Goal: Task Accomplishment & Management: Manage account settings

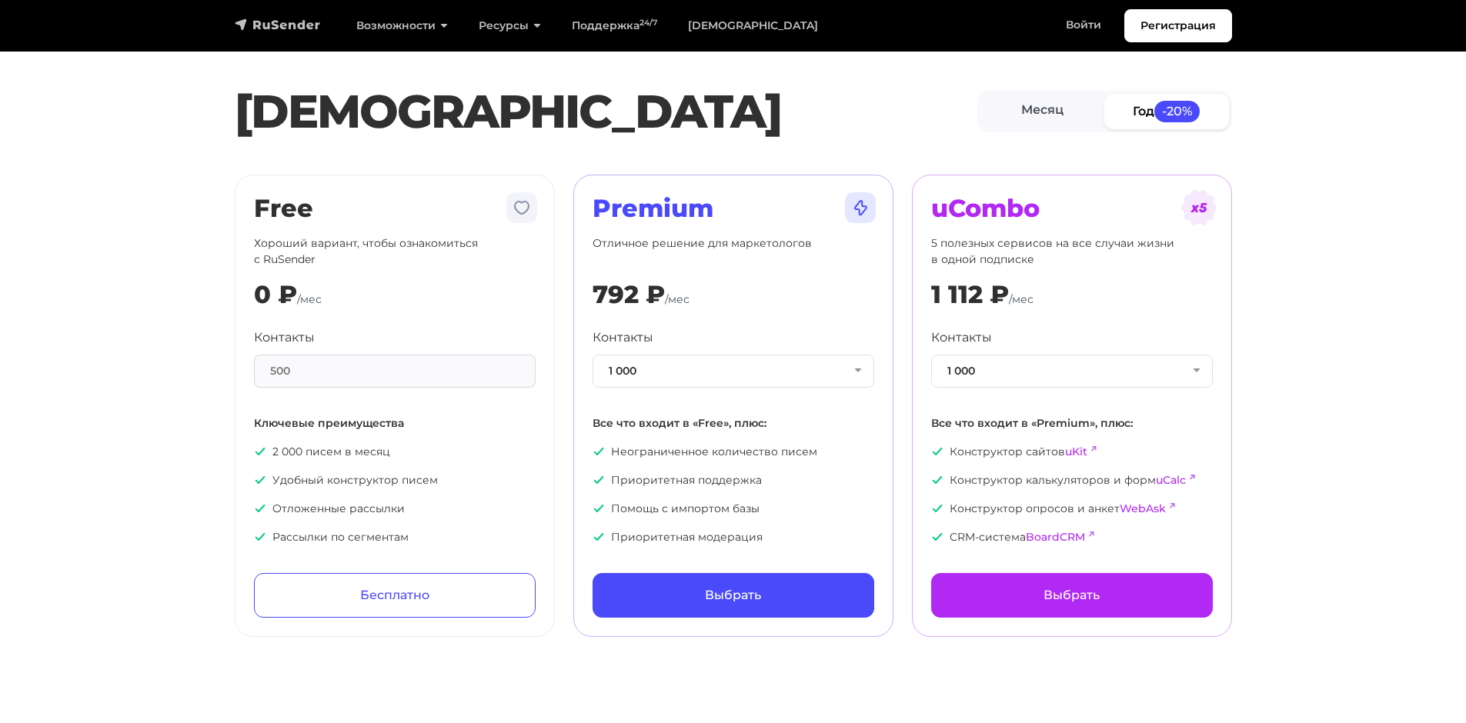
click at [304, 22] on img "navbar" at bounding box center [278, 24] width 86 height 15
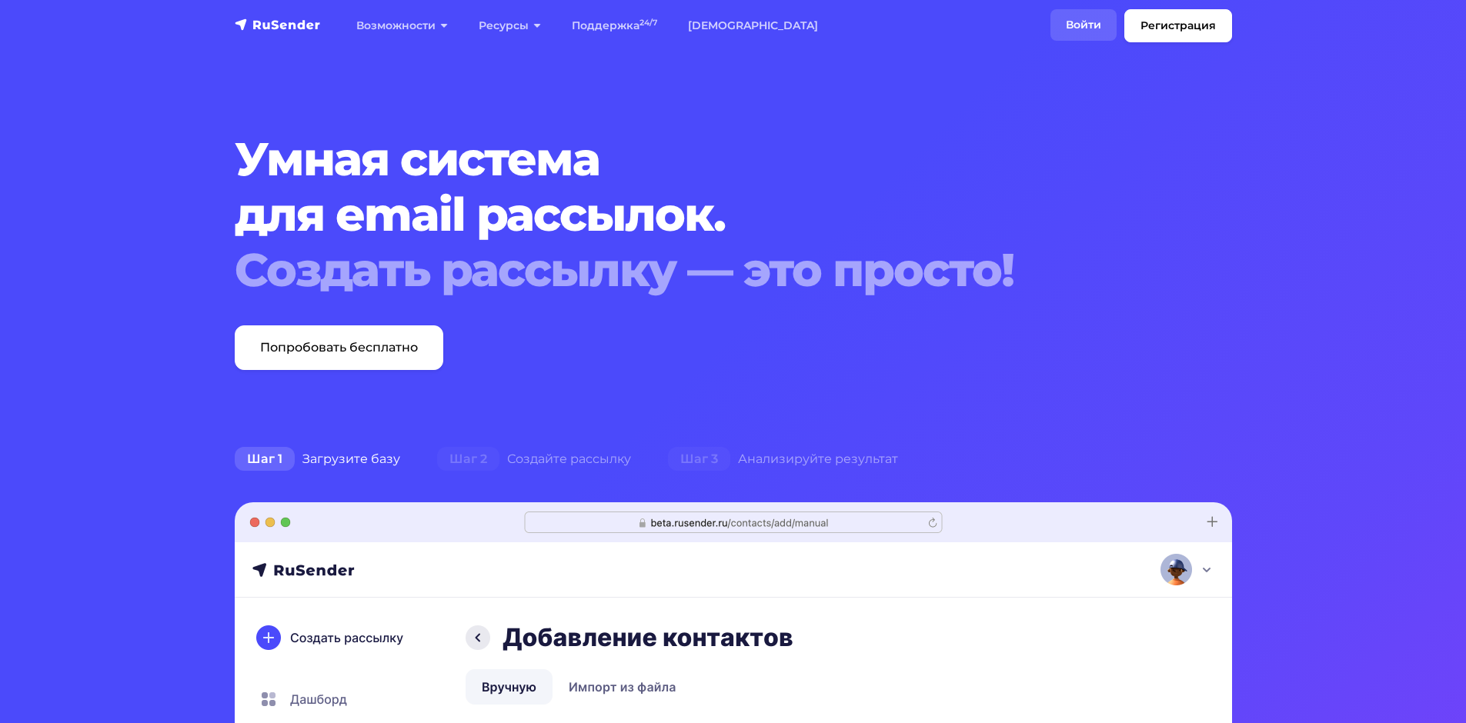
click at [1080, 20] on link "Войти" at bounding box center [1083, 25] width 66 height 32
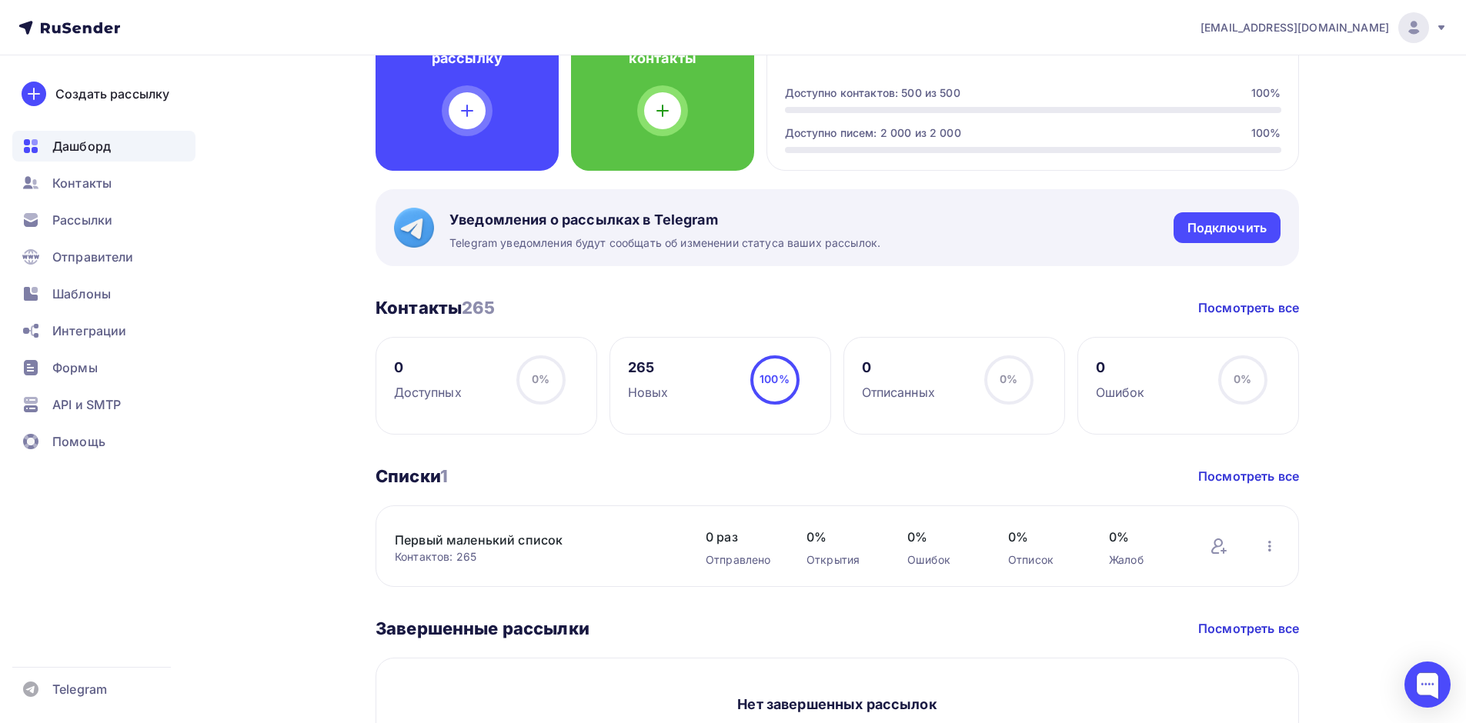
scroll to position [231, 0]
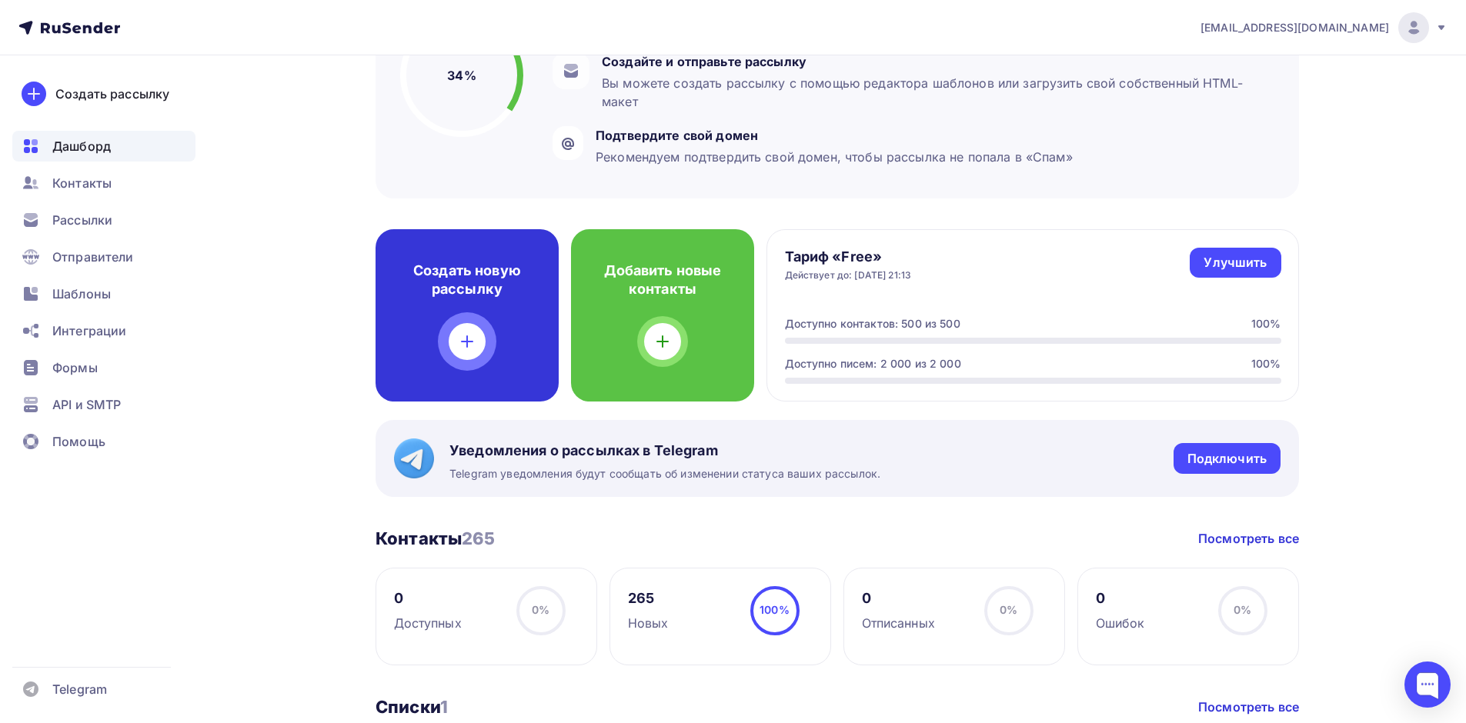
click at [439, 334] on div "Создать новую рассылку" at bounding box center [466, 315] width 183 height 172
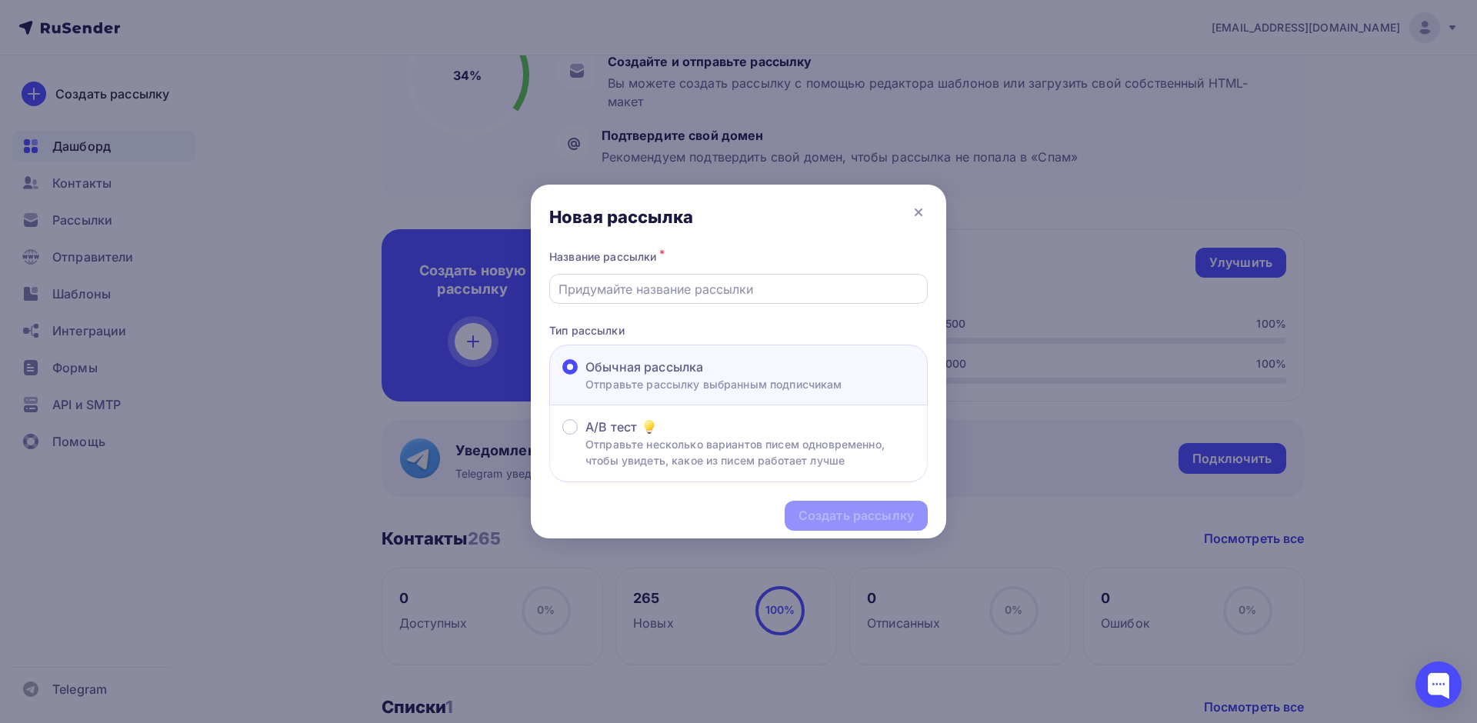
click at [645, 291] on input "text" at bounding box center [739, 289] width 361 height 18
click at [632, 461] on p "Отправьте несколько вариантов писем одновременно, чтобы увидеть, какое из писем…" at bounding box center [749, 452] width 329 height 32
click at [585, 436] on input "A/B тест Отправьте несколько вариантов писем одновременно, чтобы увидеть, какое…" at bounding box center [585, 436] width 0 height 0
click at [618, 380] on p "Отправьте рассылку выбранным подписчикам" at bounding box center [713, 384] width 257 height 16
click at [585, 376] on input "Обычная рассылка Отправьте рассылку выбранным подписчикам" at bounding box center [585, 376] width 0 height 0
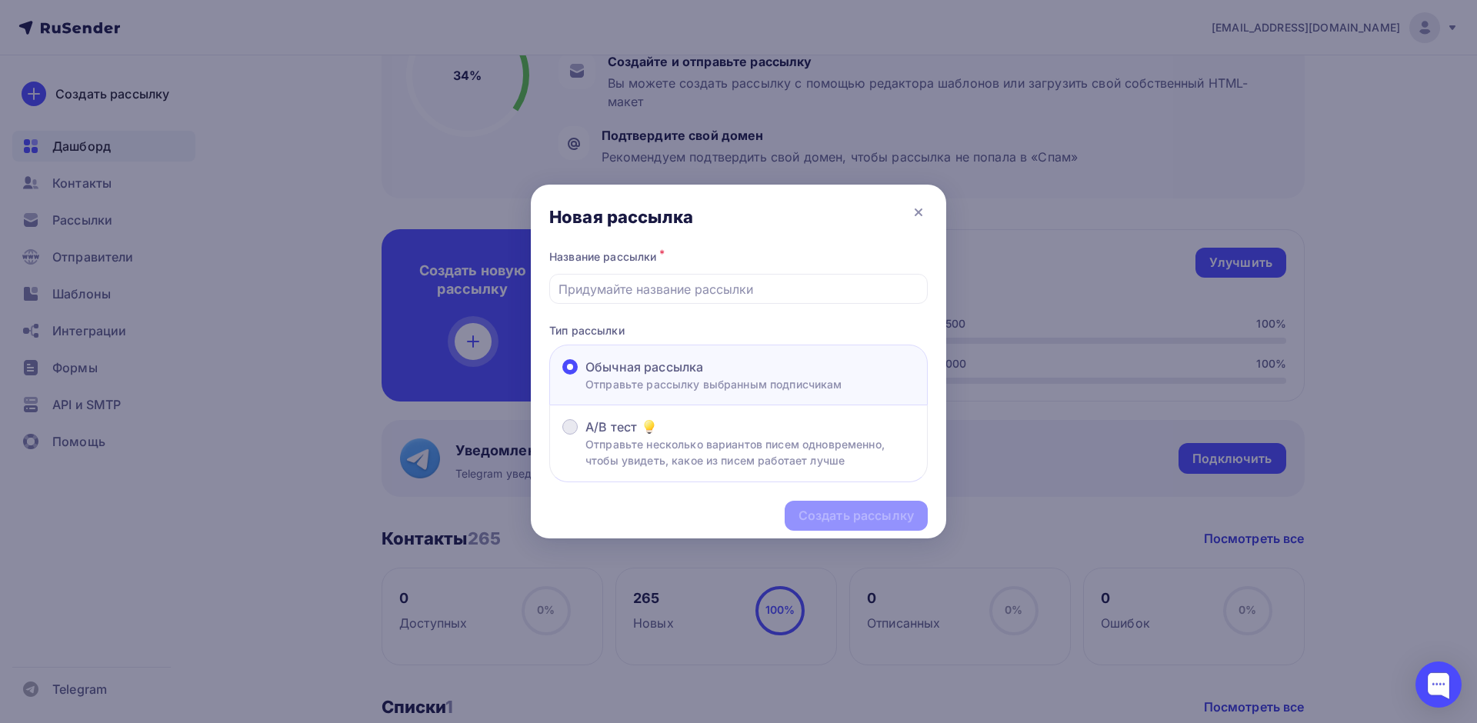
click at [622, 432] on span "A/B тест" at bounding box center [611, 427] width 52 height 18
click at [585, 436] on input "A/B тест Отправьте несколько вариантов писем одновременно, чтобы увидеть, какое…" at bounding box center [585, 436] width 0 height 0
click at [586, 370] on span "Обычная рассылка" at bounding box center [644, 367] width 118 height 18
click at [585, 376] on input "Обычная рассылка Отправьте рассылку выбранным подписчикам" at bounding box center [585, 376] width 0 height 0
click at [629, 462] on p "Отправьте несколько вариантов писем одновременно, чтобы увидеть, какое из писем…" at bounding box center [749, 452] width 329 height 32
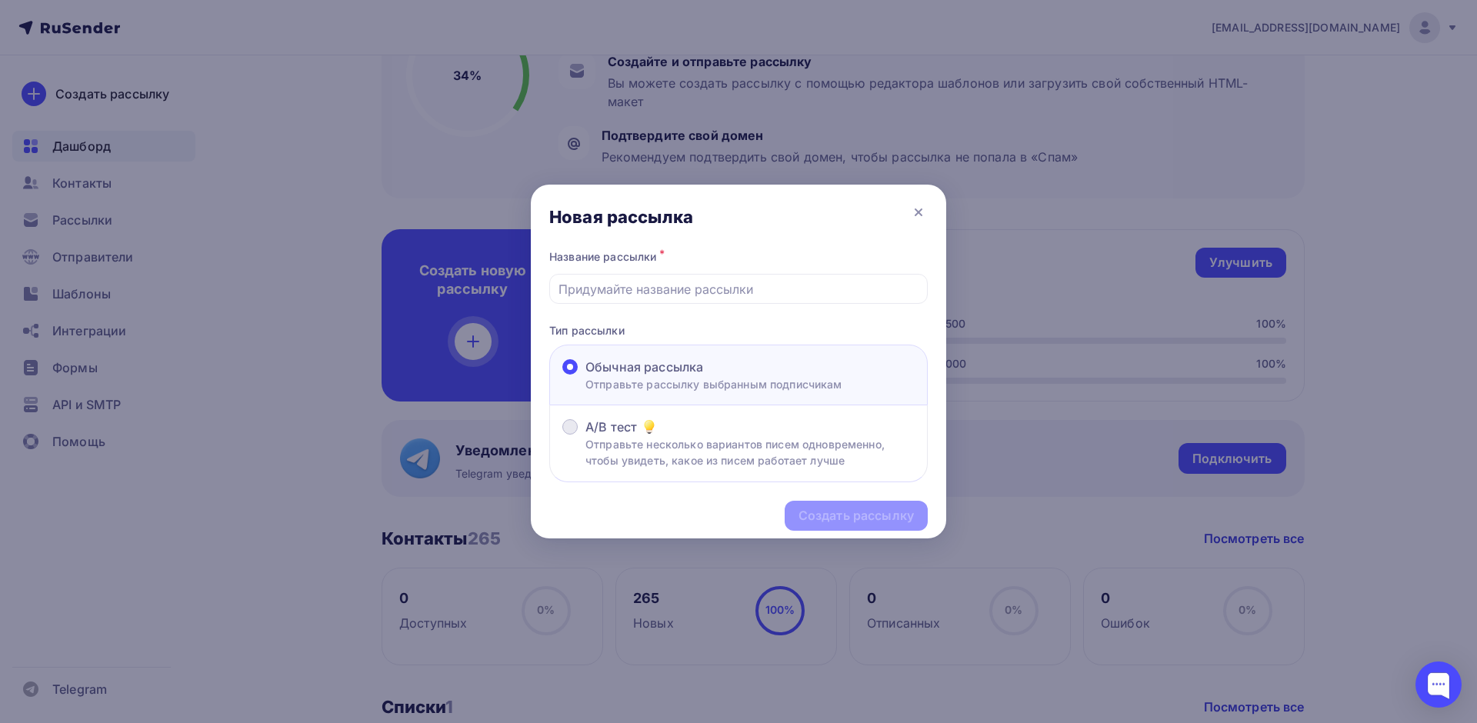
click at [585, 436] on input "A/B тест Отправьте несколько вариантов писем одновременно, чтобы увидеть, какое…" at bounding box center [585, 436] width 0 height 0
click at [619, 376] on p "Отправьте рассылку выбранным подписчикам" at bounding box center [713, 384] width 257 height 16
click at [585, 376] on input "Обычная рассылка Отправьте рассылку выбранным подписчикам" at bounding box center [585, 376] width 0 height 0
click at [642, 283] on input "text" at bounding box center [739, 289] width 361 height 18
click at [613, 289] on input "text" at bounding box center [739, 289] width 361 height 18
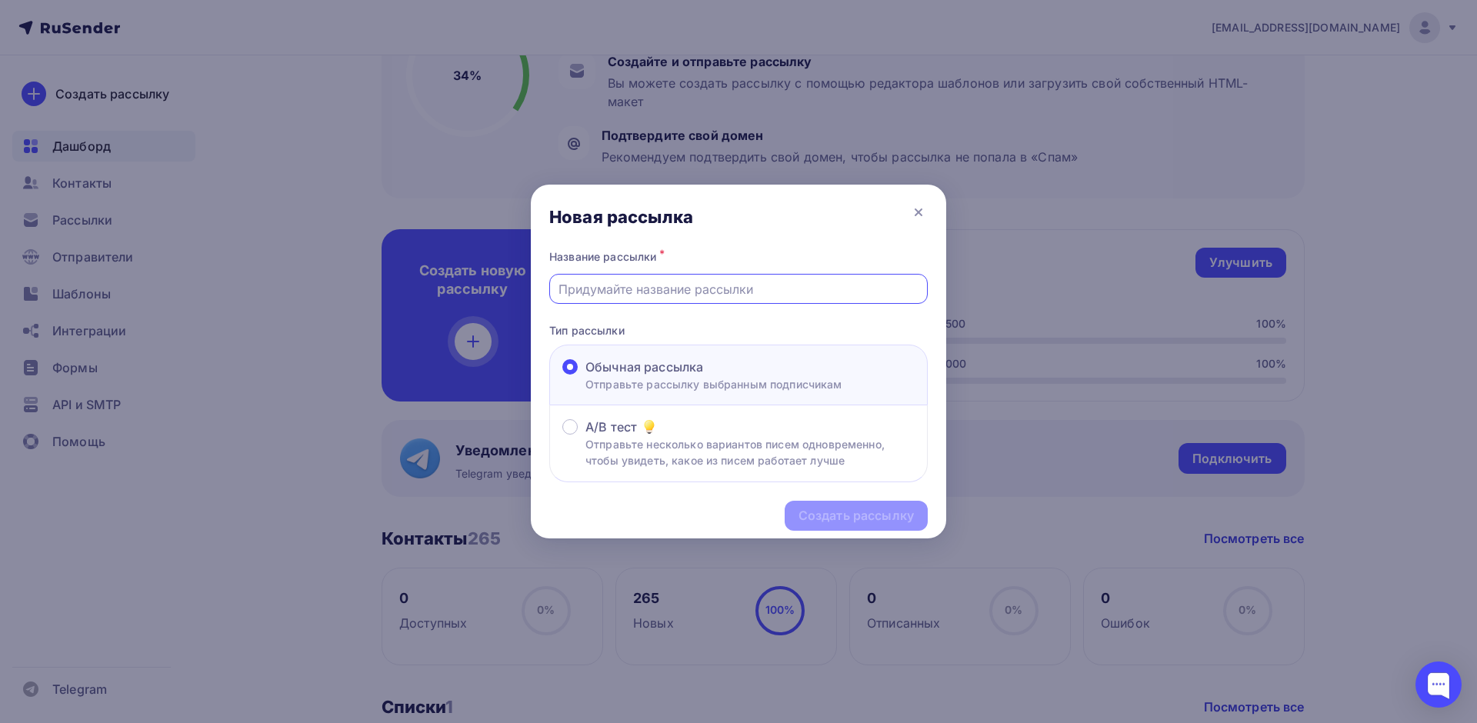
click at [610, 286] on input "text" at bounding box center [739, 289] width 361 height 18
click at [599, 288] on input "Первая рассылка" at bounding box center [739, 289] width 361 height 18
click at [757, 288] on input "Первая пробная рассылка" at bounding box center [739, 289] width 361 height 18
type input "Первая пробная рассылка"
click at [840, 512] on div "Создать рассылку" at bounding box center [856, 516] width 115 height 18
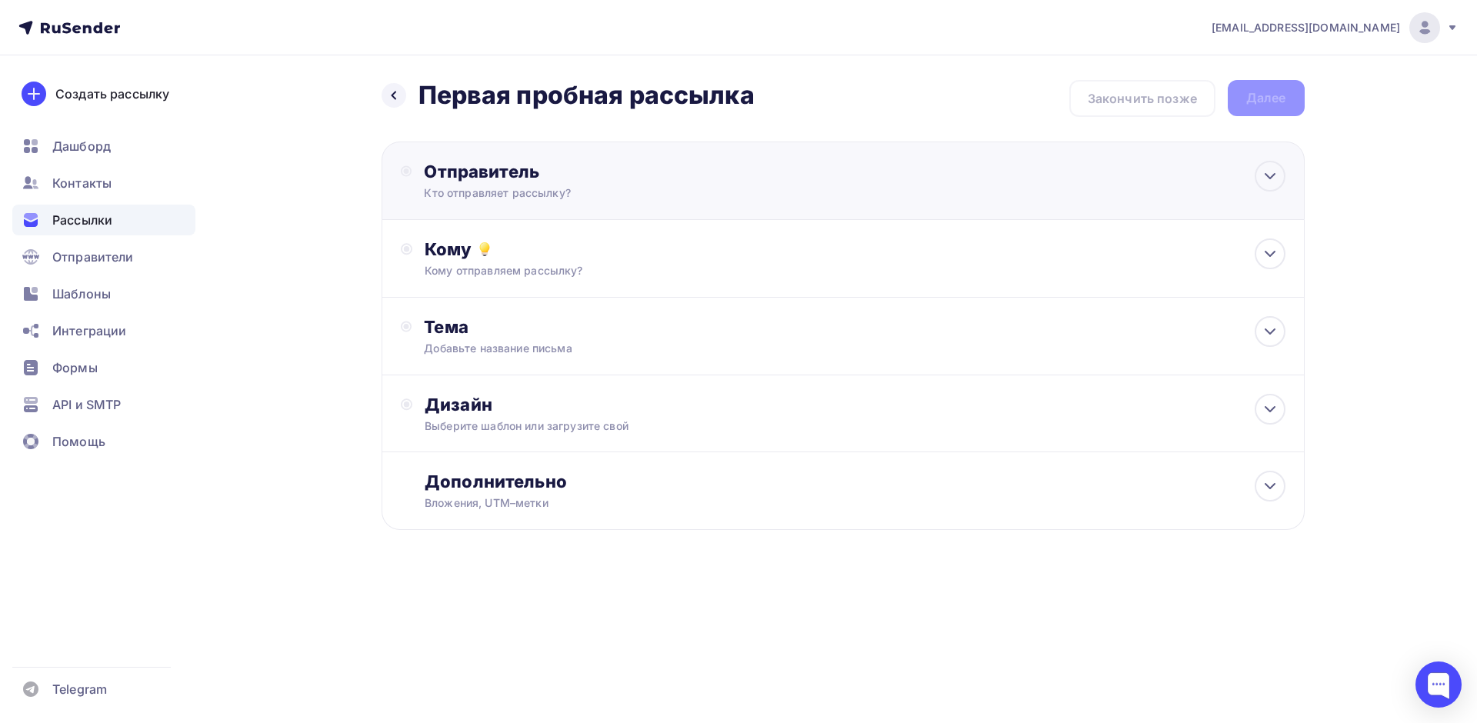
click at [665, 183] on div "Отправитель Кто отправляет рассылку? Email * peshkovsergei@gmail.com peshkovser…" at bounding box center [590, 181] width 333 height 40
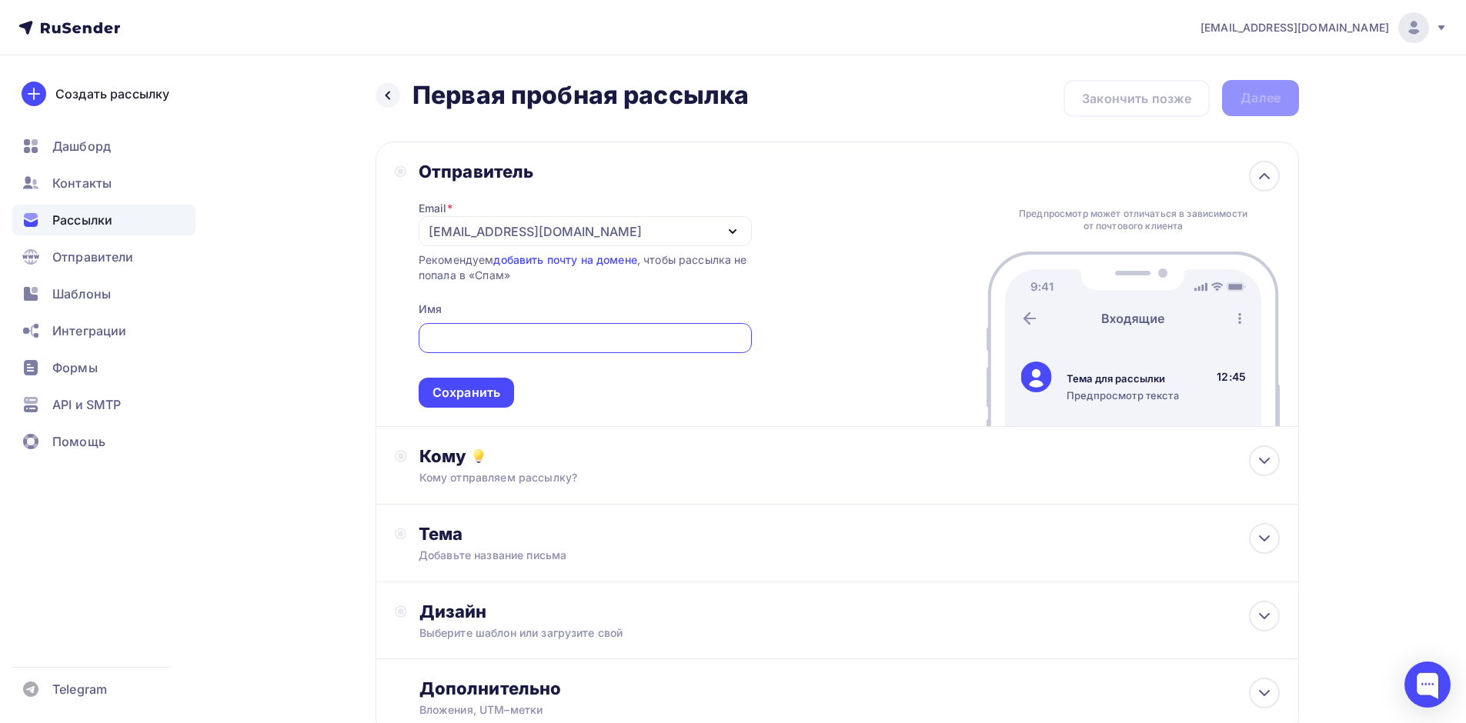
click at [820, 188] on div "Отправитель Email * peshkovsergei@gmail.com peshkovsergei@gmail.com Добавить от…" at bounding box center [836, 284] width 923 height 285
click at [493, 345] on input "text" at bounding box center [584, 338] width 315 height 18
click at [445, 342] on input "text" at bounding box center [584, 338] width 315 height 18
click at [427, 230] on div "[EMAIL_ADDRESS][DOMAIN_NAME]" at bounding box center [585, 231] width 333 height 30
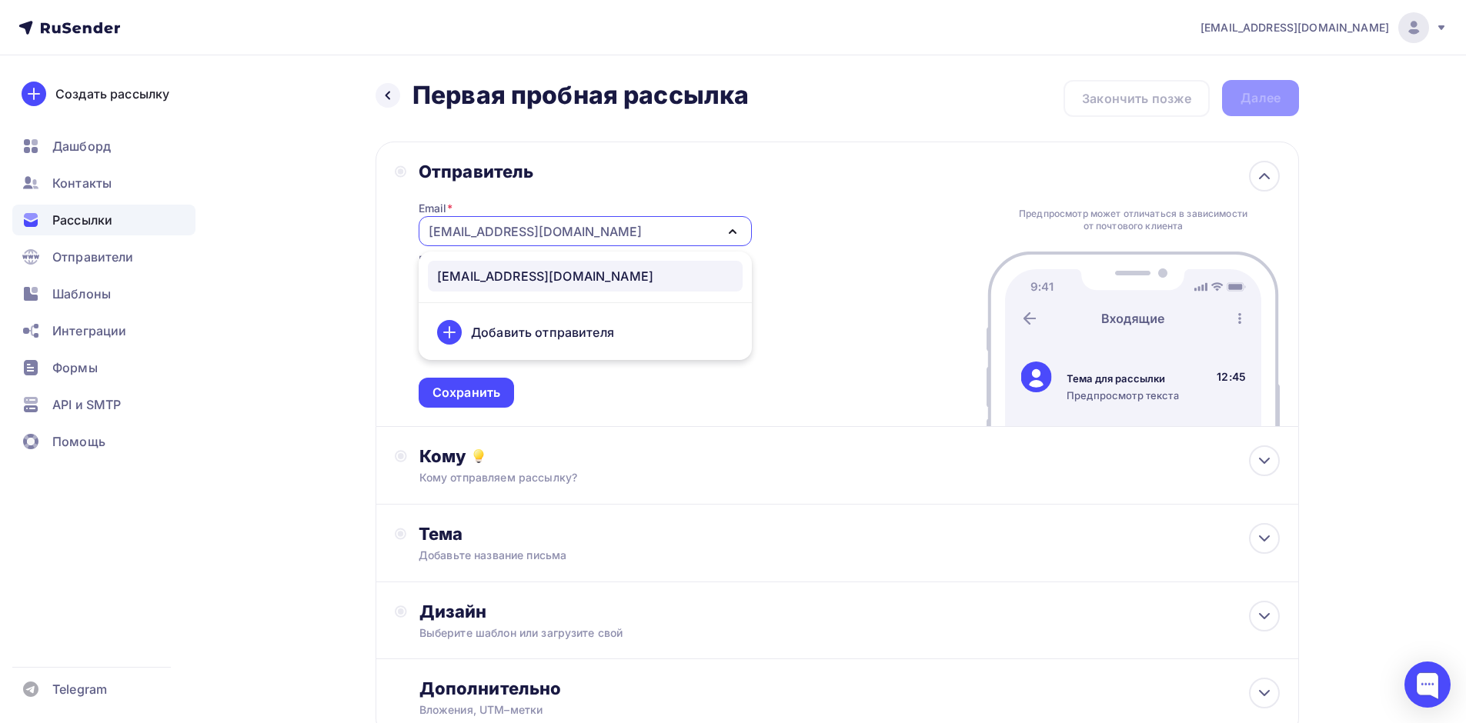
click at [808, 263] on div "Отправитель Email * peshkovsergei@gmail.com peshkovsergei@gmail.com Добавить от…" at bounding box center [836, 284] width 923 height 285
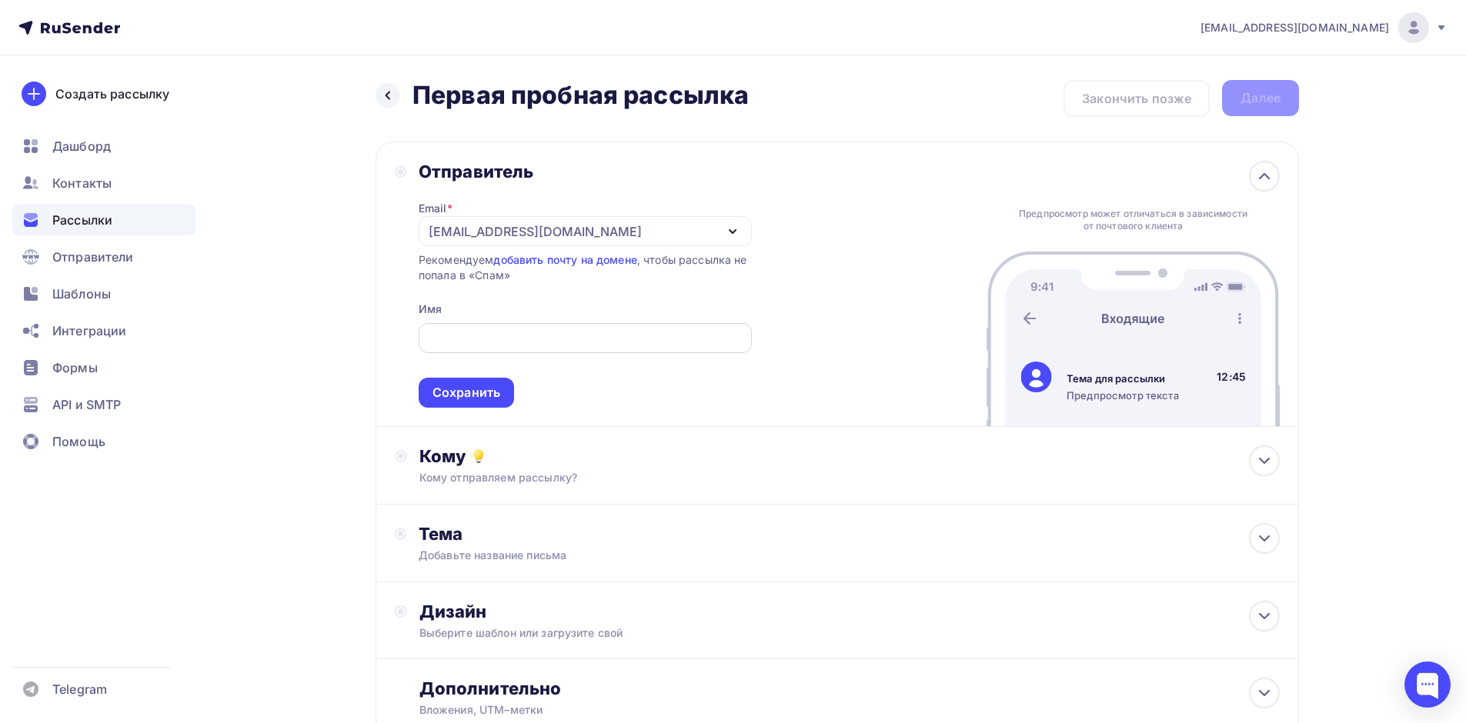
click at [499, 329] on input "text" at bounding box center [584, 338] width 315 height 18
click at [475, 308] on div "Email * peshkovsergei@gmail.com peshkovsergei@gmail.com Добавить отправителя Ре…" at bounding box center [585, 294] width 333 height 225
click at [612, 227] on div "[EMAIL_ADDRESS][DOMAIN_NAME]" at bounding box center [585, 231] width 333 height 30
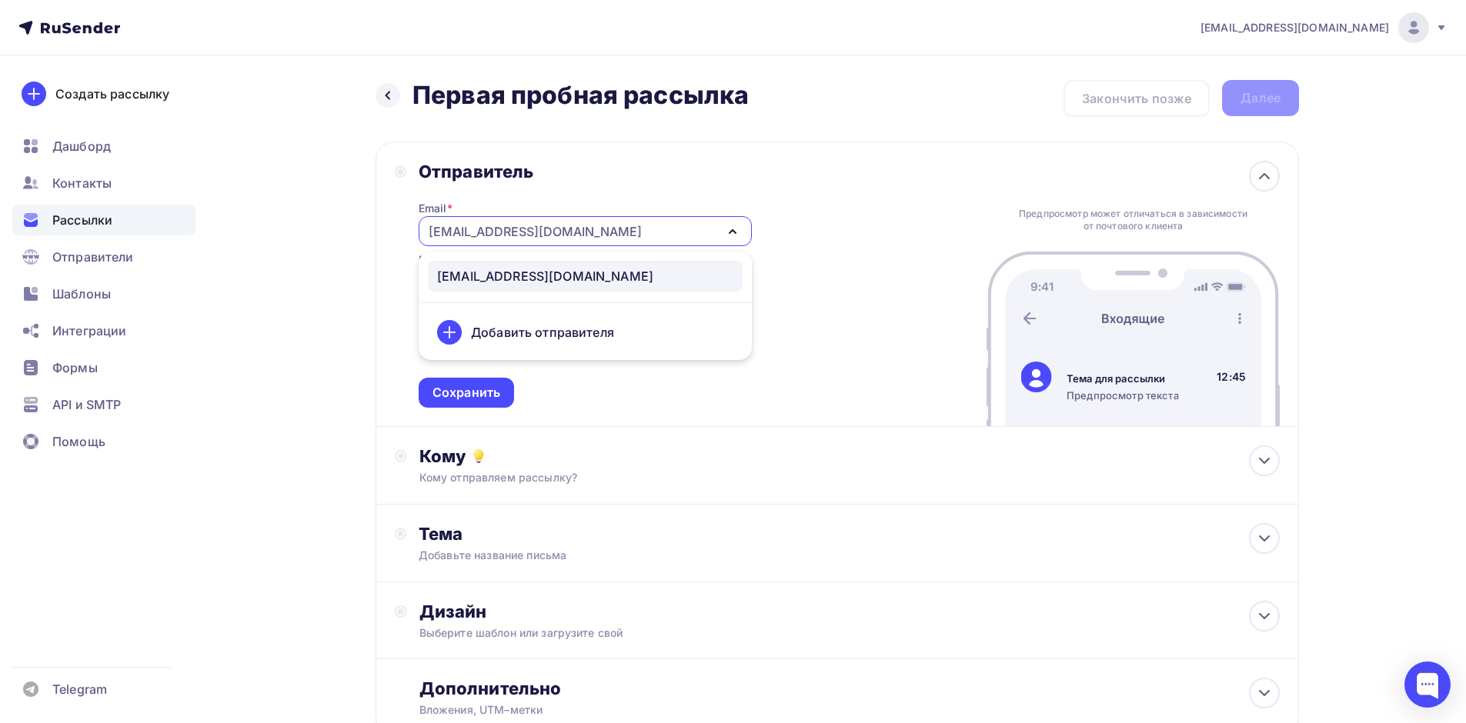
click at [612, 227] on div "[EMAIL_ADDRESS][DOMAIN_NAME]" at bounding box center [585, 231] width 333 height 30
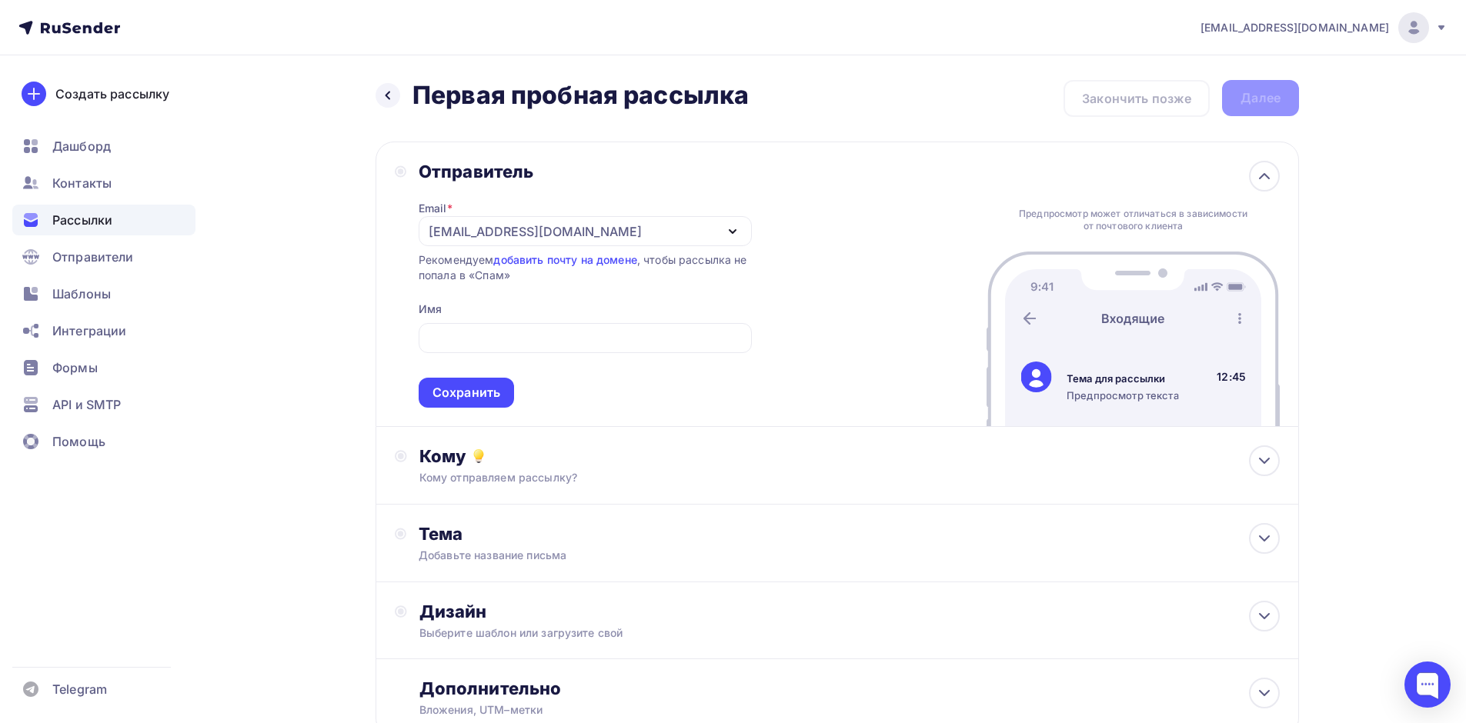
click at [612, 227] on div "[EMAIL_ADDRESS][DOMAIN_NAME]" at bounding box center [585, 231] width 333 height 30
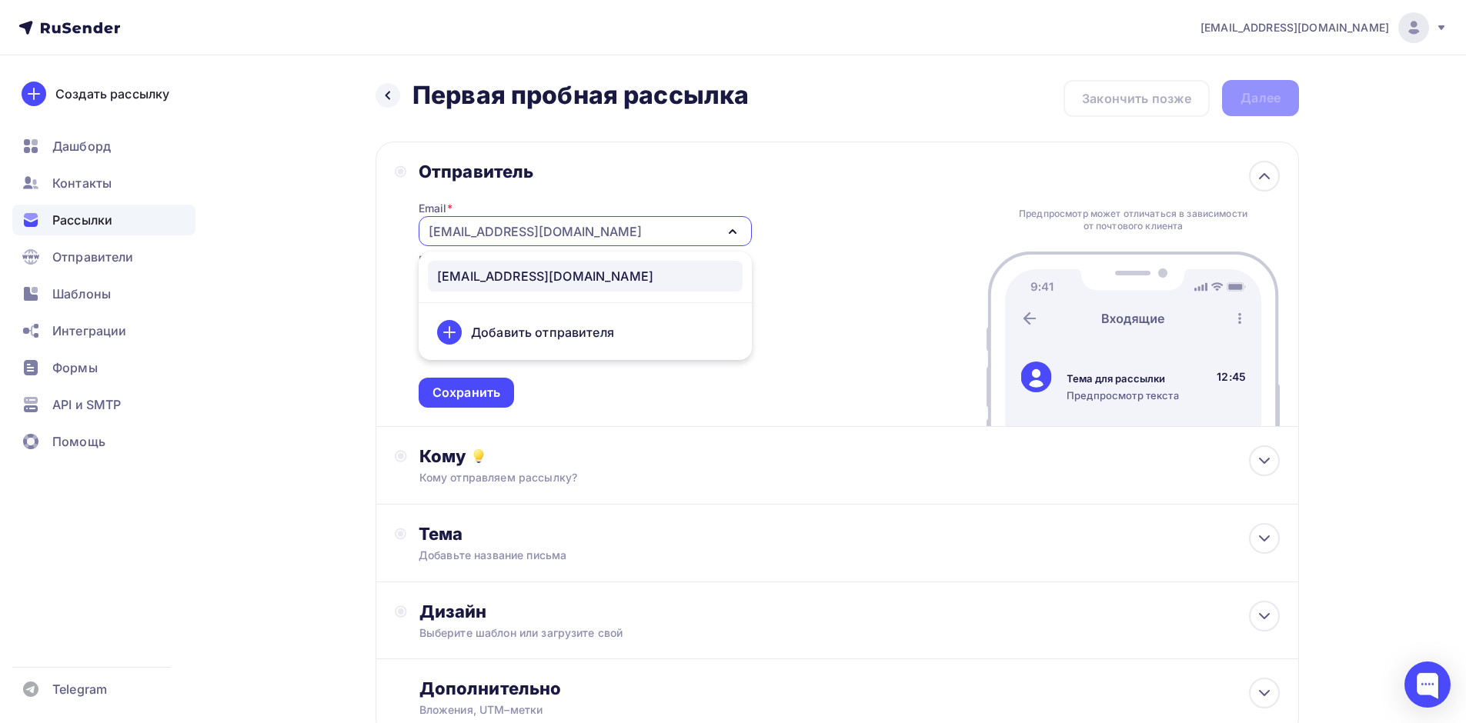
click at [565, 326] on div "Добавить отправителя" at bounding box center [542, 332] width 143 height 18
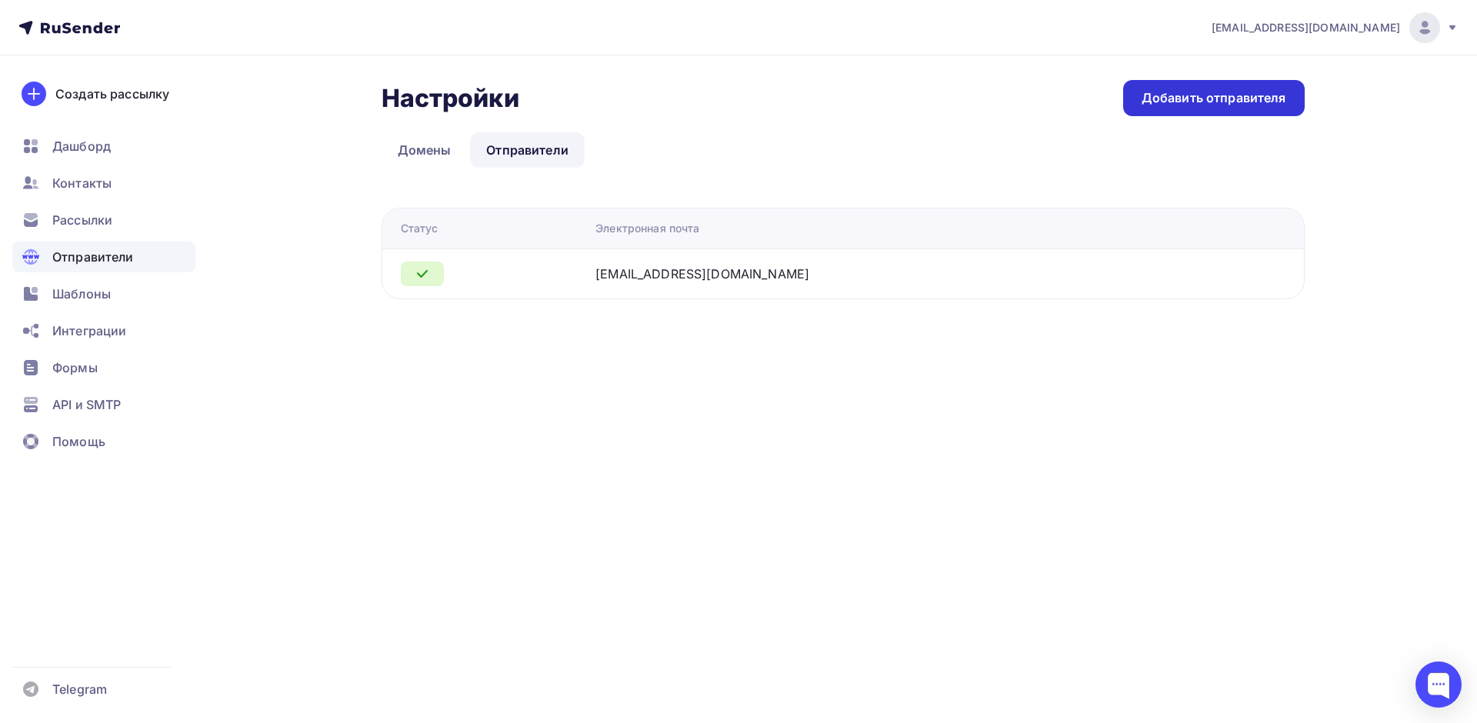
click at [1169, 105] on div "Добавить отправителя" at bounding box center [1214, 98] width 145 height 18
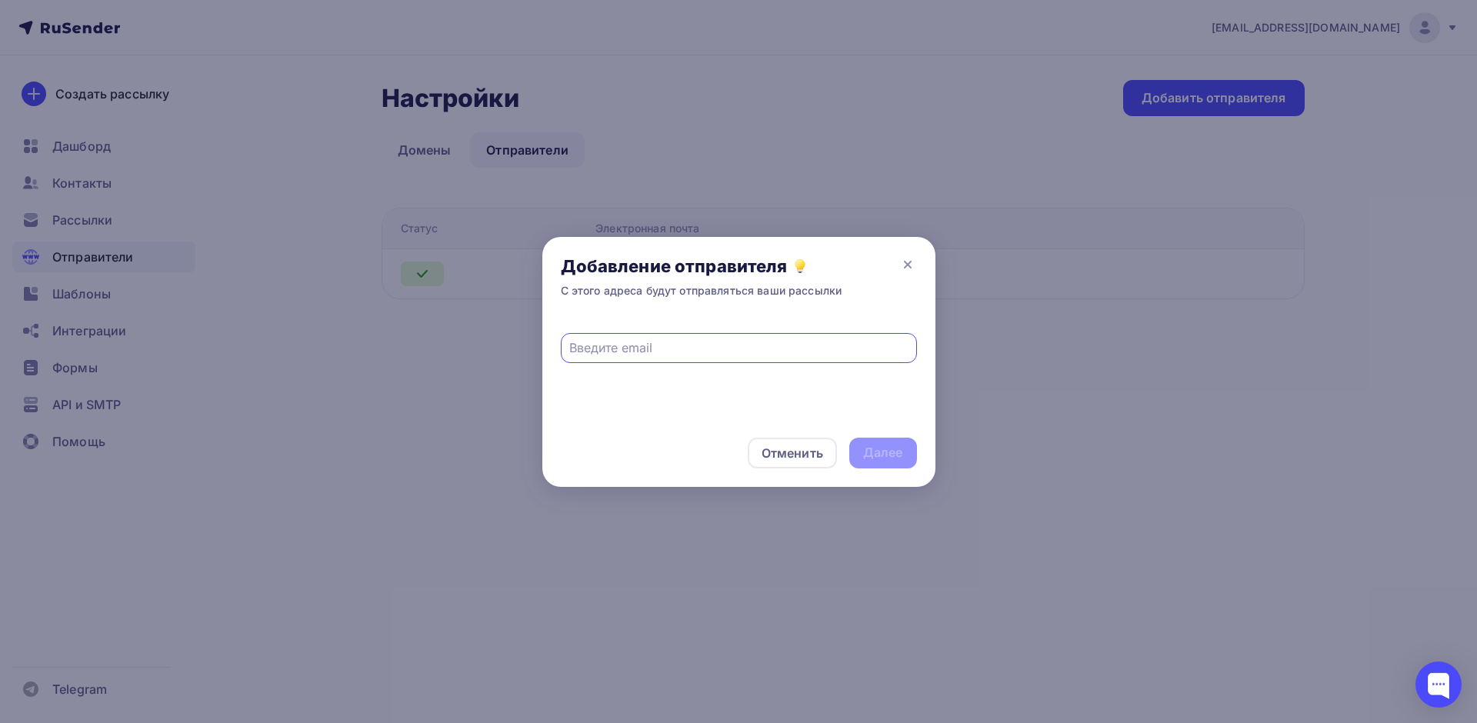
click at [619, 350] on input "text" at bounding box center [738, 348] width 339 height 18
paste input "info@ииновация.рф"
type input "info@ииновация.рф"
click at [753, 385] on div "info@ииновация.рф Поле должно быть действительным электронным адресом" at bounding box center [738, 368] width 393 height 102
drag, startPoint x: 607, startPoint y: 285, endPoint x: 632, endPoint y: 284, distance: 25.4
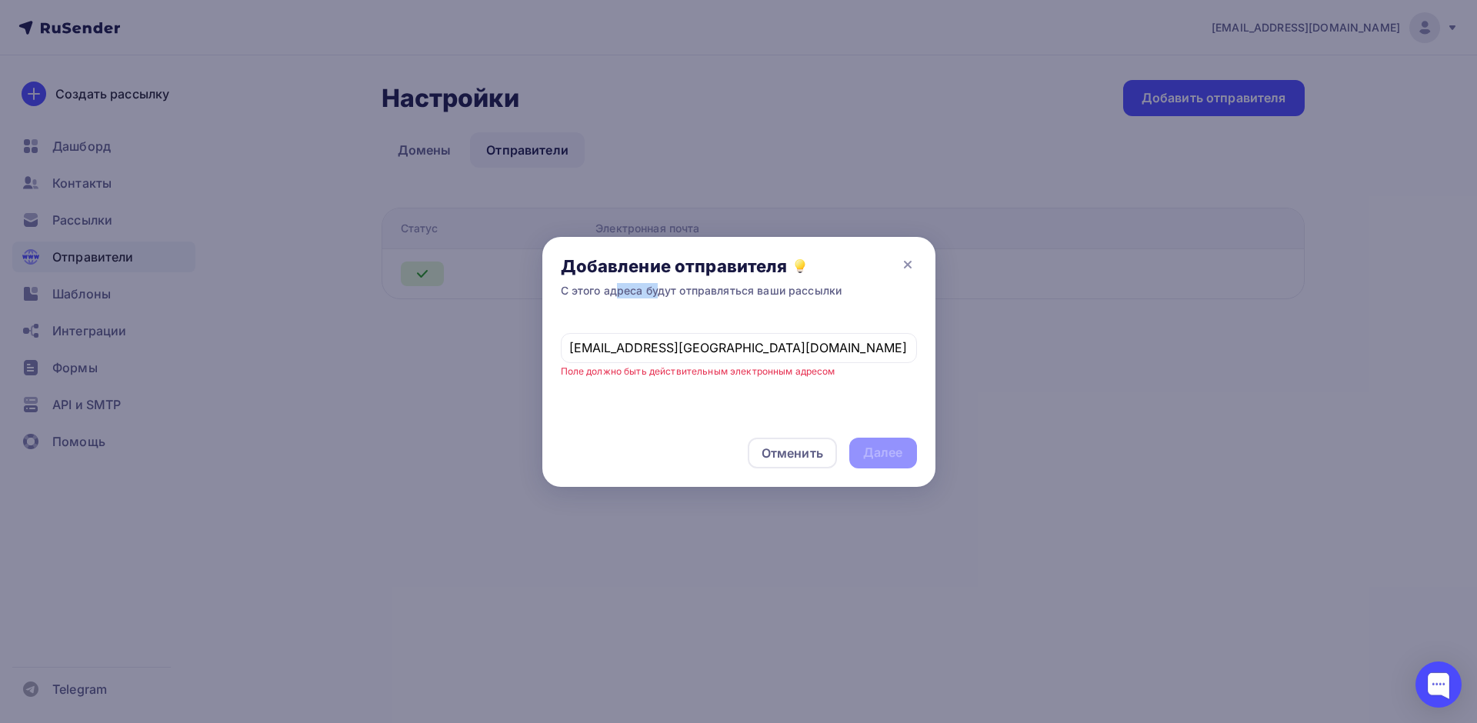
click at [622, 284] on div "С этого адреса будут отправляться ваши рассылки" at bounding box center [702, 290] width 282 height 15
click at [665, 285] on div "С этого адреса будут отправляться ваши рассылки" at bounding box center [702, 290] width 282 height 15
click at [712, 357] on div "info@ииновация.рф" at bounding box center [739, 348] width 356 height 30
click at [714, 353] on input "info@ииновация.рф" at bounding box center [738, 348] width 339 height 18
click at [572, 342] on input "info@ииновация.рф" at bounding box center [738, 348] width 339 height 18
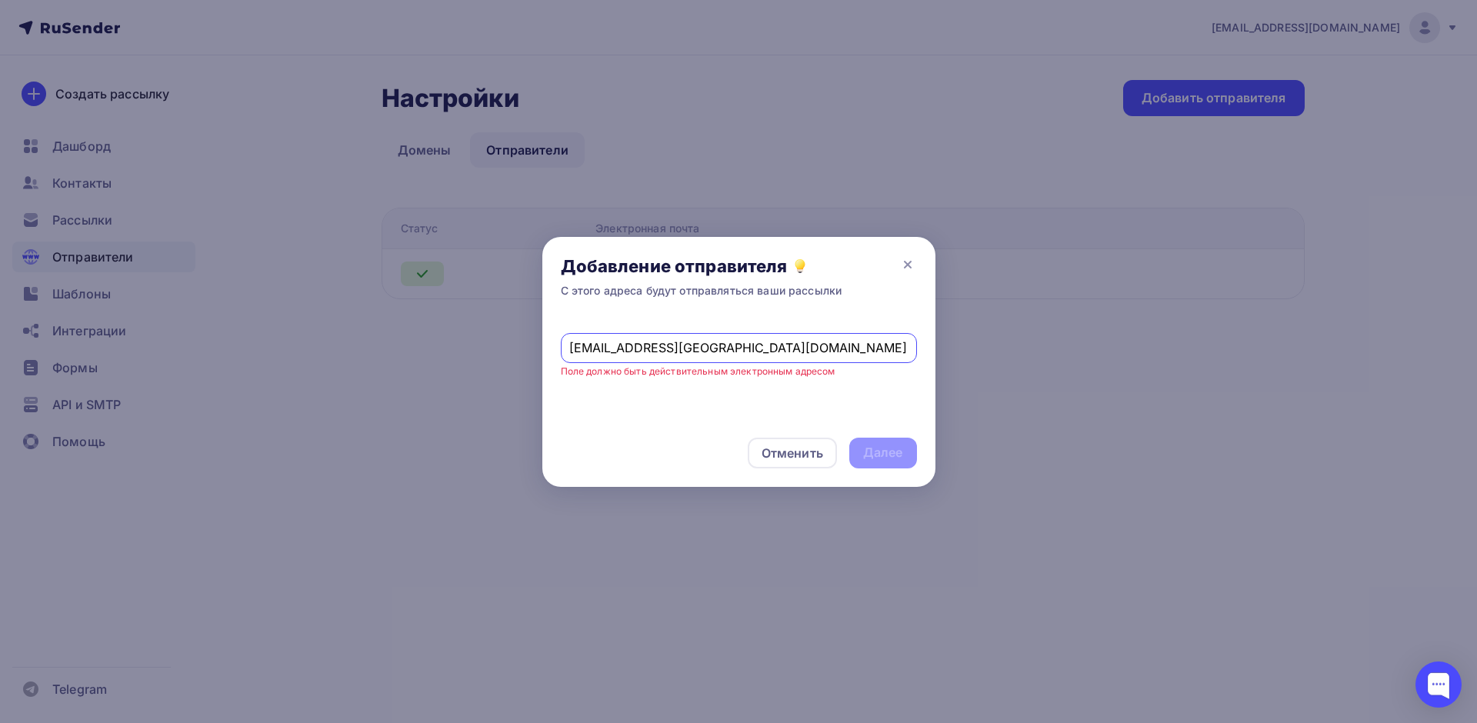
click at [717, 352] on input "info@ииновация.рф" at bounding box center [738, 348] width 339 height 18
click at [559, 379] on div "info@ииновация.рф Поле должно быть действительным электронным адресом" at bounding box center [738, 368] width 393 height 102
drag, startPoint x: 605, startPoint y: 375, endPoint x: 651, endPoint y: 375, distance: 46.2
click at [605, 375] on small "Поле должно быть действительным электронным адресом" at bounding box center [698, 371] width 275 height 12
click at [651, 375] on small "Поле должно быть действительным электронным адресом" at bounding box center [698, 371] width 275 height 12
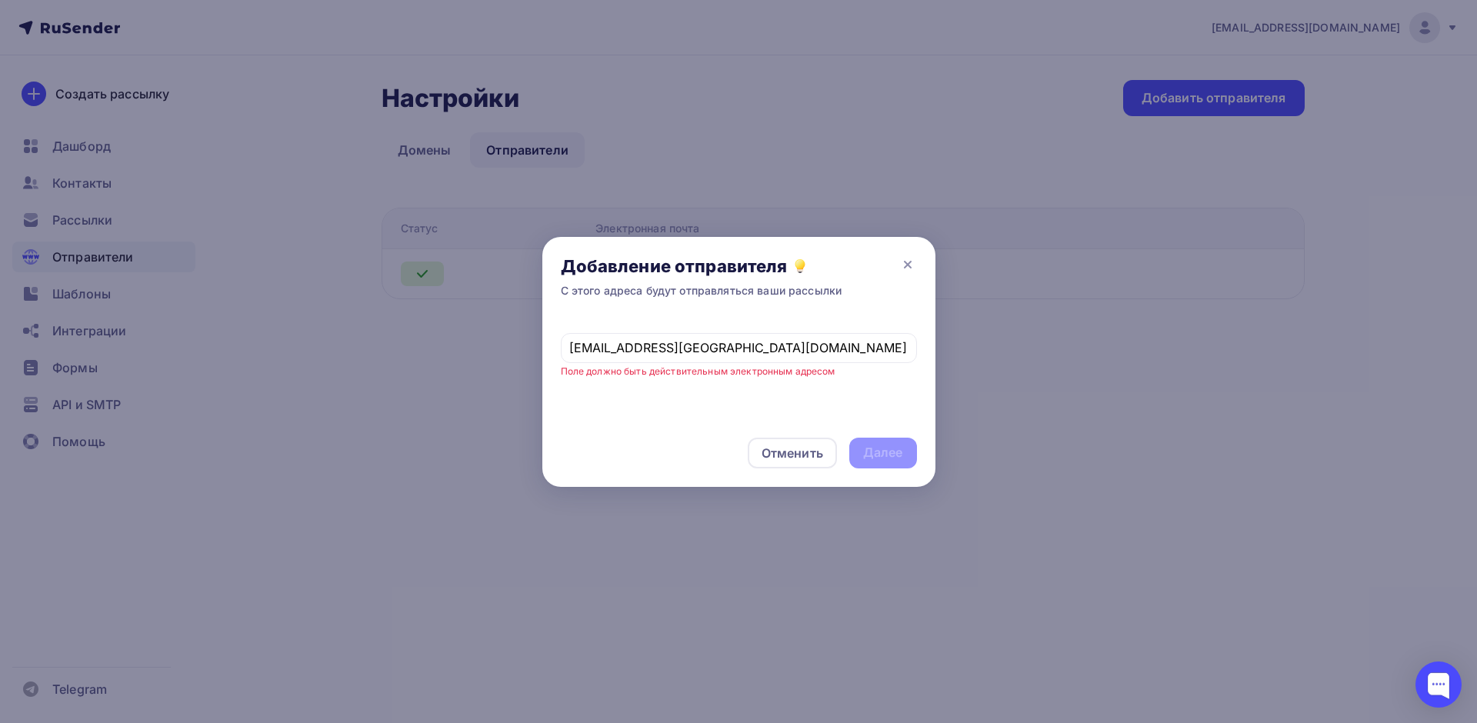
click at [660, 375] on small "Поле должно быть действительным электронным адресом" at bounding box center [698, 371] width 275 height 12
click at [738, 351] on input "info@ииновация.рф" at bounding box center [738, 348] width 339 height 18
click at [572, 349] on input "info@ииновация.рф" at bounding box center [738, 348] width 339 height 18
click at [623, 387] on div "info@ииновация.рф Поле должно быть действительным электронным адресом" at bounding box center [738, 368] width 393 height 102
click at [722, 351] on input "info@ииновация.рф" at bounding box center [738, 348] width 339 height 18
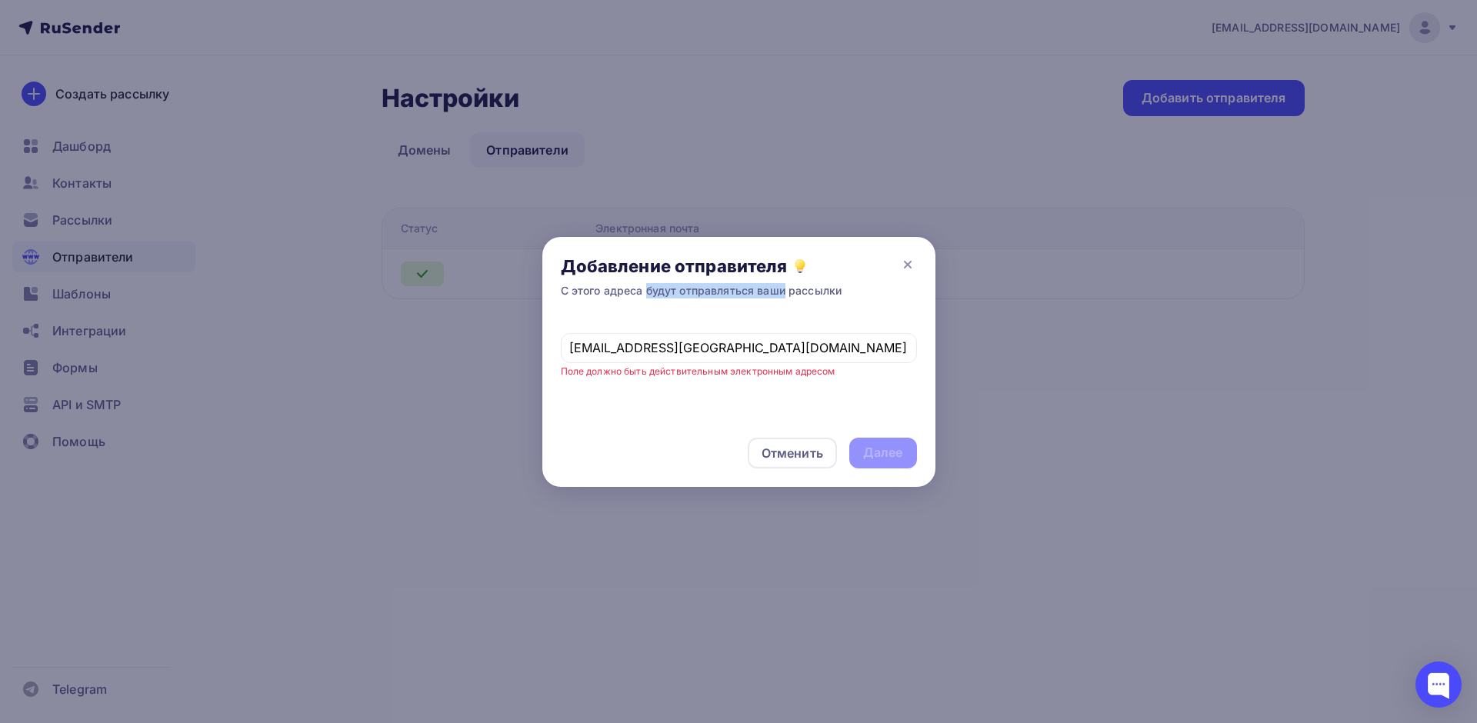
drag, startPoint x: 602, startPoint y: 293, endPoint x: 768, endPoint y: 289, distance: 165.4
click at [749, 290] on div "С этого адреса будут отправляться ваши рассылки" at bounding box center [702, 290] width 282 height 15
drag, startPoint x: 769, startPoint y: 289, endPoint x: 777, endPoint y: 291, distance: 8.6
click at [770, 289] on div "С этого адреса будут отправляться ваши рассылки" at bounding box center [702, 290] width 282 height 15
click at [779, 291] on div "С этого адреса будут отправляться ваши рассылки" at bounding box center [702, 290] width 282 height 15
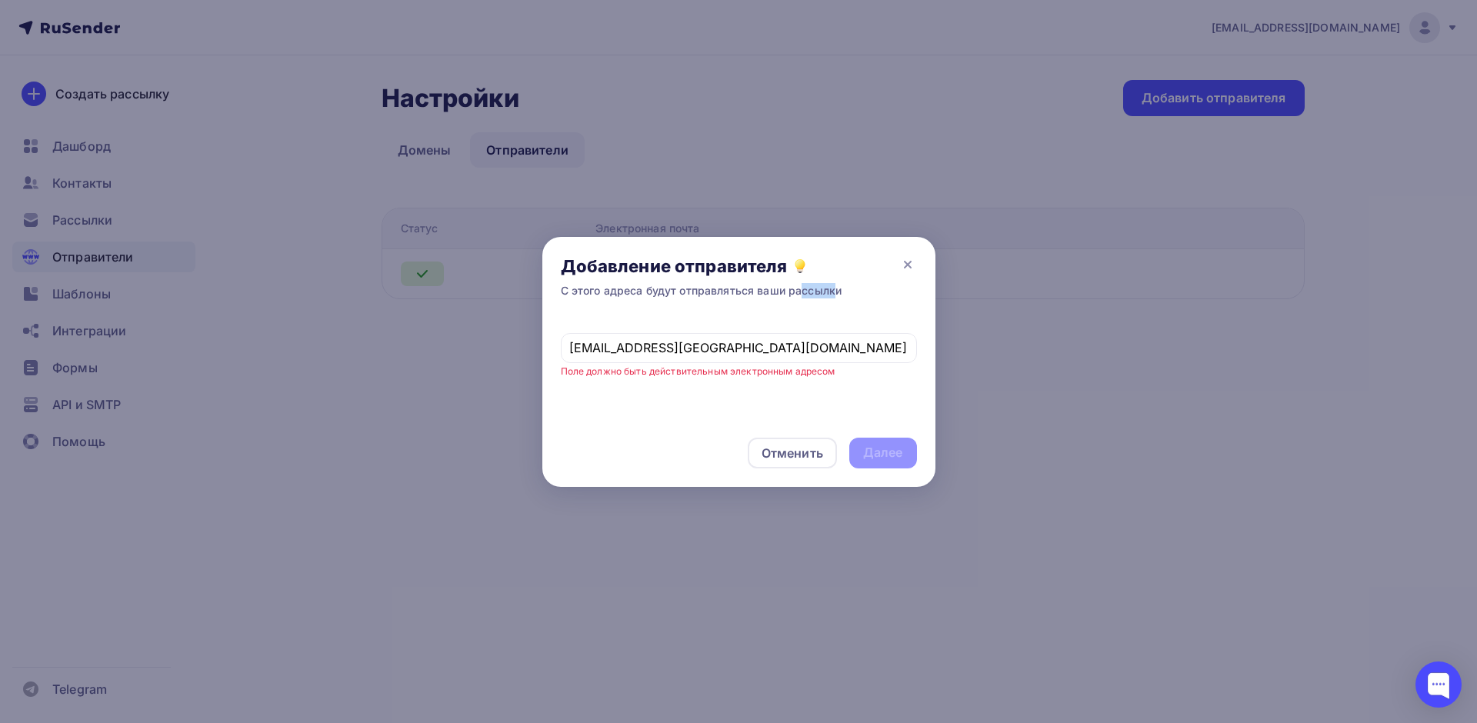
click at [779, 291] on div "С этого адреса будут отправляться ваши рассылки" at bounding box center [702, 290] width 282 height 15
click at [780, 292] on div "С этого адреса будут отправляться ваши рассылки" at bounding box center [702, 290] width 282 height 15
click at [642, 301] on div "Добавление отправителя С этого адреса будут отправляться ваши рассылки" at bounding box center [738, 277] width 393 height 80
click at [568, 355] on div "info@ииновация.рф" at bounding box center [739, 348] width 356 height 30
click at [574, 347] on input "info@ииновация.рф" at bounding box center [738, 348] width 339 height 18
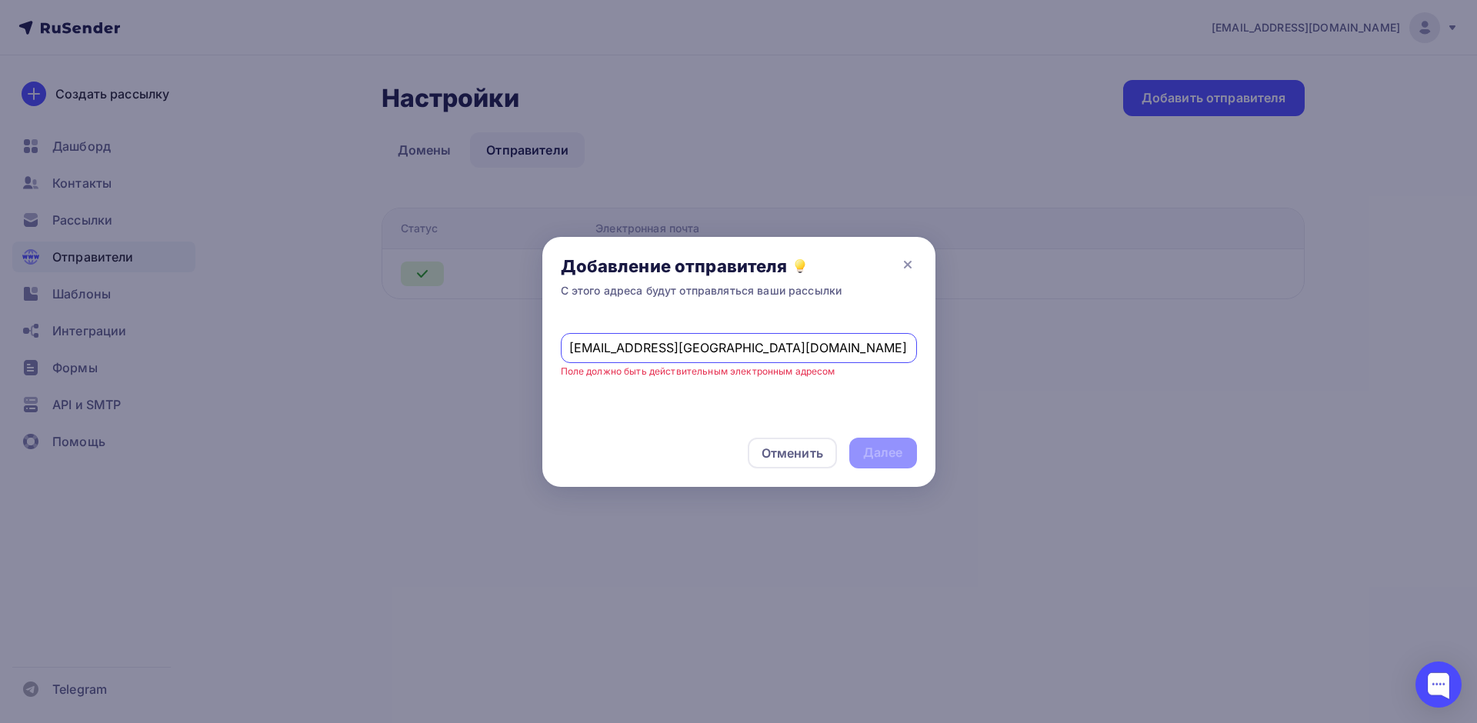
click at [705, 348] on input "info@ииновация.рф" at bounding box center [738, 348] width 339 height 18
click at [561, 349] on div "info@ииновация.рф" at bounding box center [739, 348] width 356 height 30
click at [568, 346] on div "info@ииновация.рф" at bounding box center [739, 348] width 356 height 30
click at [570, 348] on input "info@ииновация.рф" at bounding box center [738, 348] width 339 height 18
click at [705, 345] on input "info@ииновация.рф" at bounding box center [738, 348] width 339 height 18
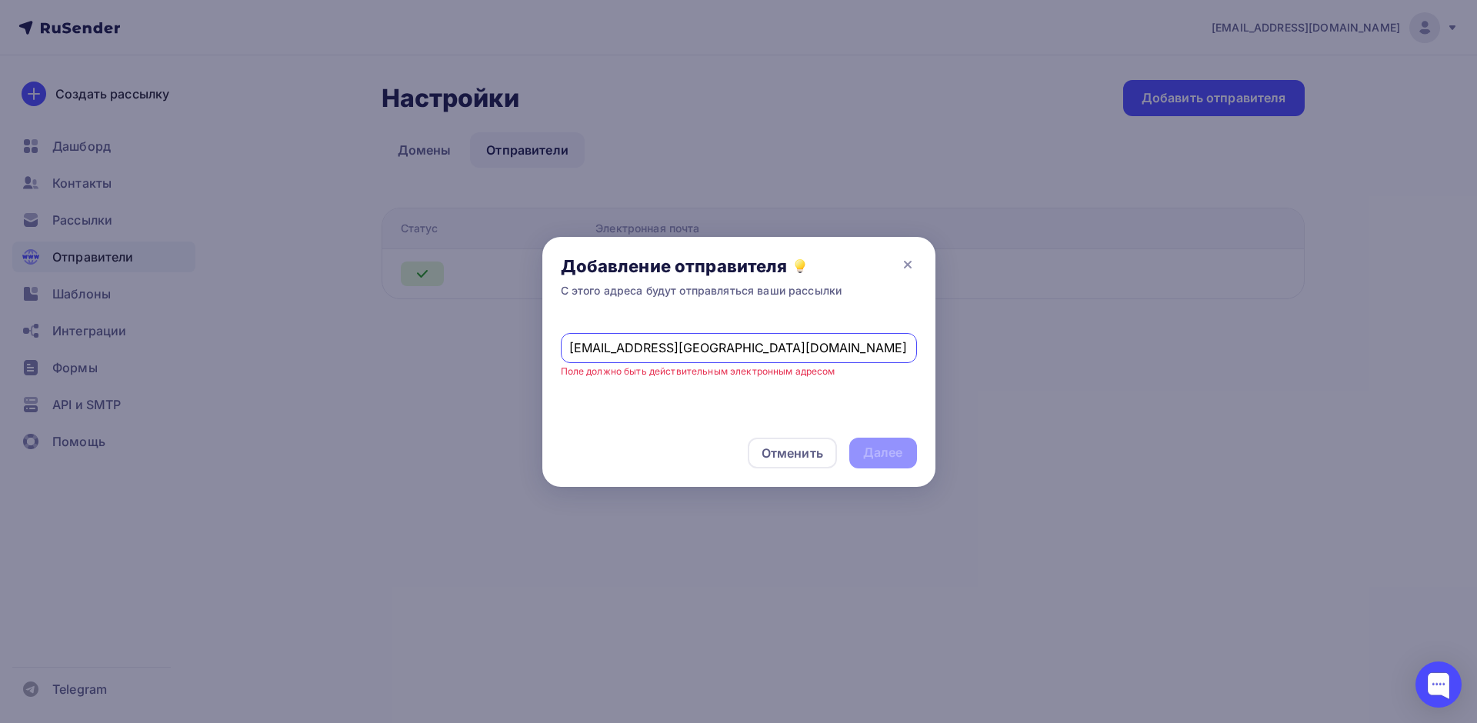
drag, startPoint x: 901, startPoint y: 448, endPoint x: 892, endPoint y: 445, distance: 9.5
click at [901, 447] on div "Отменить Далее" at bounding box center [738, 453] width 393 height 68
click at [892, 446] on div "Отменить Далее" at bounding box center [738, 453] width 393 height 68
drag, startPoint x: 805, startPoint y: 449, endPoint x: 795, endPoint y: 442, distance: 12.2
click at [804, 449] on div "Отменить" at bounding box center [793, 453] width 62 height 18
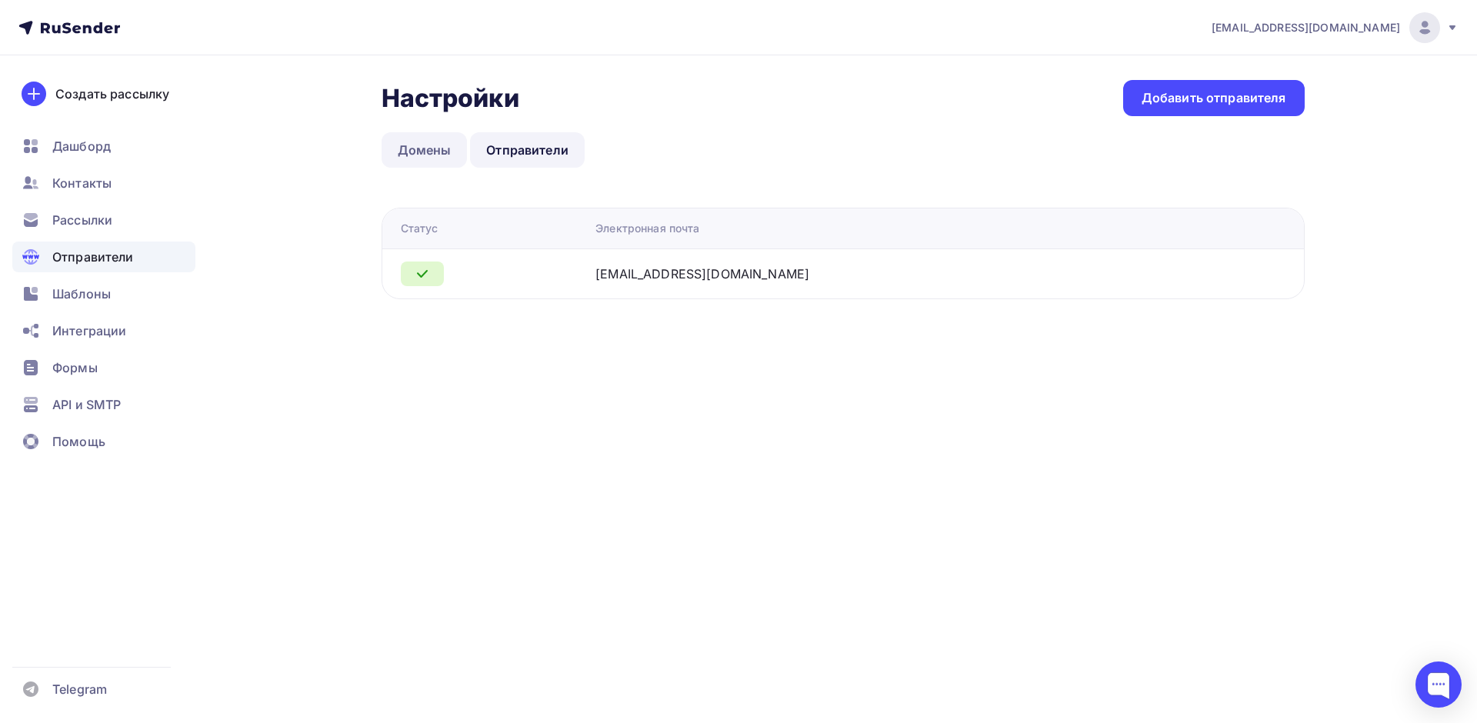
click at [439, 146] on link "Домены" at bounding box center [425, 149] width 86 height 35
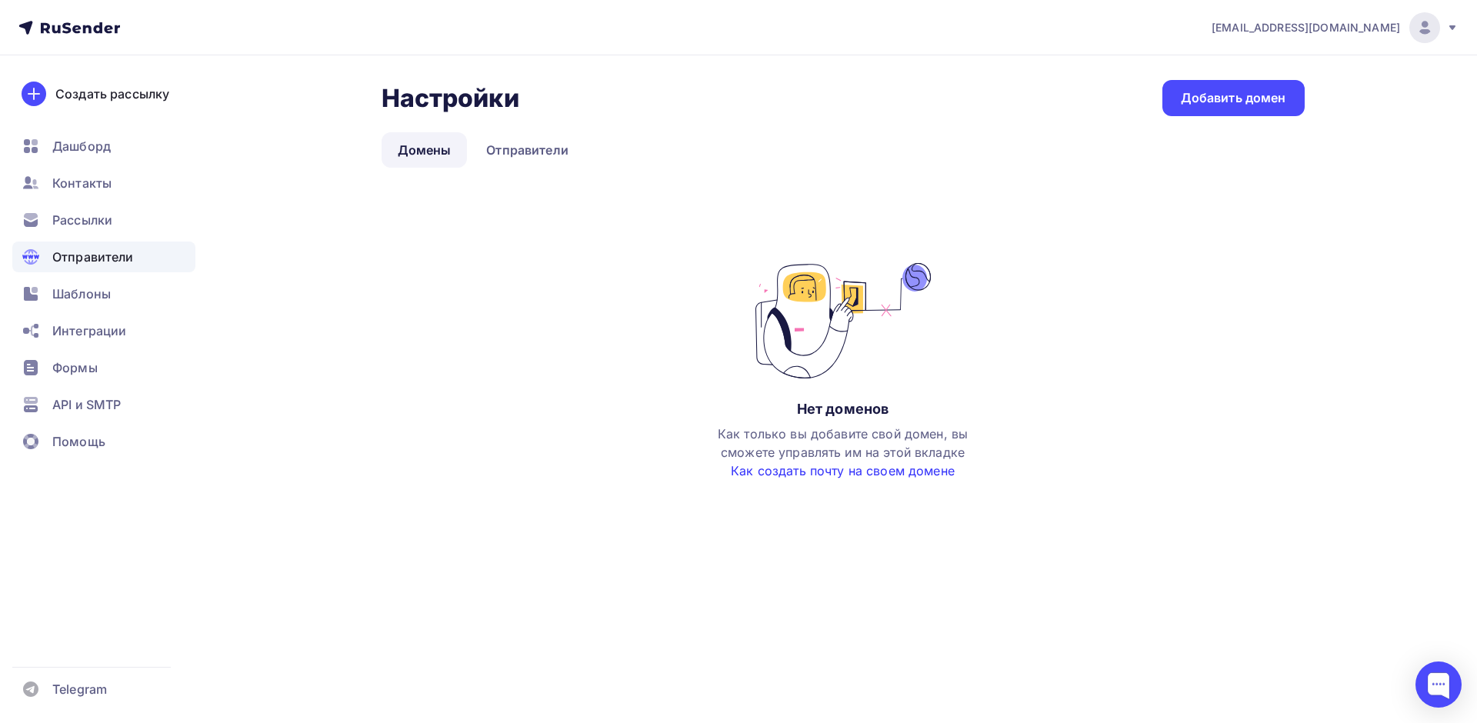
click at [843, 472] on link "Как создать почту на своем домене" at bounding box center [843, 470] width 224 height 15
click at [524, 147] on link "Отправители" at bounding box center [527, 149] width 115 height 35
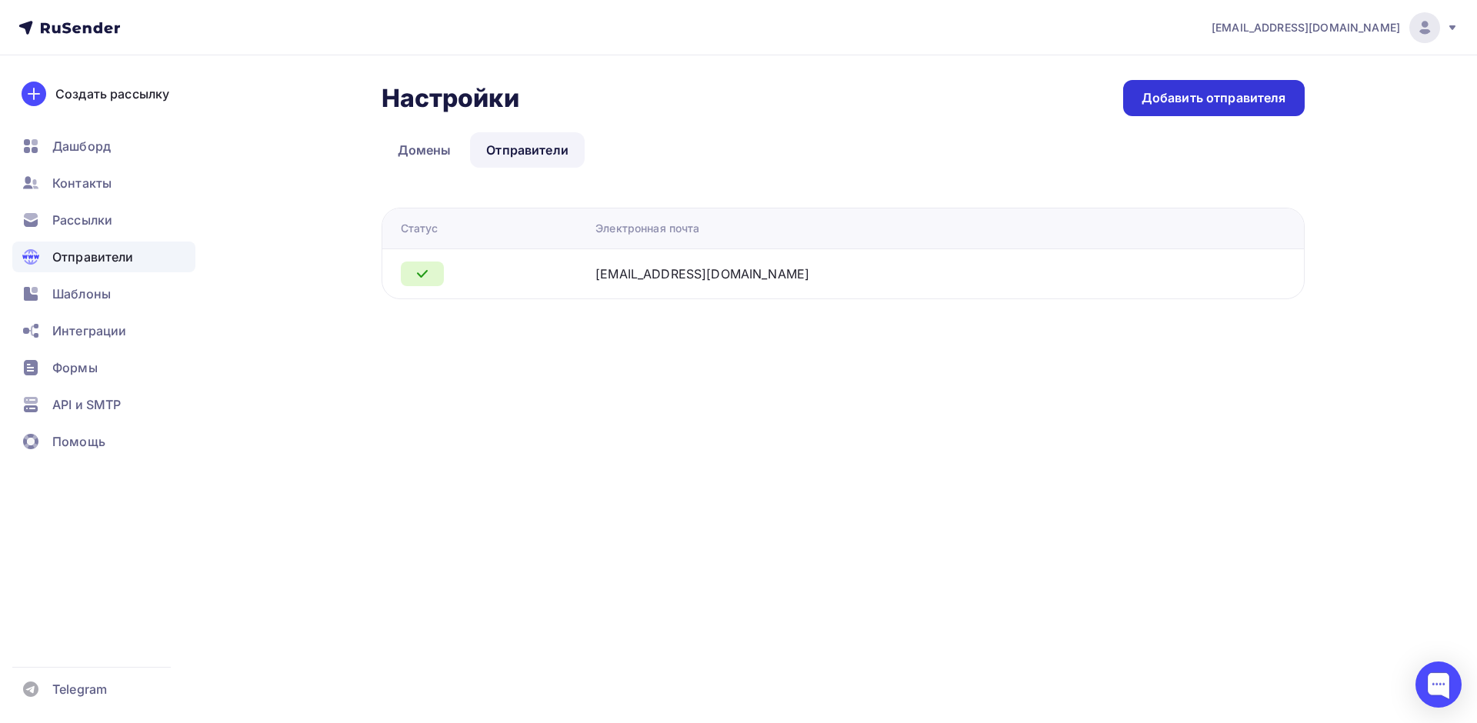
click at [1166, 101] on div "Добавить отправителя" at bounding box center [1214, 98] width 145 height 18
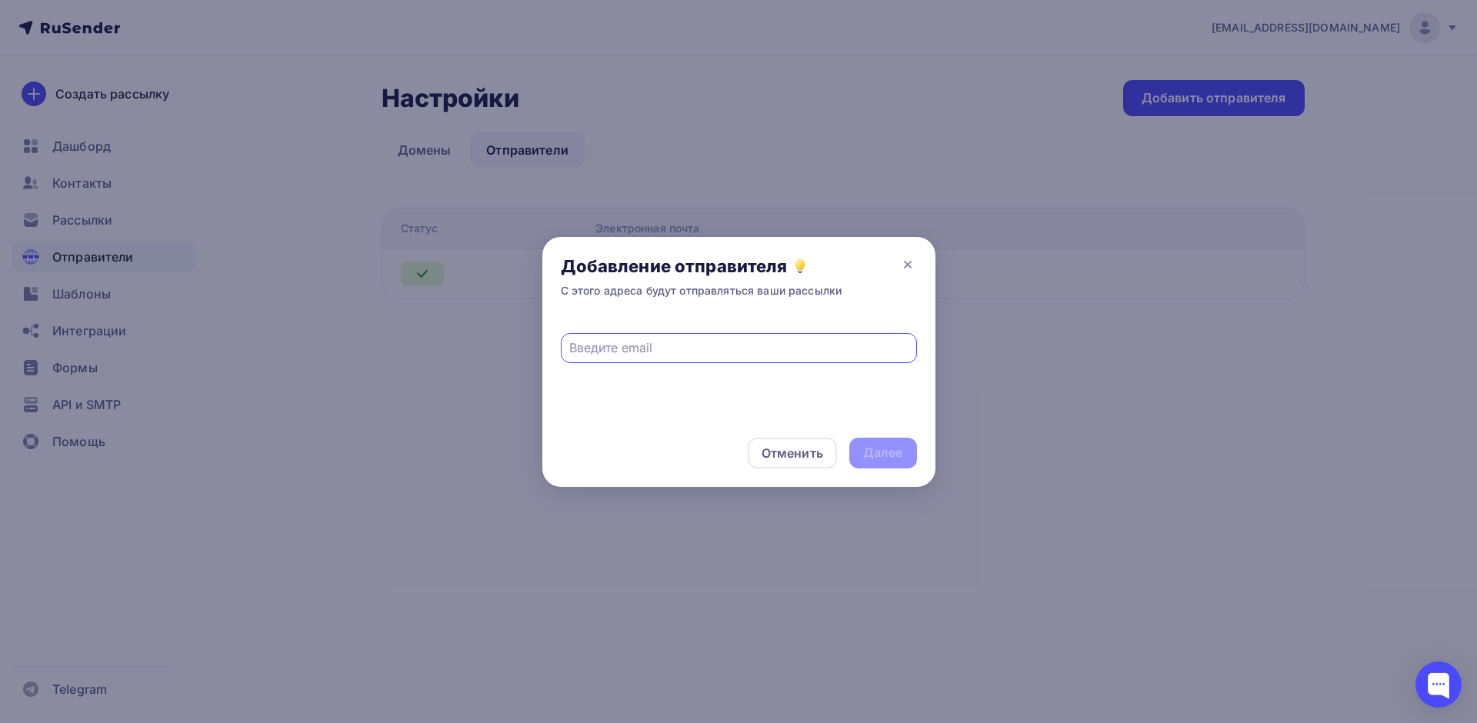
click at [671, 354] on input "text" at bounding box center [738, 348] width 339 height 18
type input "ainovation@mail.ru"
click at [882, 456] on div "Далее" at bounding box center [883, 453] width 40 height 18
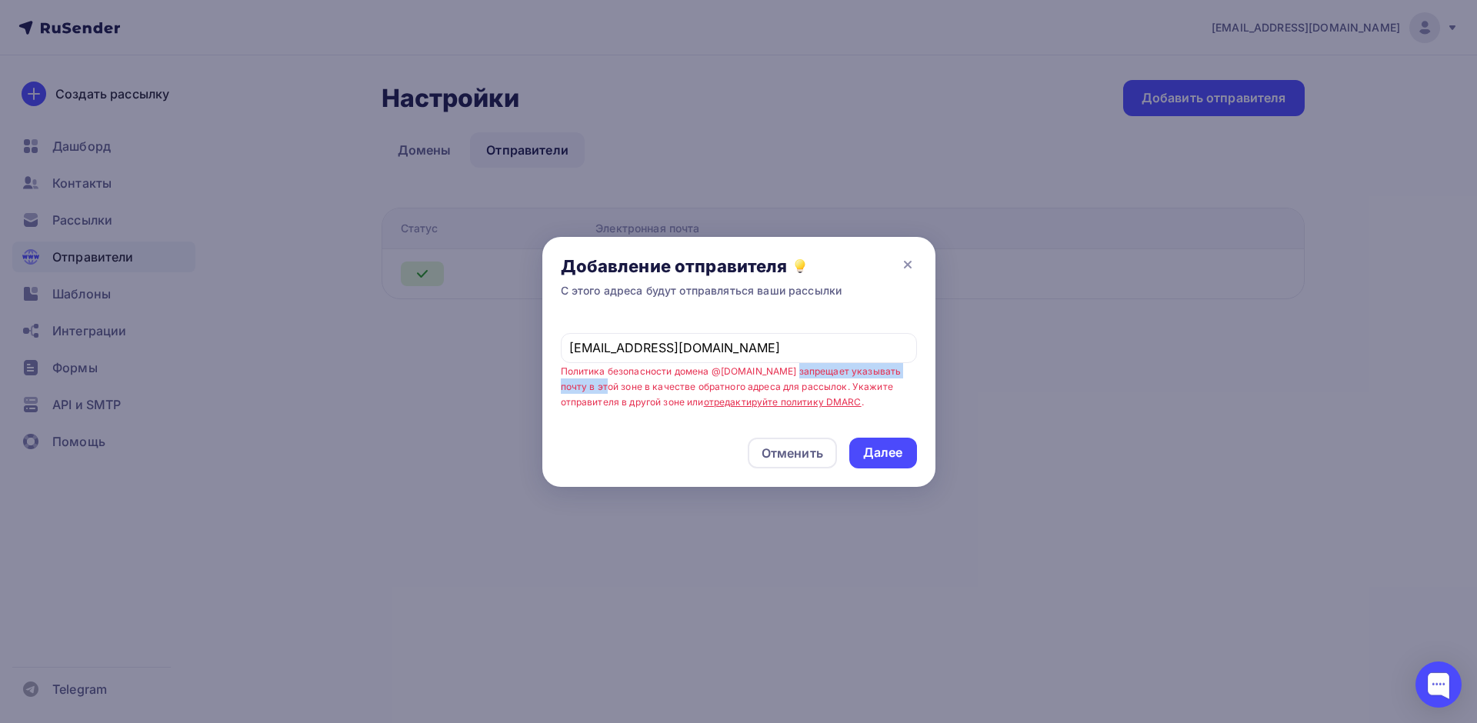
drag, startPoint x: 781, startPoint y: 369, endPoint x: 584, endPoint y: 382, distance: 197.4
click at [577, 382] on small "Политика безопасности домена @mail.ru запрещает указывать почту в этой зоне в к…" at bounding box center [731, 386] width 341 height 43
drag, startPoint x: 632, startPoint y: 384, endPoint x: 649, endPoint y: 385, distance: 17.0
click at [632, 384] on small "Политика безопасности домена @mail.ru запрещает указывать почту в этой зоне в к…" at bounding box center [731, 386] width 341 height 43
drag, startPoint x: 736, startPoint y: 389, endPoint x: 749, endPoint y: 389, distance: 13.1
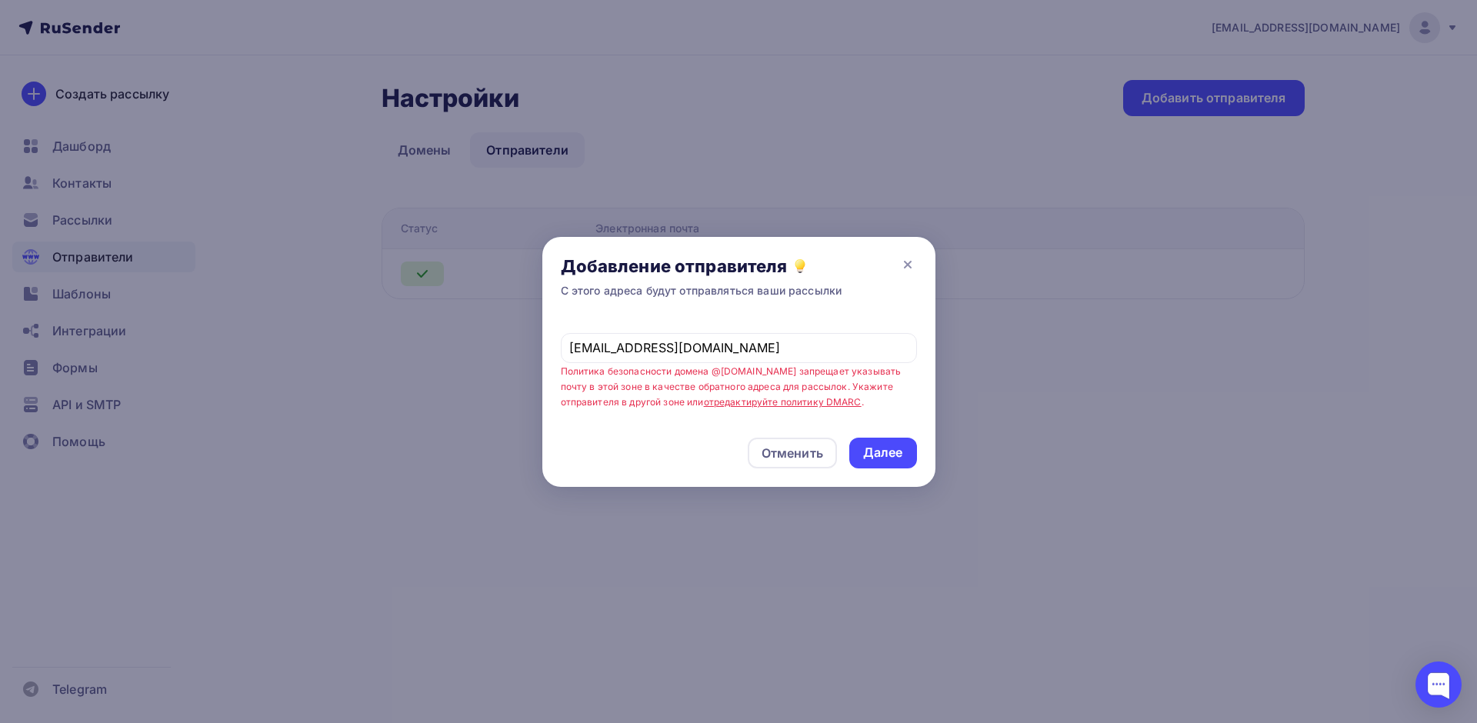
click at [736, 389] on small "Политика безопасности домена @mail.ru запрещает указывать почту в этой зоне в к…" at bounding box center [731, 386] width 341 height 43
drag, startPoint x: 561, startPoint y: 369, endPoint x: 668, endPoint y: 372, distance: 107.0
click at [668, 372] on small "Политика безопасности домена @mail.ru запрещает указывать почту в этой зоне в к…" at bounding box center [731, 386] width 341 height 43
click at [705, 372] on small "Политика безопасности домена @mail.ru запрещает указывать почту в этой зоне в к…" at bounding box center [731, 386] width 341 height 43
drag, startPoint x: 750, startPoint y: 369, endPoint x: 822, endPoint y: 370, distance: 72.3
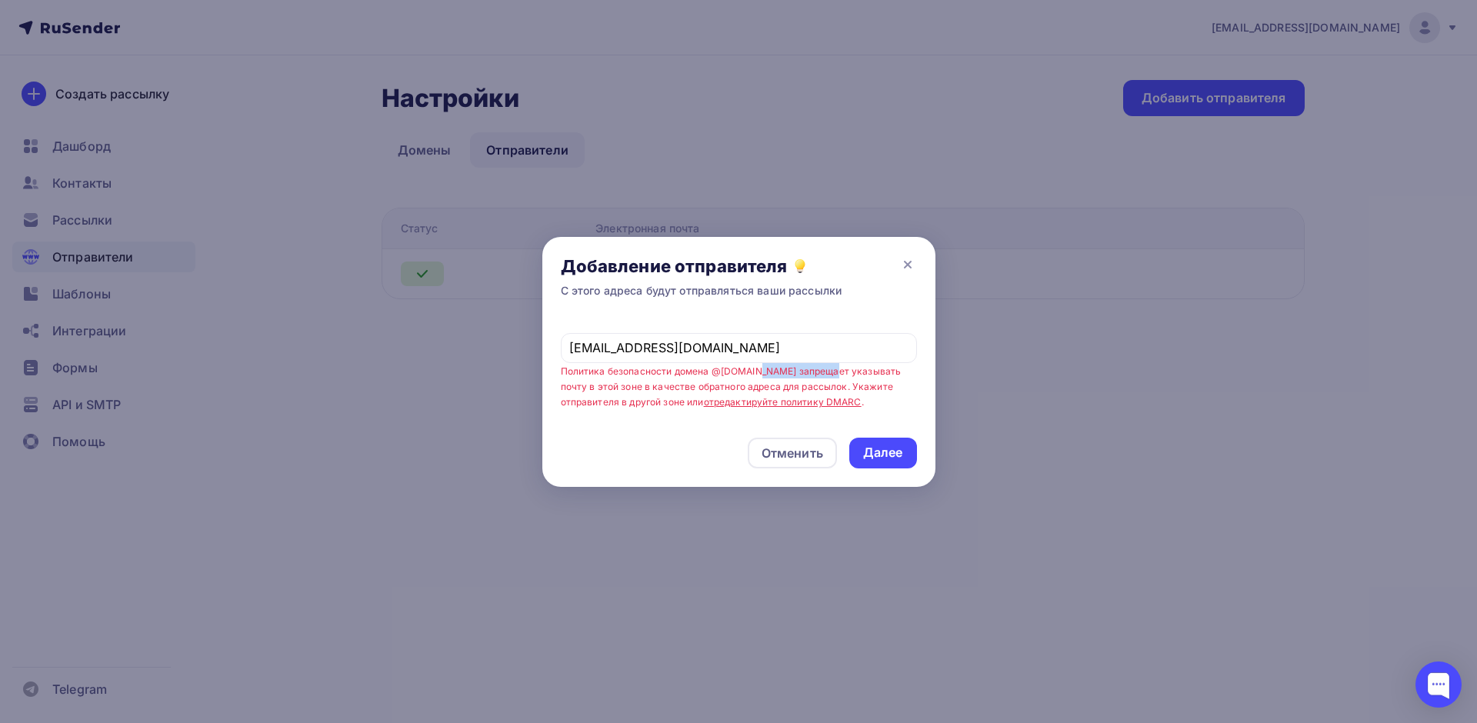
click at [822, 370] on small "Политика безопасности домена @mail.ru запрещает указывать почту в этой зоне в к…" at bounding box center [731, 386] width 341 height 43
click at [870, 380] on small "Политика безопасности домена @mail.ru запрещает указывать почту в этой зоне в к…" at bounding box center [731, 386] width 341 height 43
drag, startPoint x: 594, startPoint y: 376, endPoint x: 649, endPoint y: 377, distance: 55.4
click at [647, 377] on span "ainovation@mail.ru Политика безопасности домена @mail.ru запрещает указывать по…" at bounding box center [739, 363] width 356 height 93
click at [716, 377] on span "ainovation@mail.ru Политика безопасности домена @mail.ru запрещает указывать по…" at bounding box center [739, 363] width 356 height 93
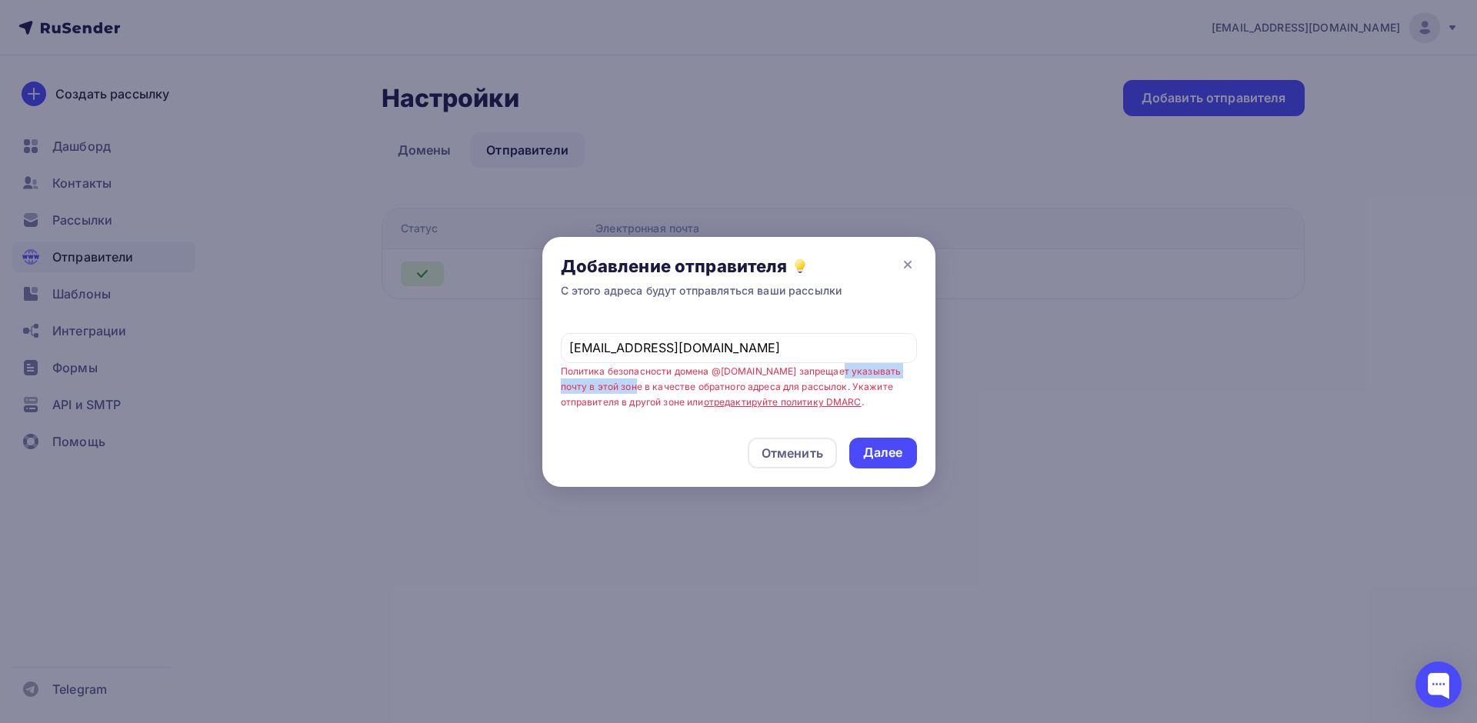
drag, startPoint x: 827, startPoint y: 372, endPoint x: 609, endPoint y: 388, distance: 219.0
click at [602, 388] on small "Политика безопасности домена @mail.ru запрещает указывать почту в этой зоне в к…" at bounding box center [731, 386] width 341 height 43
click at [641, 388] on small "Политика безопасности домена @mail.ru запрещает указывать почту в этой зоне в к…" at bounding box center [731, 386] width 341 height 43
drag, startPoint x: 727, startPoint y: 386, endPoint x: 764, endPoint y: 388, distance: 37.0
click at [732, 386] on small "Политика безопасности домена @mail.ru запрещает указывать почту в этой зоне в к…" at bounding box center [731, 386] width 341 height 43
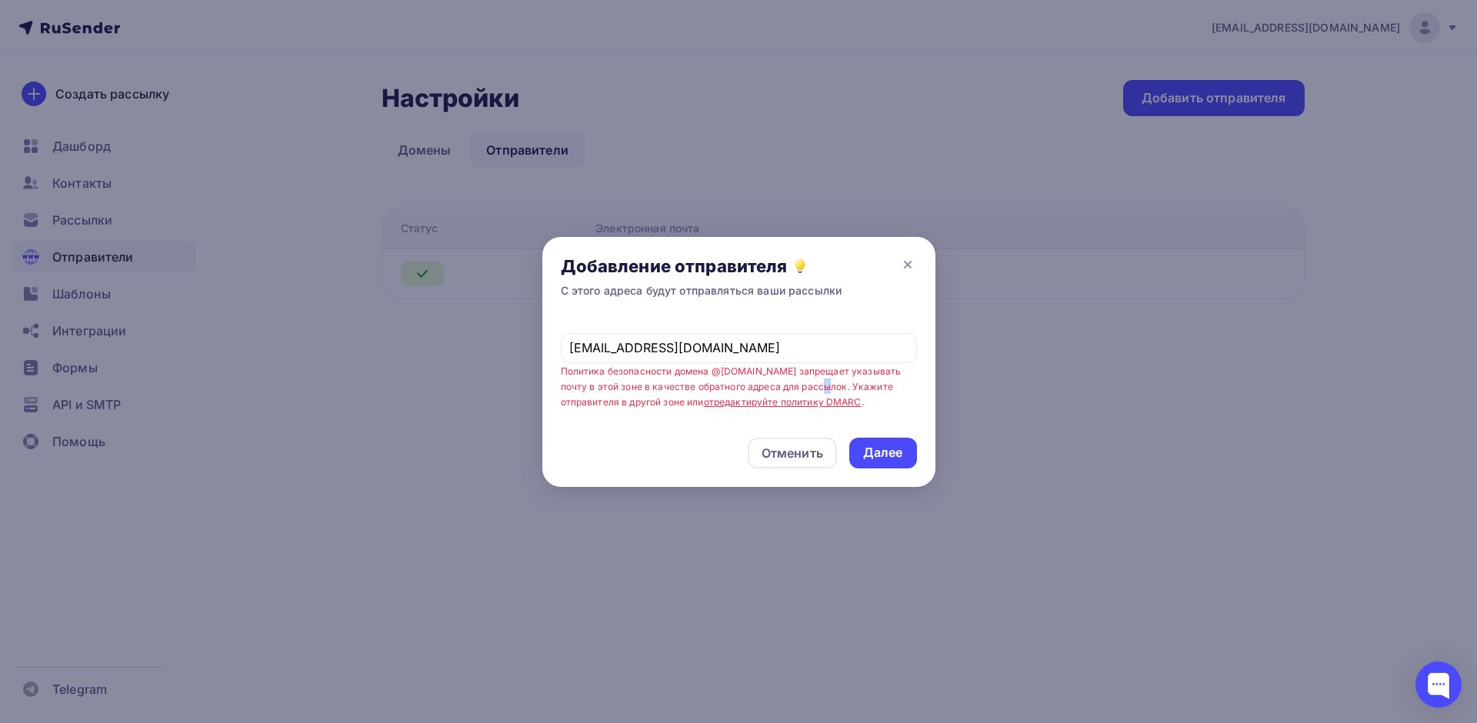
drag, startPoint x: 794, startPoint y: 383, endPoint x: 809, endPoint y: 385, distance: 14.7
click at [807, 385] on small "Политика безопасности домена @mail.ru запрещает указывать почту в этой зоне в к…" at bounding box center [731, 386] width 341 height 43
click at [851, 397] on span "ainovation@mail.ru Политика безопасности домена @mail.ru запрещает указывать по…" at bounding box center [739, 363] width 356 height 93
click at [789, 453] on div "Отменить" at bounding box center [793, 453] width 62 height 18
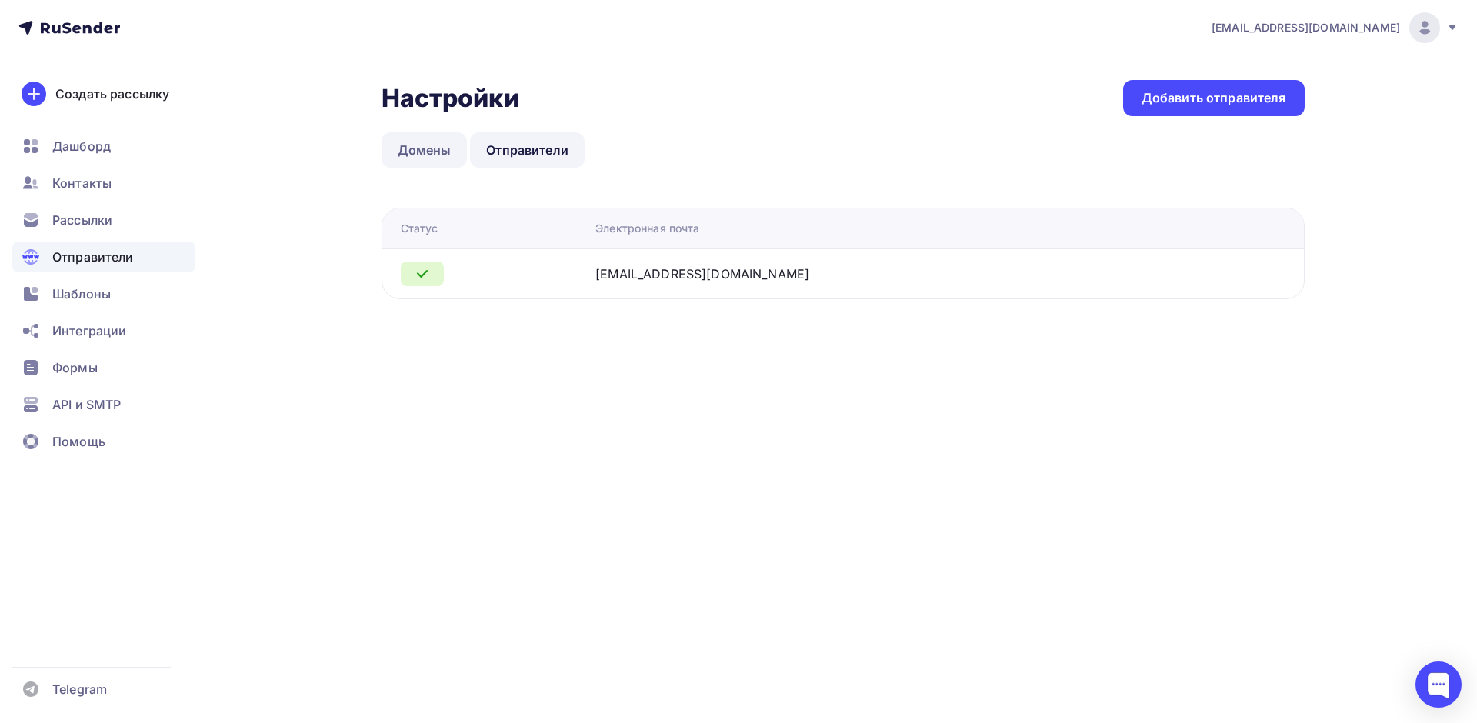
click at [409, 148] on link "Домены" at bounding box center [425, 149] width 86 height 35
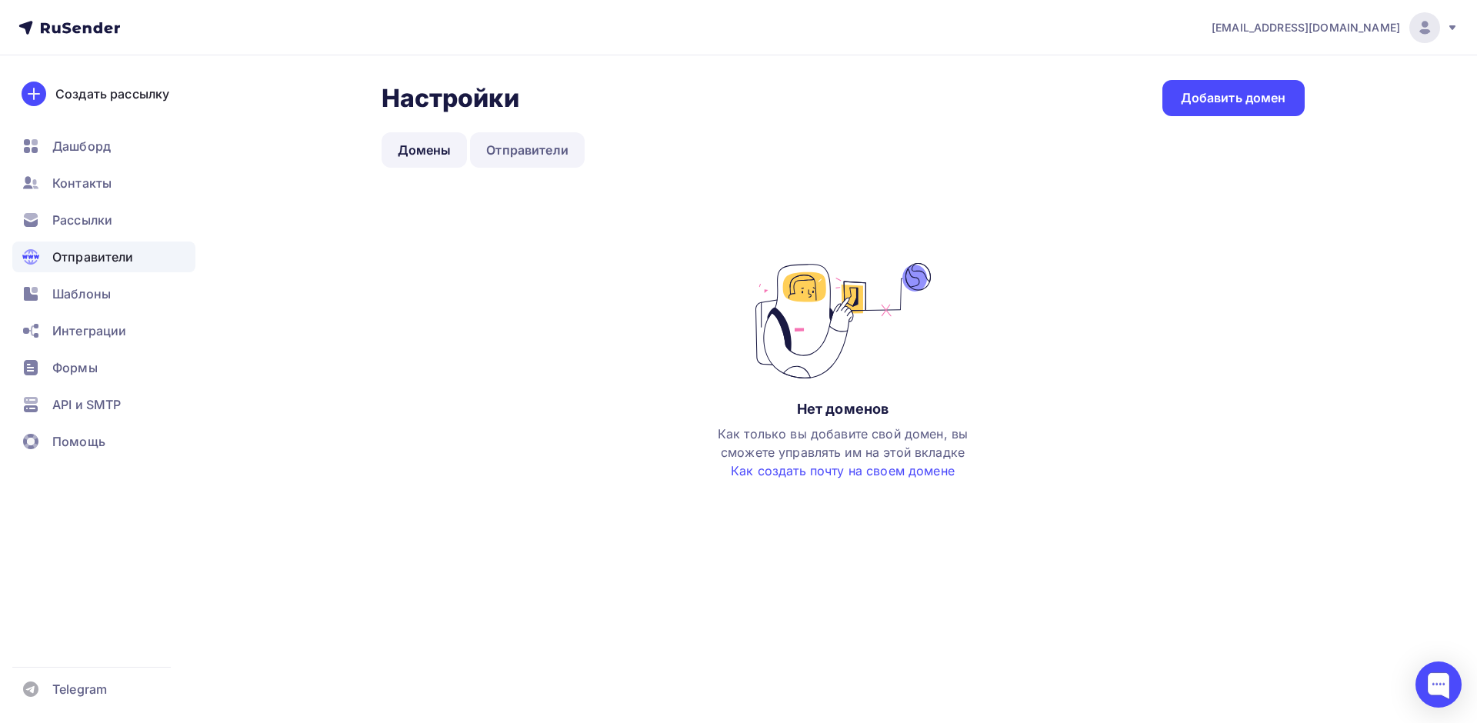
click at [532, 148] on link "Отправители" at bounding box center [527, 149] width 115 height 35
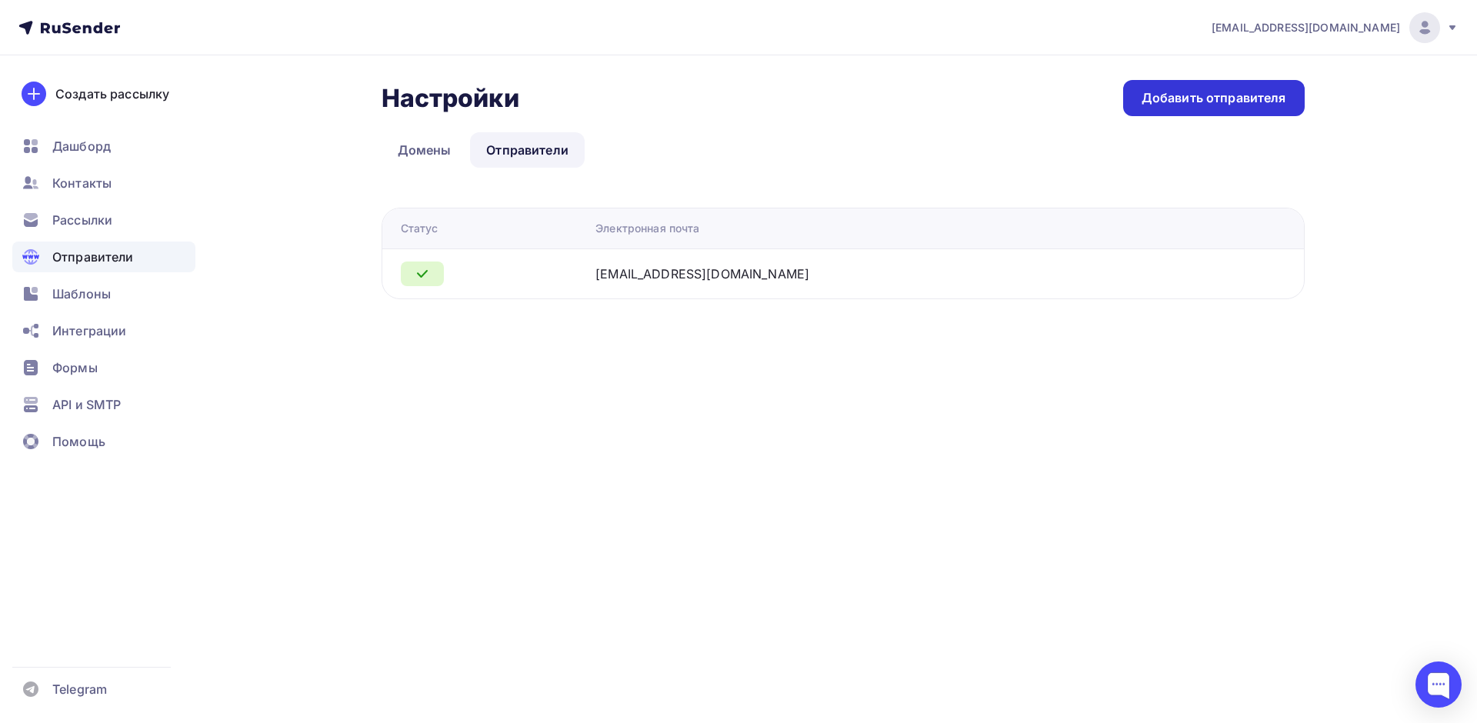
click at [1187, 96] on div "Добавить отправителя" at bounding box center [1214, 98] width 145 height 18
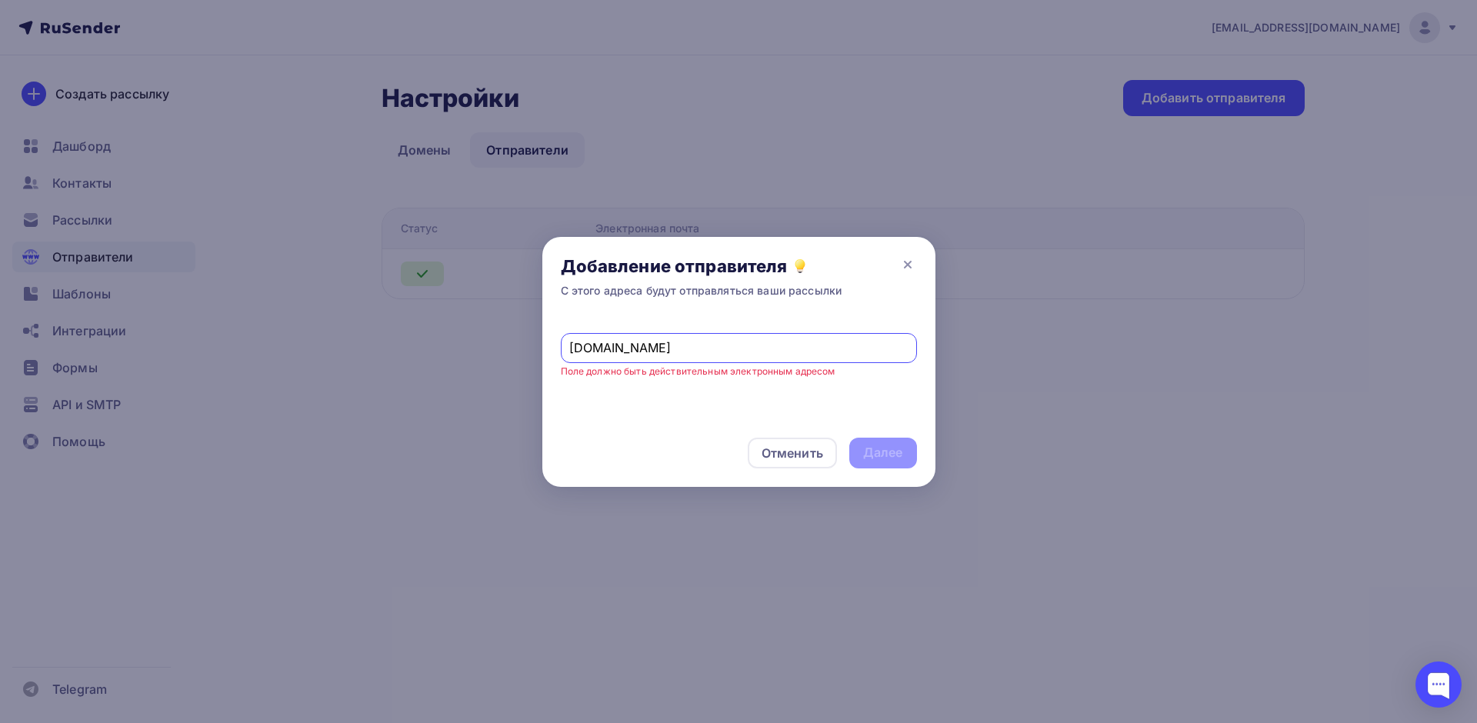
click at [570, 348] on input "[DOMAIN_NAME]" at bounding box center [738, 348] width 339 height 18
type input "info@ai-novation.ru"
click at [871, 452] on div "Далее" at bounding box center [883, 453] width 40 height 18
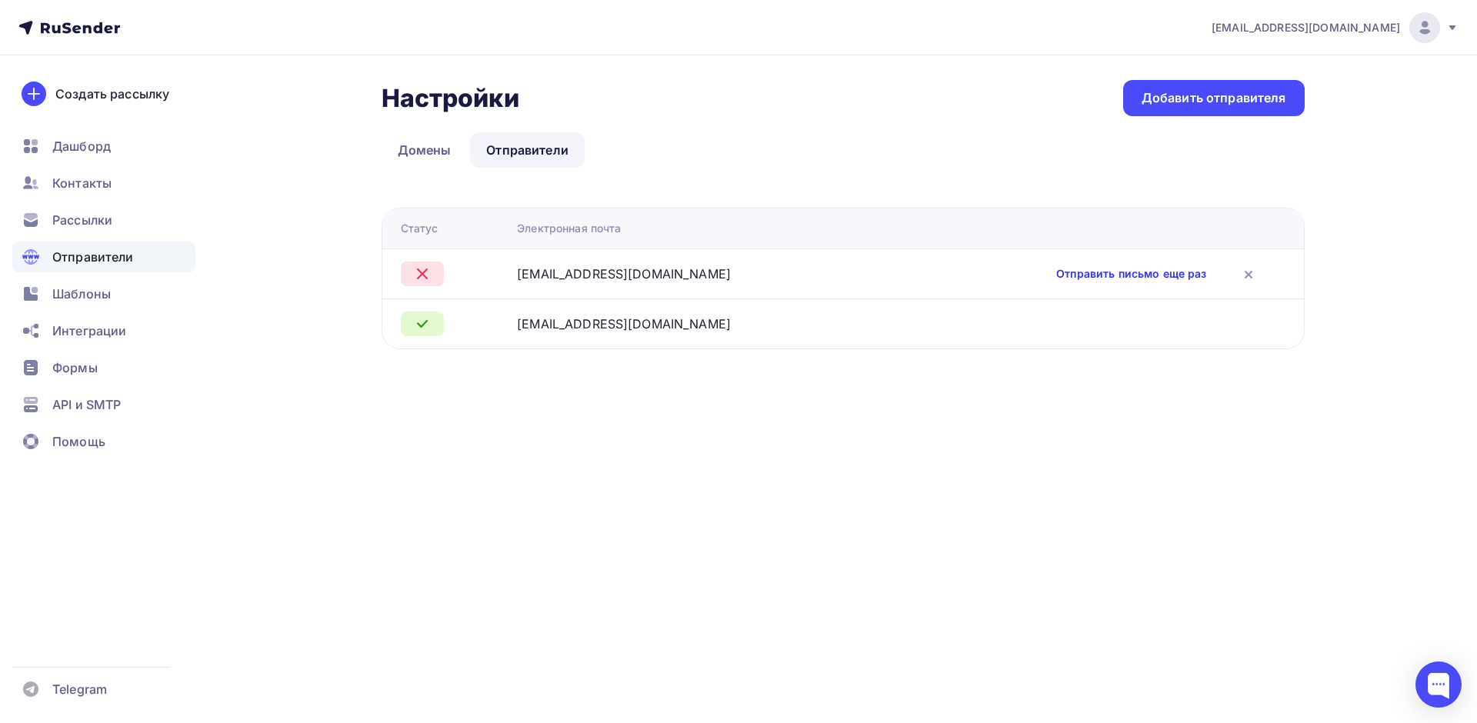
click at [1083, 278] on link "Отправить письмо еще раз" at bounding box center [1131, 273] width 150 height 15
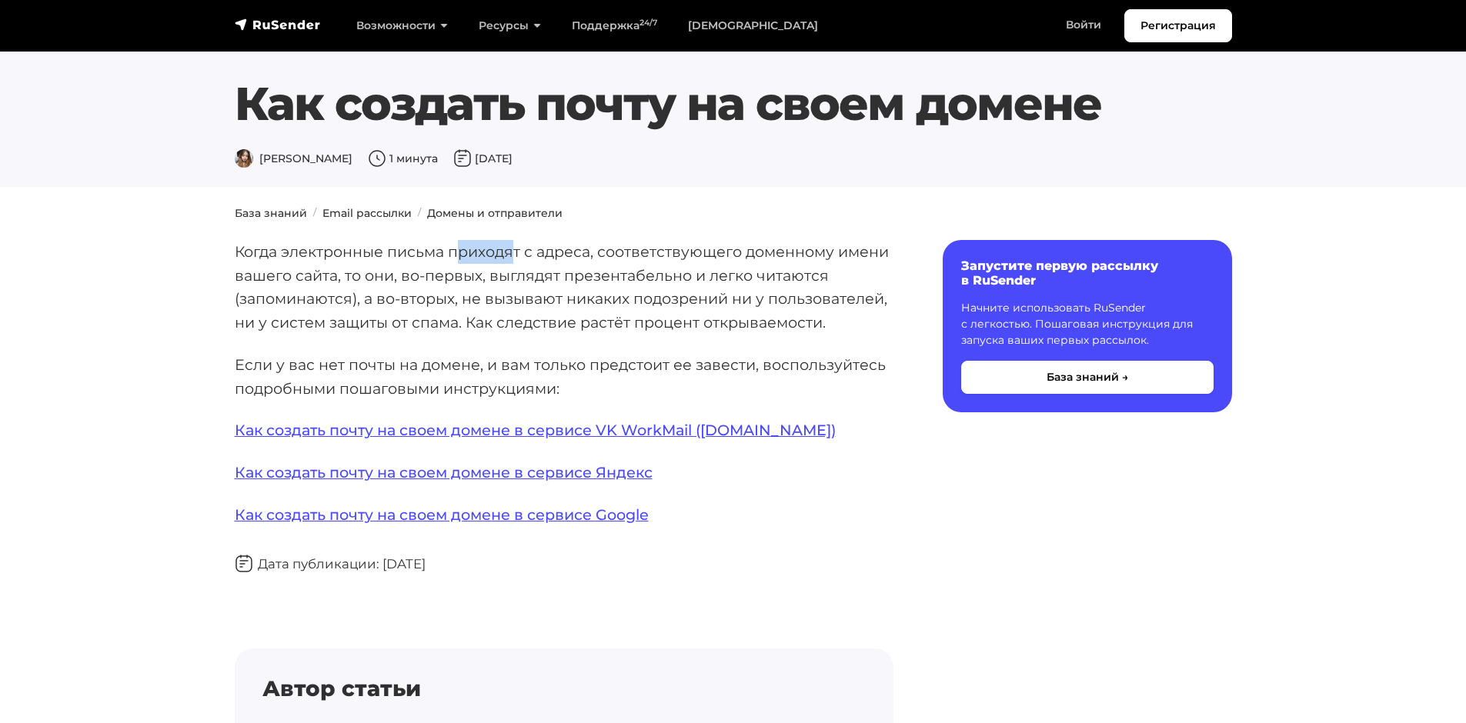
drag, startPoint x: 460, startPoint y: 248, endPoint x: 529, endPoint y: 250, distance: 69.3
click at [519, 249] on p "Когда электронные письма приходят с адреса, соответствующего доменному имени ва…" at bounding box center [564, 287] width 659 height 95
click at [576, 251] on p "Когда электронные письма приходят с адреса, соответствующего доменному имени ва…" at bounding box center [564, 287] width 659 height 95
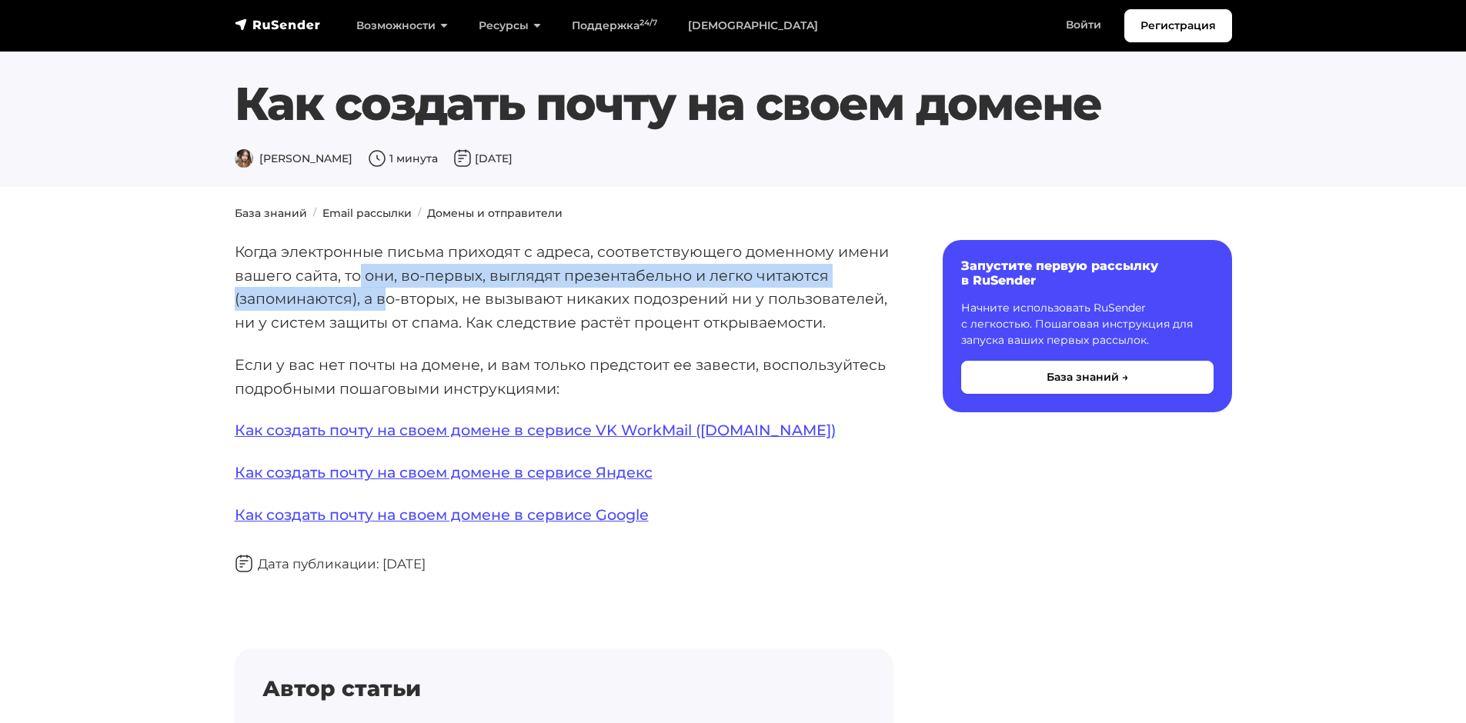
drag, startPoint x: 362, startPoint y: 276, endPoint x: 419, endPoint y: 297, distance: 60.6
click at [411, 297] on p "Когда электронные письма приходят с адреса, соответствующего доменному имени ва…" at bounding box center [564, 287] width 659 height 95
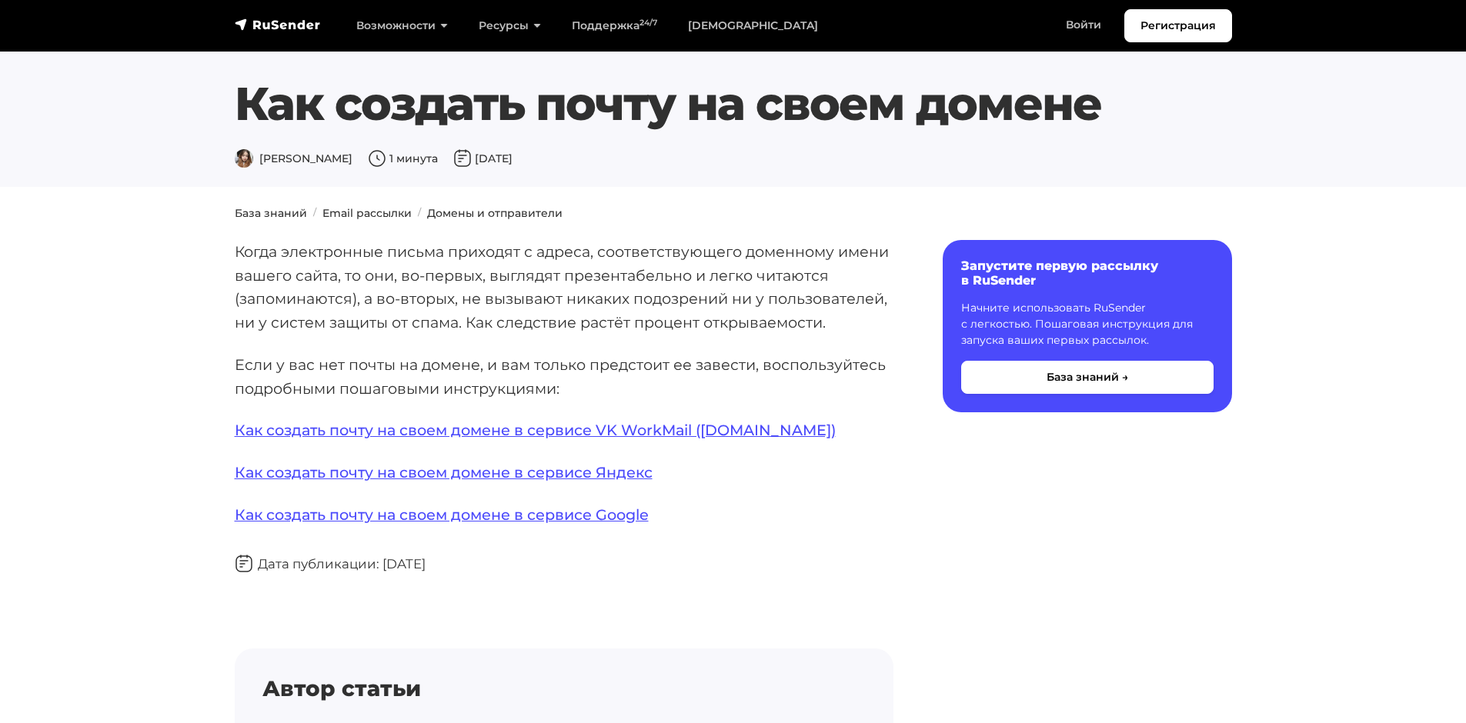
click at [545, 294] on p "Когда электронные письма приходят с адреса, соответствующего доменному имени ва…" at bounding box center [564, 287] width 659 height 95
drag, startPoint x: 472, startPoint y: 325, endPoint x: 502, endPoint y: 326, distance: 30.8
click at [491, 326] on p "Когда электронные письма приходят с адреса, соответствующего доменному имени ва…" at bounding box center [564, 287] width 659 height 95
click at [548, 353] on p "Если у вас нет почты на домене, и вам только предстоит ее завести, воспользуйте…" at bounding box center [564, 376] width 659 height 47
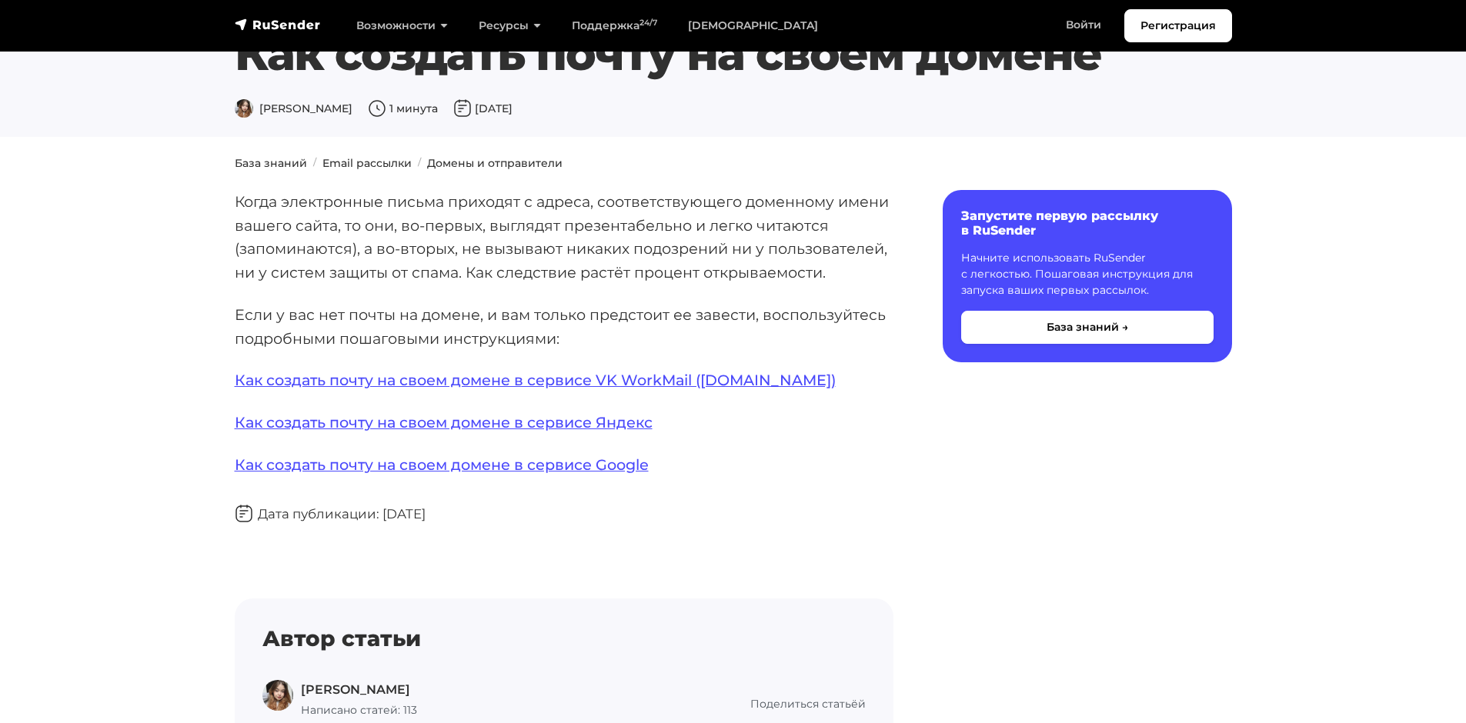
scroll to position [77, 0]
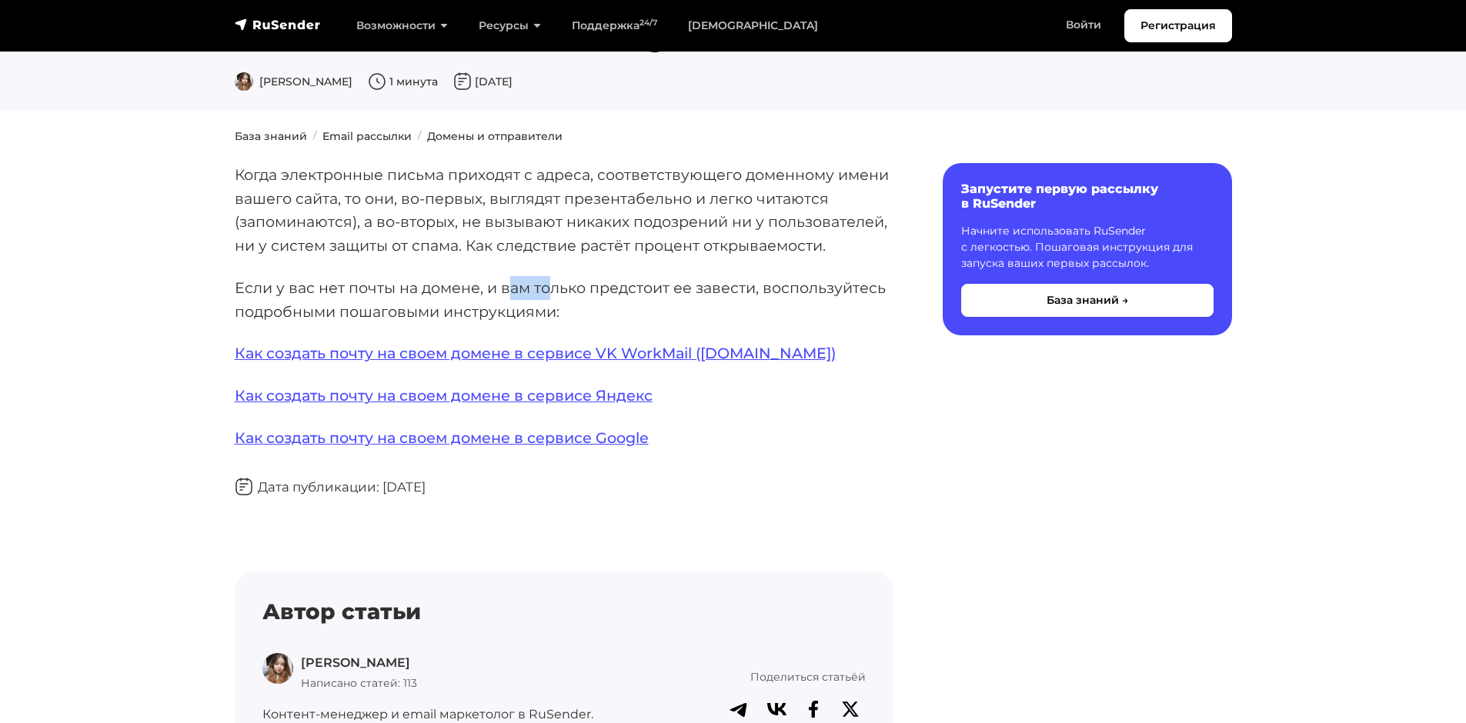
drag, startPoint x: 505, startPoint y: 285, endPoint x: 559, endPoint y: 307, distance: 59.0
click at [548, 299] on p "Если у вас нет почты на домене, и вам только предстоит ее завести, воспользуйте…" at bounding box center [564, 299] width 659 height 47
click at [584, 315] on p "Если у вас нет почты на домене, и вам только предстоит ее завести, воспользуйте…" at bounding box center [564, 299] width 659 height 47
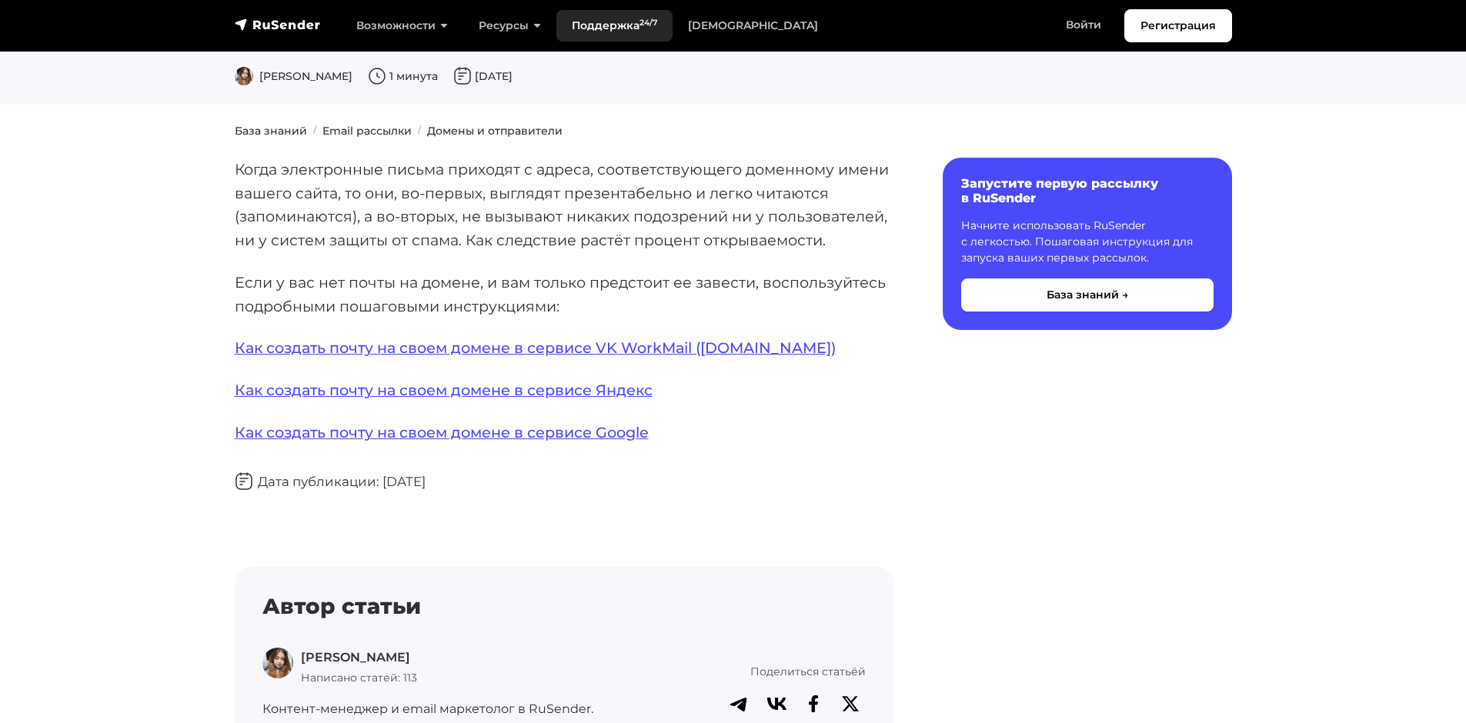
scroll to position [0, 0]
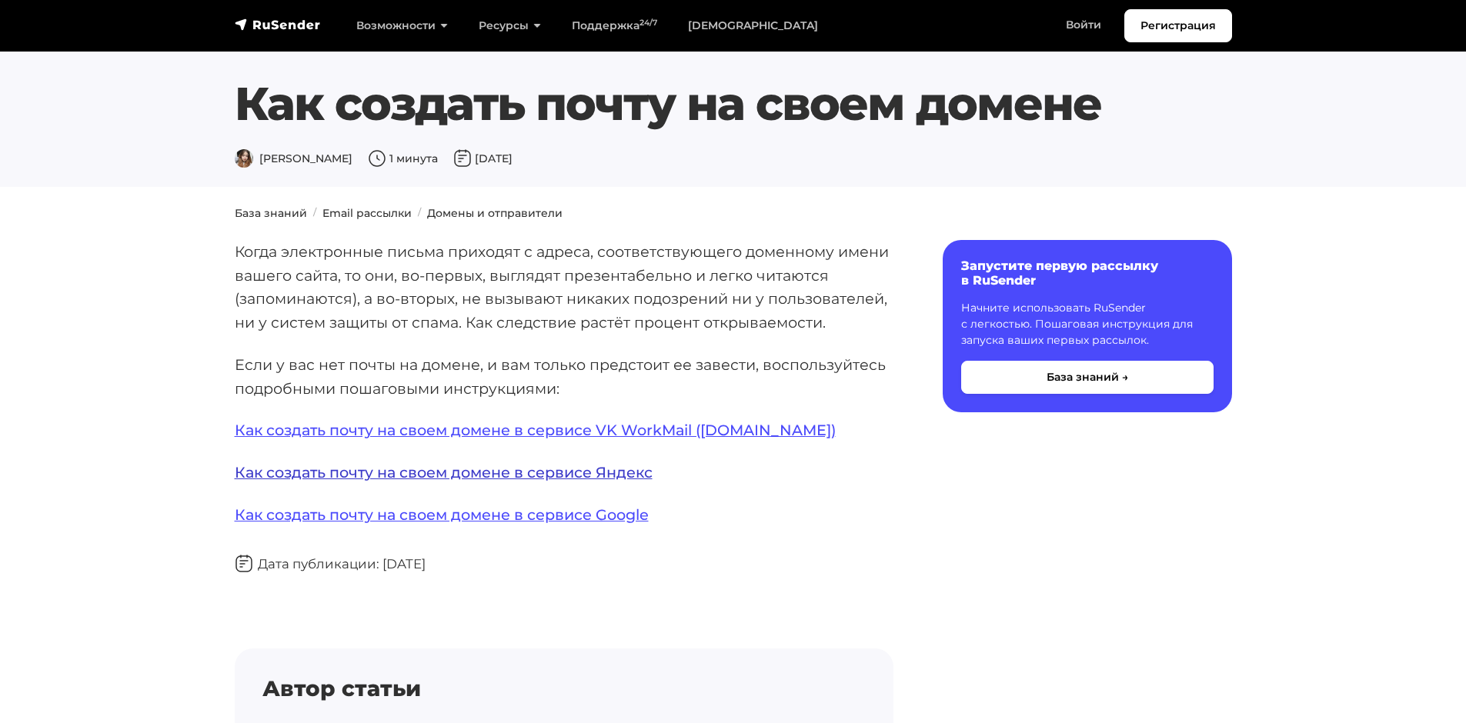
click at [409, 473] on link "Как создать почту на своем домене в сервисе Яндекс" at bounding box center [444, 472] width 418 height 18
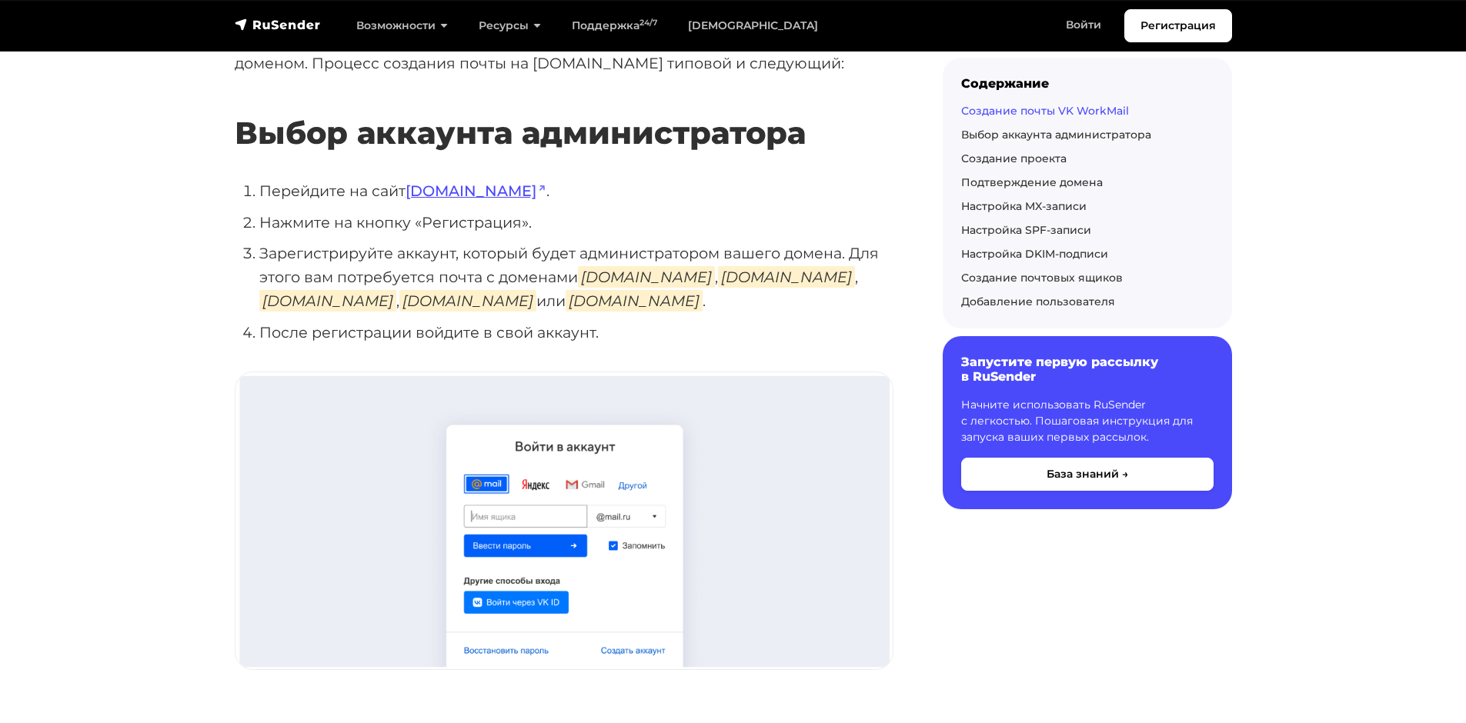
scroll to position [385, 0]
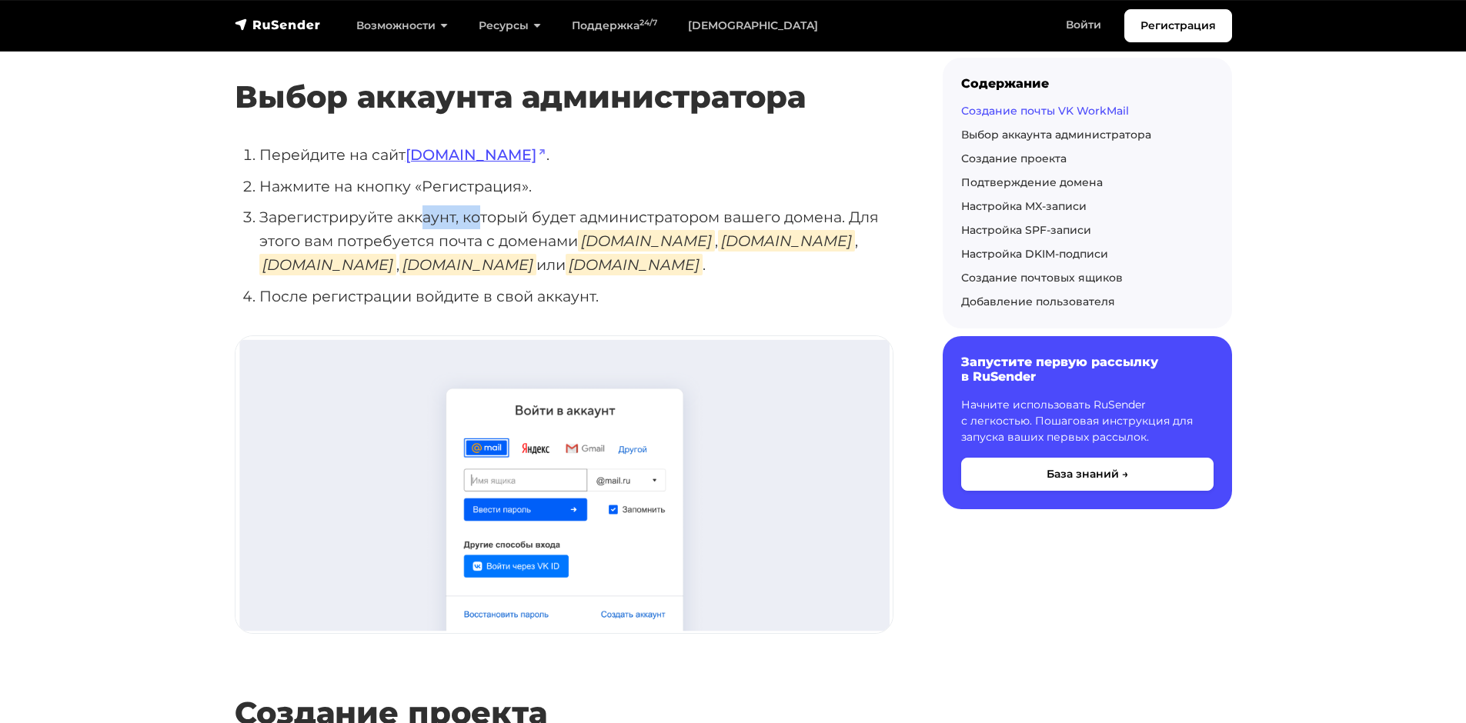
drag, startPoint x: 431, startPoint y: 222, endPoint x: 485, endPoint y: 217, distance: 54.0
click at [477, 217] on li "Зарегистрируйте аккаунт, который будет администратором вашего домена. Для этого…" at bounding box center [576, 240] width 634 height 71
click at [529, 219] on li "Зарегистрируйте аккаунт, который будет администратором вашего домена. Для этого…" at bounding box center [576, 240] width 634 height 71
drag, startPoint x: 853, startPoint y: 212, endPoint x: 439, endPoint y: 243, distance: 415.9
click at [439, 243] on li "Зарегистрируйте аккаунт, который будет администратором вашего домена. Для этого…" at bounding box center [576, 240] width 634 height 71
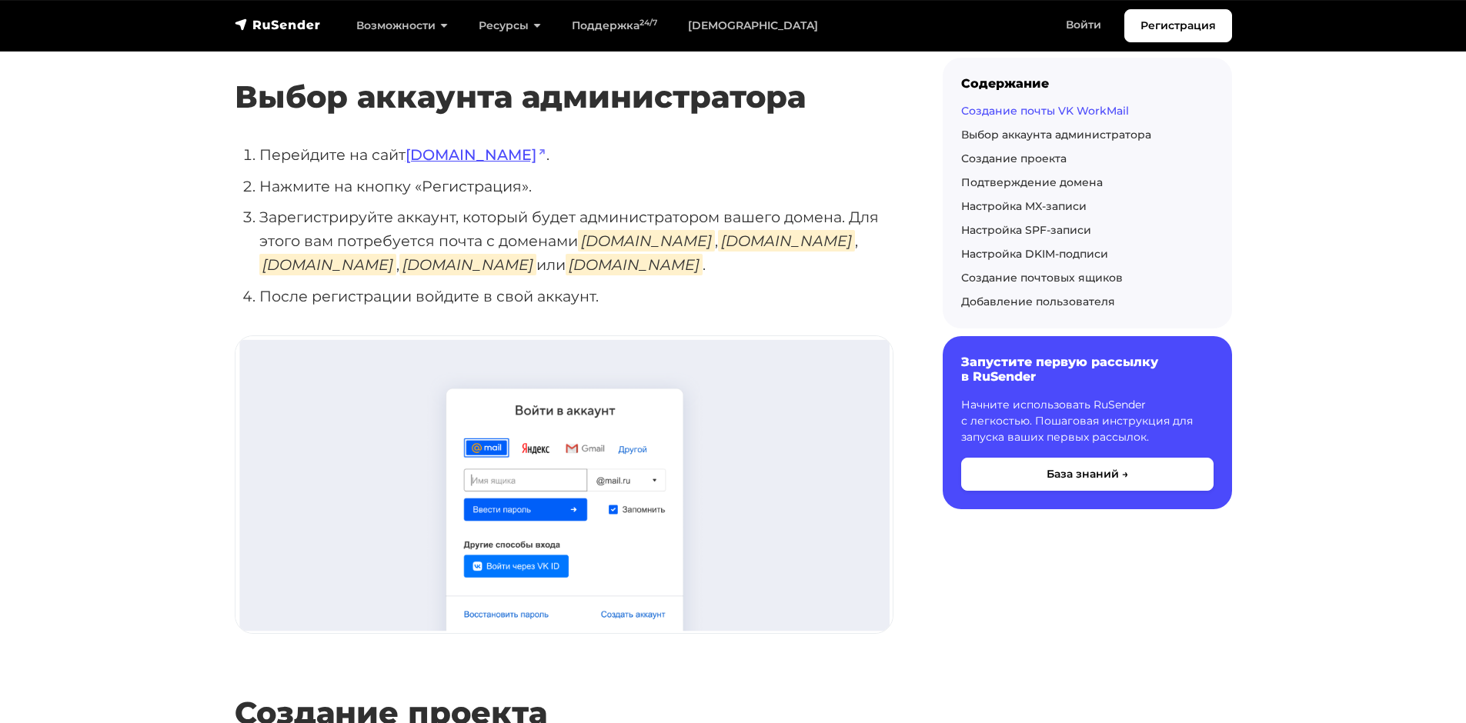
drag, startPoint x: 516, startPoint y: 240, endPoint x: 565, endPoint y: 240, distance: 48.5
click at [517, 240] on li "Зарегистрируйте аккаунт, который будет администратором вашего домена. Для этого…" at bounding box center [576, 240] width 634 height 71
drag, startPoint x: 585, startPoint y: 242, endPoint x: 630, endPoint y: 242, distance: 45.4
click at [630, 242] on em "[DOMAIN_NAME]" at bounding box center [646, 241] width 137 height 22
drag, startPoint x: 443, startPoint y: 295, endPoint x: 479, endPoint y: 300, distance: 36.6
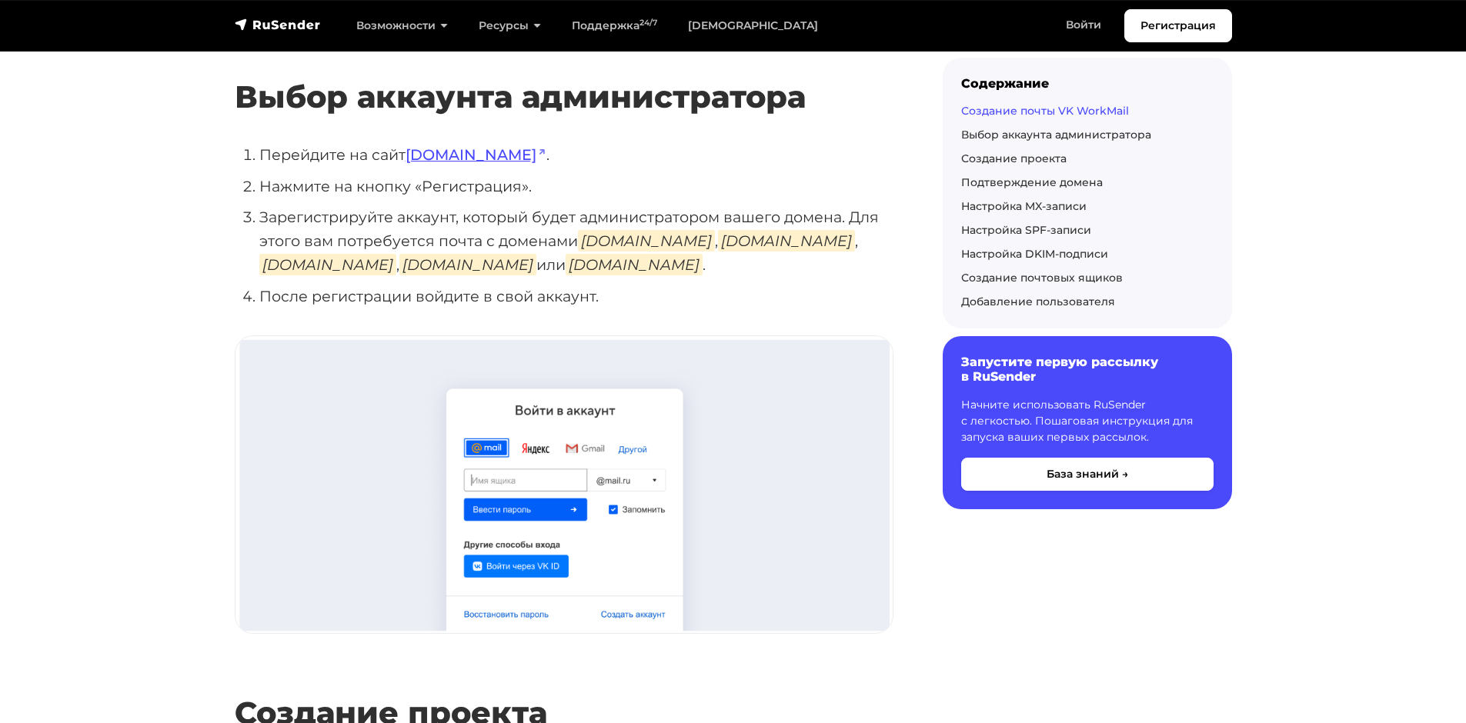
click at [449, 297] on li "После регистрации войдите в свой аккаунт." at bounding box center [576, 297] width 634 height 24
drag, startPoint x: 483, startPoint y: 301, endPoint x: 546, endPoint y: 311, distance: 63.9
click at [485, 302] on li "После регистрации войдите в свой аккаунт." at bounding box center [576, 297] width 634 height 24
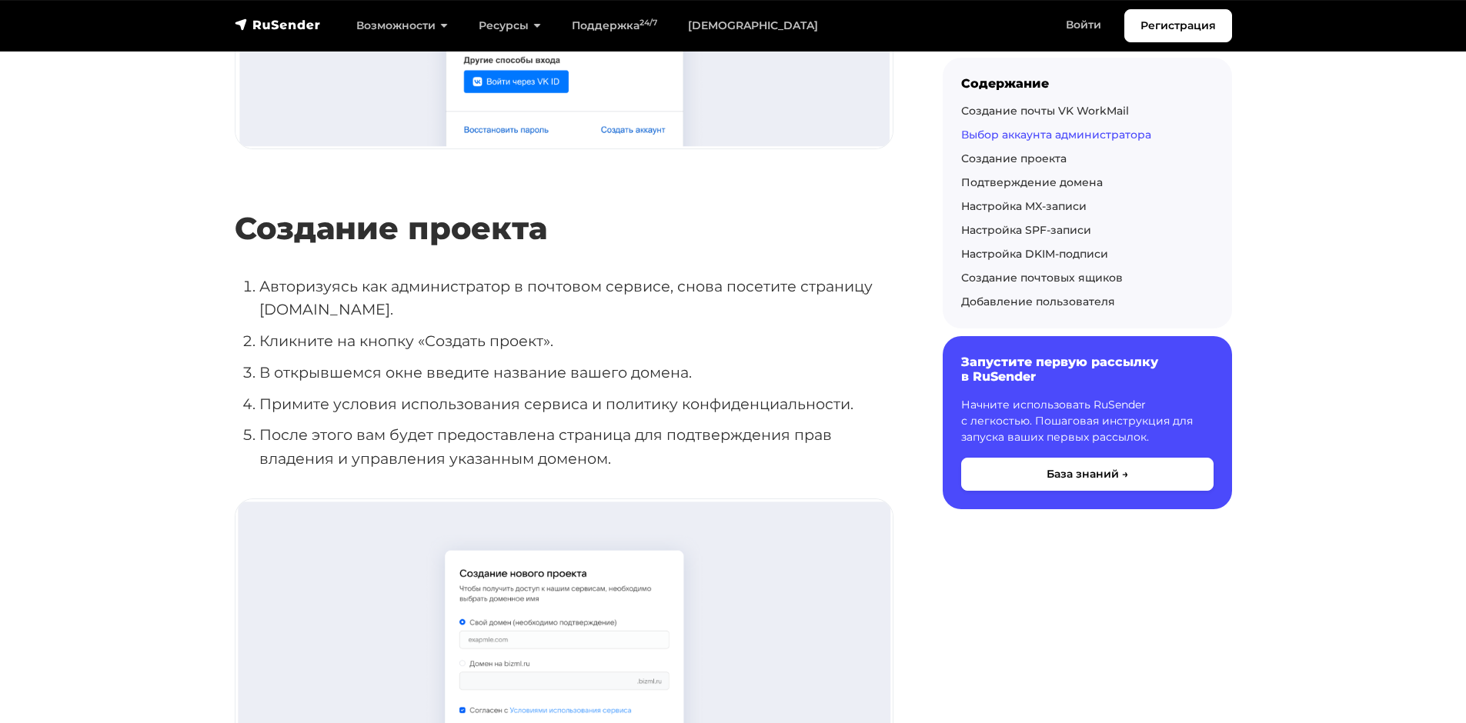
scroll to position [923, 0]
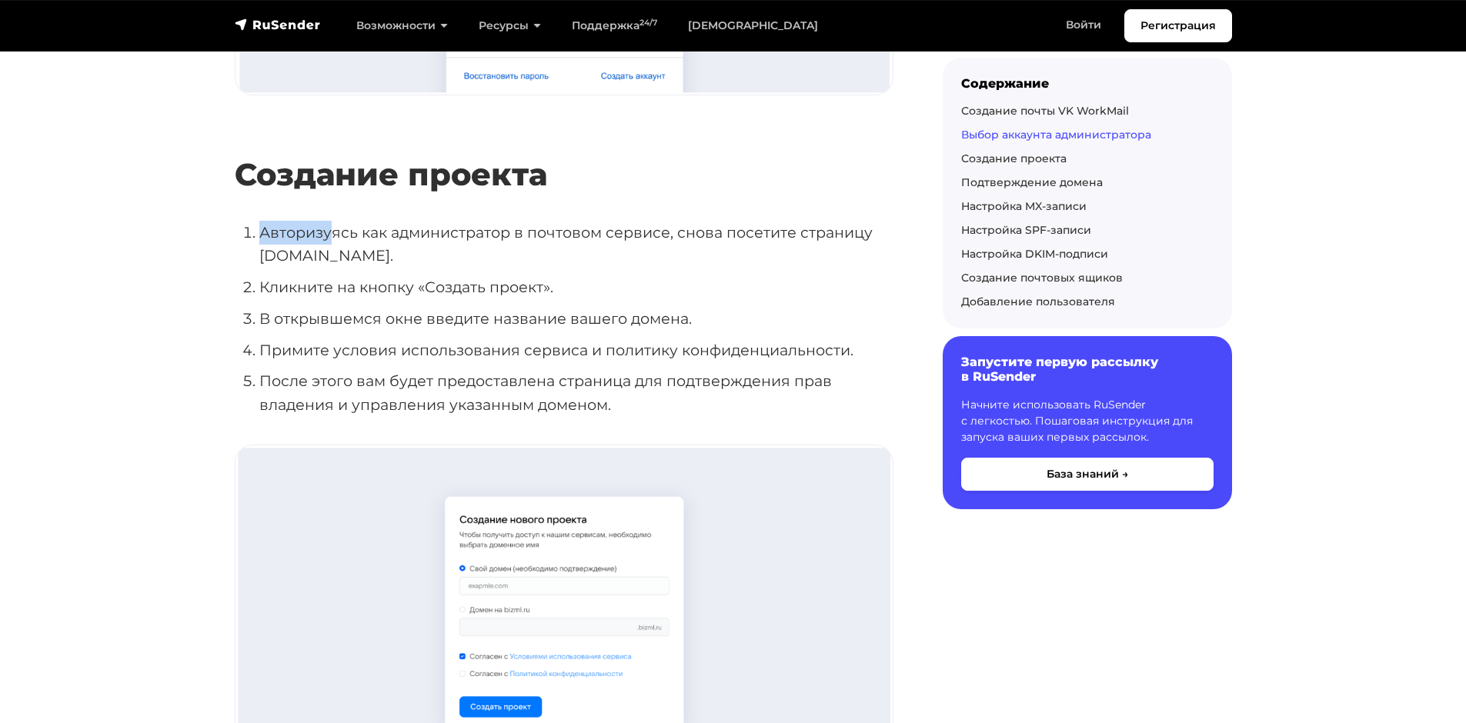
drag, startPoint x: 255, startPoint y: 232, endPoint x: 335, endPoint y: 242, distance: 80.6
click at [335, 242] on li "Авторизуясь как администратор в почтовом сервисе, снова посетите страницу [DOMA…" at bounding box center [576, 244] width 634 height 47
click at [392, 255] on li "Авторизуясь как администратор в почтовом сервисе, снова посетите страницу [DOMA…" at bounding box center [576, 244] width 634 height 47
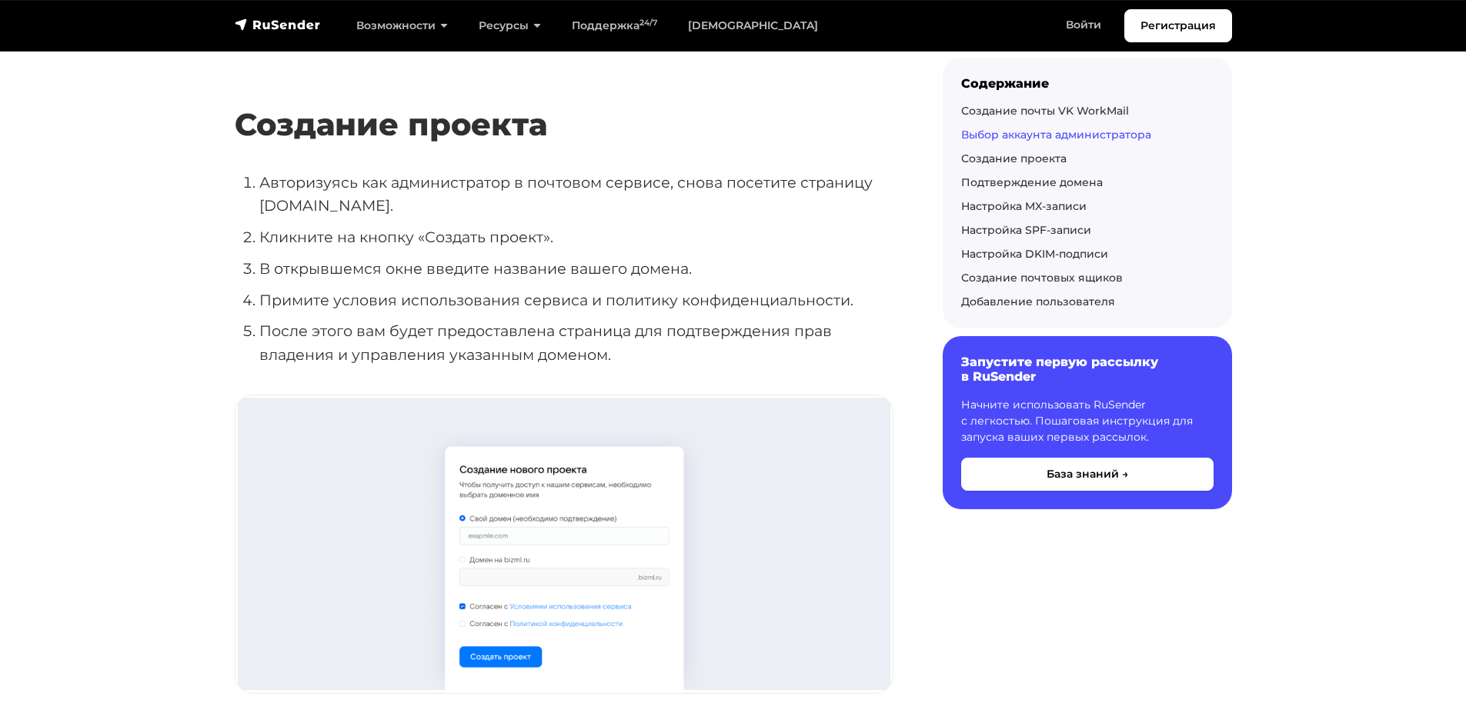
scroll to position [1000, 0]
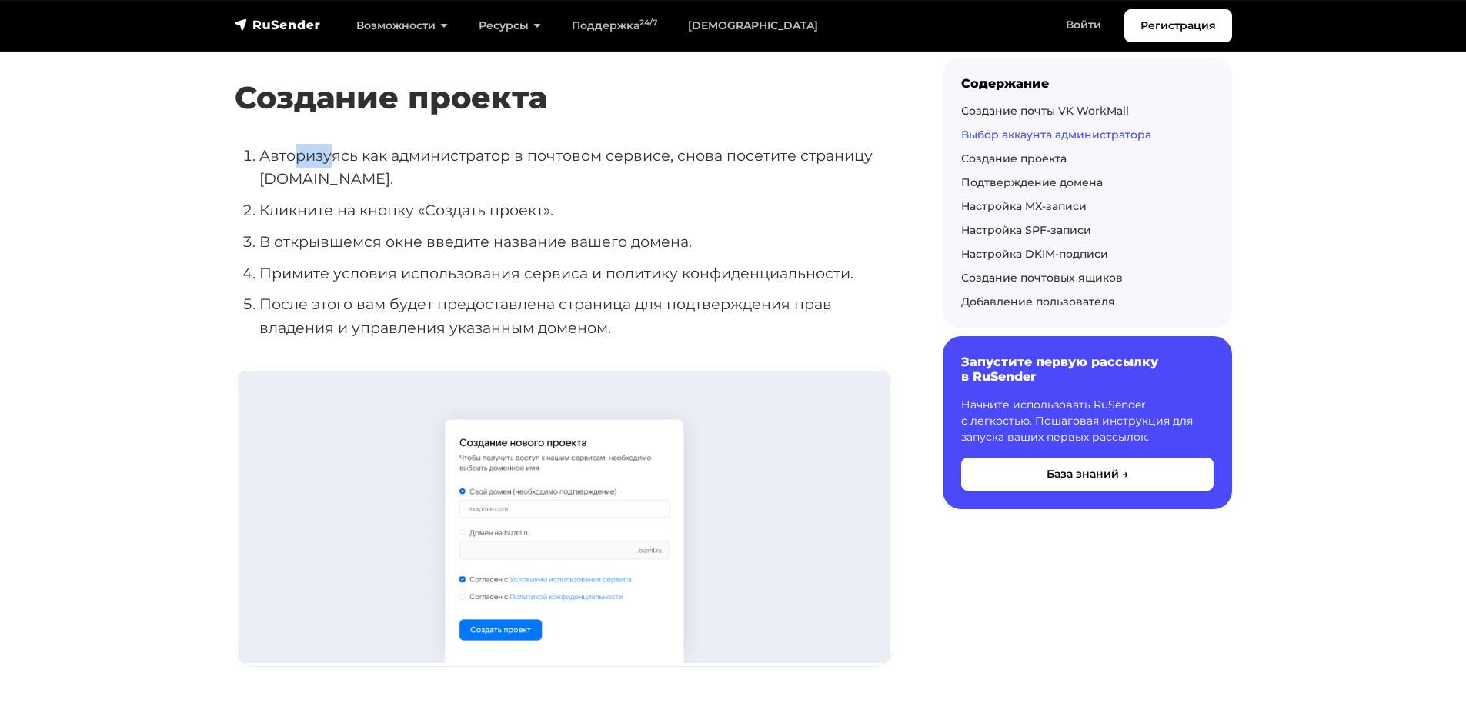
drag, startPoint x: 291, startPoint y: 162, endPoint x: 358, endPoint y: 162, distance: 66.9
click at [352, 162] on li "Авторизуясь как администратор в почтовом сервисе, снова посетите страницу [DOMA…" at bounding box center [576, 167] width 634 height 47
click at [412, 175] on li "Авторизуясь как администратор в почтовом сервисе, снова посетите страницу [DOMA…" at bounding box center [576, 167] width 634 height 47
drag, startPoint x: 255, startPoint y: 176, endPoint x: 359, endPoint y: 173, distance: 103.1
click at [348, 175] on ol "Авторизуясь как администратор в почтовом сервисе, снова посетите страницу [DOMA…" at bounding box center [564, 242] width 659 height 196
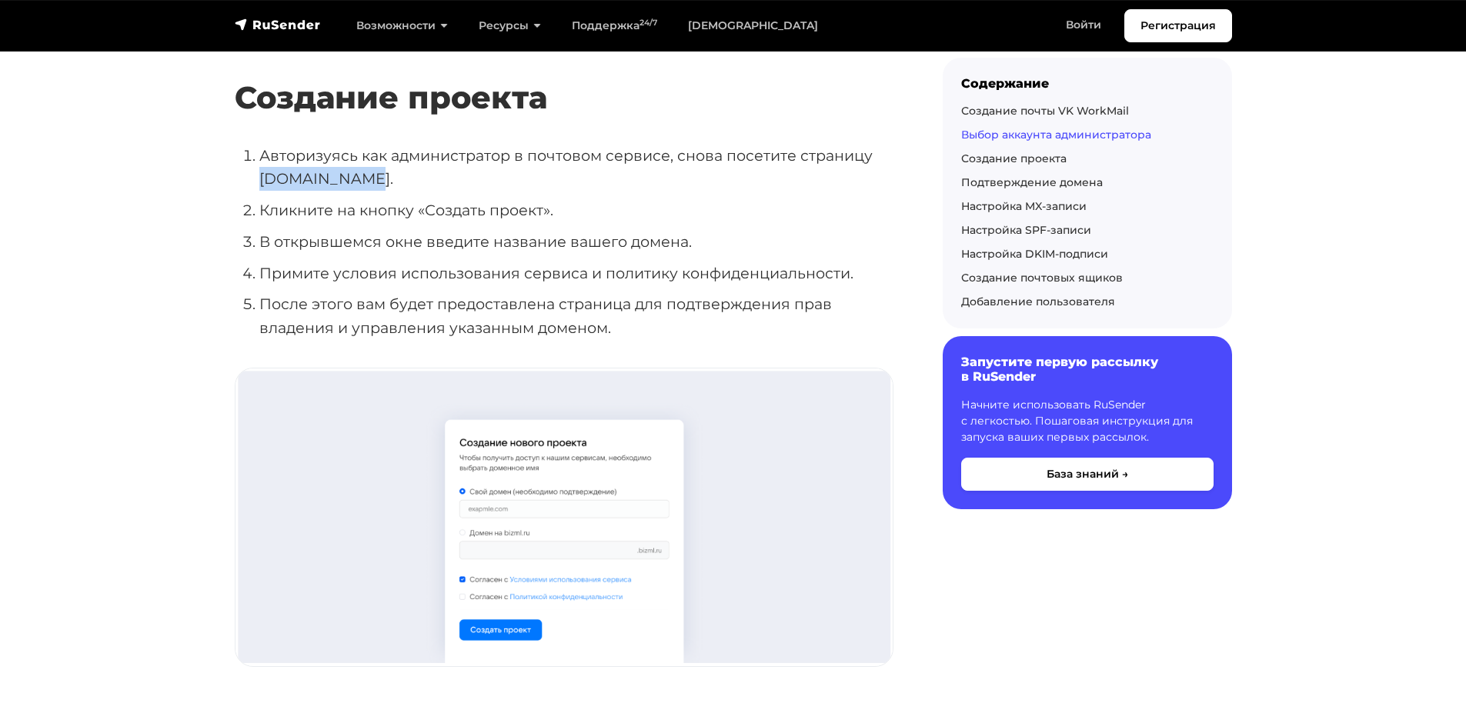
scroll to position [1077, 0]
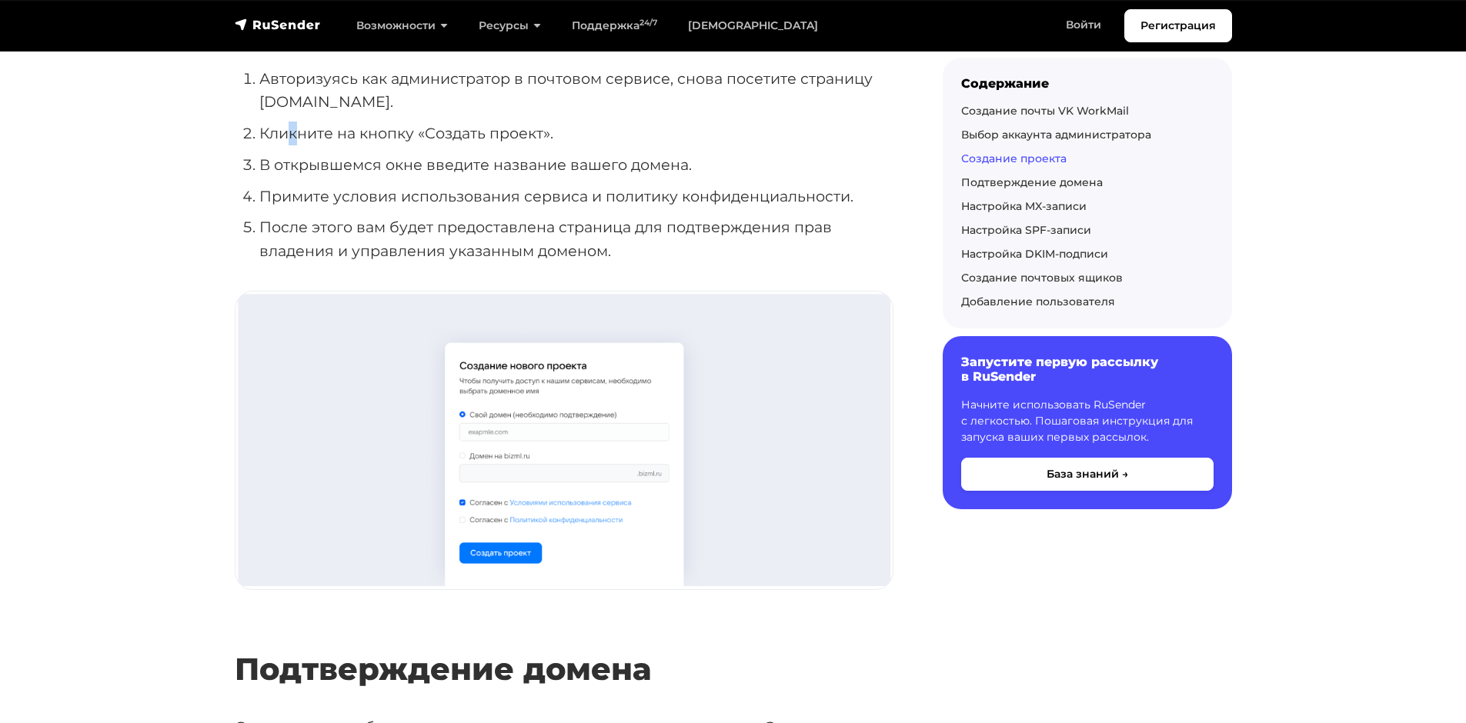
drag, startPoint x: 292, startPoint y: 142, endPoint x: 318, endPoint y: 147, distance: 26.7
click at [315, 147] on ol "Авторизуясь как администратор в почтовом сервисе, снова посетите страницу [DOMA…" at bounding box center [564, 165] width 659 height 196
drag, startPoint x: 419, startPoint y: 164, endPoint x: 426, endPoint y: 175, distance: 13.9
click at [419, 164] on li "В открывшемся окне введите название вашего домена." at bounding box center [576, 165] width 634 height 24
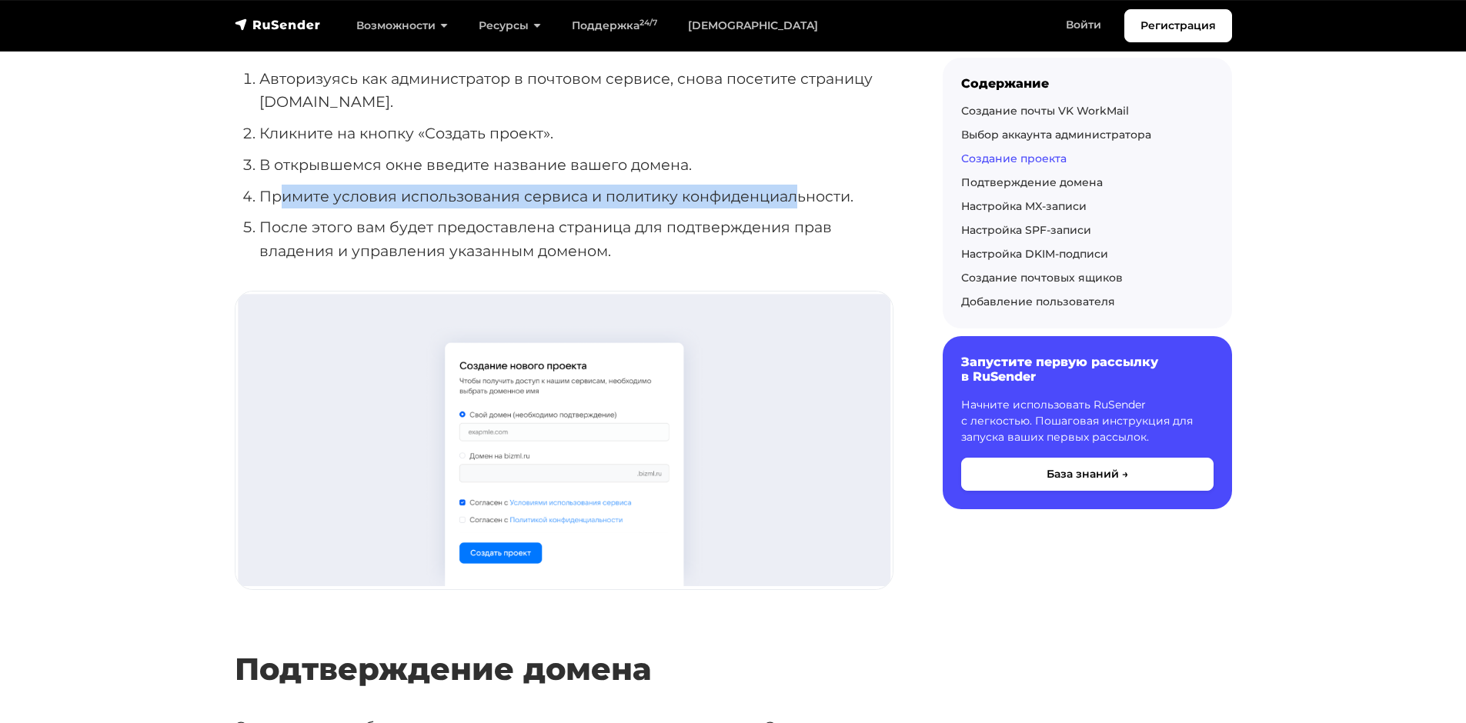
drag, startPoint x: 282, startPoint y: 196, endPoint x: 775, endPoint y: 194, distance: 493.1
click at [775, 194] on li "Примите условия использования сервиса и политику конфиденциальности." at bounding box center [576, 197] width 634 height 24
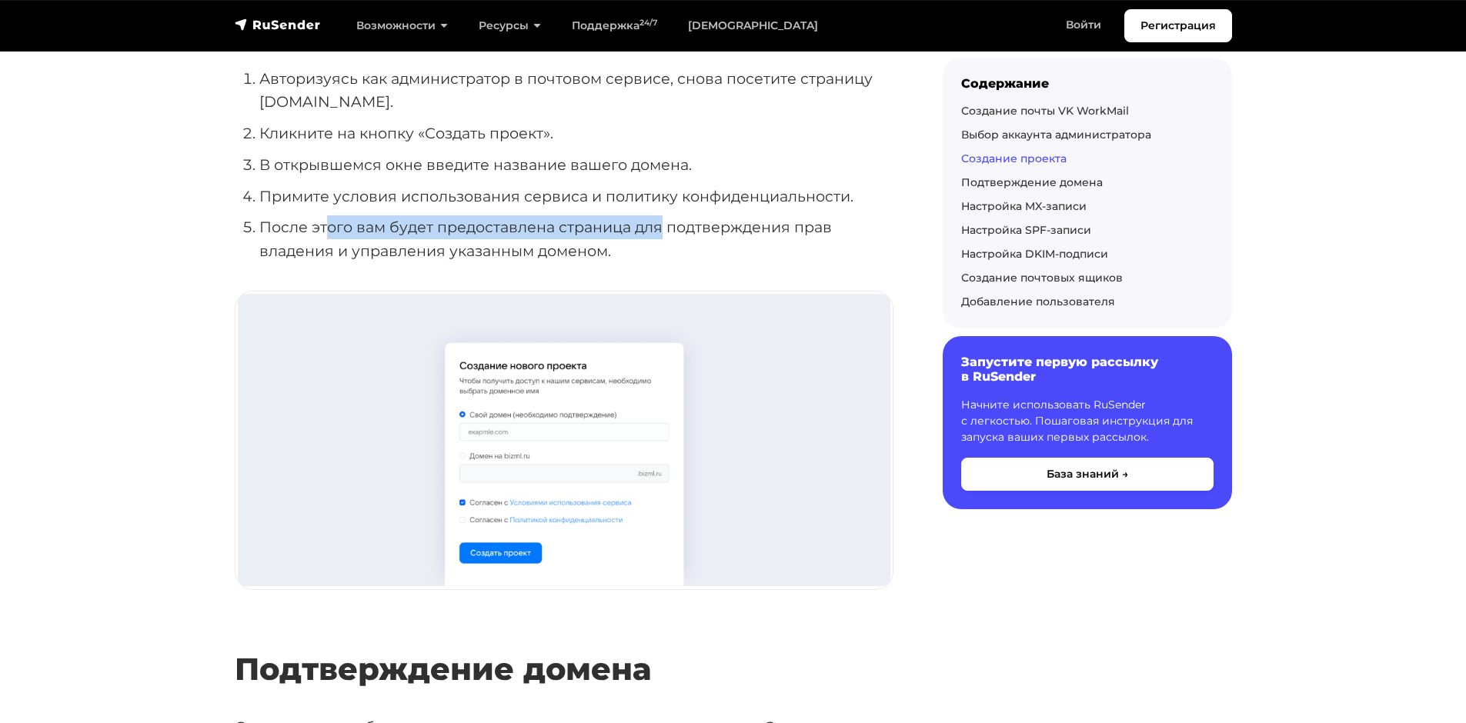
drag, startPoint x: 326, startPoint y: 227, endPoint x: 665, endPoint y: 229, distance: 339.3
click at [665, 229] on li "После этого вам будет предоставлена страница для подтверждения прав владения и …" at bounding box center [576, 238] width 634 height 47
click at [716, 231] on li "После этого вам будет предоставлена страница для подтверждения прав владения и …" at bounding box center [576, 238] width 634 height 47
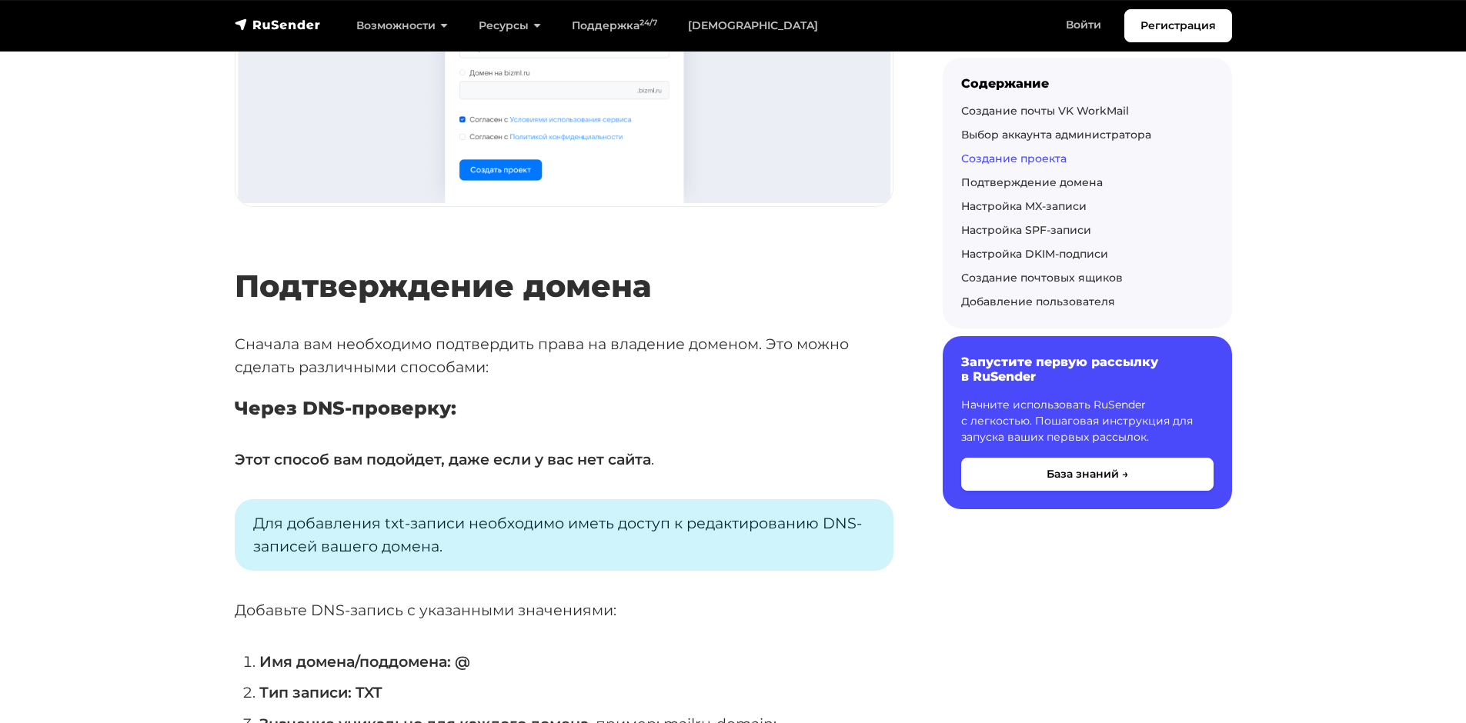
scroll to position [1462, 0]
drag, startPoint x: 335, startPoint y: 360, endPoint x: 406, endPoint y: 360, distance: 70.8
click at [391, 359] on p "Сначала вам необходимо подтвердить права на владение доменом. Это можно сделать…" at bounding box center [564, 354] width 659 height 47
click at [499, 374] on p "Сначала вам необходимо подтвердить права на владение доменом. Это можно сделать…" at bounding box center [564, 354] width 659 height 47
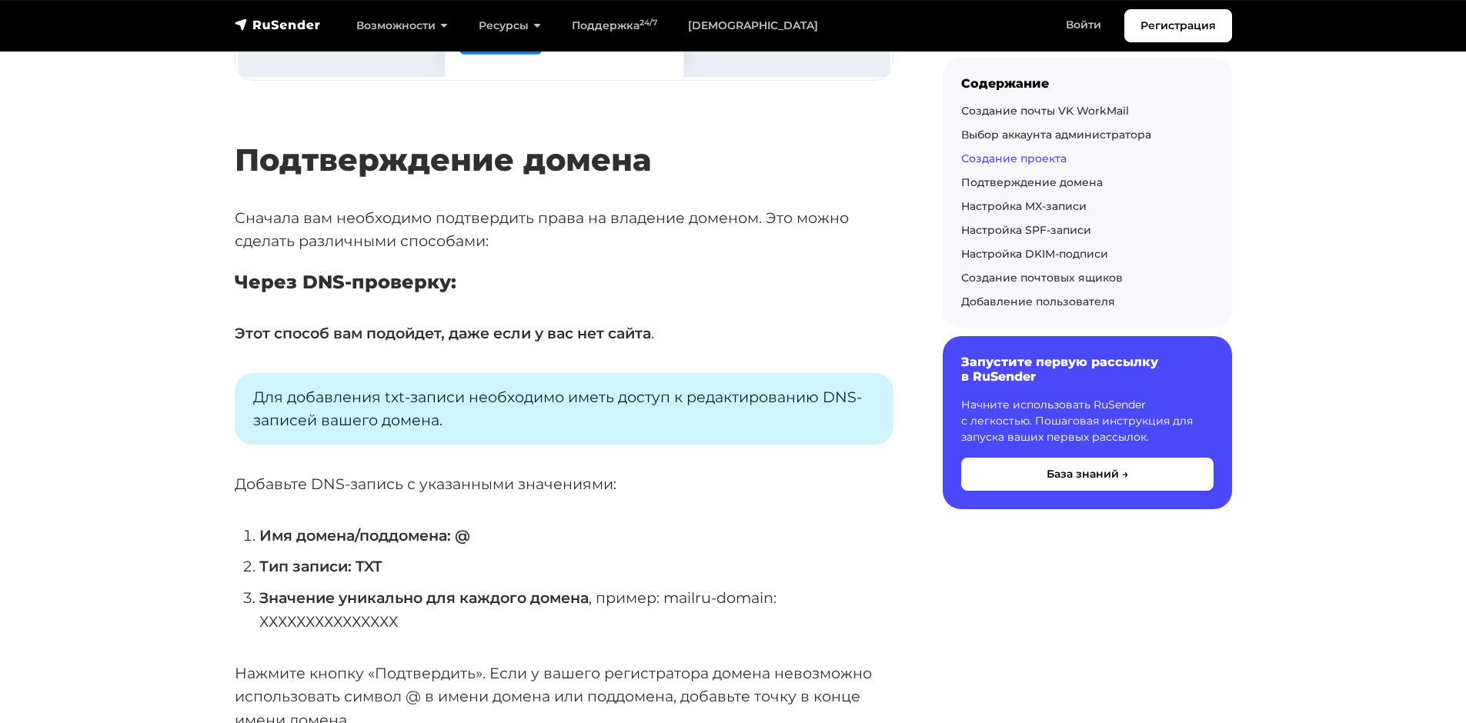
scroll to position [1616, 0]
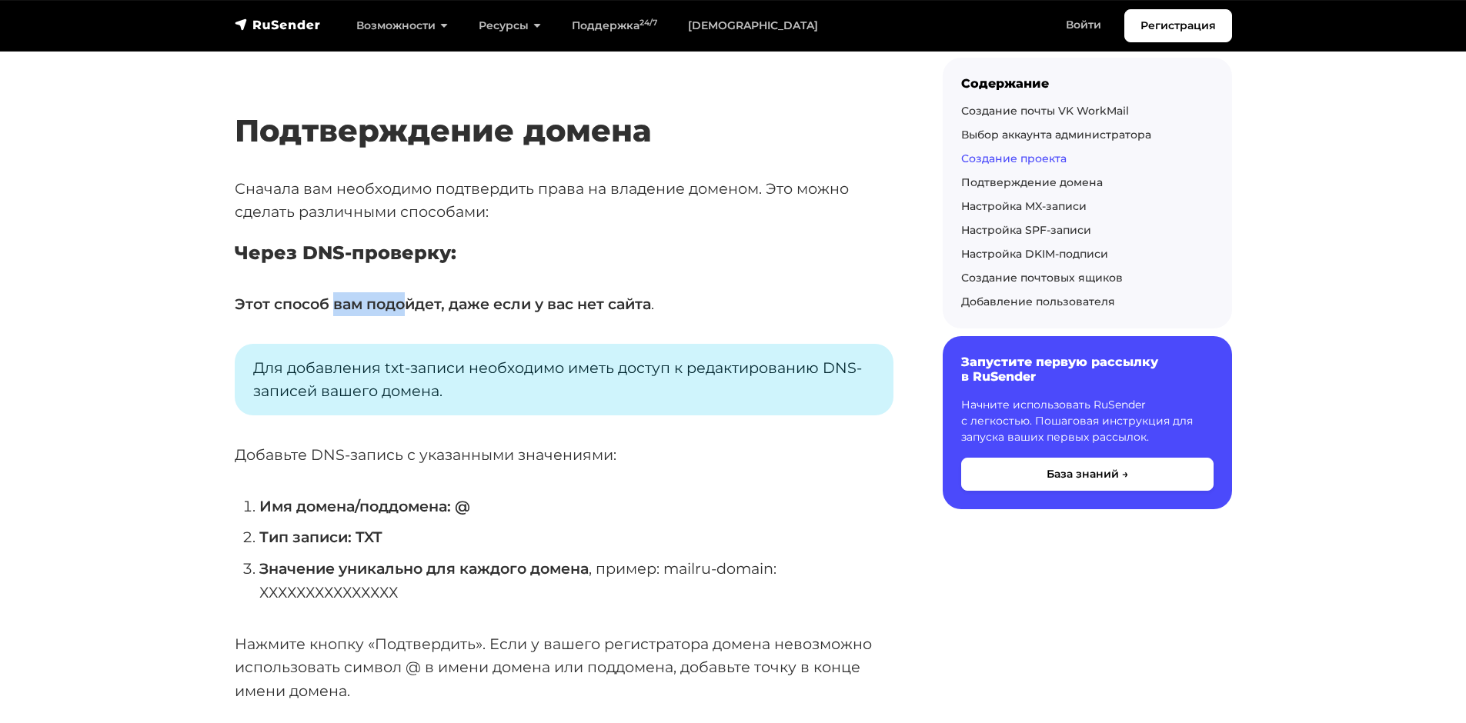
drag, startPoint x: 334, startPoint y: 295, endPoint x: 486, endPoint y: 308, distance: 153.0
click at [465, 308] on strong "Этот способ вам подойдет, даже если у вас нет сайта" at bounding box center [443, 304] width 416 height 18
click at [459, 357] on p "Для добавления txt-записи необходимо иметь доступ к редактированию DNS-записей …" at bounding box center [564, 380] width 659 height 72
drag, startPoint x: 243, startPoint y: 302, endPoint x: 521, endPoint y: 312, distance: 277.9
click at [521, 312] on strong "Этот способ вам подойдет, даже если у вас нет сайта" at bounding box center [443, 304] width 416 height 18
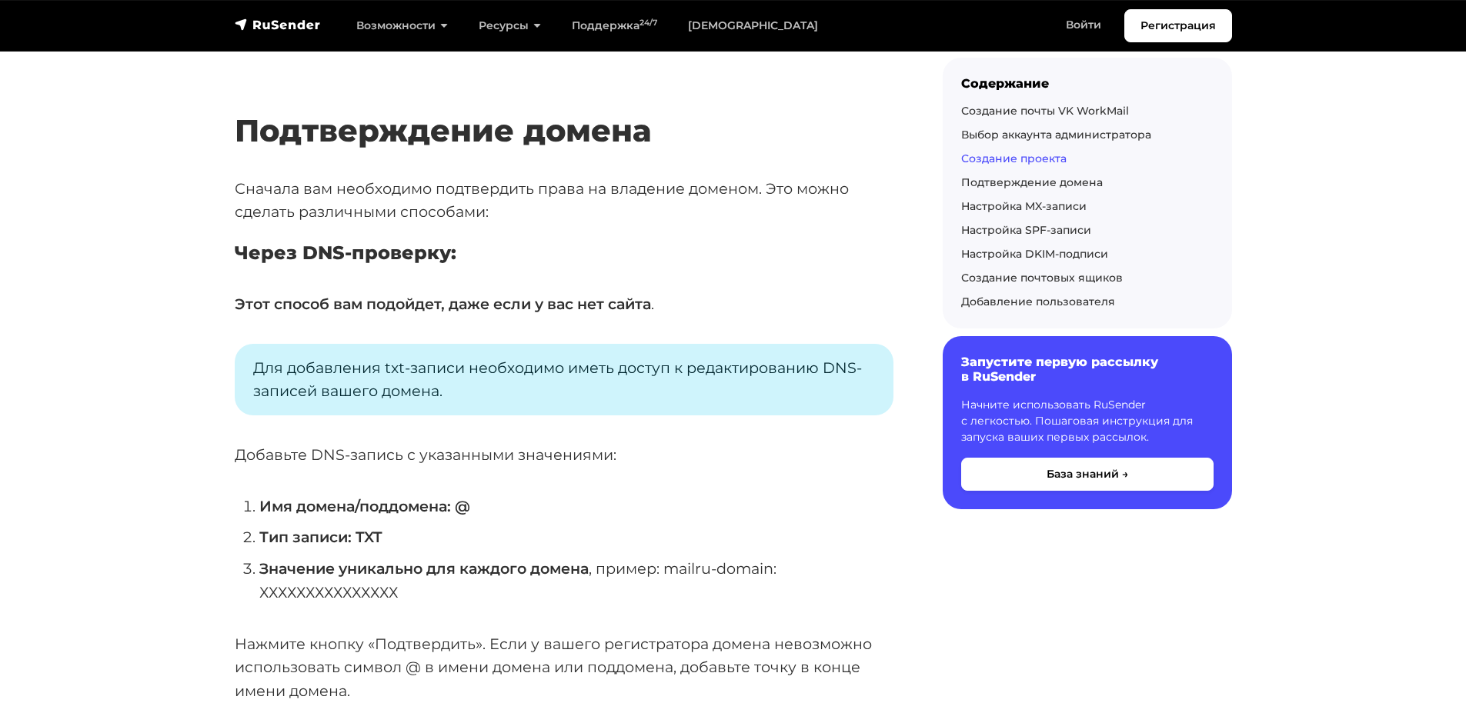
click at [665, 308] on p "Этот способ вам подойдет, даже если у вас нет сайта ." at bounding box center [564, 304] width 659 height 24
drag, startPoint x: 267, startPoint y: 303, endPoint x: 499, endPoint y: 310, distance: 231.7
click at [480, 310] on strong "Этот способ вам подойдет, даже если у вас нет сайта" at bounding box center [443, 304] width 416 height 18
click at [665, 305] on p "Этот способ вам подойдет, даже если у вас нет сайта ." at bounding box center [564, 304] width 659 height 24
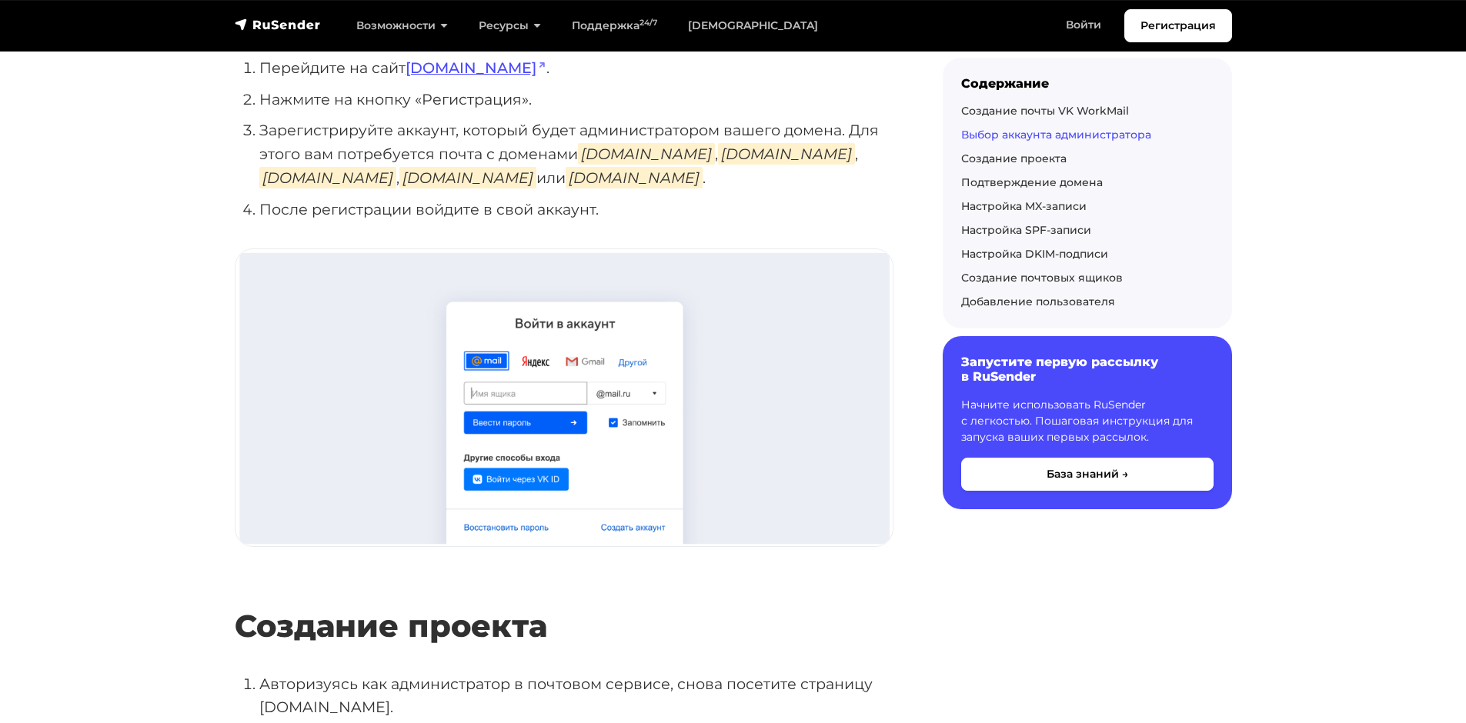
scroll to position [308, 0]
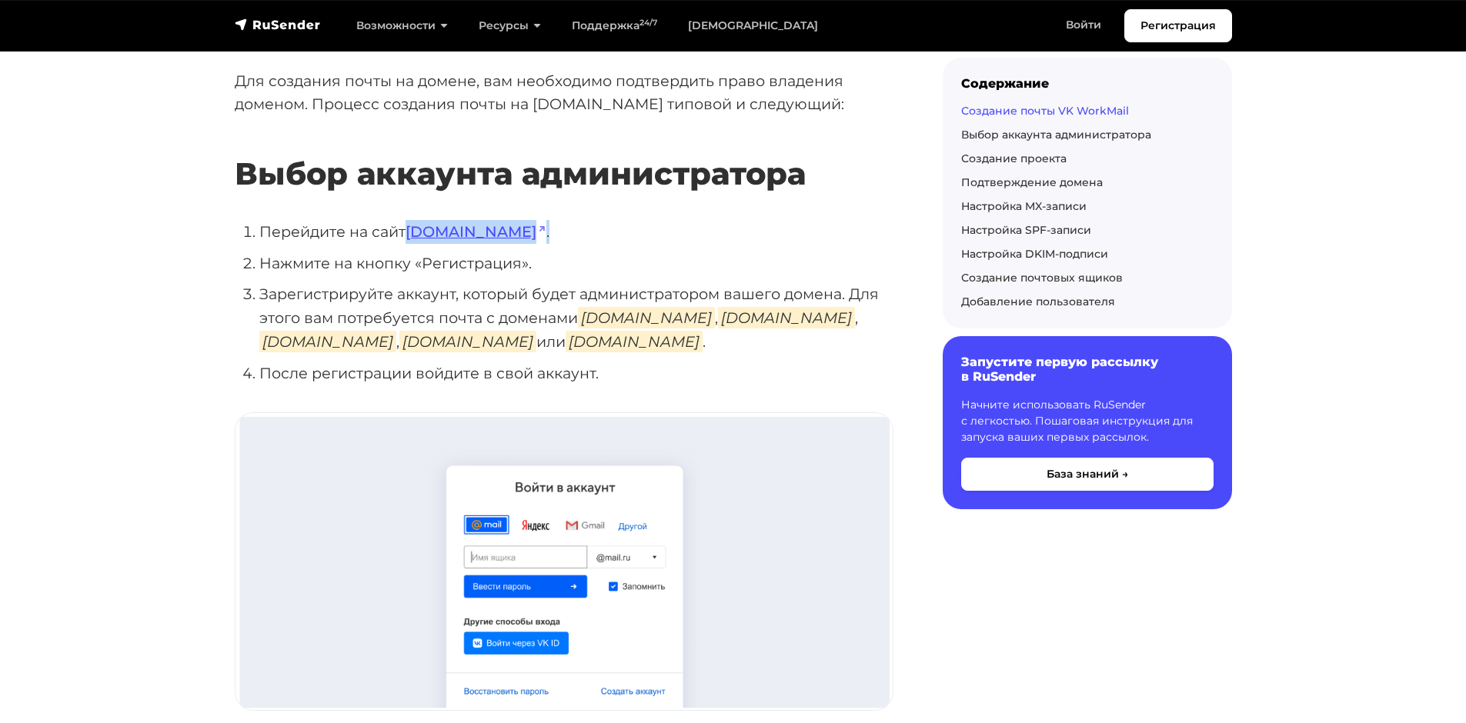
drag, startPoint x: 496, startPoint y: 232, endPoint x: 409, endPoint y: 235, distance: 87.8
click at [409, 235] on li "Перейдите на сайт [DOMAIN_NAME] ." at bounding box center [576, 232] width 634 height 24
copy li "[DOMAIN_NAME] ."
click at [638, 264] on li "Нажмите на кнопку «Регистрация»." at bounding box center [576, 264] width 634 height 24
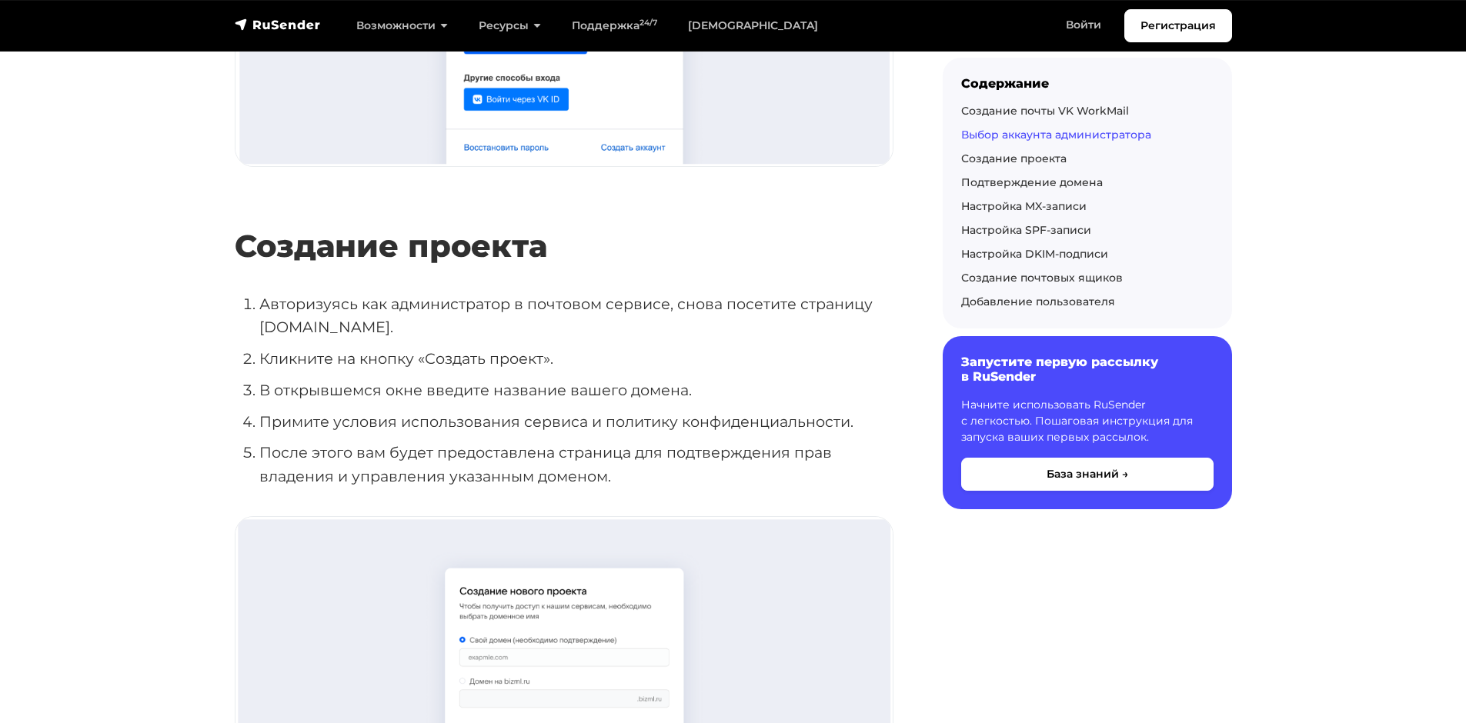
scroll to position [846, 0]
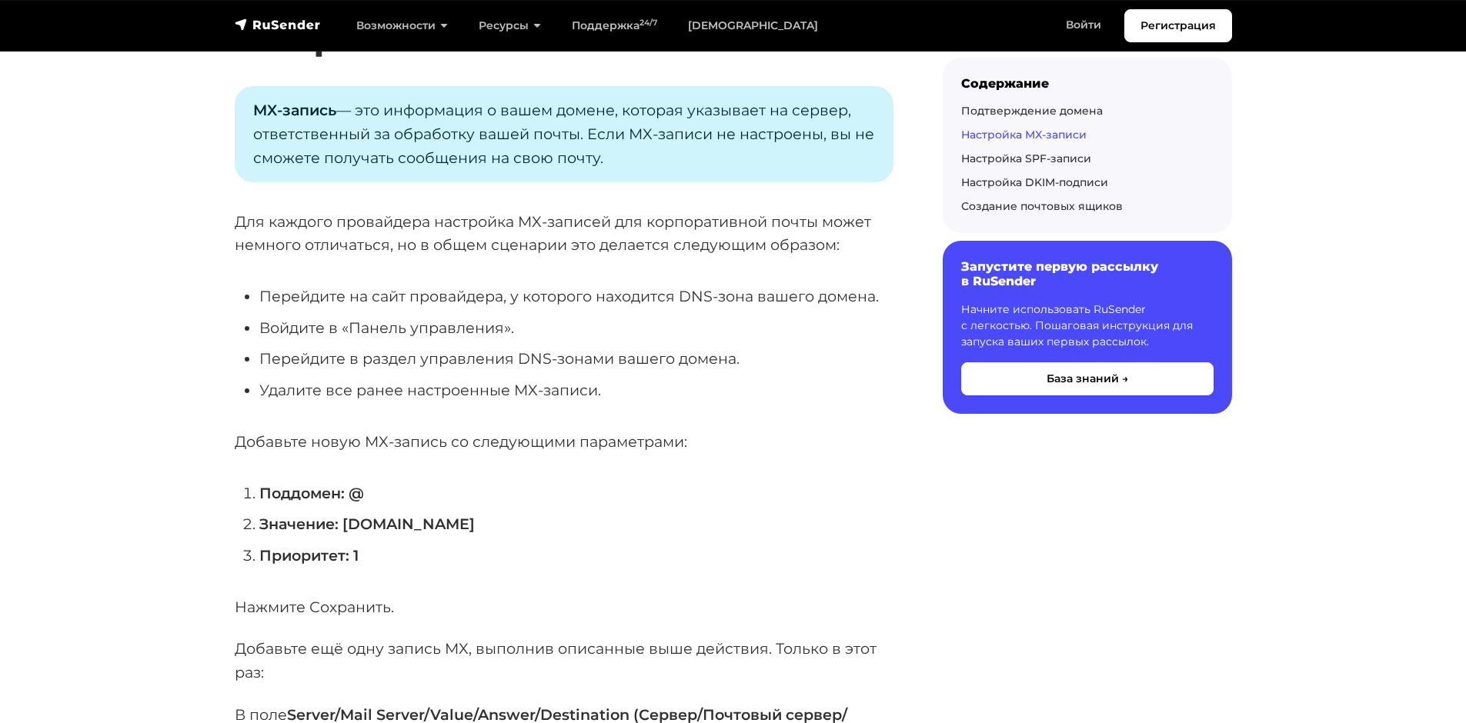
scroll to position [2693, 0]
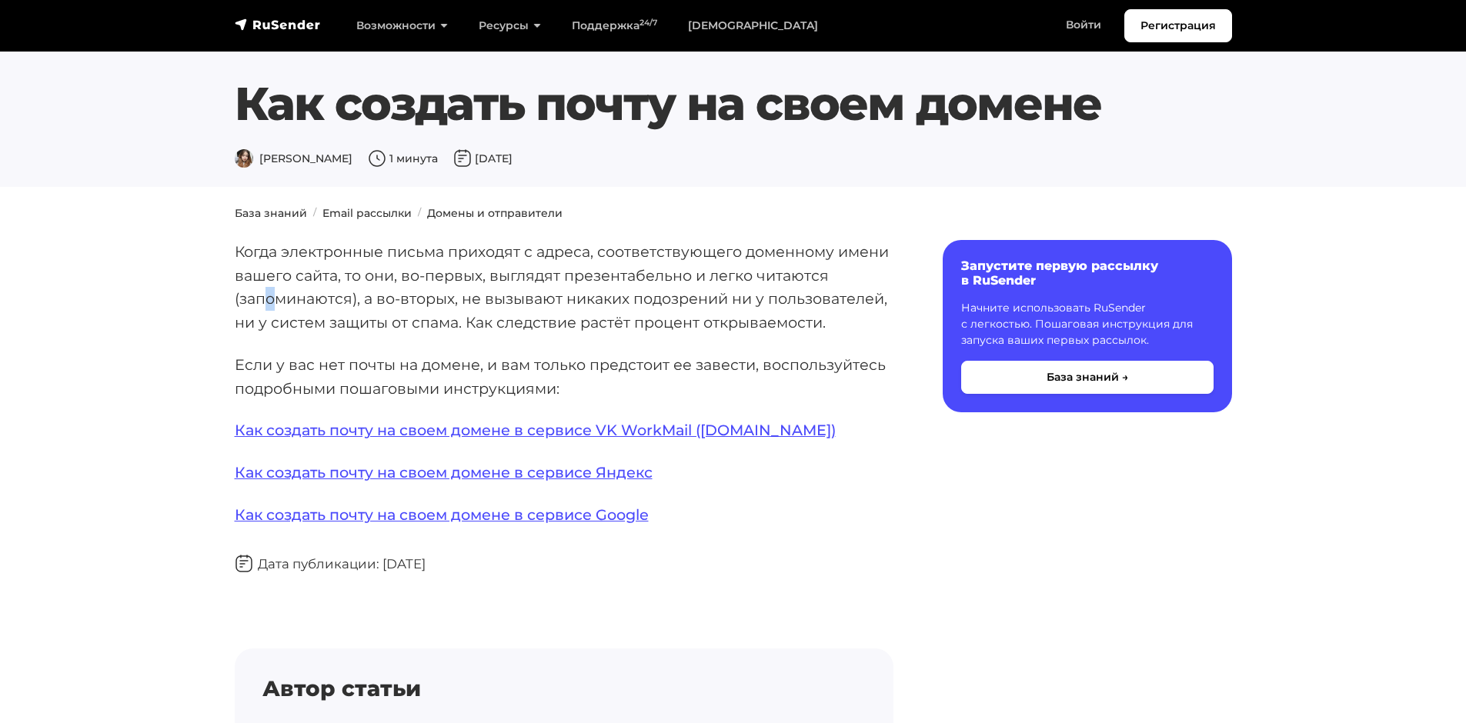
drag, startPoint x: 268, startPoint y: 292, endPoint x: 311, endPoint y: 295, distance: 43.1
click at [286, 295] on p "Когда электронные письма приходят с адреса, соответствующего доменному имени ва…" at bounding box center [564, 287] width 659 height 95
click at [424, 301] on p "Когда электронные письма приходят с адреса, соответствующего доменному имени ва…" at bounding box center [564, 287] width 659 height 95
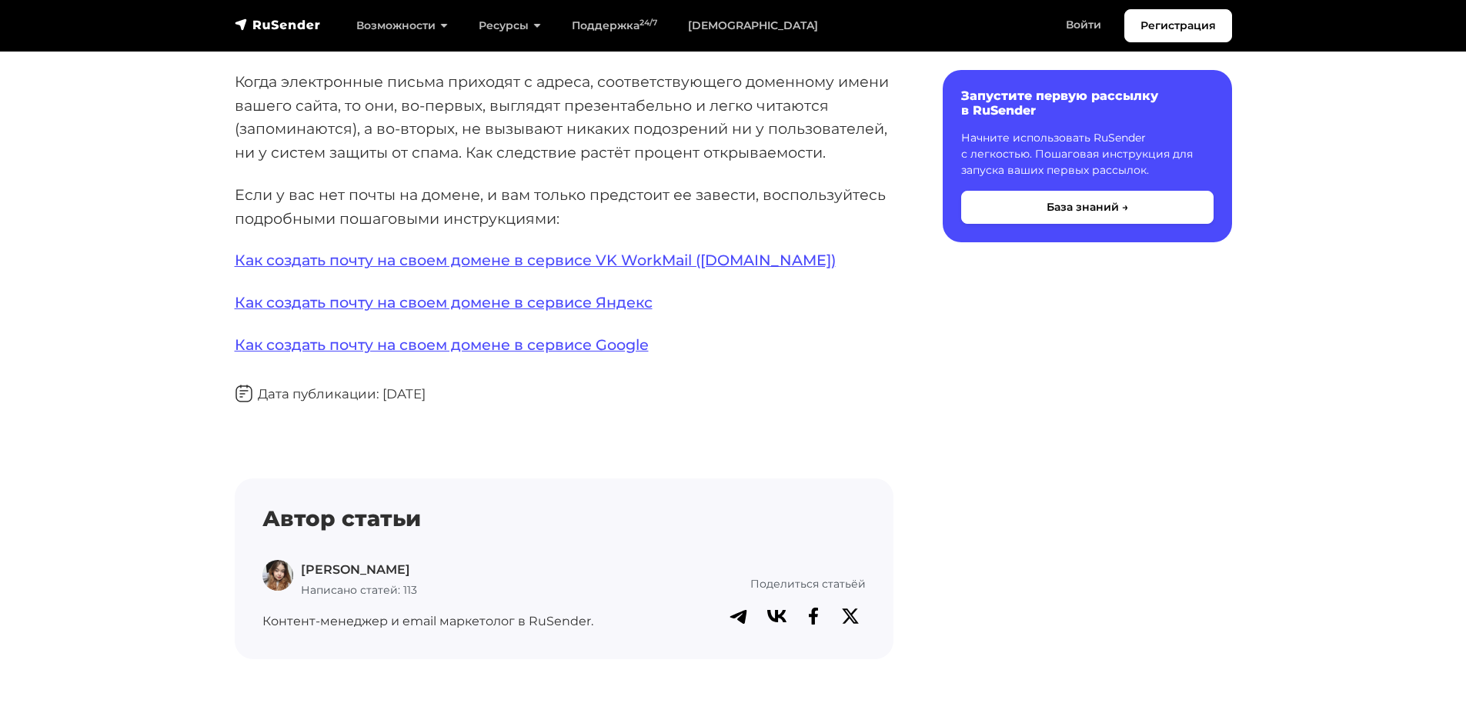
scroll to position [55, 0]
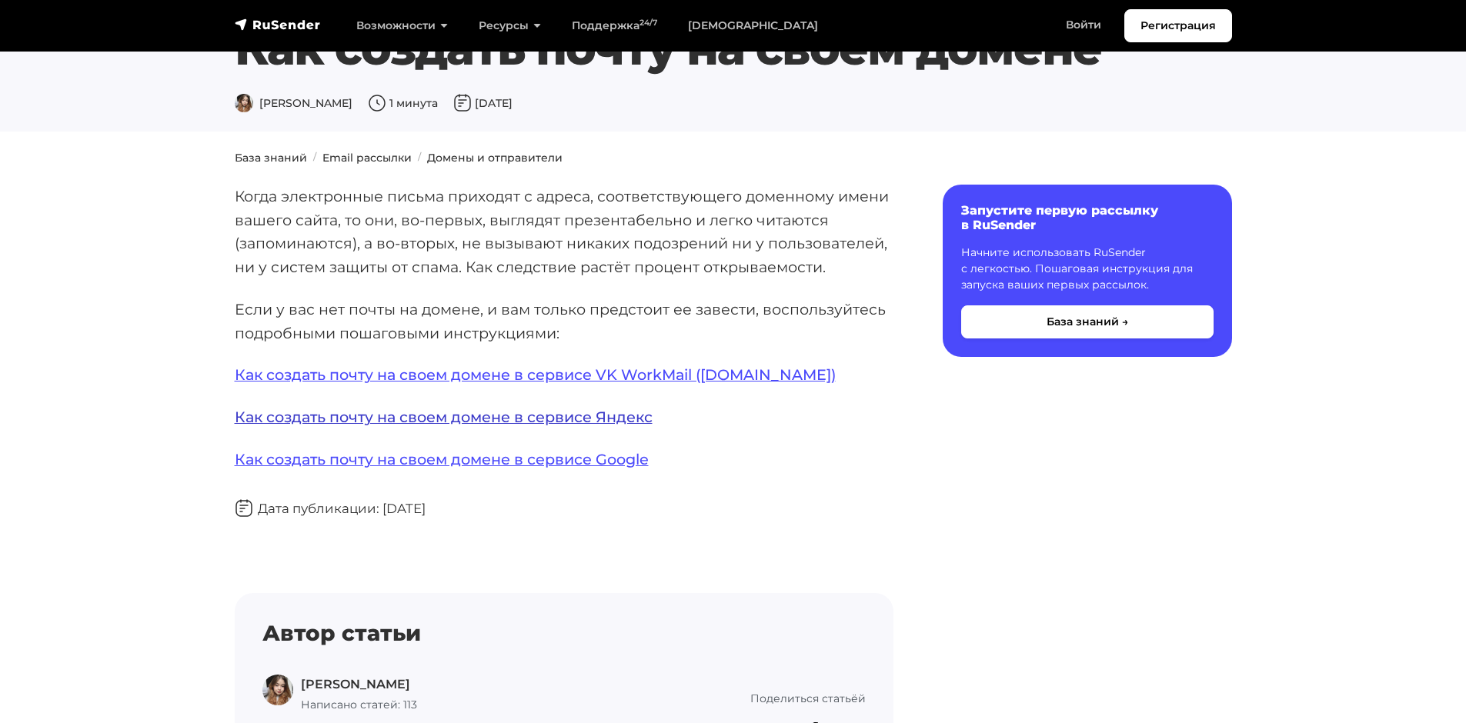
click at [368, 419] on link "Как создать почту на своем домене в сервисе Яндекс" at bounding box center [444, 417] width 418 height 18
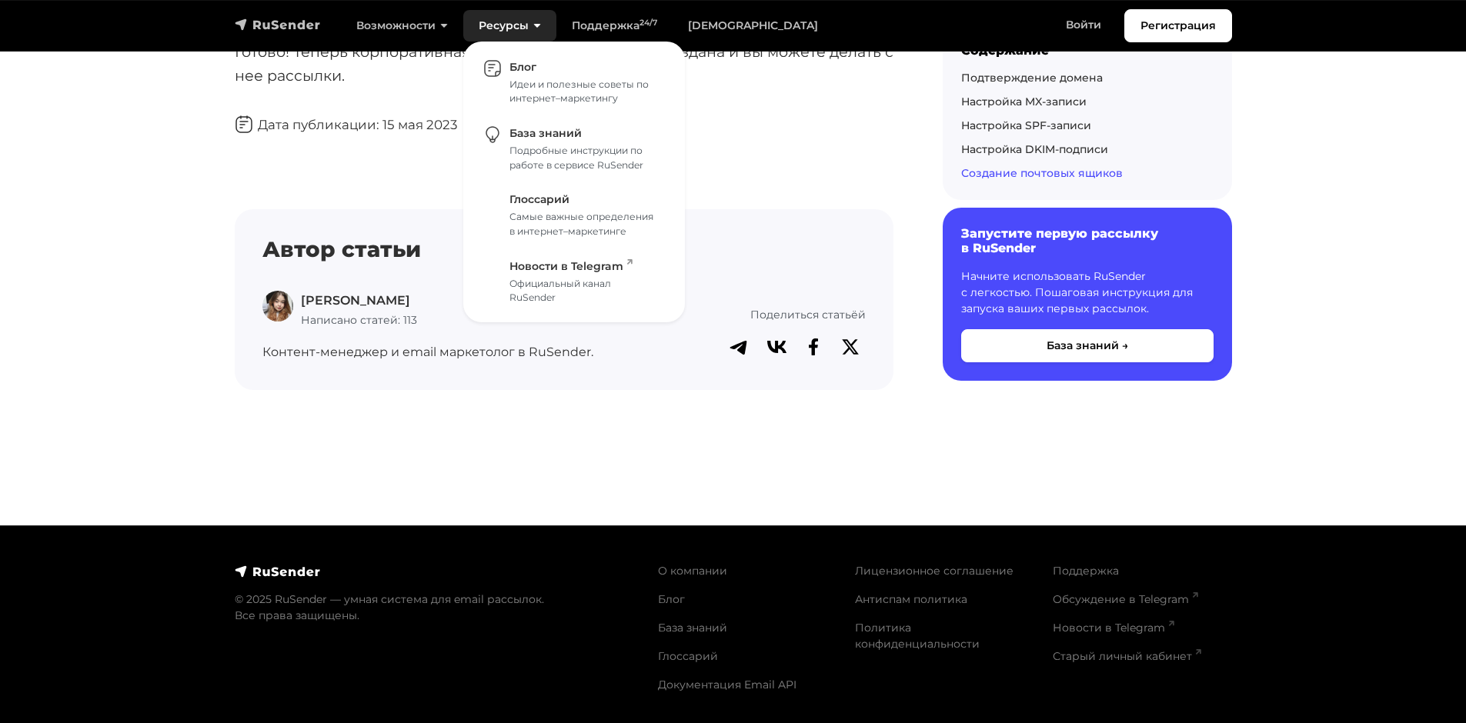
scroll to position [6071, 0]
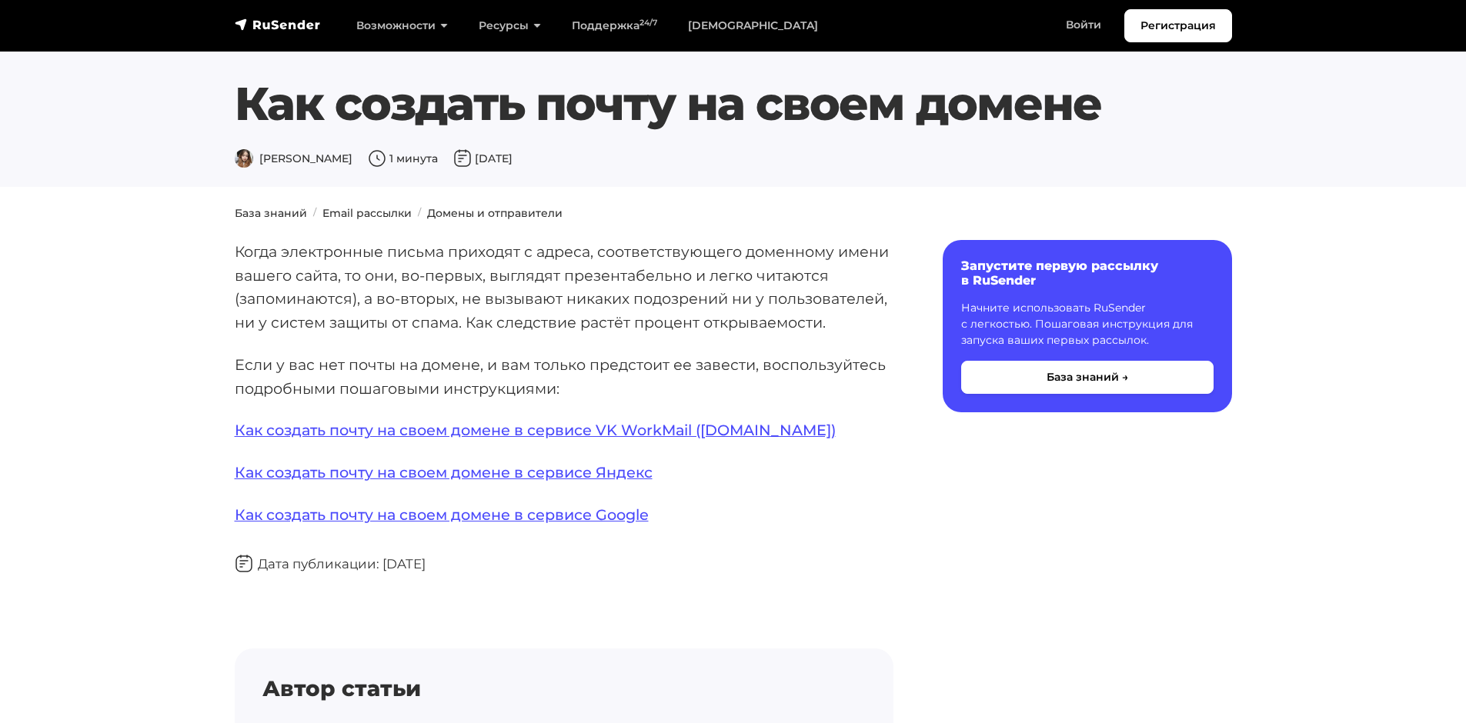
scroll to position [55, 0]
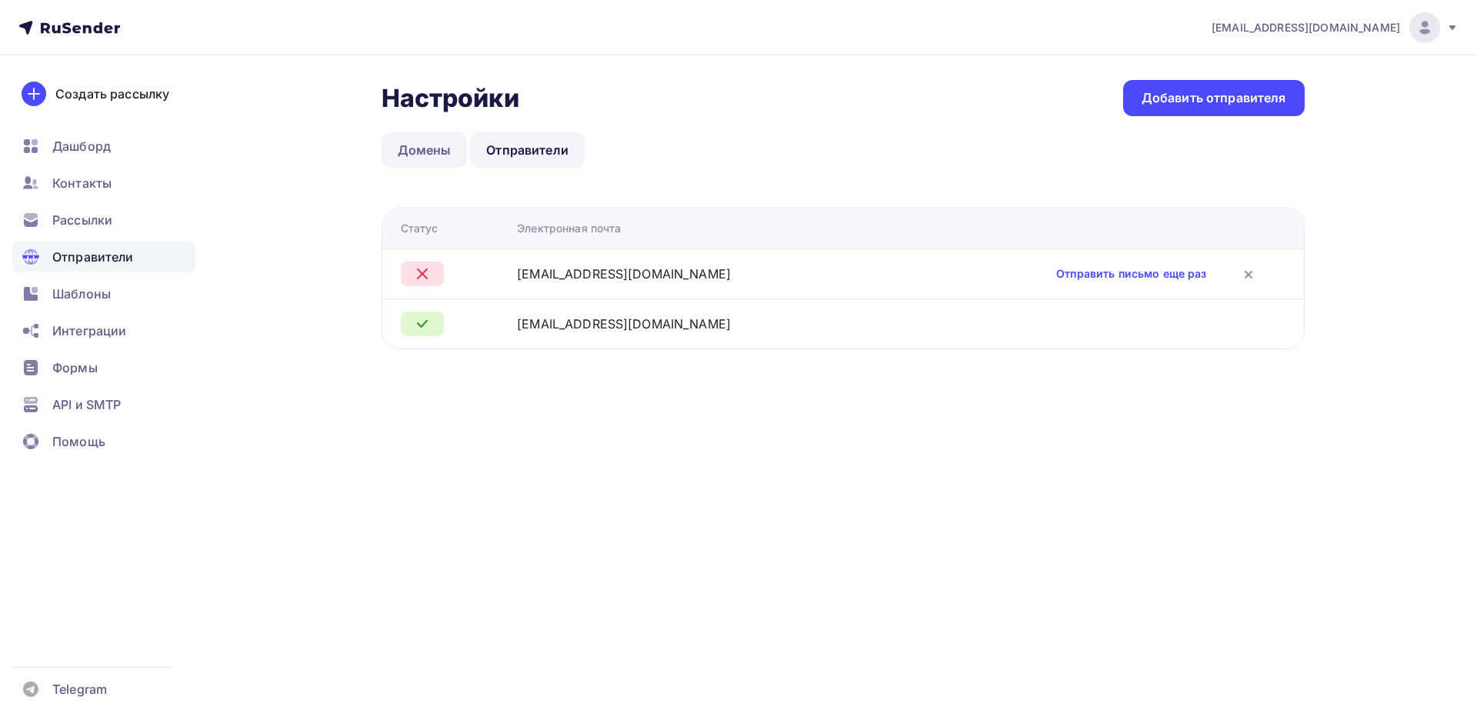
click at [404, 132] on link "Домены" at bounding box center [425, 149] width 86 height 35
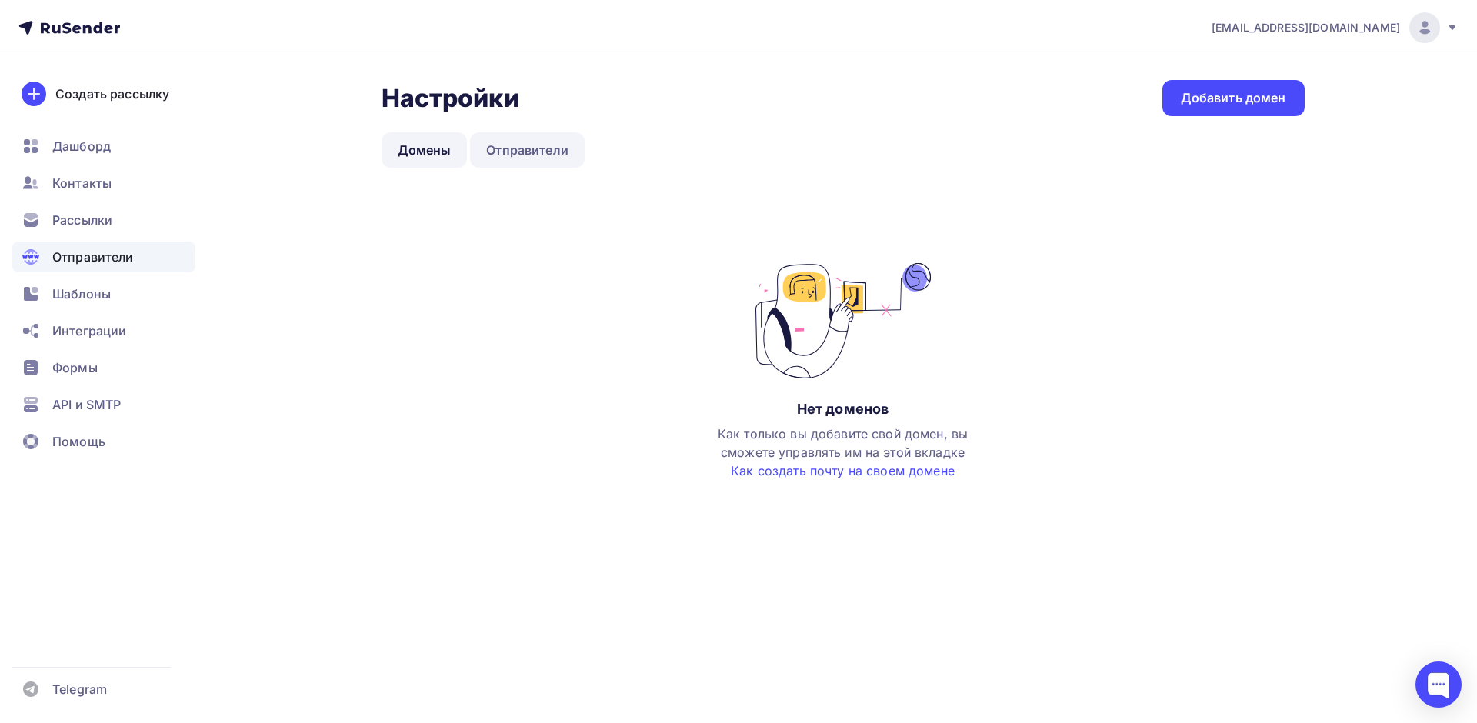
click at [531, 150] on link "Отправители" at bounding box center [527, 149] width 115 height 35
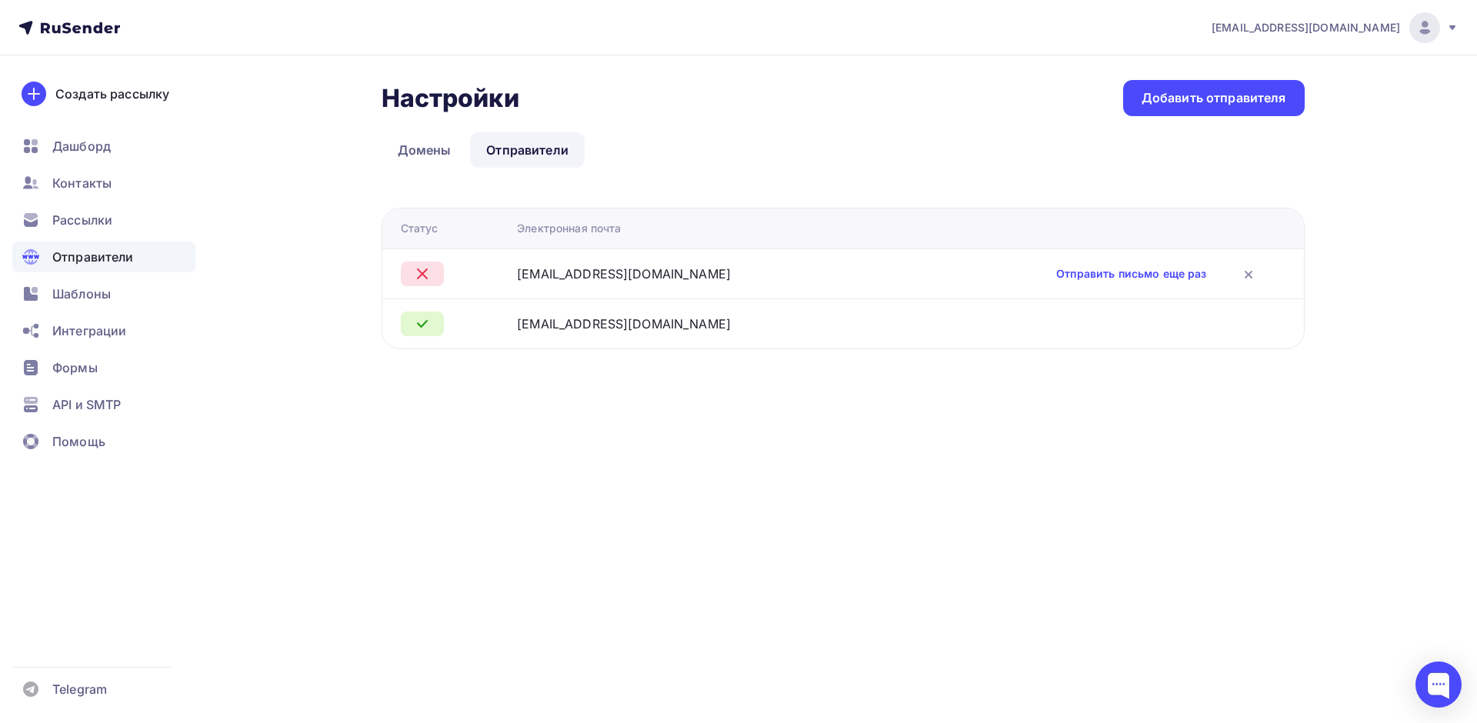
drag, startPoint x: 548, startPoint y: 275, endPoint x: 741, endPoint y: 302, distance: 194.9
click at [666, 275] on div "info@ai-novation.ru" at bounding box center [703, 274] width 372 height 18
drag, startPoint x: 760, startPoint y: 390, endPoint x: 753, endPoint y: 384, distance: 9.3
click at [757, 389] on div "Настройки Настройки Добавить отправителя Домены Отправители Отправители Домены …" at bounding box center [738, 232] width 1261 height 355
drag, startPoint x: 540, startPoint y: 282, endPoint x: 636, endPoint y: 271, distance: 96.9
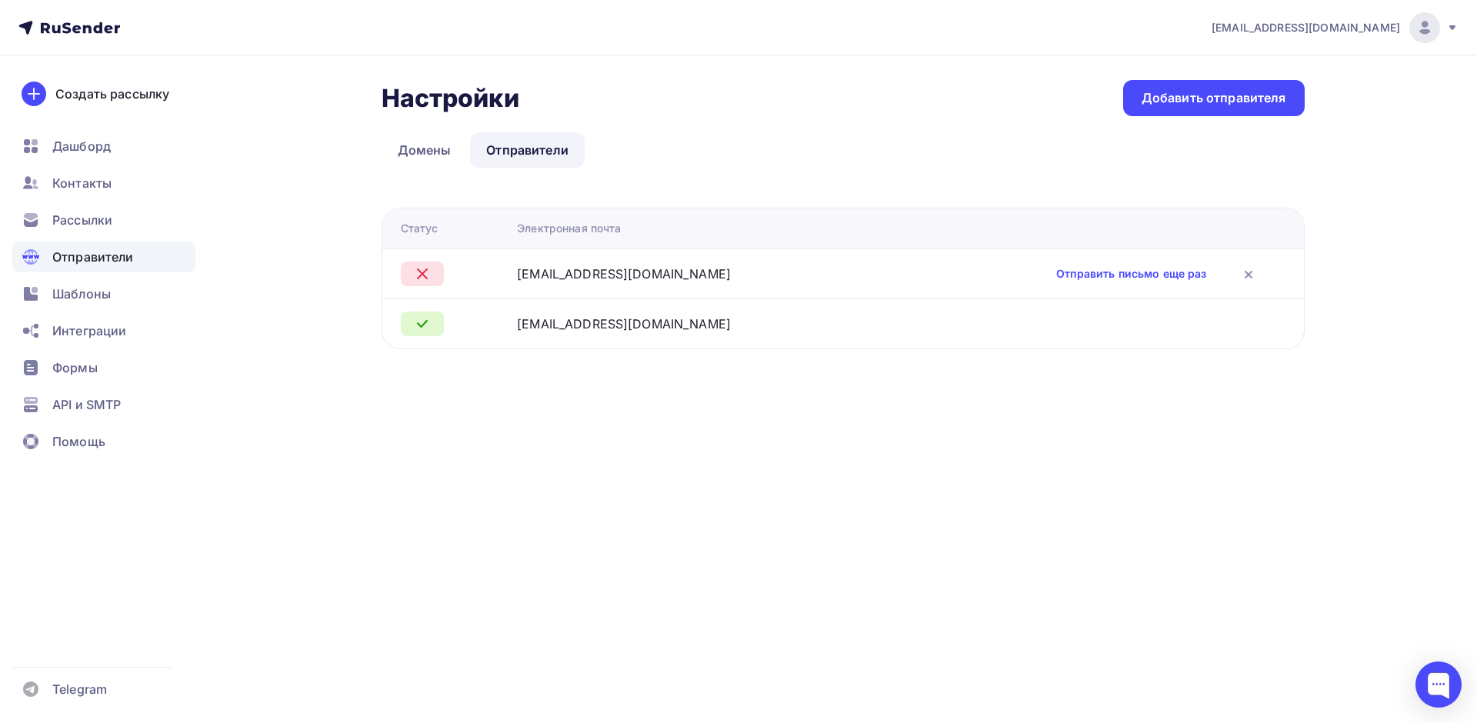
click at [636, 271] on div "info@ai-novation.ru" at bounding box center [624, 274] width 214 height 18
click at [712, 412] on div "peshkovsergei@gmail.com Аккаунт Тарифы Выйти Создать рассылку Дашборд Контакты …" at bounding box center [738, 361] width 1477 height 723
click at [1088, 277] on link "Отправить письмо еще раз" at bounding box center [1131, 273] width 150 height 15
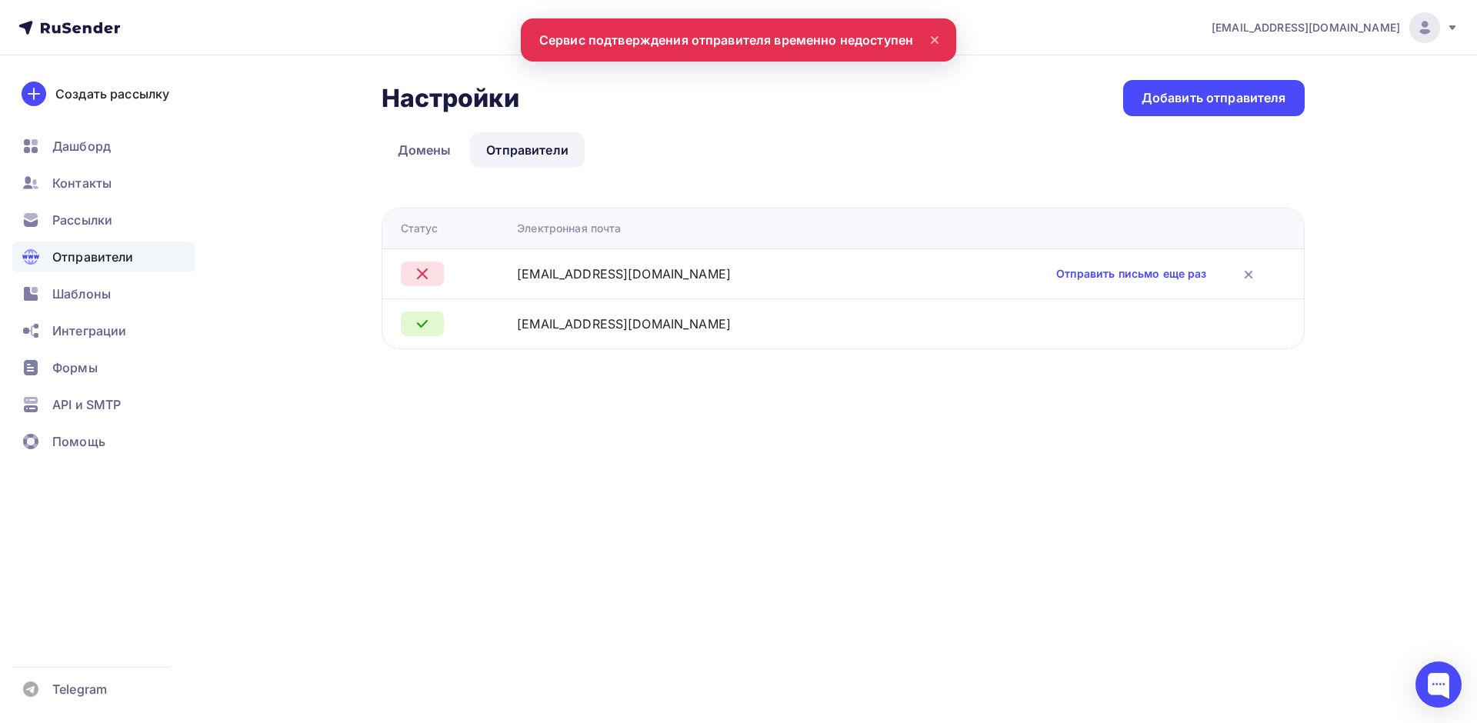
click at [934, 36] on icon at bounding box center [934, 40] width 18 height 18
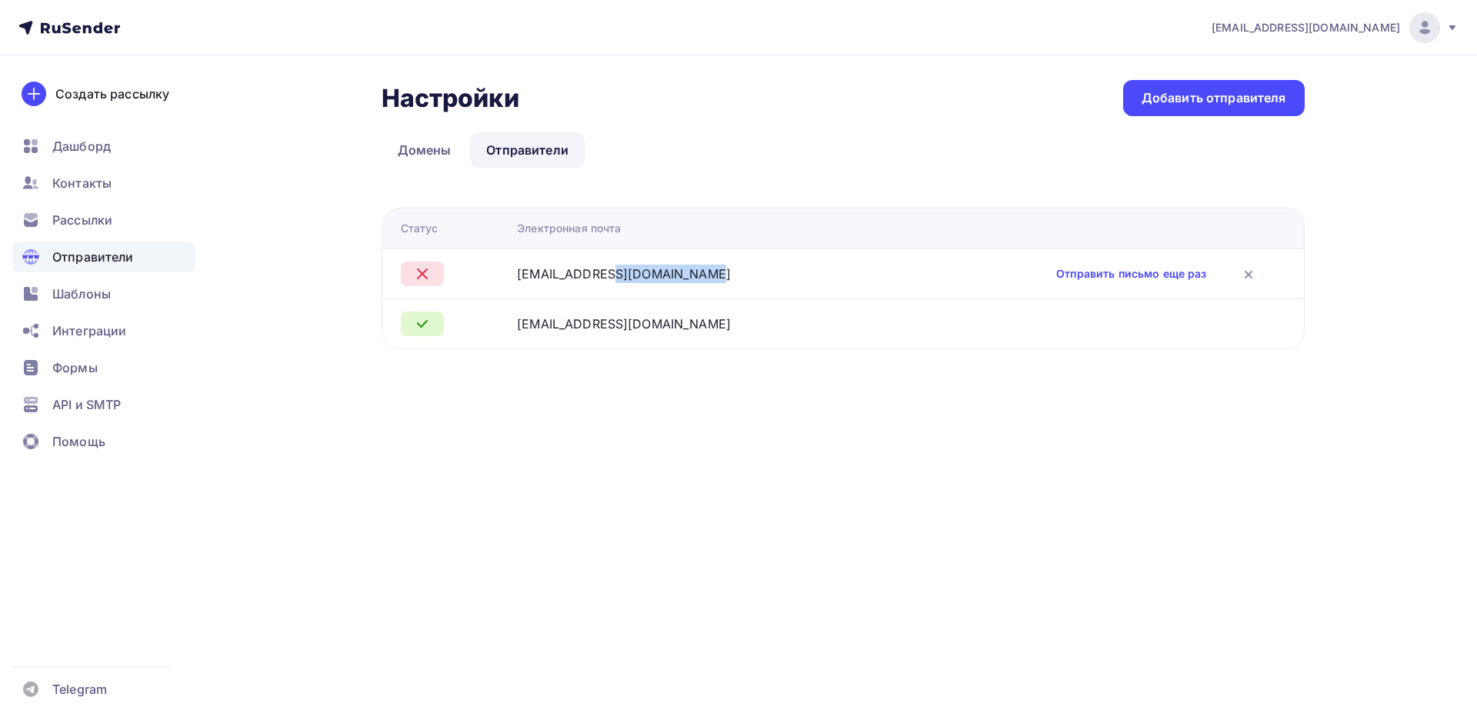
drag, startPoint x: 531, startPoint y: 272, endPoint x: 619, endPoint y: 275, distance: 88.5
click at [619, 275] on div "info@ai-novation.ru" at bounding box center [624, 274] width 214 height 18
click at [655, 283] on td "info@ai-novation.ru" at bounding box center [703, 273] width 385 height 50
click at [1060, 272] on link "Отправить письмо еще раз" at bounding box center [1131, 273] width 150 height 15
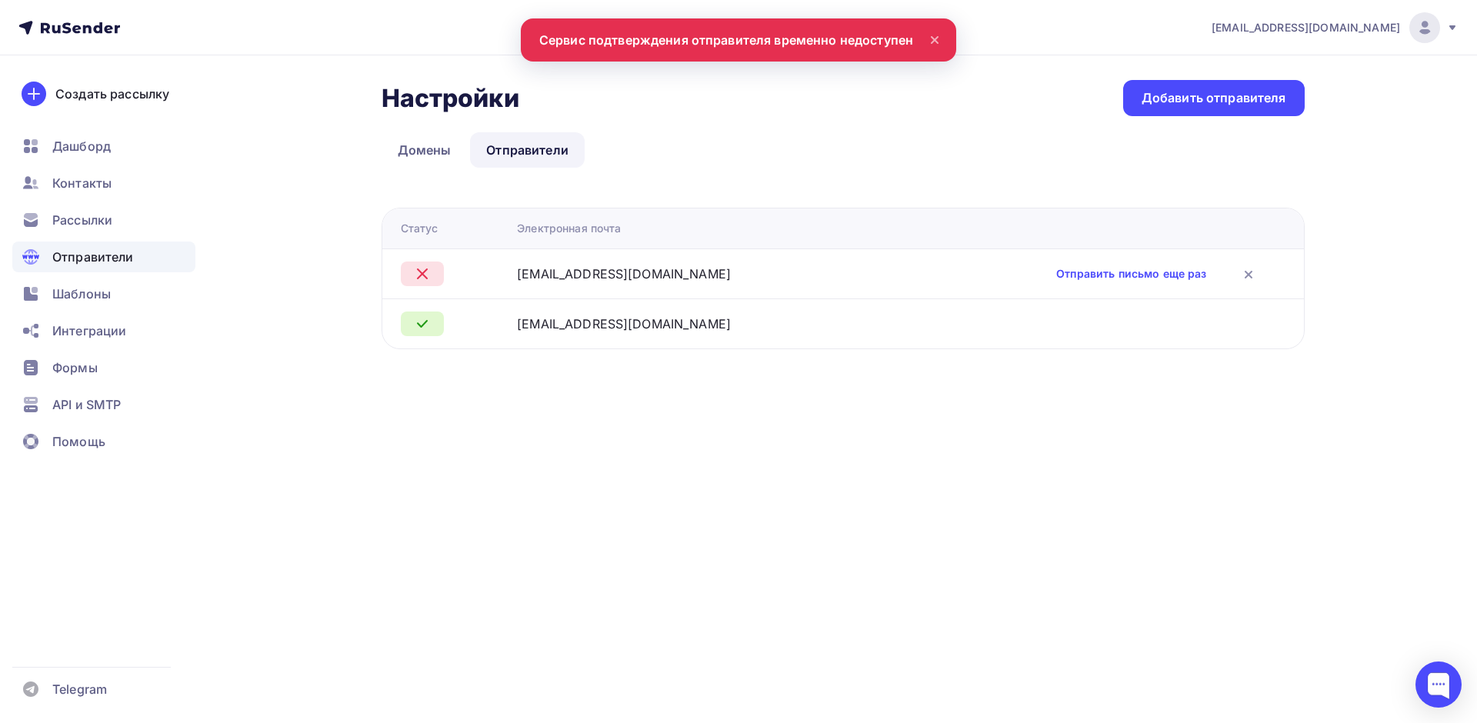
drag, startPoint x: 568, startPoint y: 34, endPoint x: 639, endPoint y: 35, distance: 70.8
click at [636, 35] on nav "peshkovsergei@gmail.com Аккаунт Тарифы Выйти Создать рассылку Дашборд Контакты …" at bounding box center [738, 27] width 1477 height 55
click at [939, 37] on icon at bounding box center [934, 40] width 18 height 18
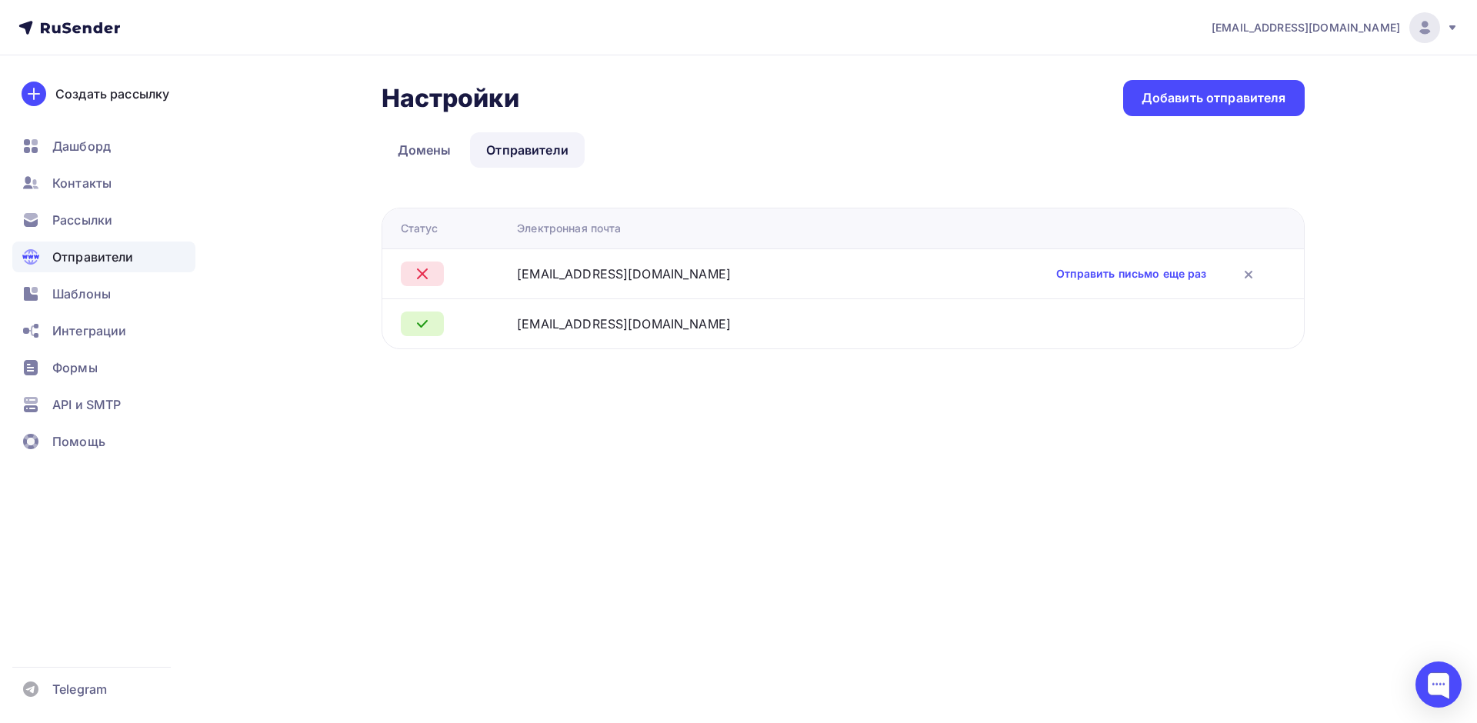
drag, startPoint x: 529, startPoint y: 277, endPoint x: 692, endPoint y: 269, distance: 163.3
click at [688, 266] on td "info@ai-novation.ru" at bounding box center [703, 273] width 385 height 50
drag, startPoint x: 958, startPoint y: 469, endPoint x: 951, endPoint y: 458, distance: 12.8
click at [953, 465] on div "peshkovsergei@gmail.com Аккаунт Тарифы Выйти Создать рассылку Дашборд Контакты …" at bounding box center [738, 361] width 1477 height 723
click at [422, 162] on link "Домены" at bounding box center [425, 149] width 86 height 35
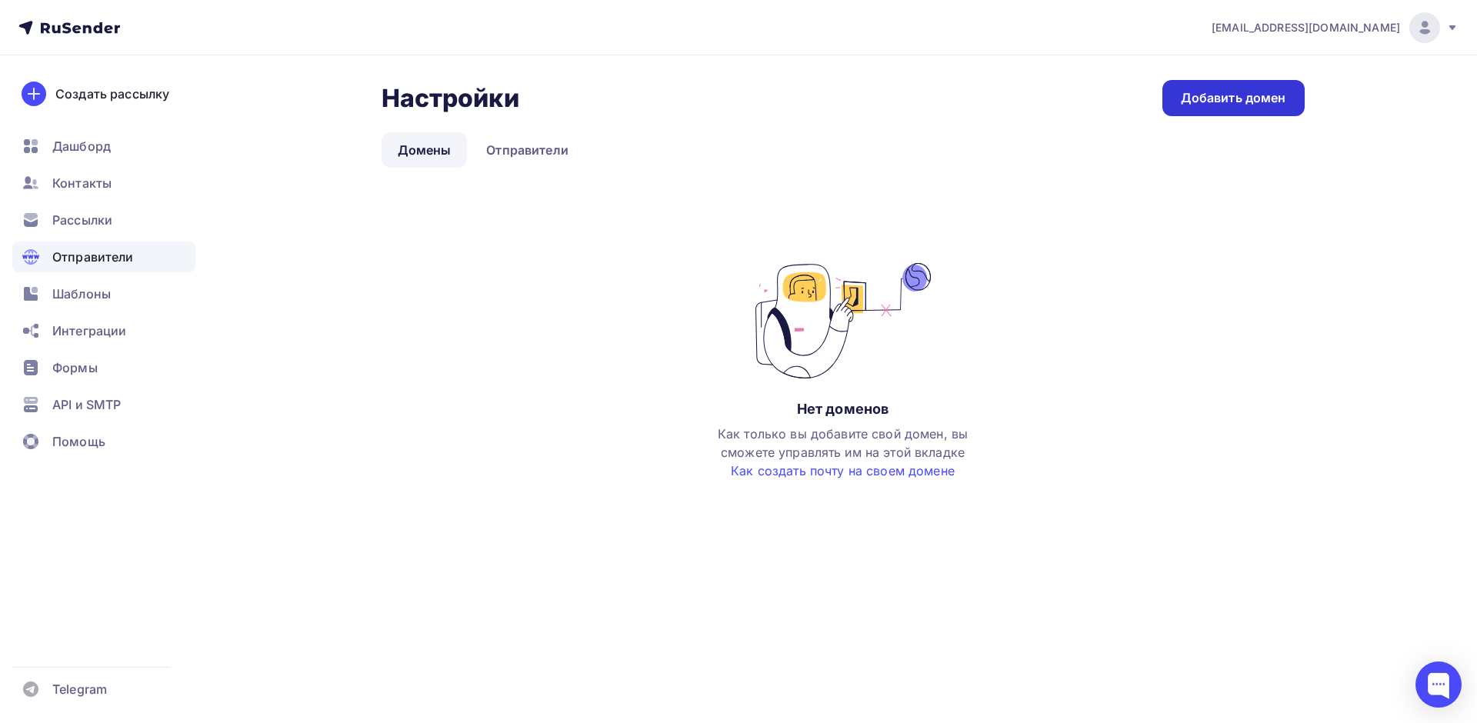
click at [1244, 102] on div "Добавить домен" at bounding box center [1233, 98] width 105 height 18
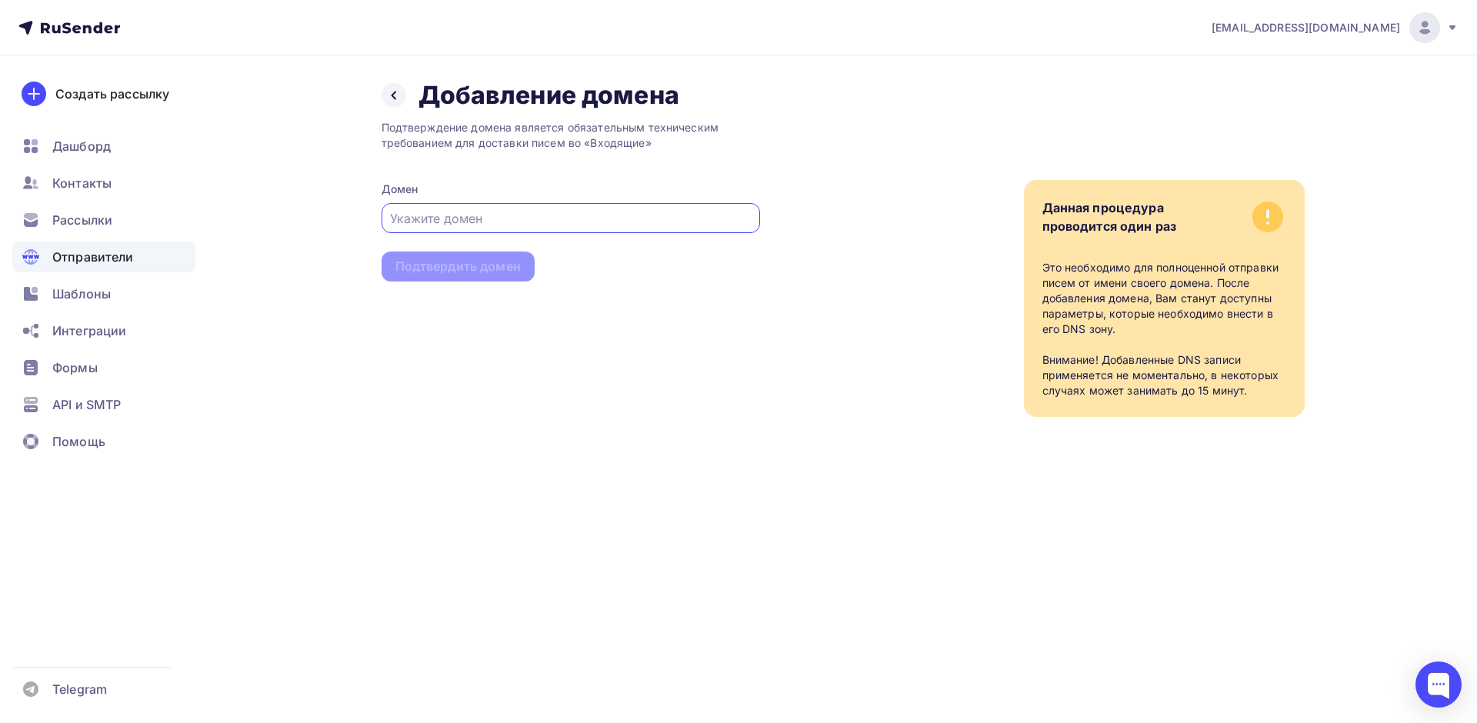
click at [526, 220] on input "text" at bounding box center [570, 218] width 361 height 18
type input "b"
type input "ф"
type input "[DOMAIN_NAME]"
click at [424, 255] on div "Подтвердить домен" at bounding box center [458, 267] width 153 height 30
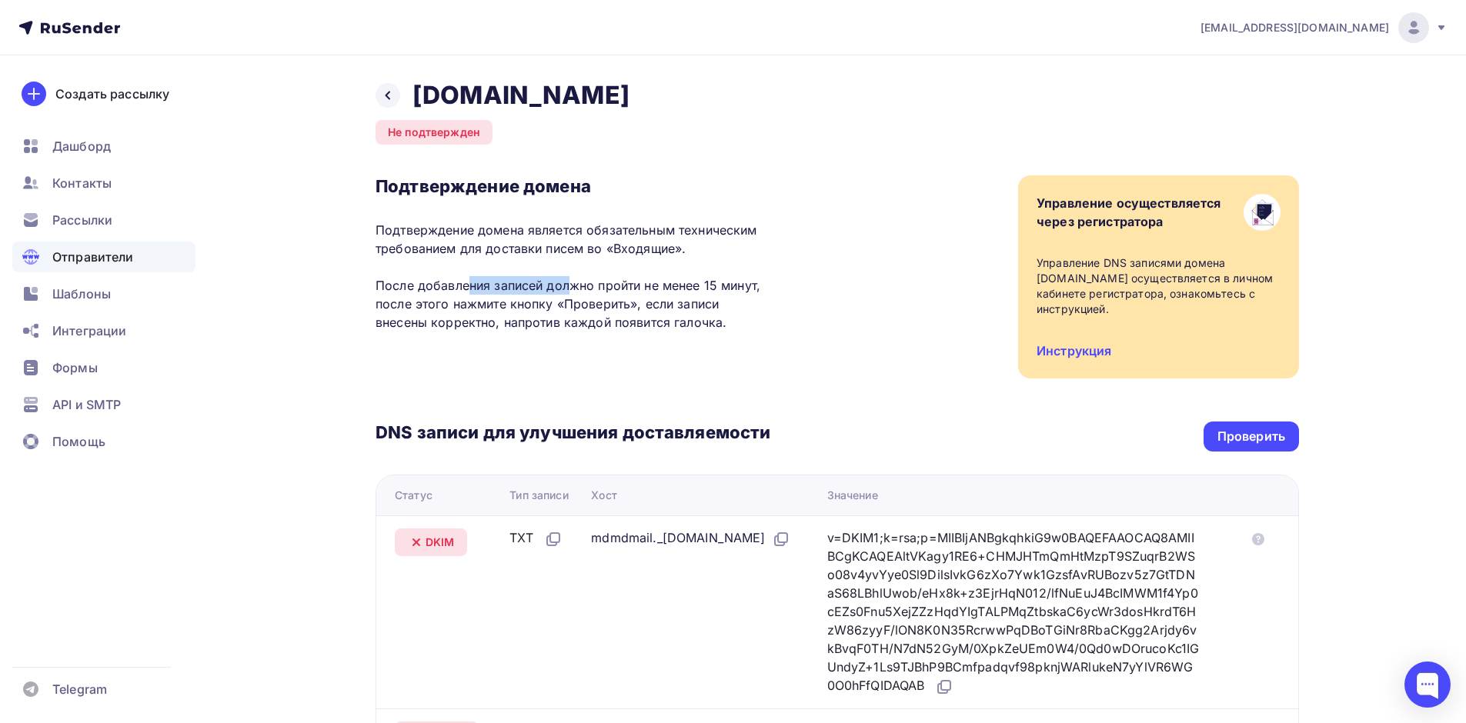
drag, startPoint x: 393, startPoint y: 285, endPoint x: 585, endPoint y: 289, distance: 192.4
click at [525, 285] on p "Подтверждение домена является обязательным техническим требованием для доставки…" at bounding box center [572, 276] width 395 height 111
click at [609, 296] on p "Подтверждение домена является обязательным техническим требованием для доставки…" at bounding box center [572, 276] width 395 height 111
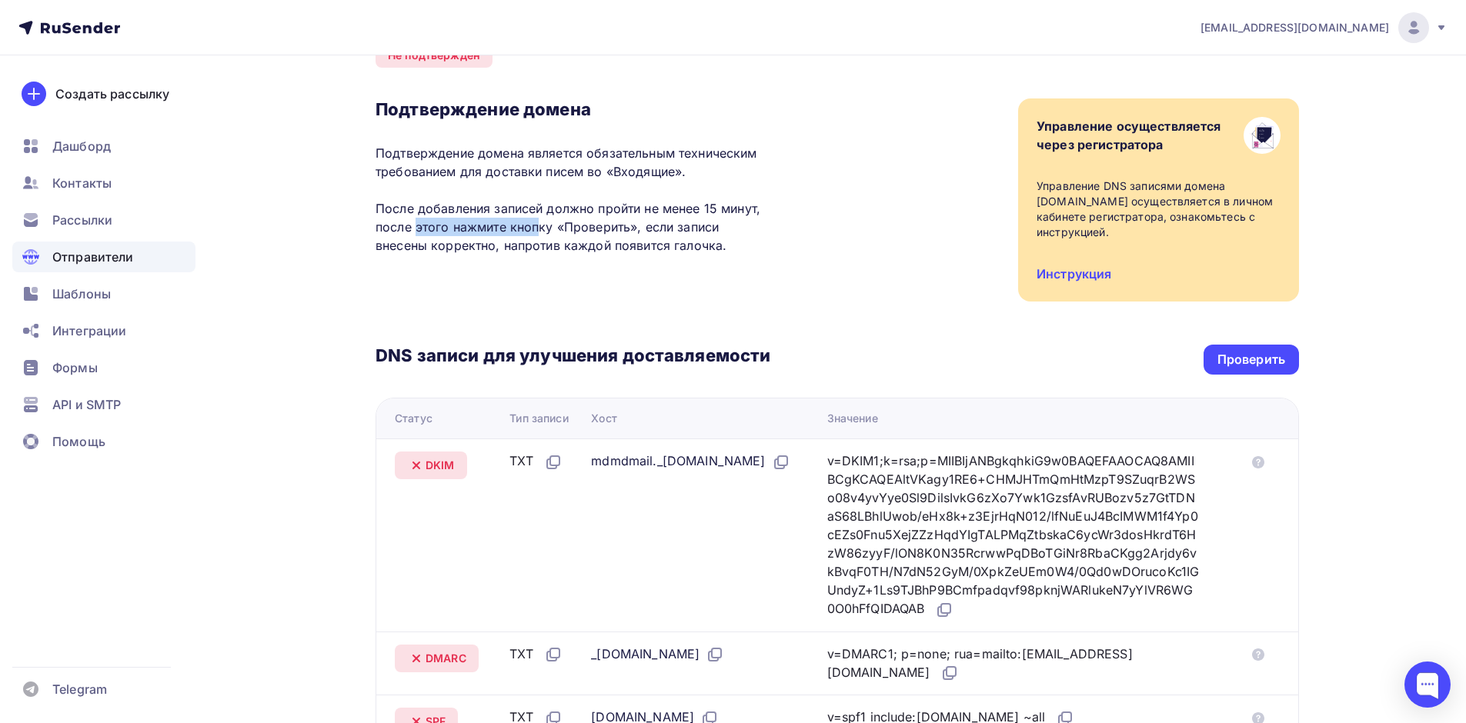
drag, startPoint x: 403, startPoint y: 231, endPoint x: 499, endPoint y: 228, distance: 95.4
click at [480, 228] on p "Подтверждение домена является обязательным техническим требованием для доставки…" at bounding box center [572, 199] width 395 height 111
click at [569, 249] on p "Подтверждение домена является обязательным техническим требованием для доставки…" at bounding box center [572, 199] width 395 height 111
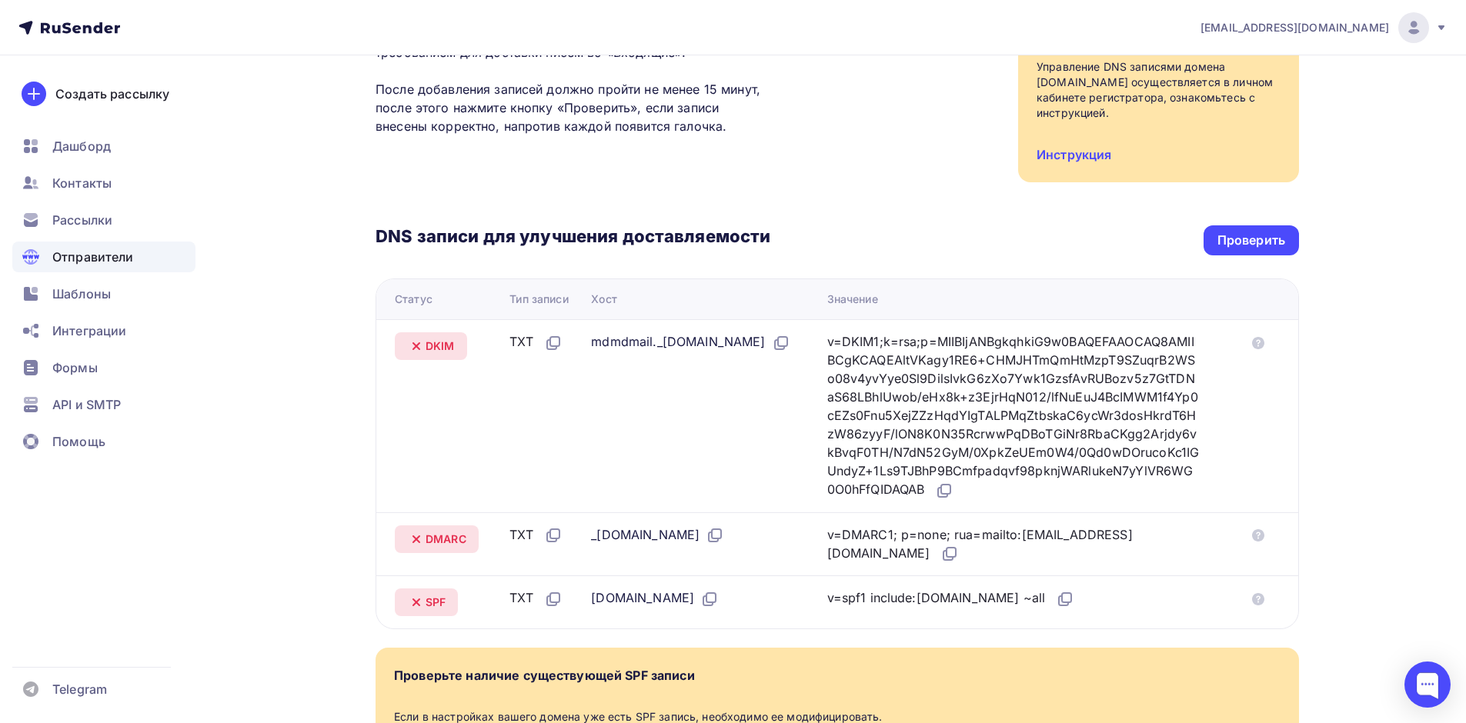
scroll to position [231, 0]
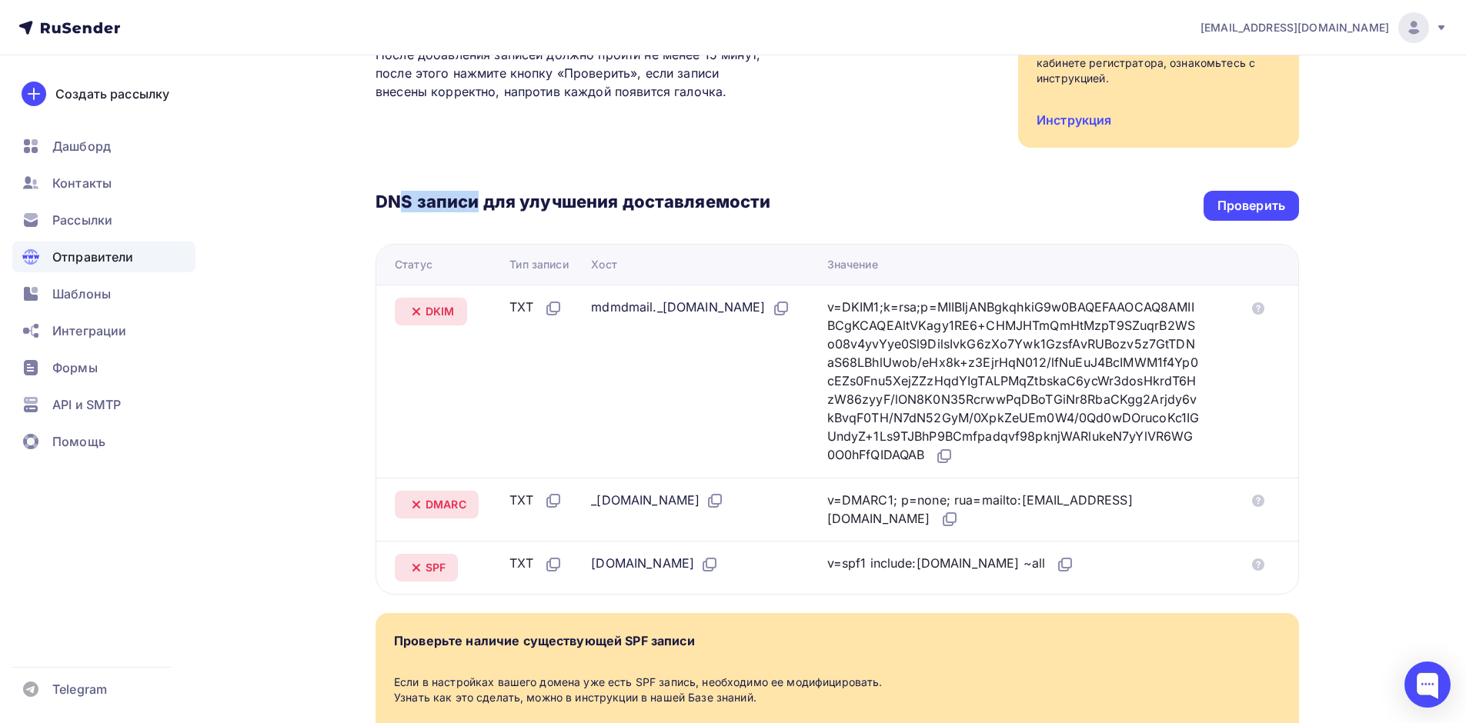
drag, startPoint x: 401, startPoint y: 201, endPoint x: 529, endPoint y: 205, distance: 127.8
click at [526, 205] on h3 "DNS записи для улучшения доставляемости" at bounding box center [572, 203] width 395 height 25
click at [605, 215] on div "DNS записи для улучшения доставляемости Проверить" at bounding box center [836, 206] width 923 height 30
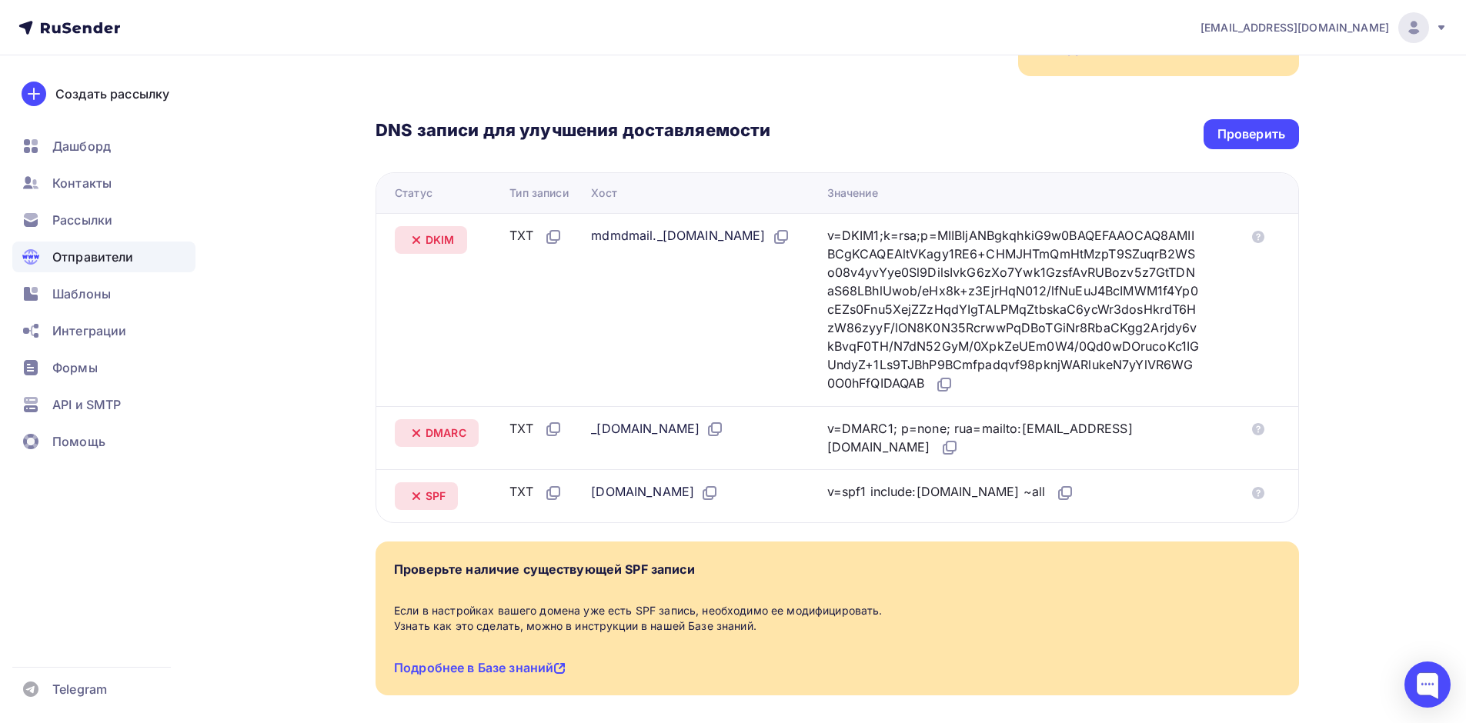
scroll to position [374, 0]
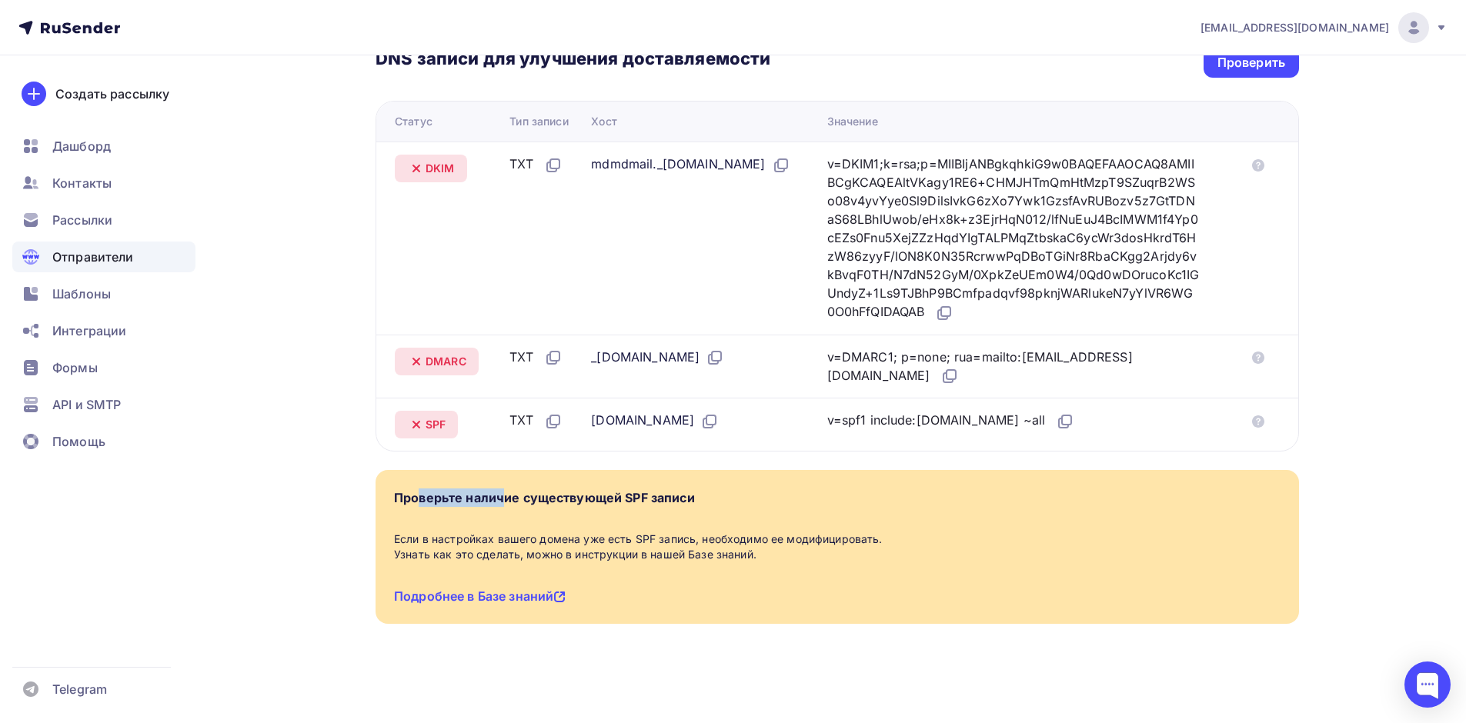
drag, startPoint x: 413, startPoint y: 490, endPoint x: 517, endPoint y: 492, distance: 103.9
click at [497, 490] on div "Проверьте наличие существующей SPF записи" at bounding box center [544, 498] width 301 height 18
click at [571, 491] on div "Проверьте наличие существующей SPF записи" at bounding box center [544, 498] width 301 height 18
drag, startPoint x: 469, startPoint y: 540, endPoint x: 636, endPoint y: 545, distance: 167.8
click at [611, 540] on div "Если в настройках вашего домена уже есть SPF запись, необходимо ее модифицирова…" at bounding box center [837, 547] width 886 height 31
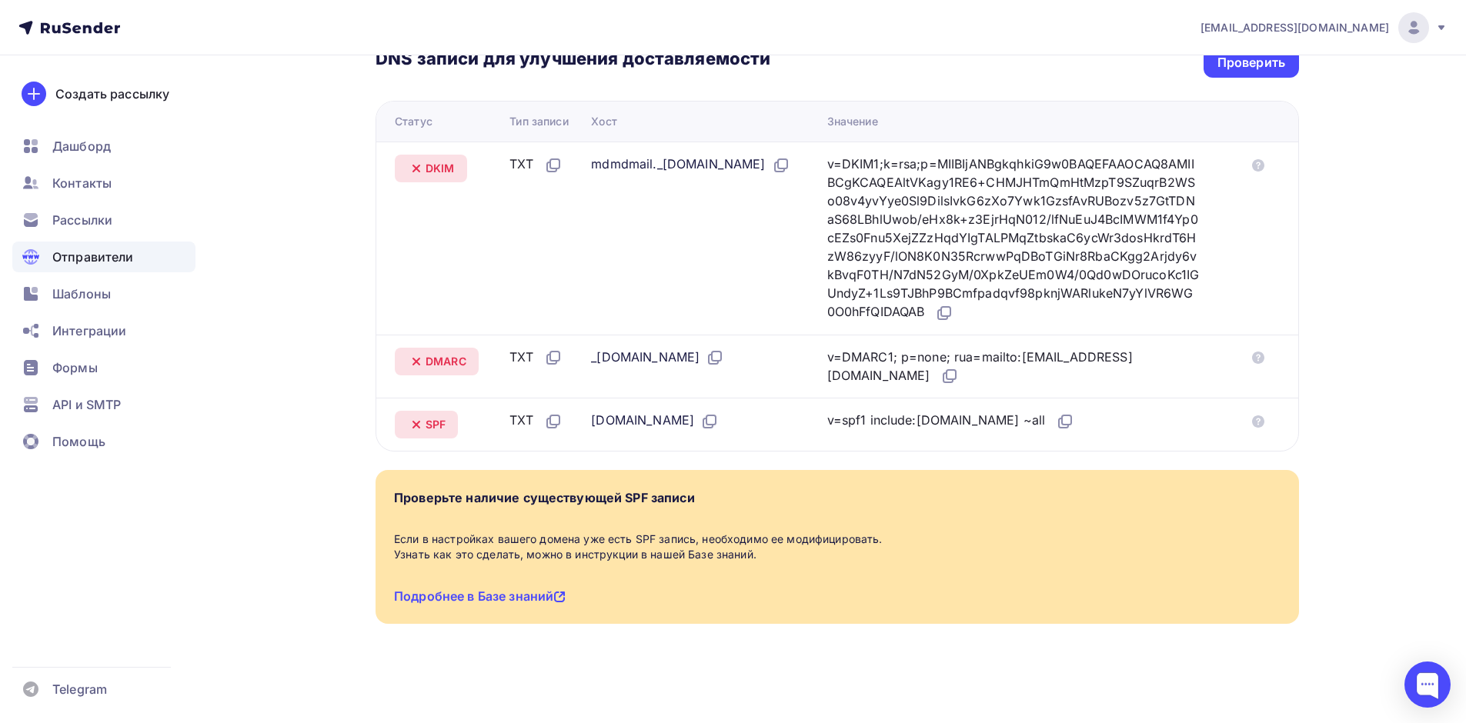
click at [672, 556] on div "Если в настройках вашего домена уже есть SPF запись, необходимо ее модифицирова…" at bounding box center [837, 547] width 886 height 31
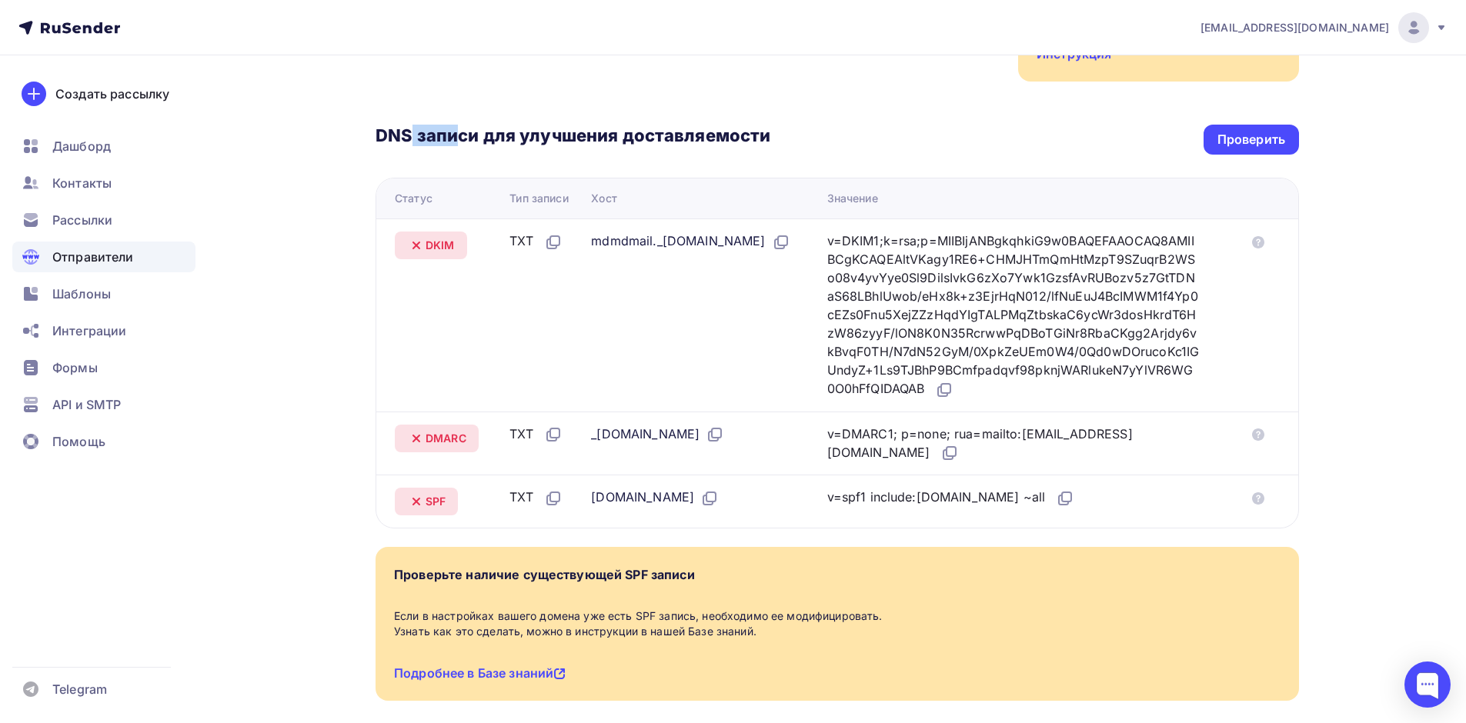
drag, startPoint x: 410, startPoint y: 143, endPoint x: 476, endPoint y: 138, distance: 66.3
click at [476, 138] on h3 "DNS записи для улучшения доставляемости" at bounding box center [572, 137] width 395 height 25
click at [534, 142] on h3 "DNS записи для улучшения доставляемости" at bounding box center [572, 137] width 395 height 25
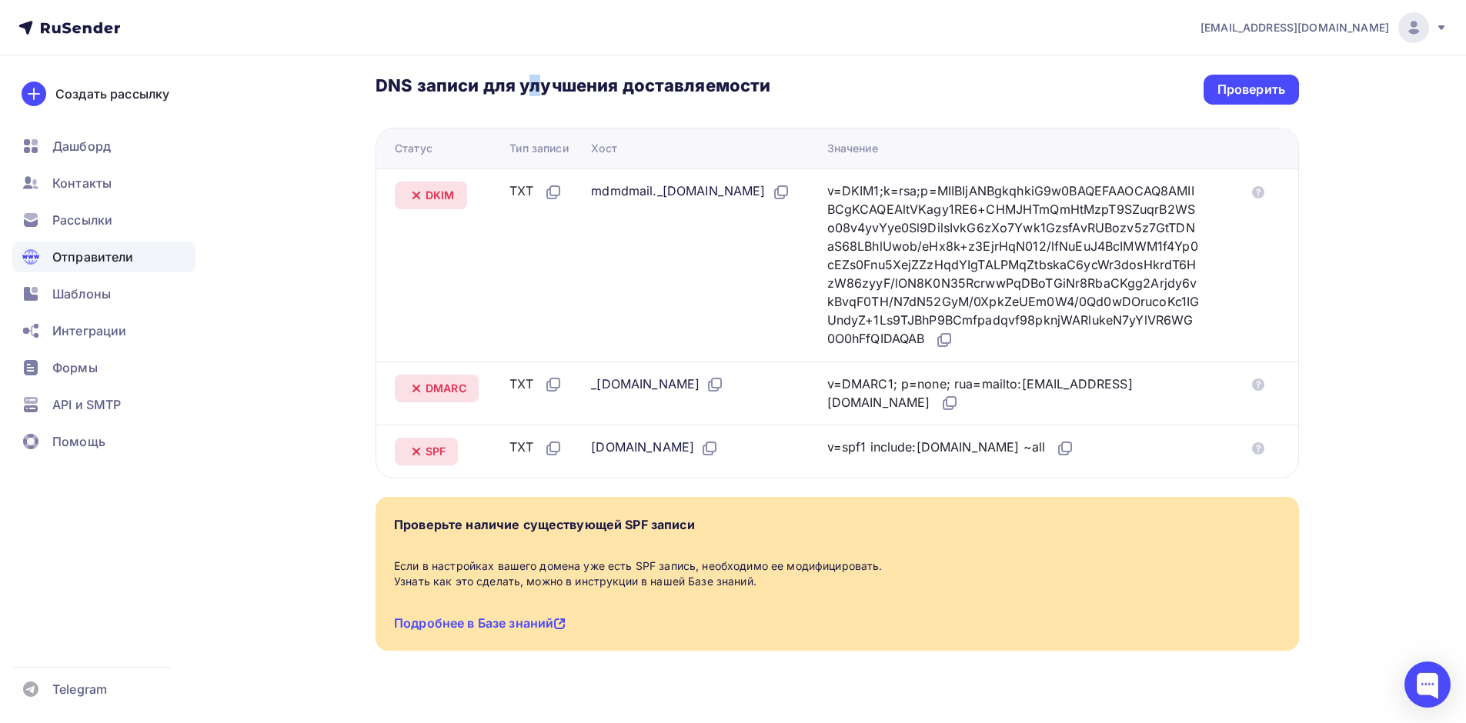
scroll to position [374, 0]
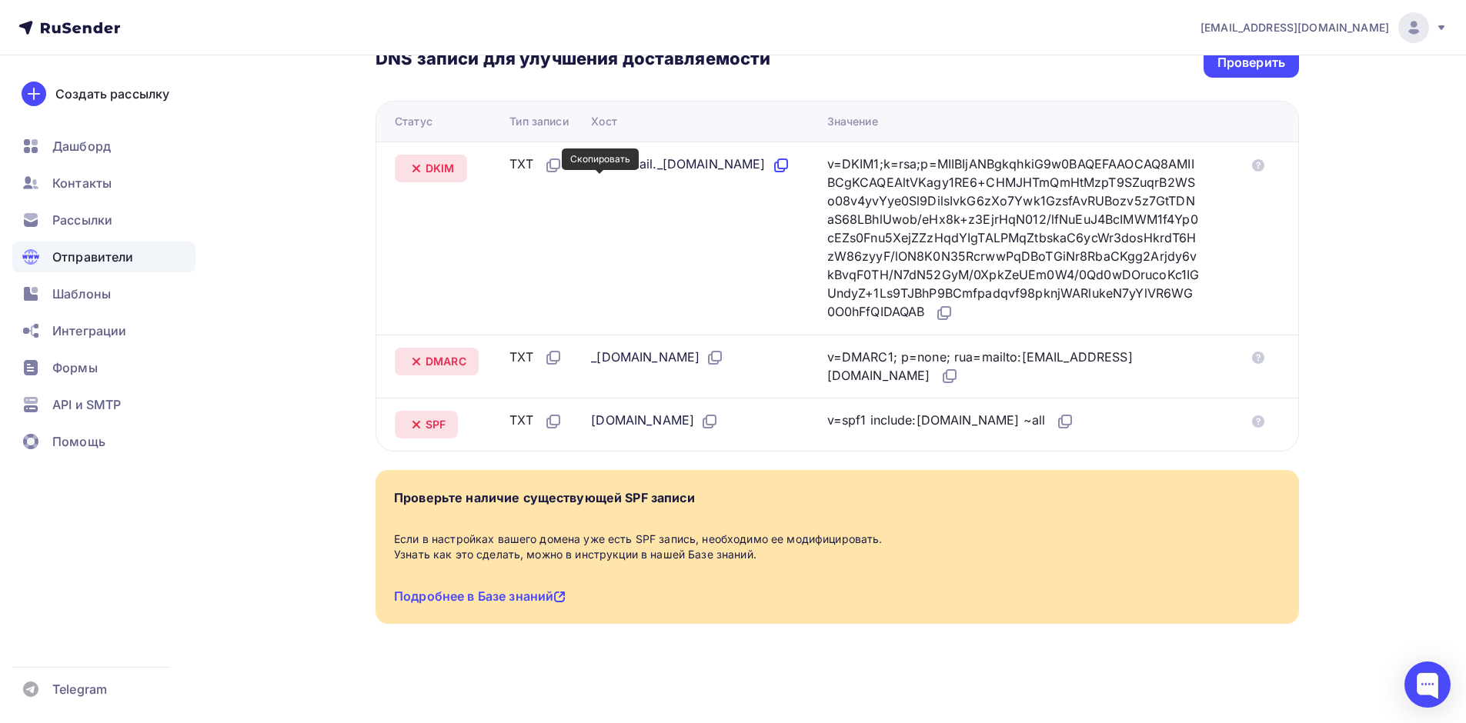
click at [772, 175] on icon at bounding box center [781, 165] width 18 height 18
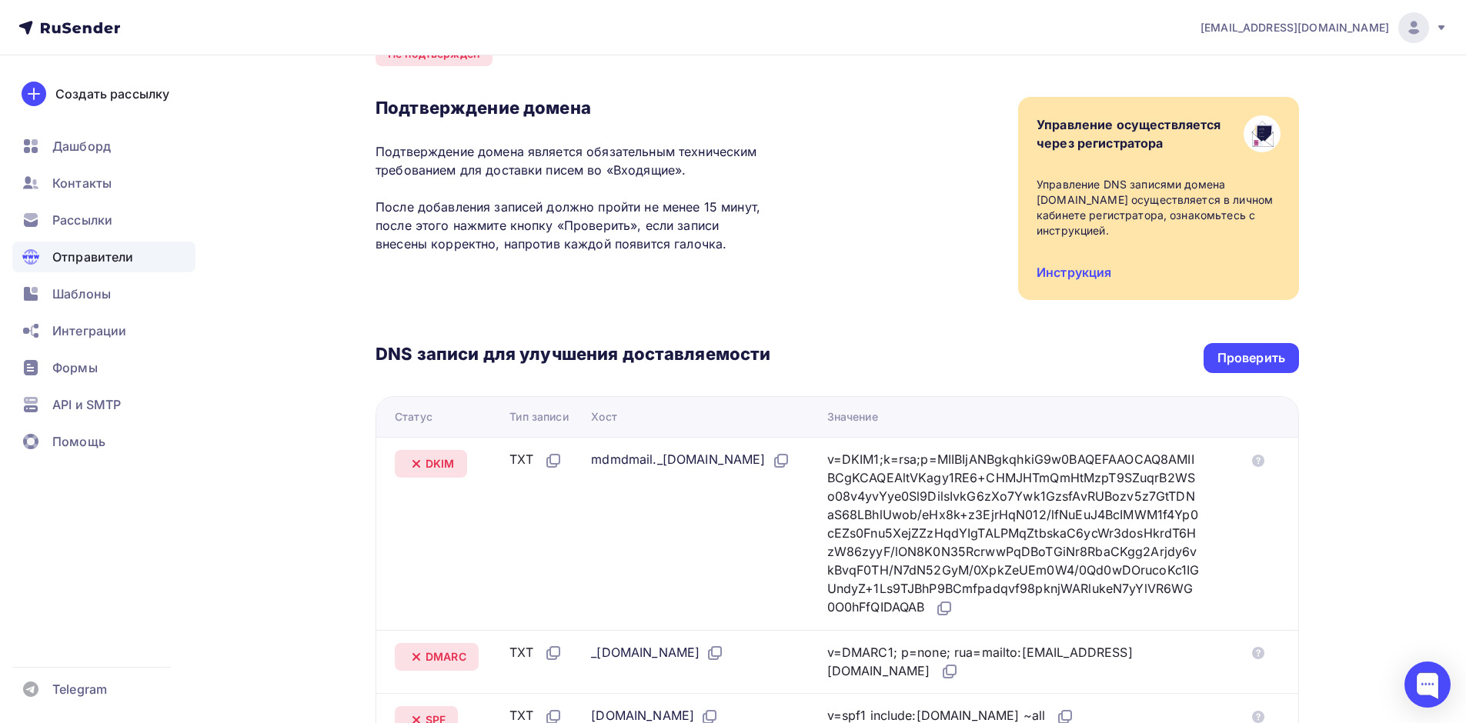
scroll to position [154, 0]
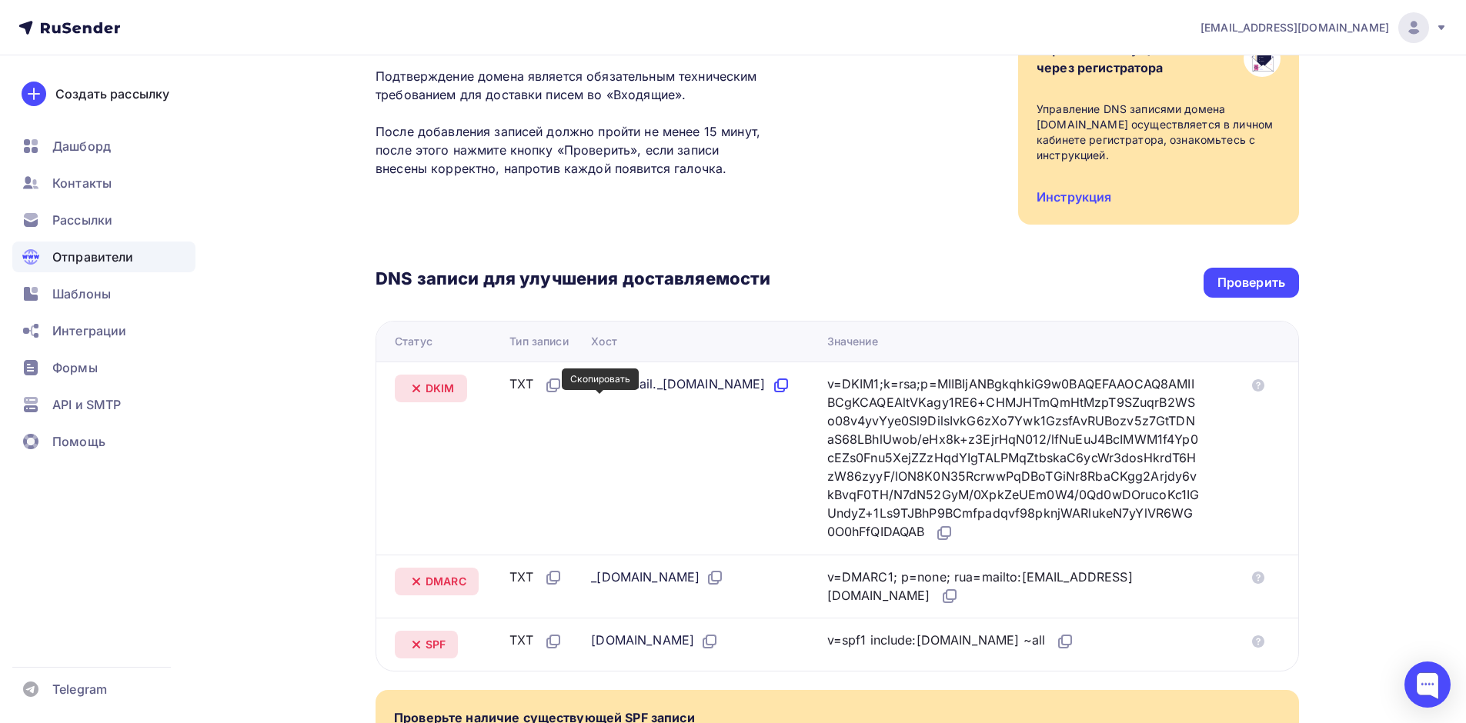
click at [772, 395] on icon at bounding box center [781, 385] width 18 height 18
click at [947, 532] on icon at bounding box center [942, 534] width 9 height 9
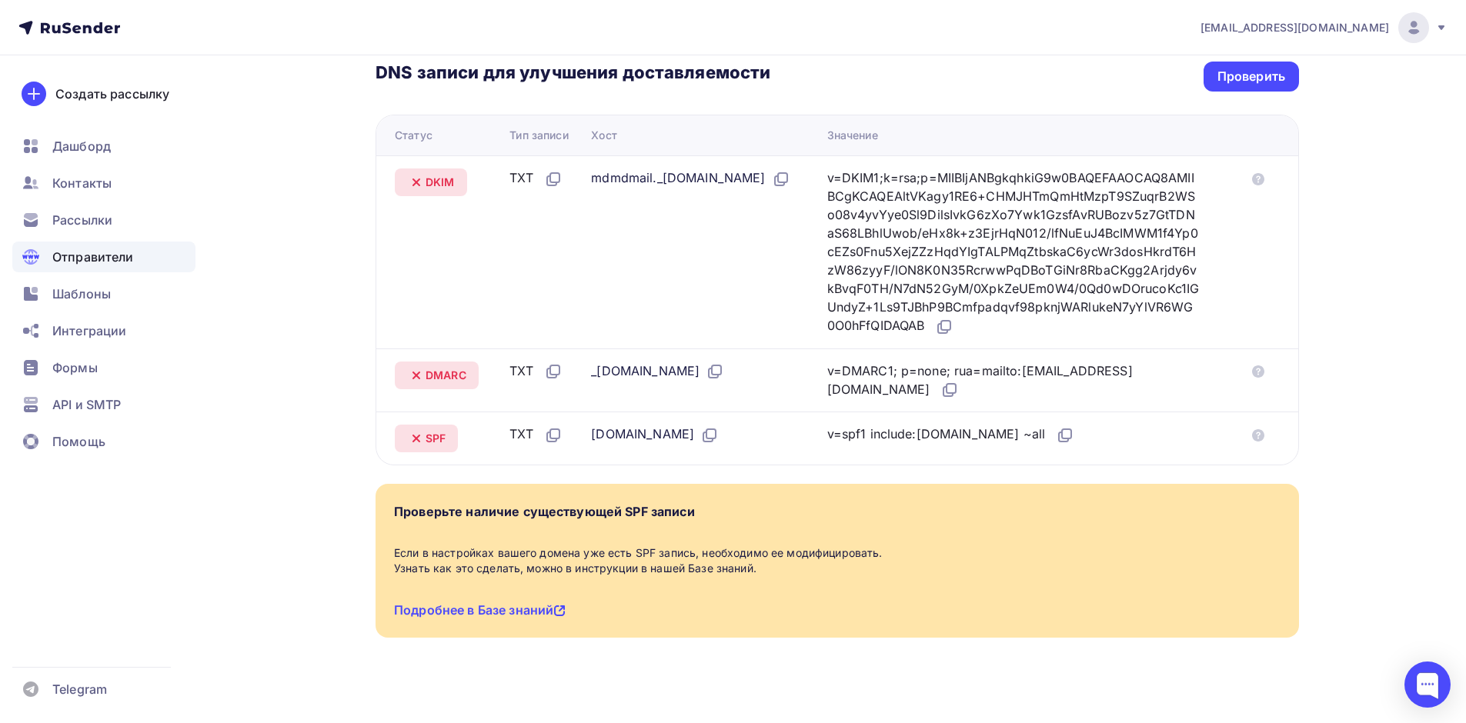
scroll to position [374, 0]
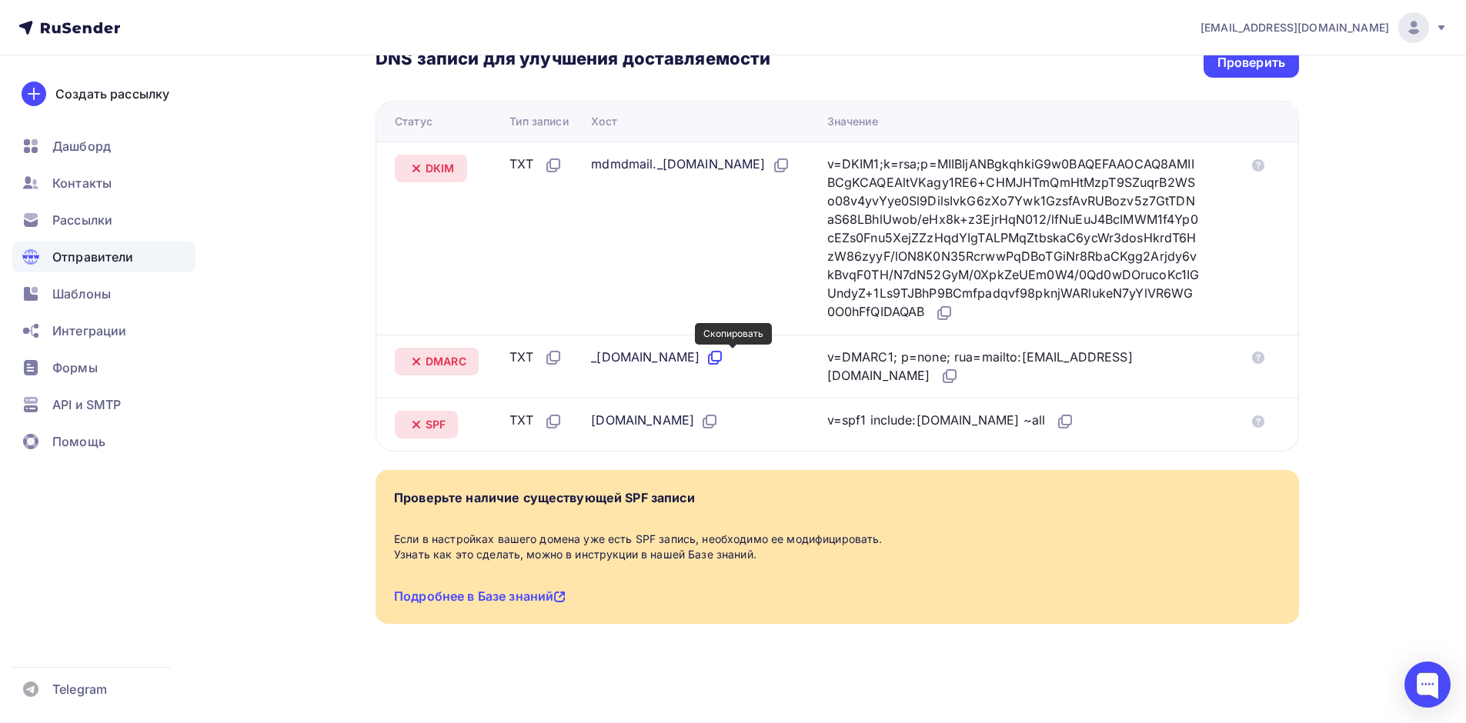
click at [724, 354] on icon at bounding box center [714, 358] width 18 height 18
click at [724, 359] on icon at bounding box center [714, 358] width 18 height 18
click at [940, 379] on icon at bounding box center [949, 376] width 18 height 18
click at [700, 426] on icon at bounding box center [709, 421] width 18 height 18
click at [700, 421] on icon at bounding box center [709, 421] width 18 height 18
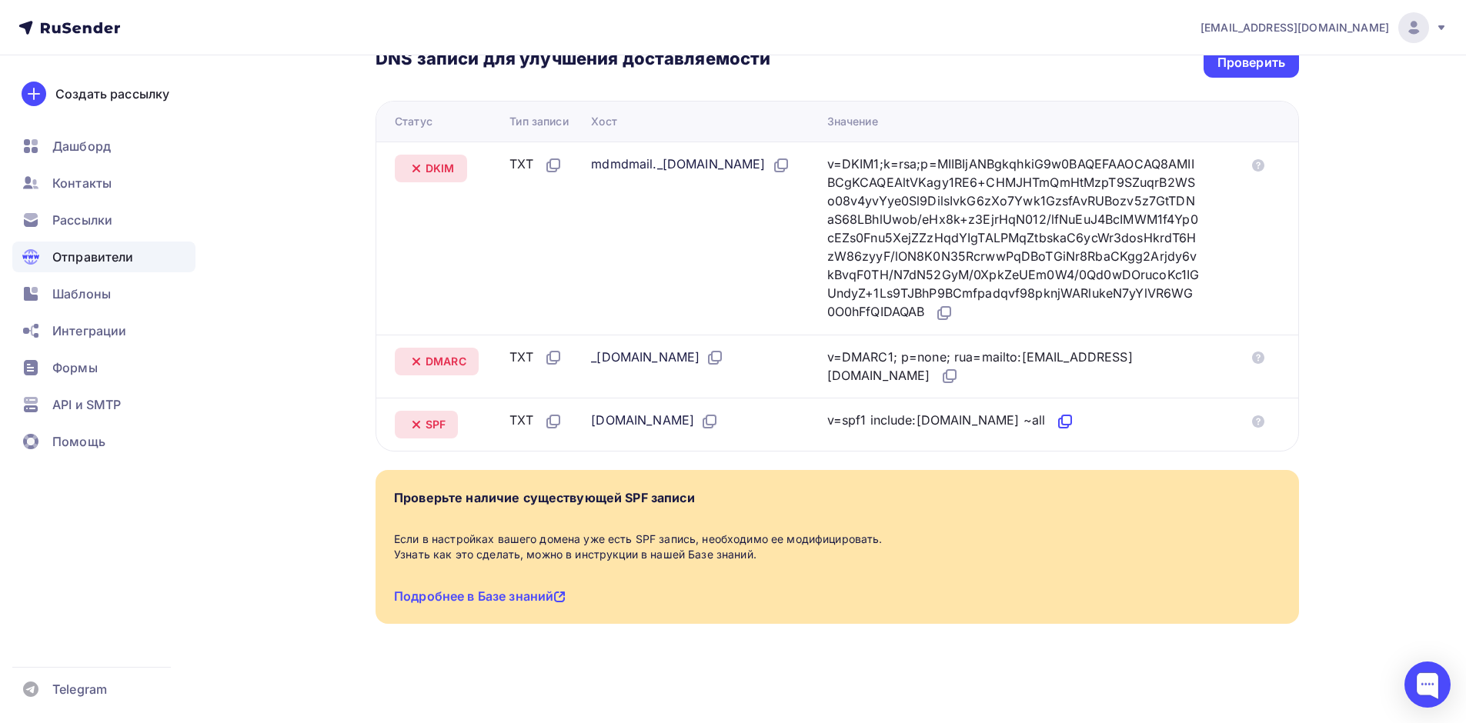
click at [1059, 422] on icon at bounding box center [1063, 423] width 9 height 9
click at [1246, 60] on div "Проверить" at bounding box center [1251, 63] width 68 height 18
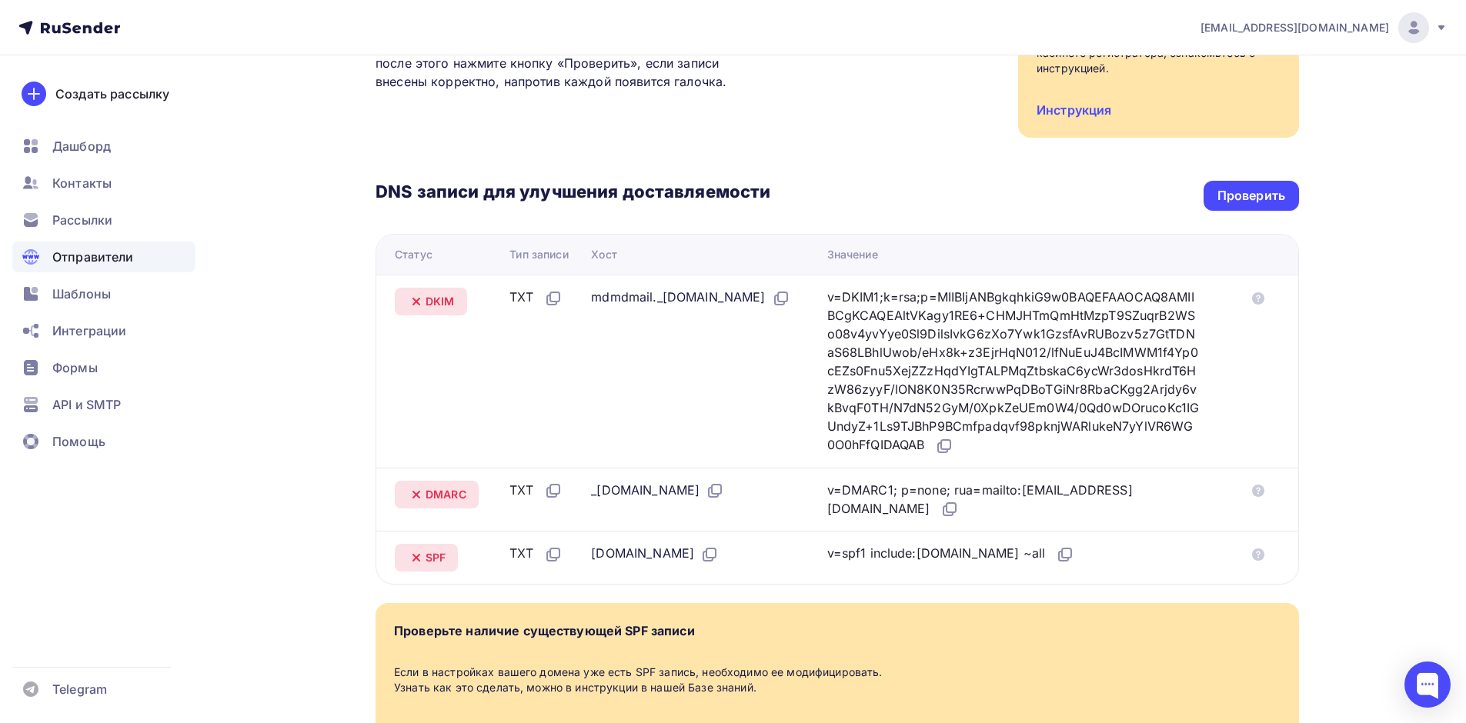
scroll to position [220, 0]
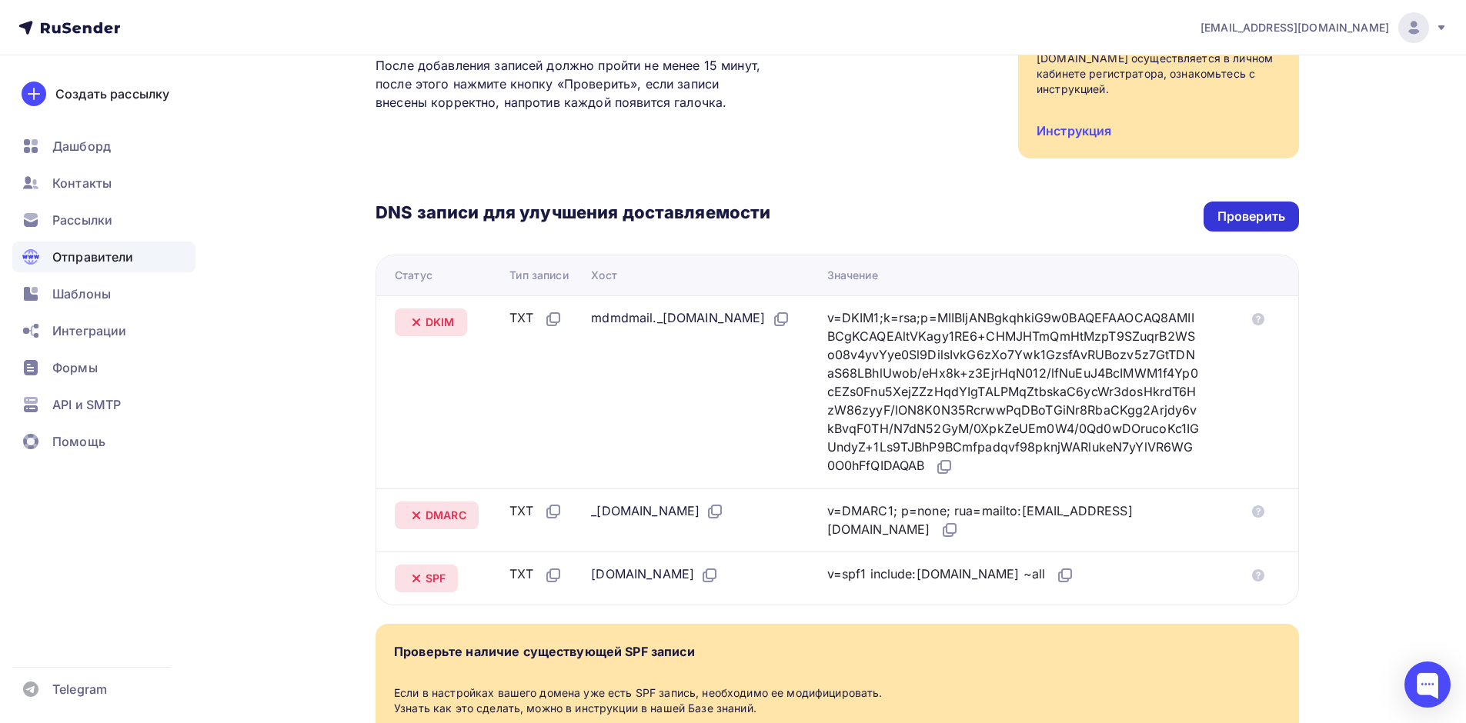
click at [1266, 218] on div "Проверить" at bounding box center [1251, 217] width 68 height 18
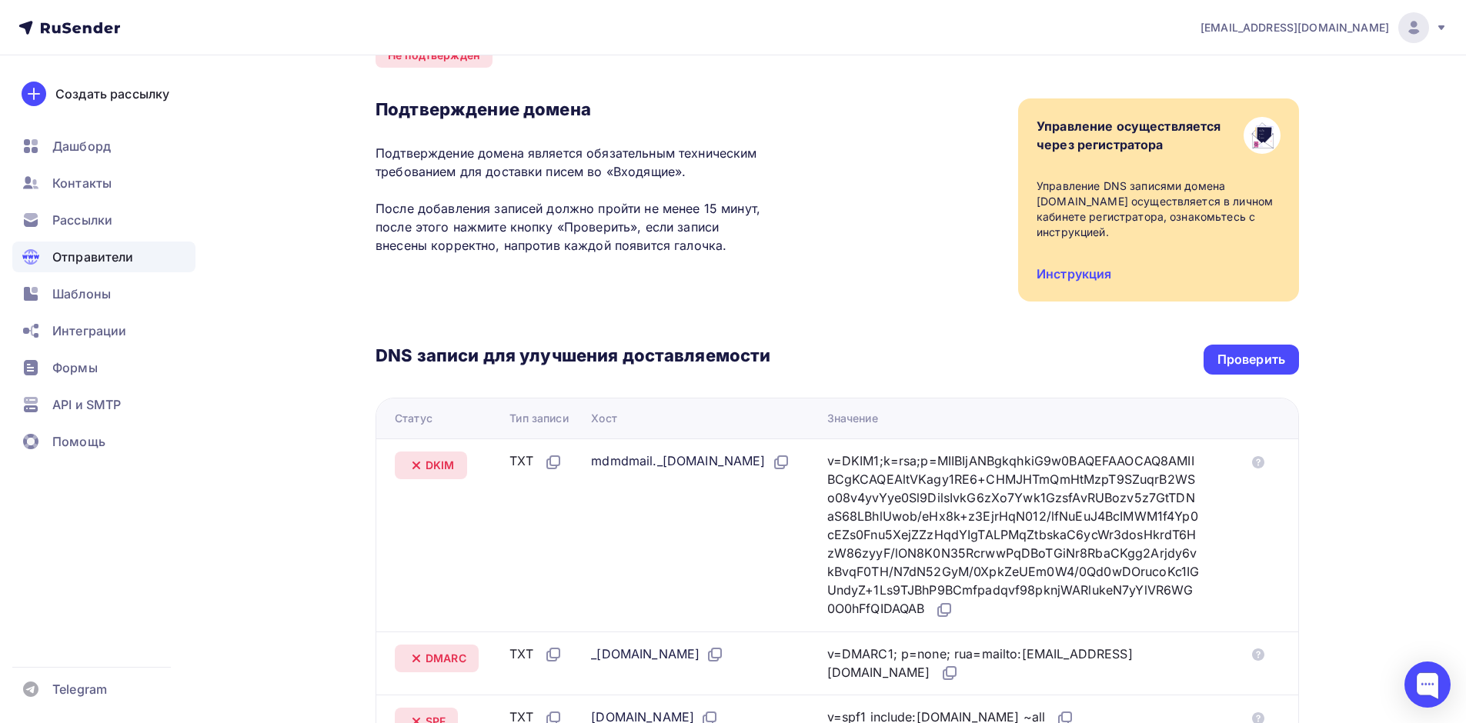
scroll to position [0, 0]
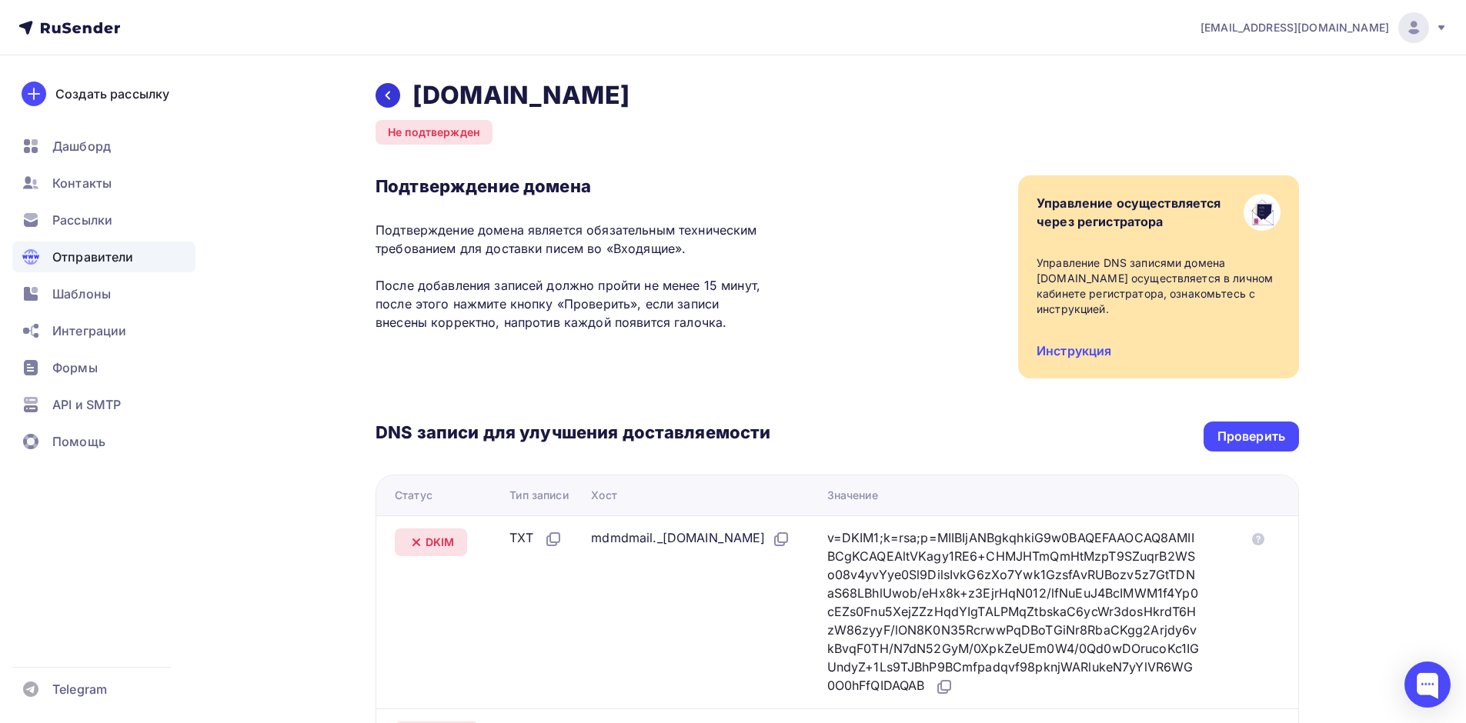
click at [392, 95] on icon at bounding box center [388, 95] width 12 height 12
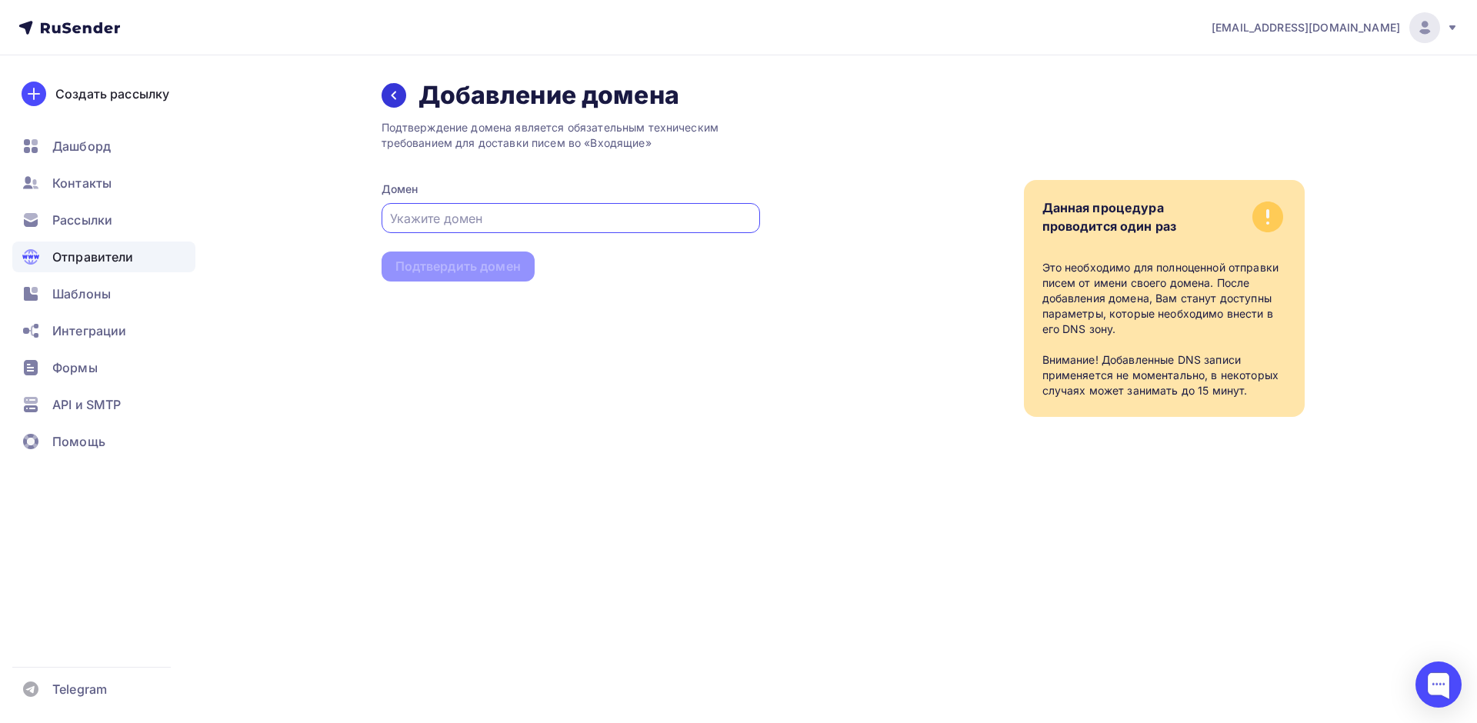
click at [396, 88] on div at bounding box center [394, 95] width 25 height 25
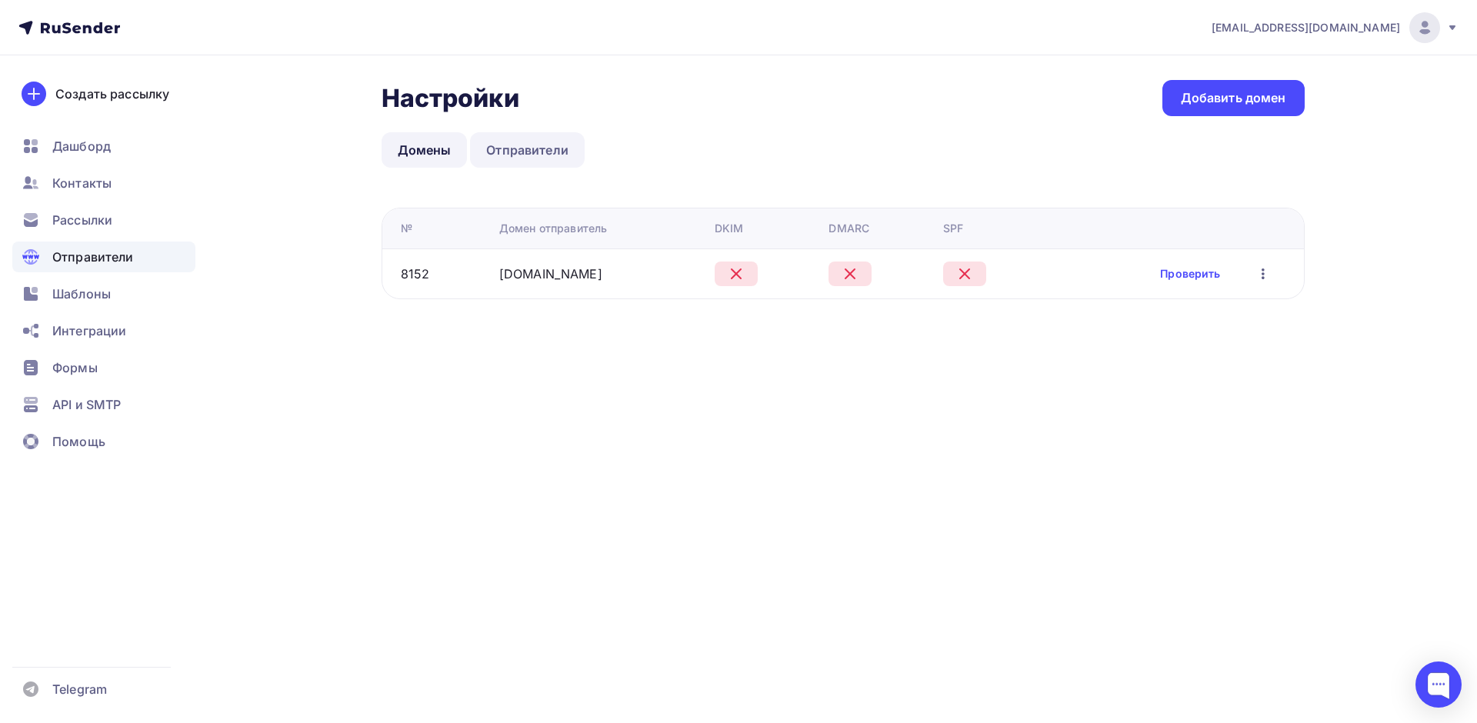
click at [522, 156] on link "Отправители" at bounding box center [527, 149] width 115 height 35
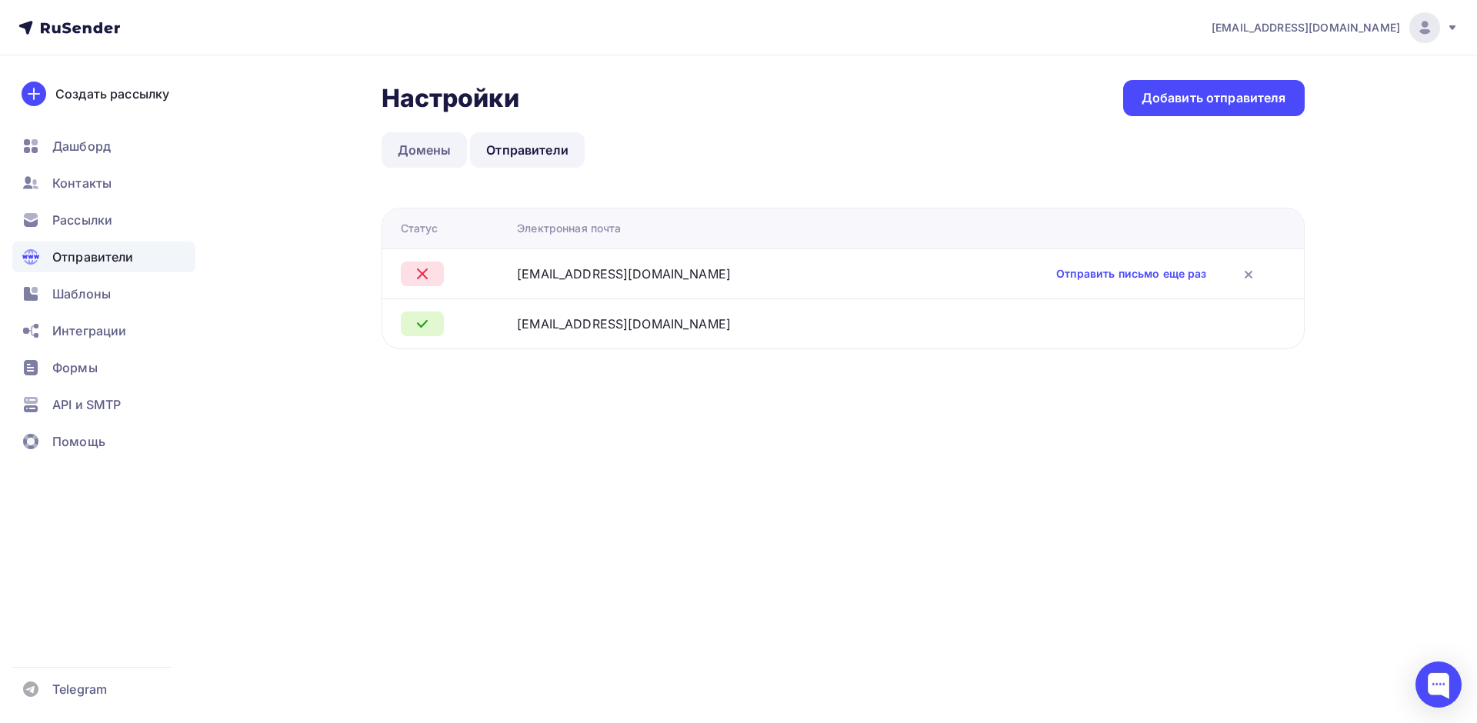
click at [415, 144] on link "Домены" at bounding box center [425, 149] width 86 height 35
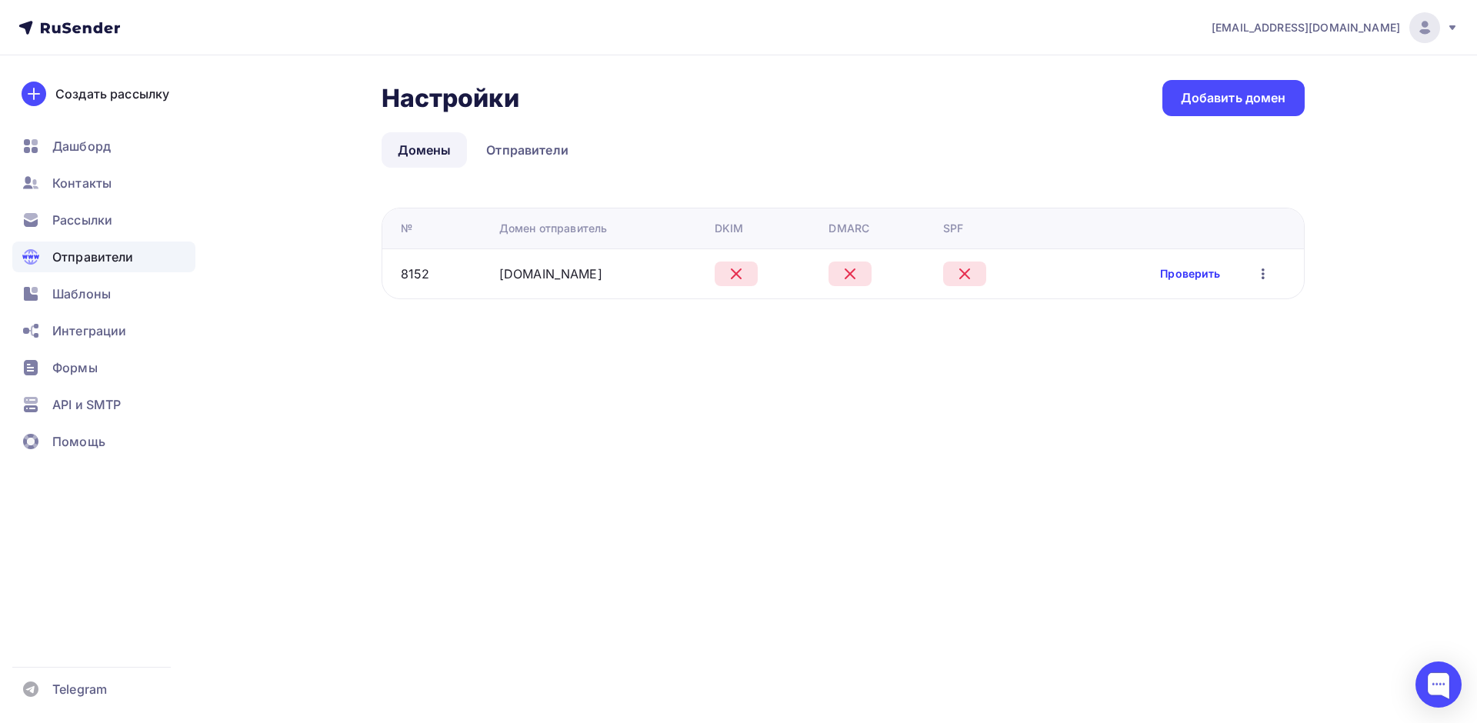
click at [1172, 274] on link "Проверить" at bounding box center [1190, 273] width 60 height 15
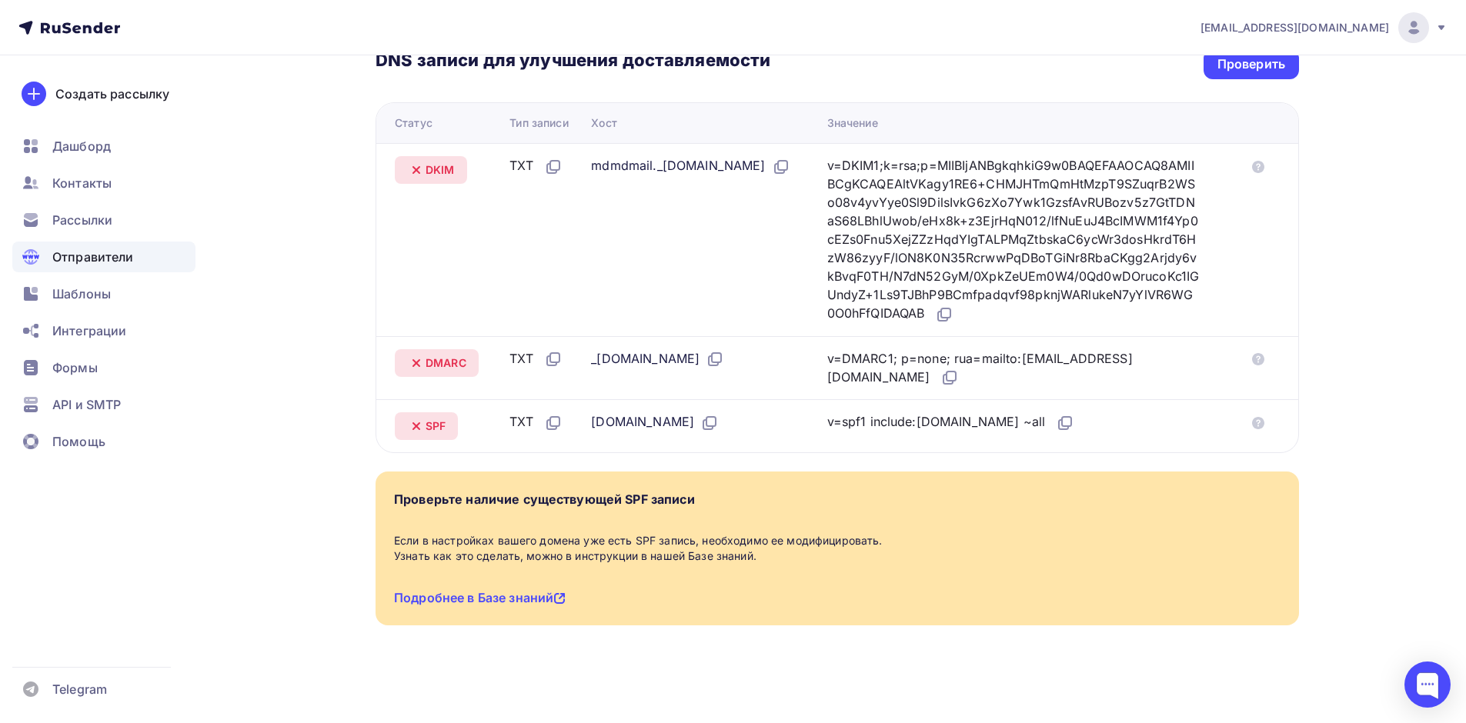
scroll to position [374, 0]
click at [508, 592] on link "Подробнее в Базе знаний" at bounding box center [480, 596] width 172 height 15
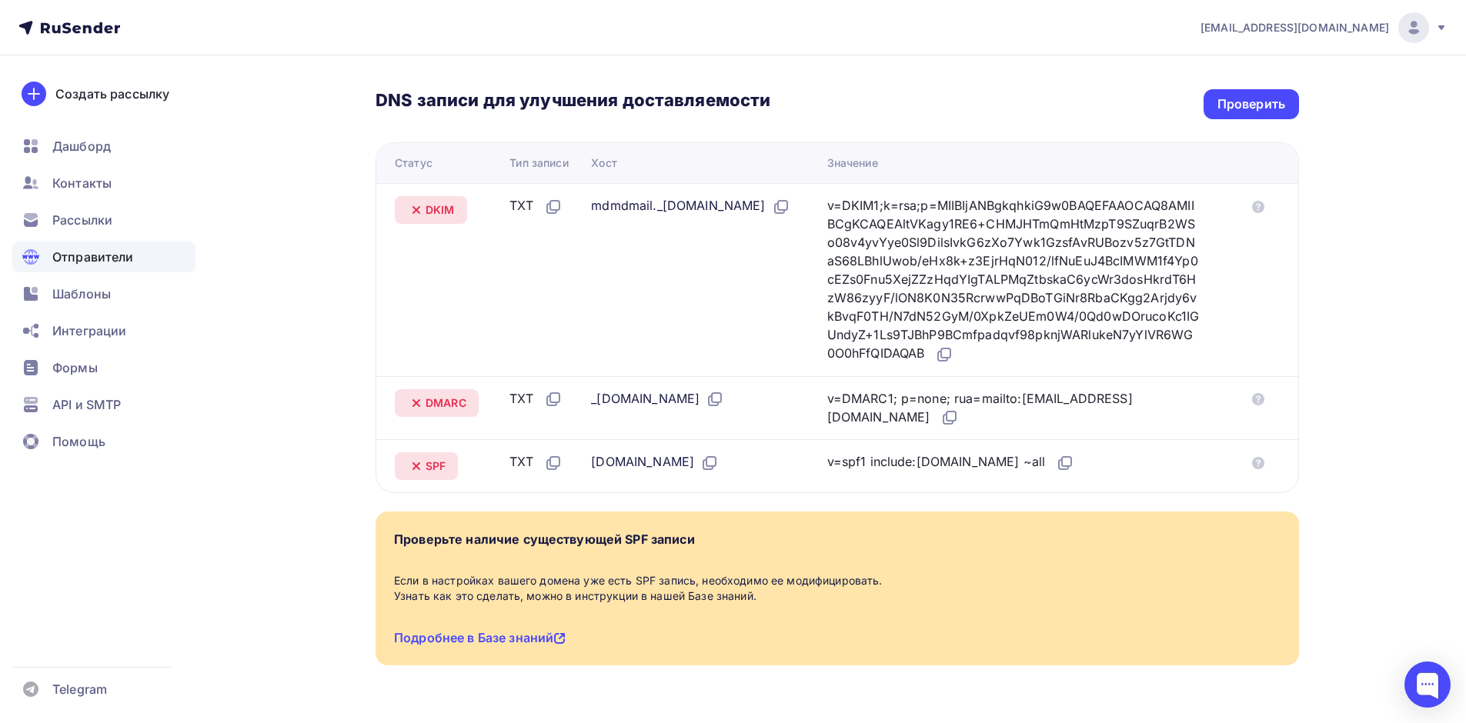
scroll to position [297, 0]
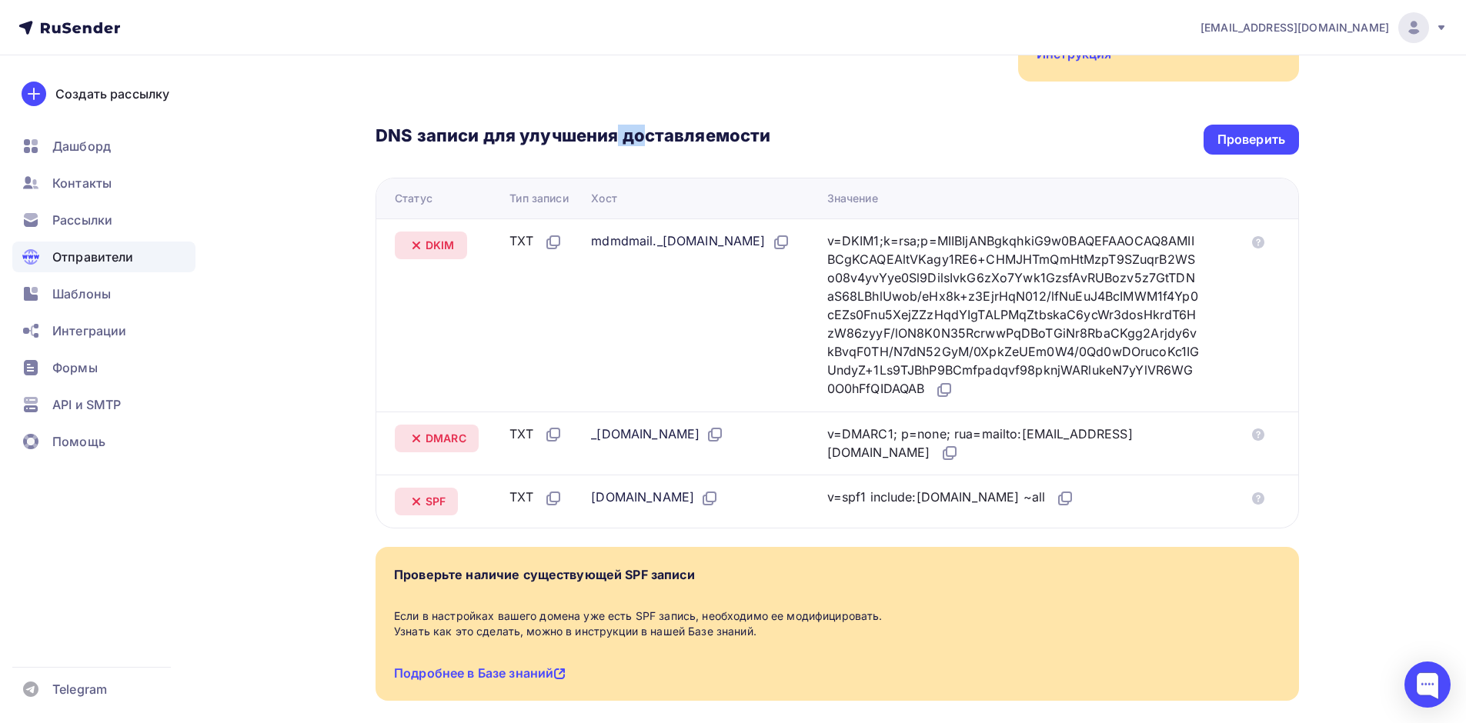
drag, startPoint x: 625, startPoint y: 130, endPoint x: 659, endPoint y: 168, distance: 50.2
click at [651, 137] on h3 "DNS записи для улучшения доставляемости" at bounding box center [572, 137] width 395 height 25
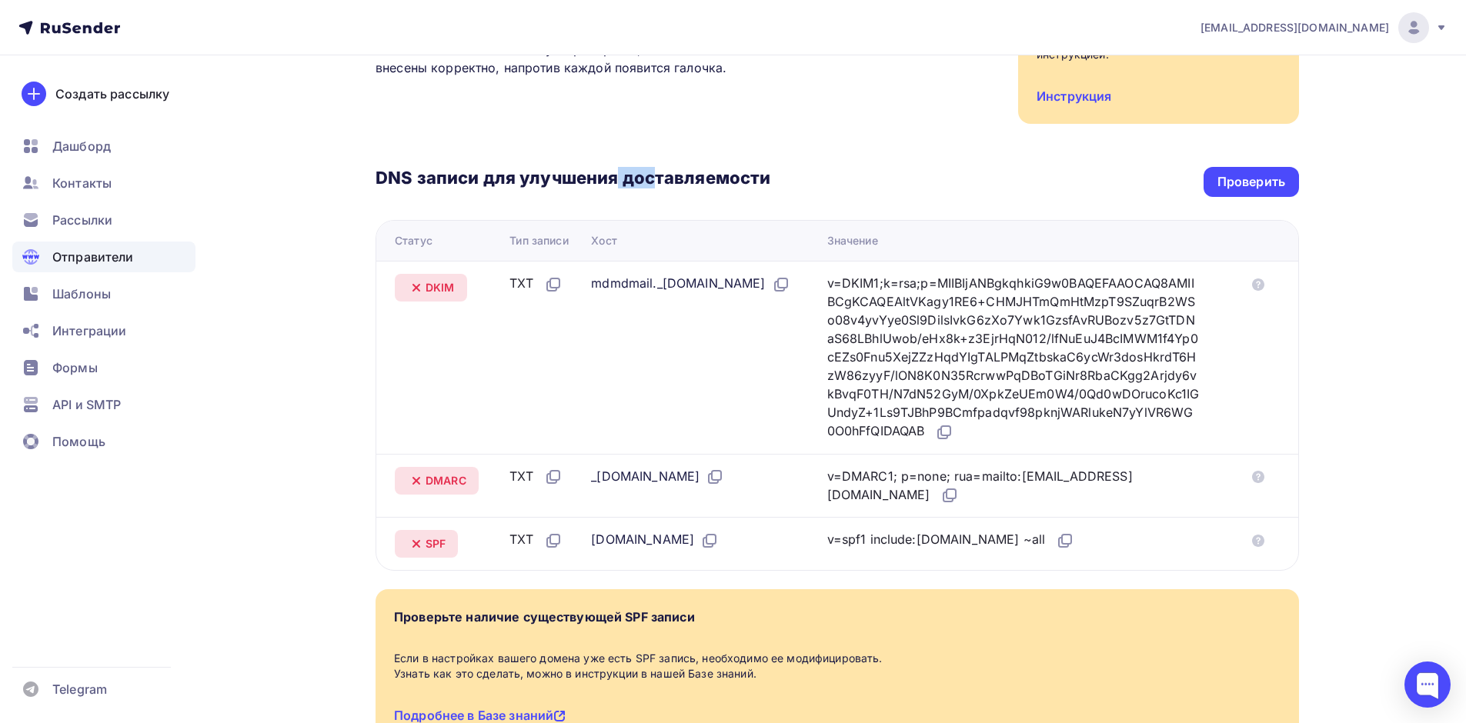
scroll to position [220, 0]
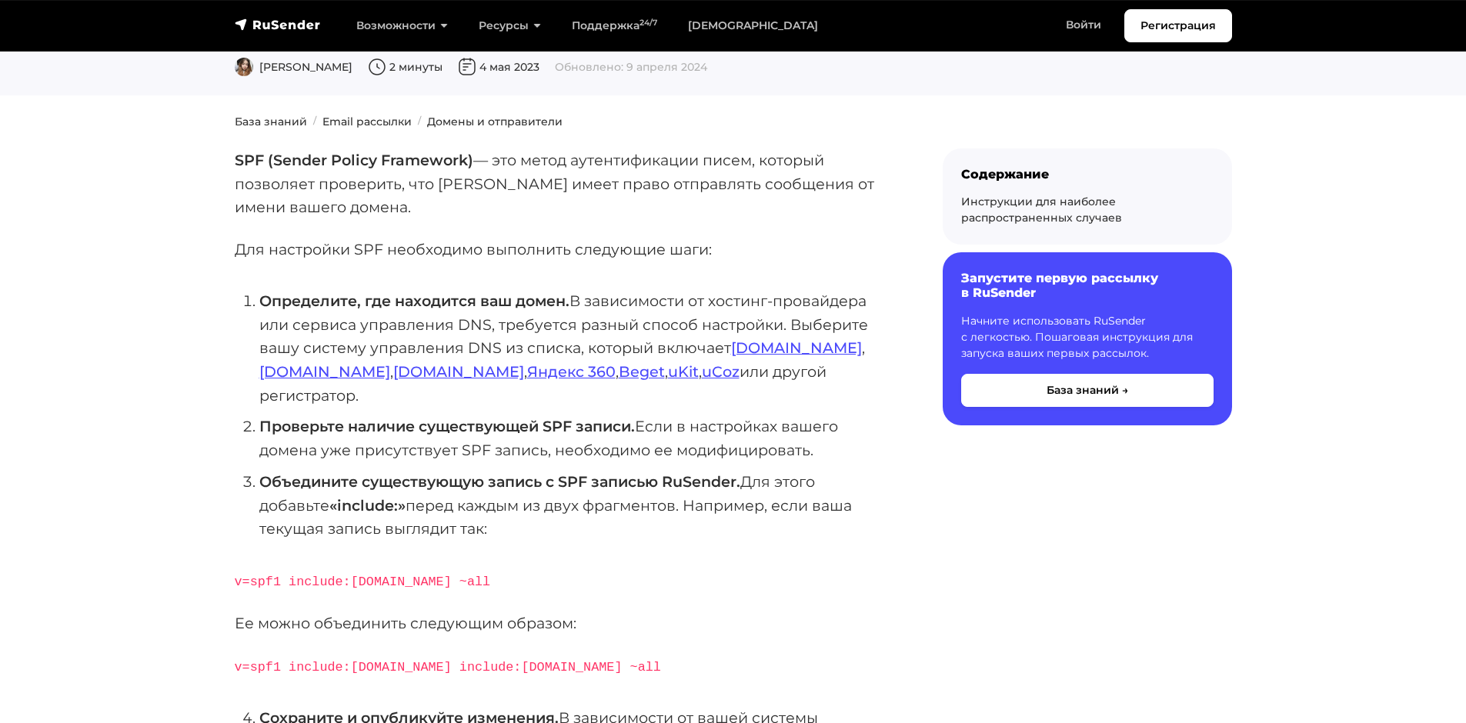
scroll to position [154, 0]
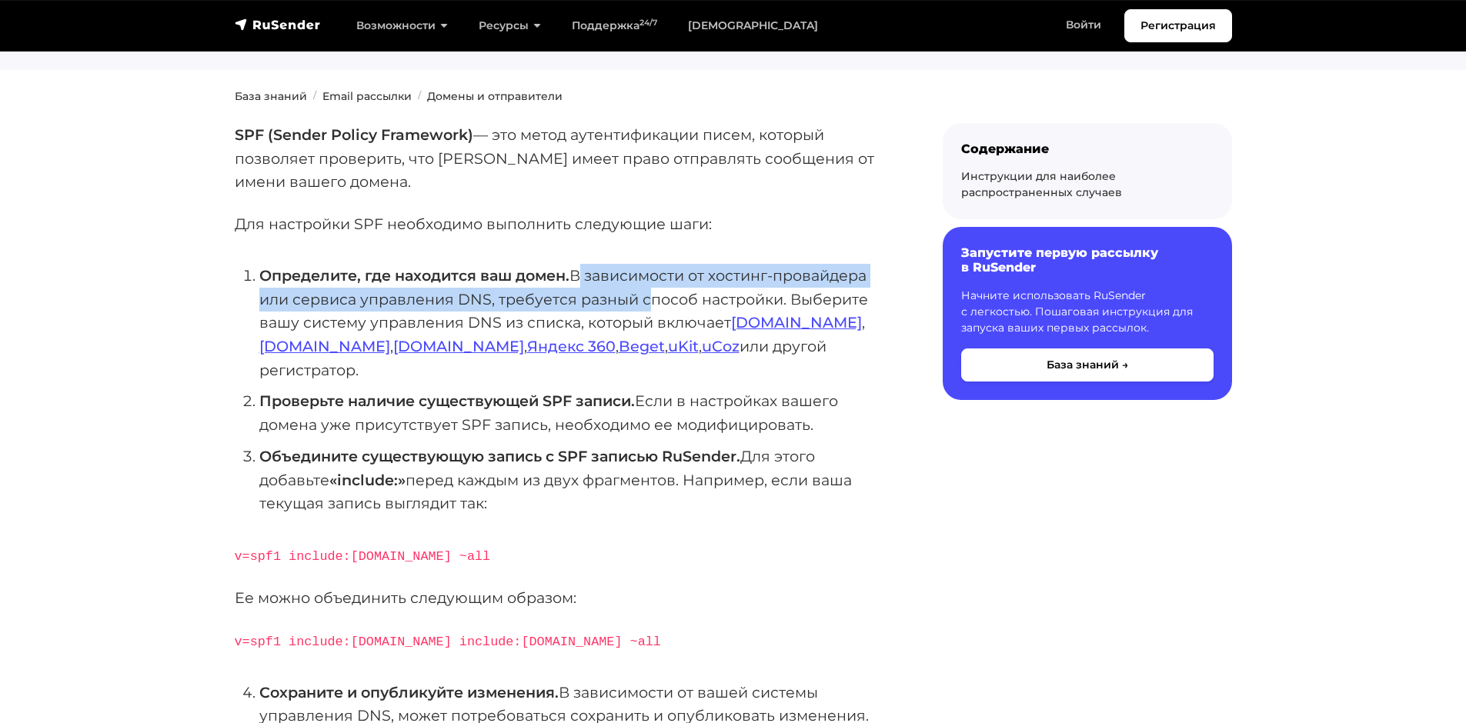
drag, startPoint x: 578, startPoint y: 273, endPoint x: 641, endPoint y: 297, distance: 67.4
click at [641, 297] on li "Определите, где находится ваш домен. В зависимости от хостинг-провайдера или се…" at bounding box center [576, 323] width 634 height 118
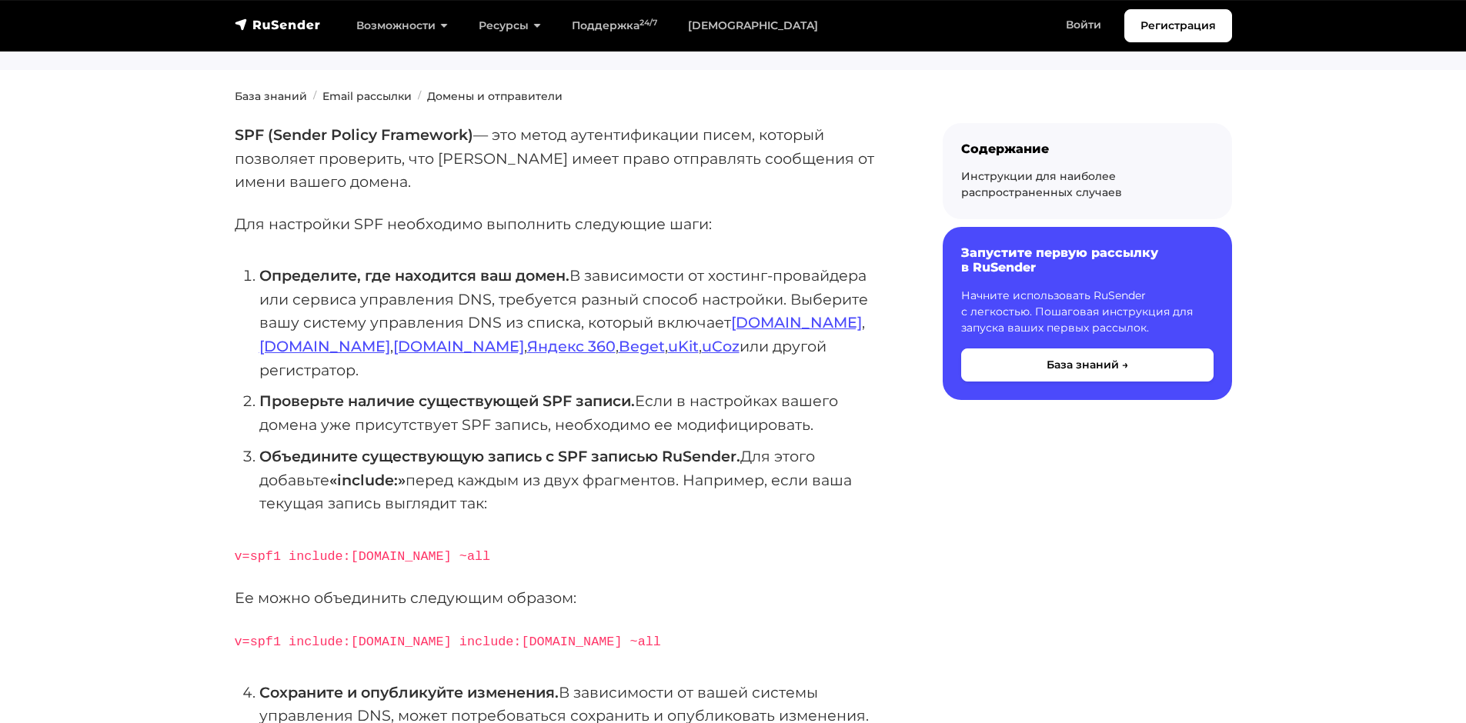
drag, startPoint x: 363, startPoint y: 380, endPoint x: 463, endPoint y: 391, distance: 100.6
click at [384, 392] on strong "Проверьте наличие существующей SPF записи." at bounding box center [446, 401] width 375 height 18
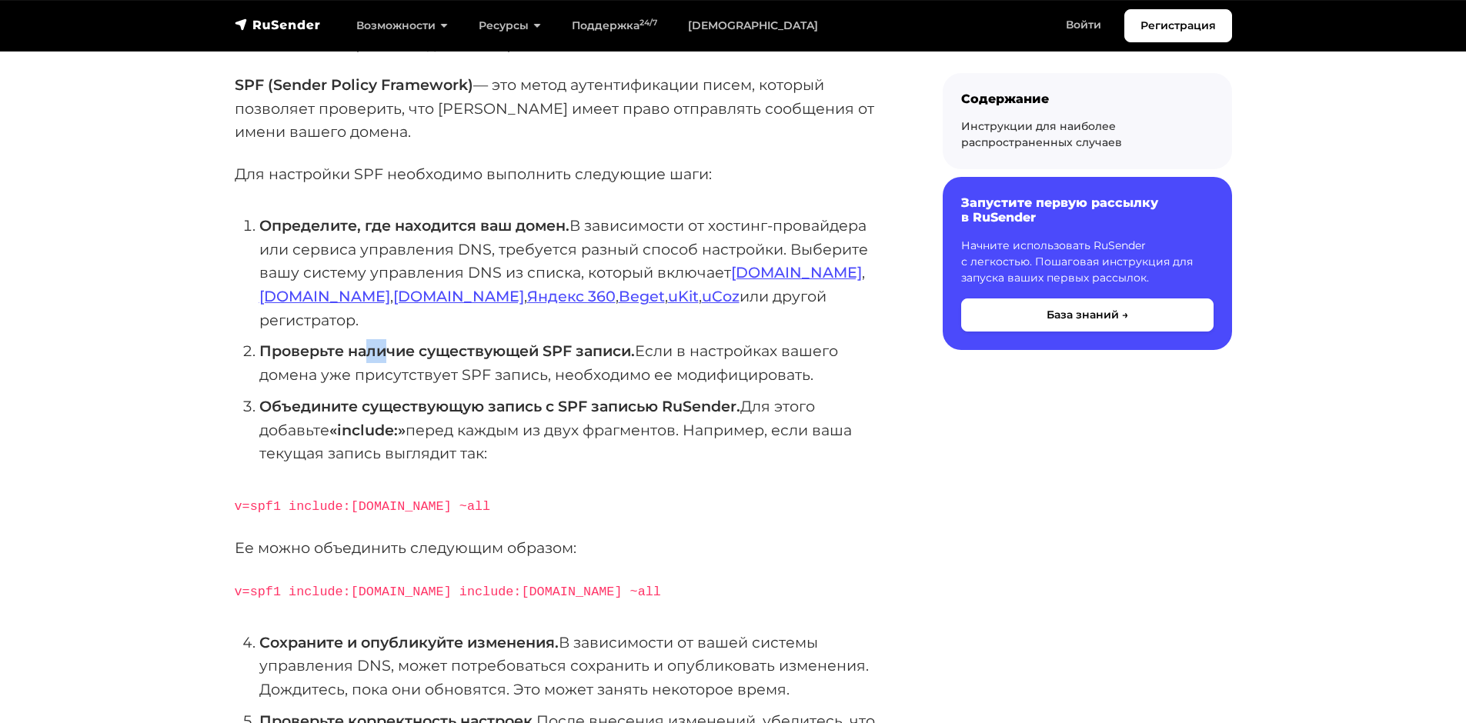
scroll to position [231, 0]
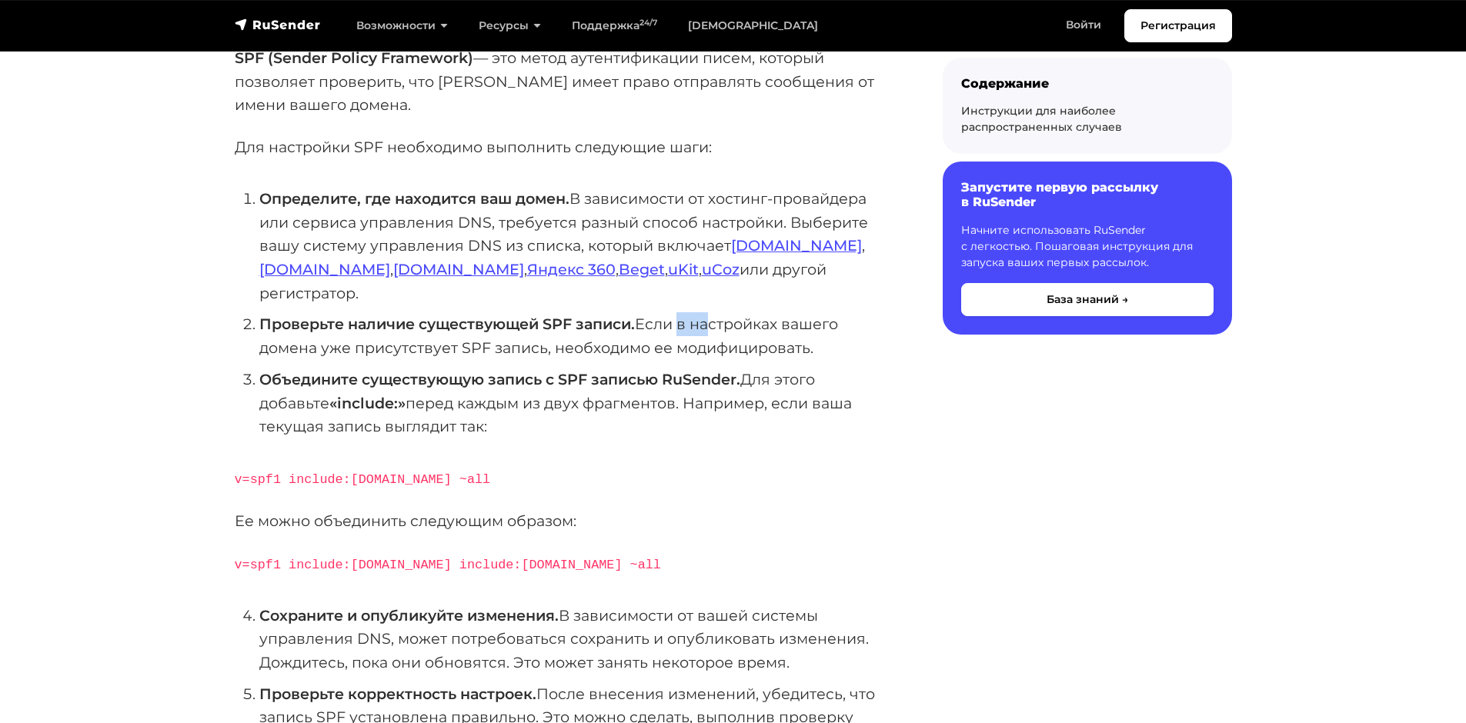
drag, startPoint x: 681, startPoint y: 305, endPoint x: 707, endPoint y: 311, distance: 26.7
click at [707, 312] on li "Проверьте наличие существующей SPF записи. Если в настройках вашего домена уже …" at bounding box center [576, 335] width 634 height 47
click at [475, 333] on li "Проверьте наличие существующей SPF записи. Если в настройках вашего домена уже …" at bounding box center [576, 335] width 634 height 47
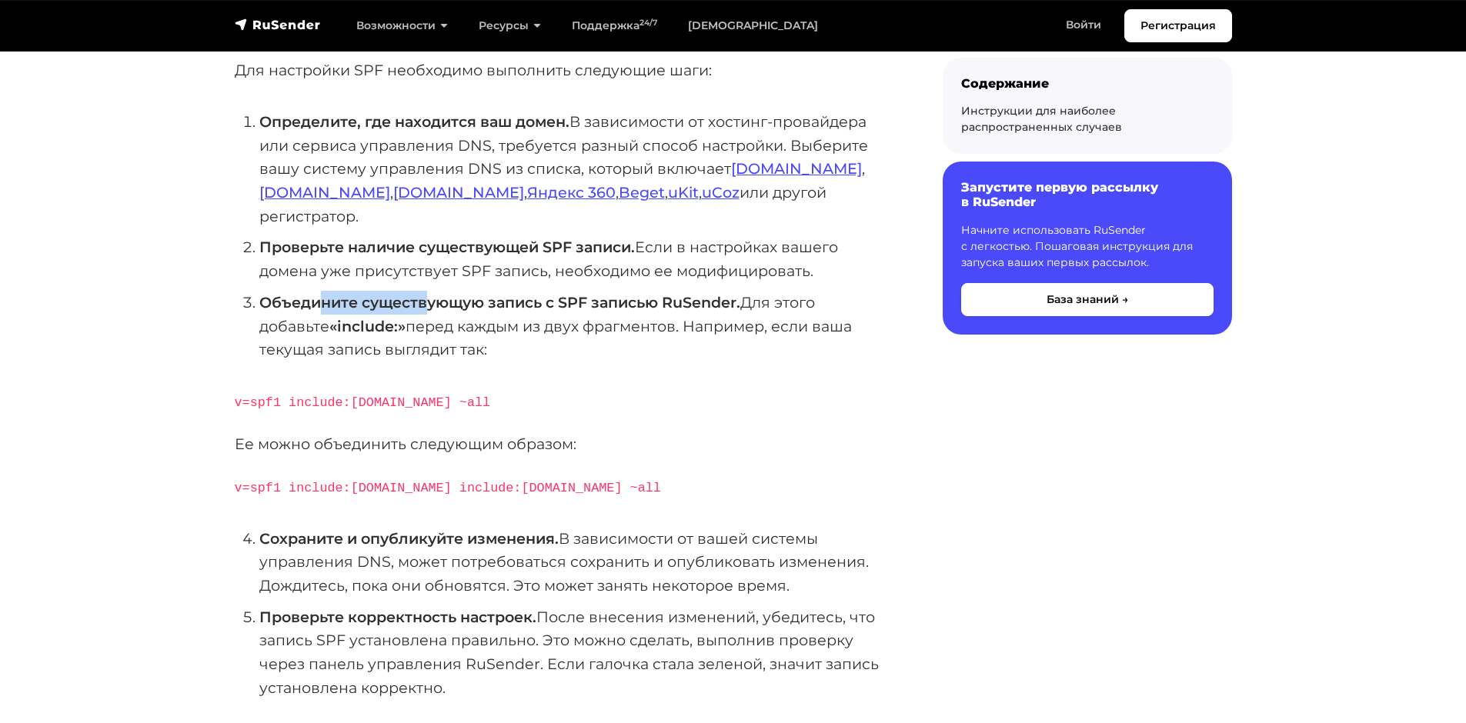
drag, startPoint x: 325, startPoint y: 278, endPoint x: 492, endPoint y: 284, distance: 166.3
click at [464, 293] on strong "Объедините существующую запись с SPF записью RuSender." at bounding box center [499, 302] width 481 height 18
click at [579, 339] on div "SPF (Sender Policy Framework) — это метод аутентификации писем, который позволя…" at bounding box center [564, 709] width 659 height 1480
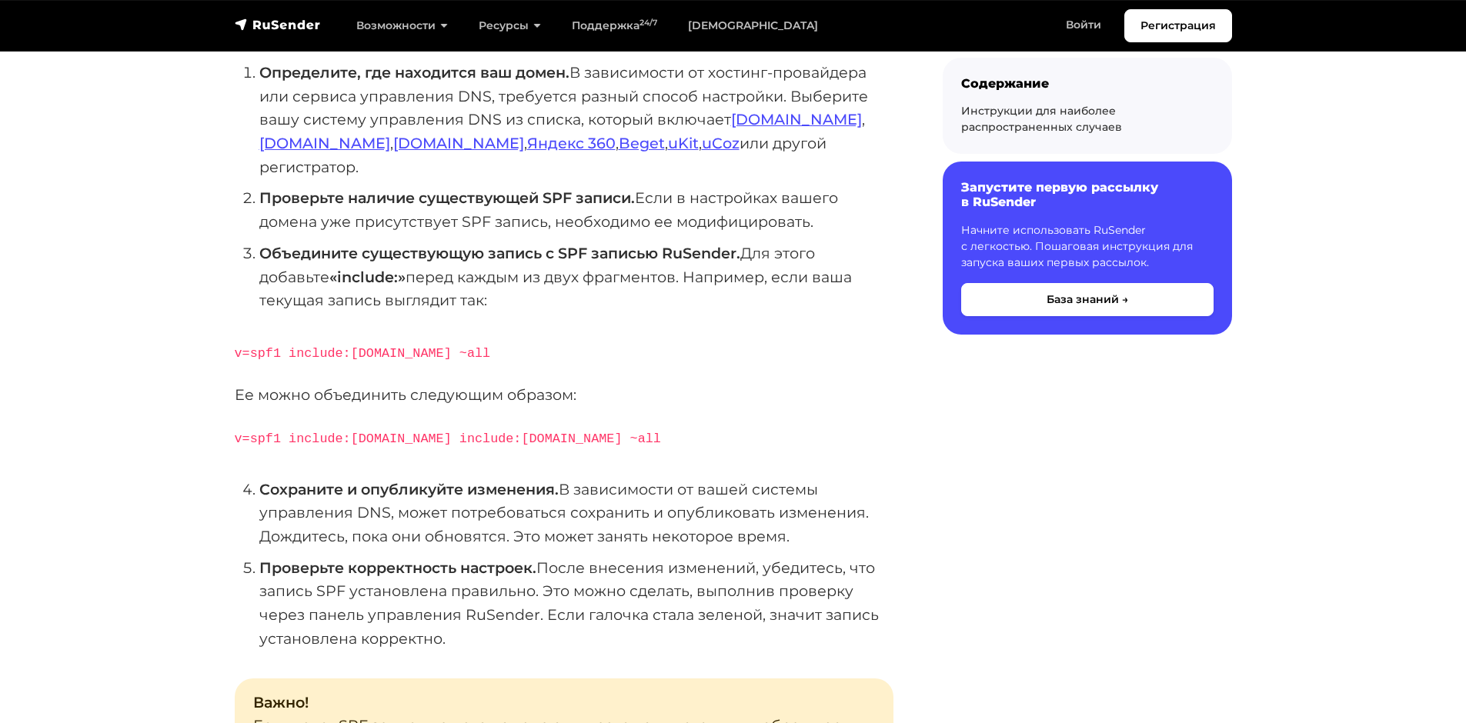
scroll to position [385, 0]
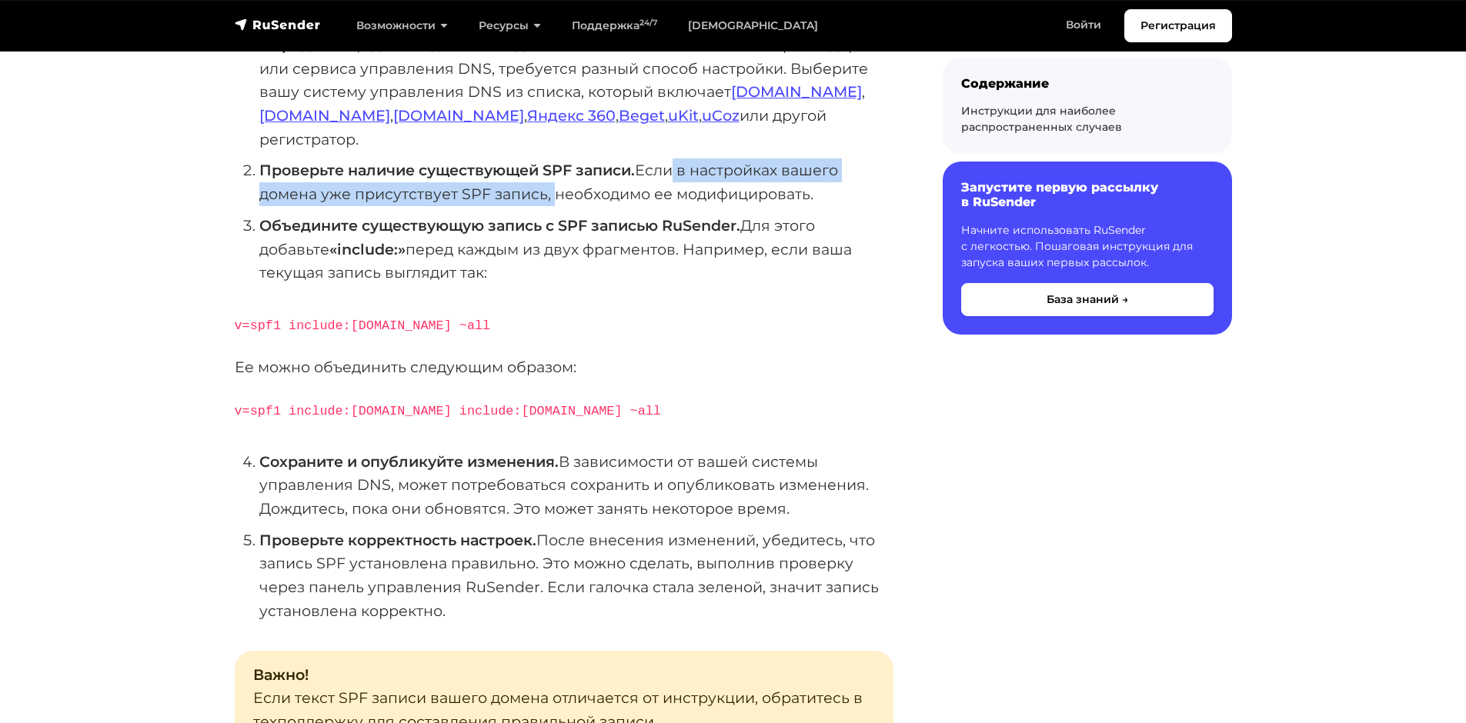
drag, startPoint x: 675, startPoint y: 148, endPoint x: 529, endPoint y: 164, distance: 146.3
click at [542, 163] on li "Проверьте наличие существующей SPF записи. Если в настройках вашего домена уже …" at bounding box center [576, 181] width 634 height 47
click at [430, 168] on li "Проверьте наличие существующей SPF записи. Если в настройках вашего домена уже …" at bounding box center [576, 181] width 634 height 47
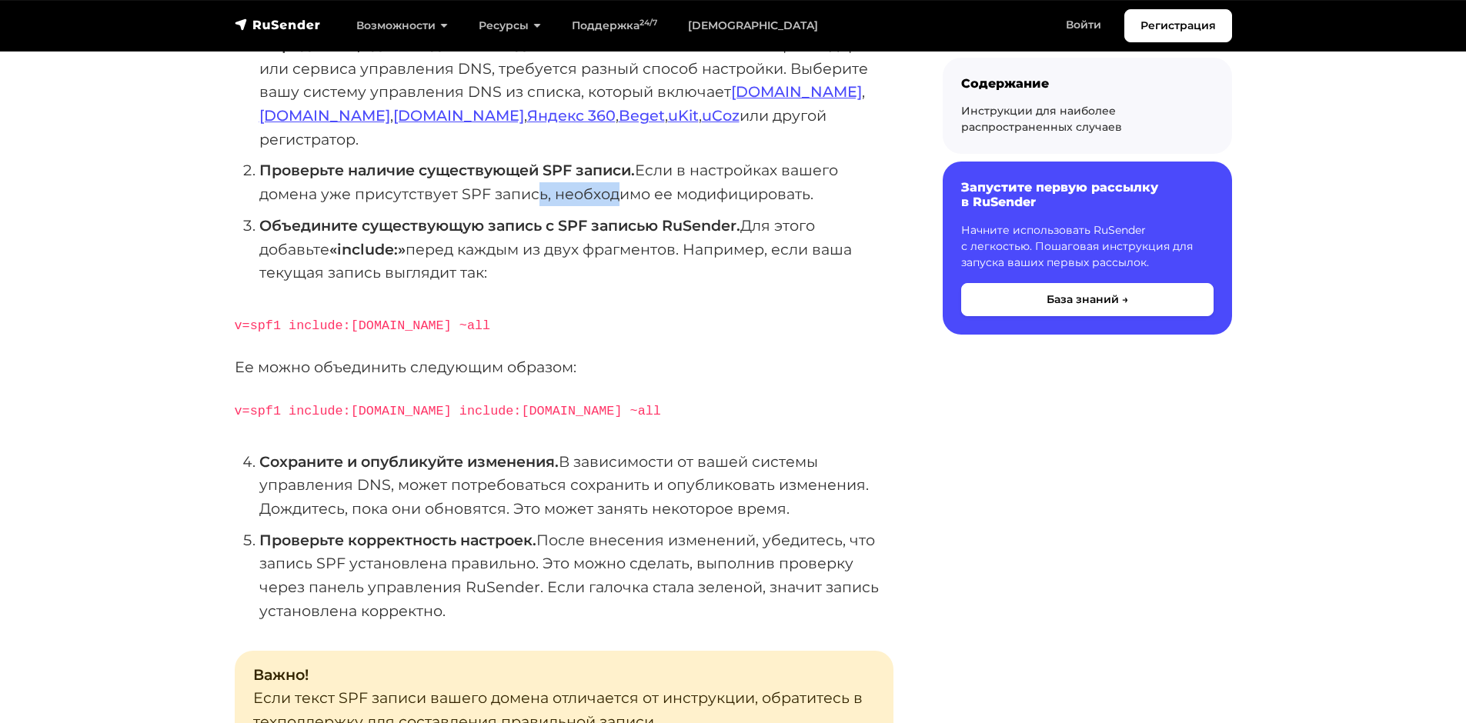
drag, startPoint x: 593, startPoint y: 171, endPoint x: 609, endPoint y: 171, distance: 15.4
click at [608, 171] on li "Проверьте наличие существующей SPF записи. Если в настройках вашего домена уже …" at bounding box center [576, 181] width 634 height 47
click at [369, 216] on strong "Объедините существующую запись с SPF записью RuSender." at bounding box center [499, 225] width 481 height 18
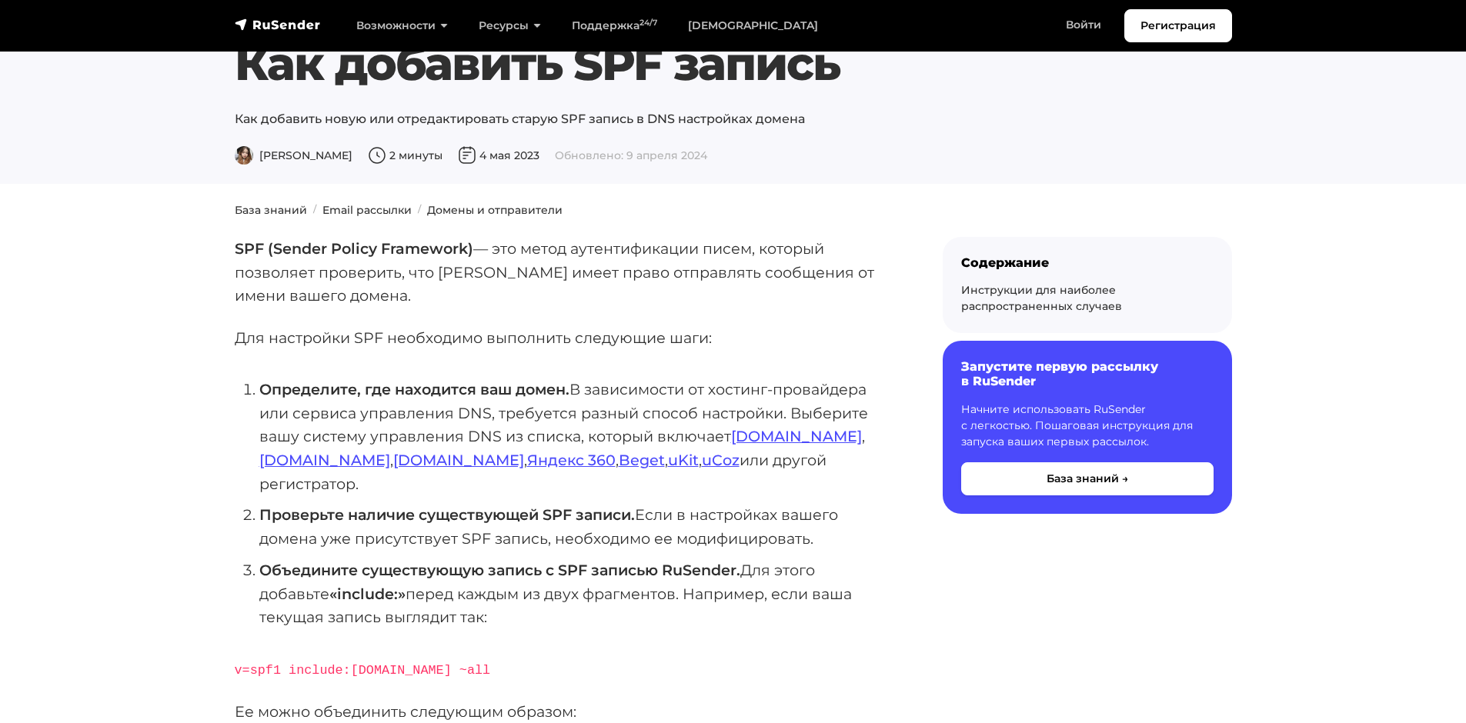
scroll to position [0, 0]
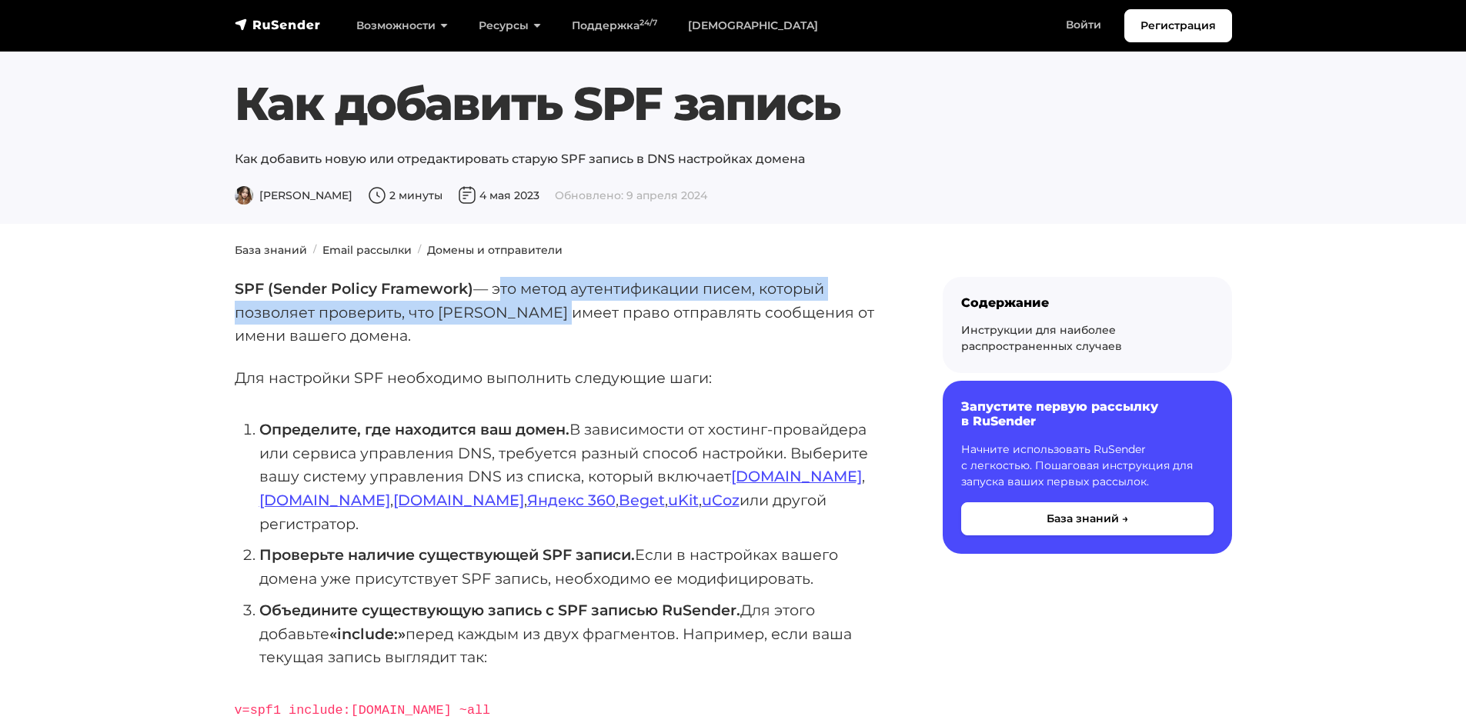
drag, startPoint x: 522, startPoint y: 302, endPoint x: 549, endPoint y: 302, distance: 26.9
click at [549, 302] on p "SPF (Sender Policy Framework) — это метод аутентификации писем, который позволя…" at bounding box center [564, 312] width 659 height 71
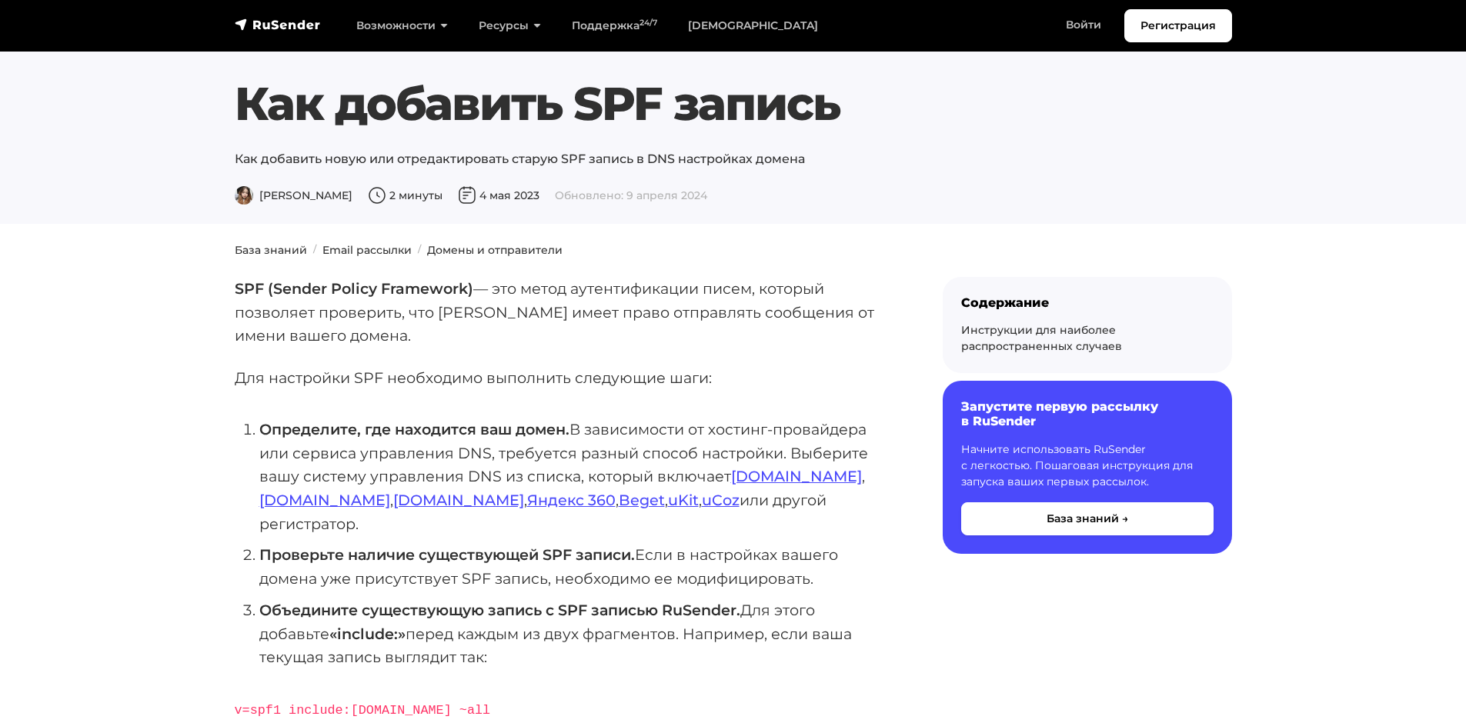
click at [359, 335] on p "SPF (Sender Policy Framework) — это метод аутентификации писем, который позволя…" at bounding box center [564, 312] width 659 height 71
drag, startPoint x: 245, startPoint y: 315, endPoint x: 298, endPoint y: 318, distance: 53.9
click at [278, 315] on p "SPF (Sender Policy Framework) — это метод аутентификации писем, который позволя…" at bounding box center [564, 312] width 659 height 71
click at [405, 343] on p "SPF (Sender Policy Framework) — это метод аутентификации писем, который позволя…" at bounding box center [564, 312] width 659 height 71
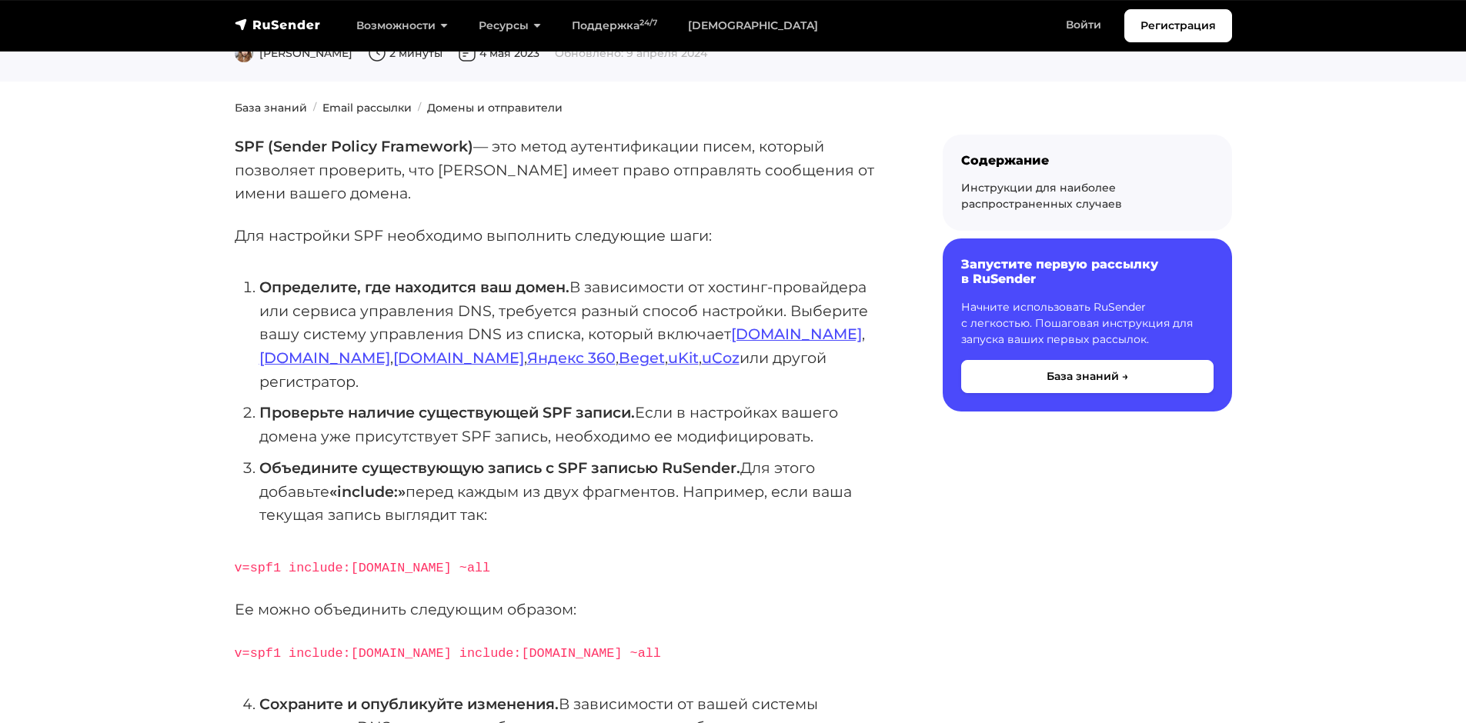
scroll to position [154, 0]
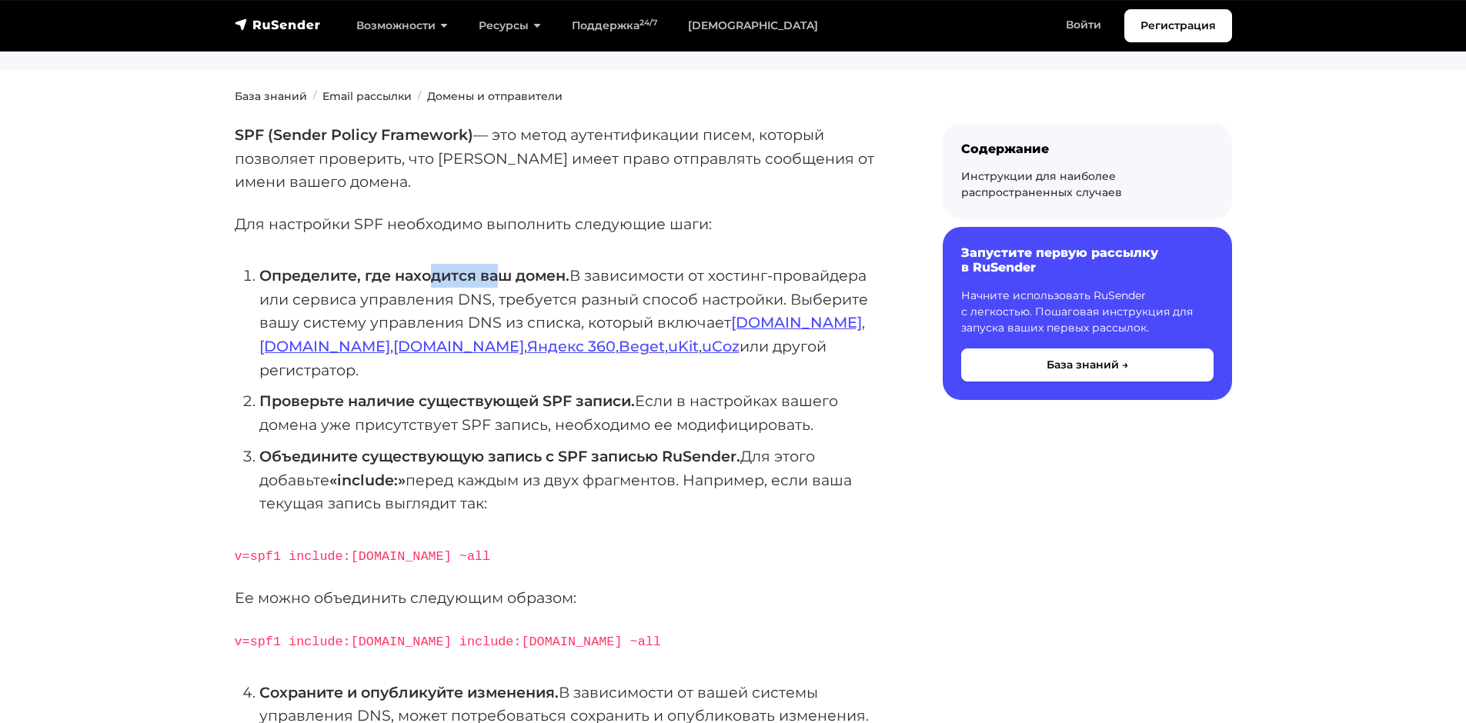
drag, startPoint x: 439, startPoint y: 274, endPoint x: 530, endPoint y: 270, distance: 91.6
click at [527, 270] on strong "Определите, где находится ваш домен." at bounding box center [414, 275] width 310 height 18
drag, startPoint x: 582, startPoint y: 275, endPoint x: 598, endPoint y: 285, distance: 18.8
click at [585, 278] on li "Определите, где находится ваш домен. В зависимости от хостинг-провайдера или се…" at bounding box center [576, 323] width 634 height 118
click at [747, 324] on link "[DOMAIN_NAME]" at bounding box center [796, 322] width 131 height 18
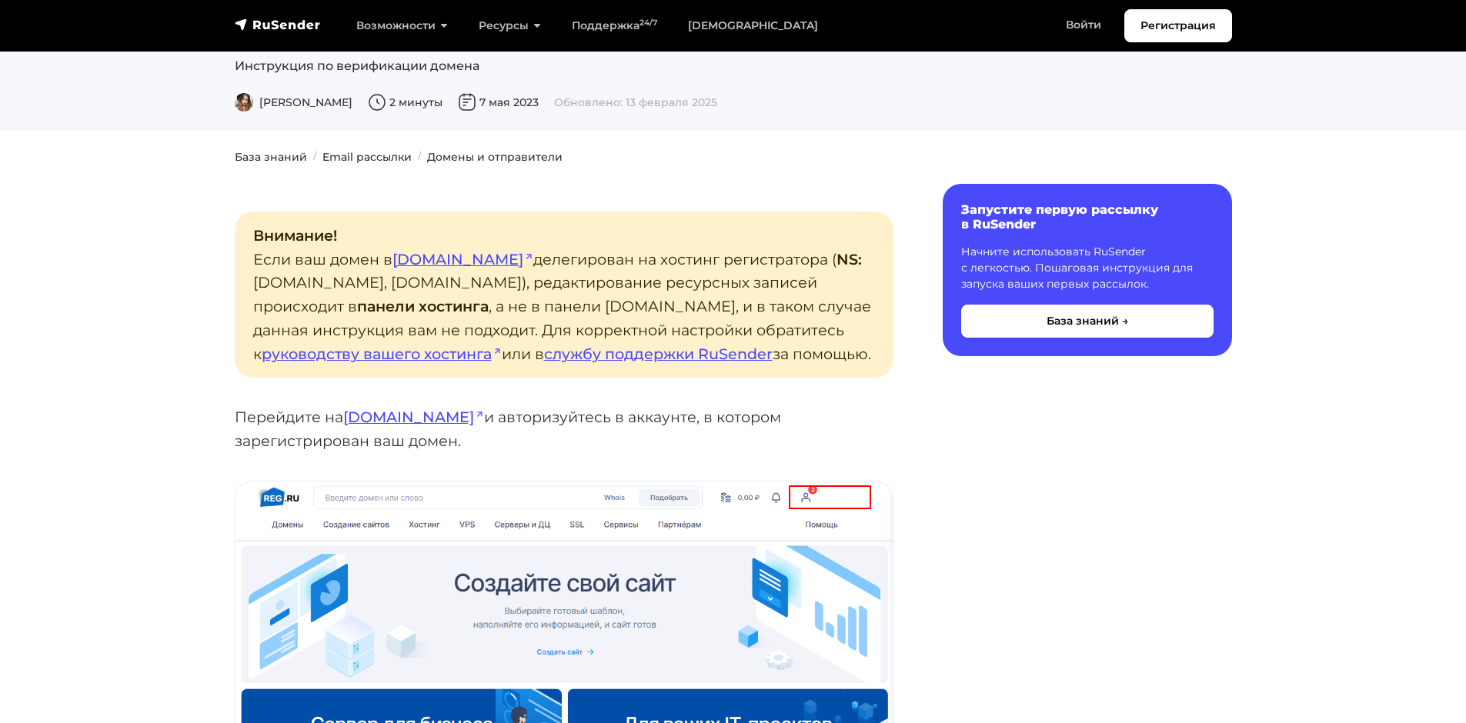
scroll to position [231, 0]
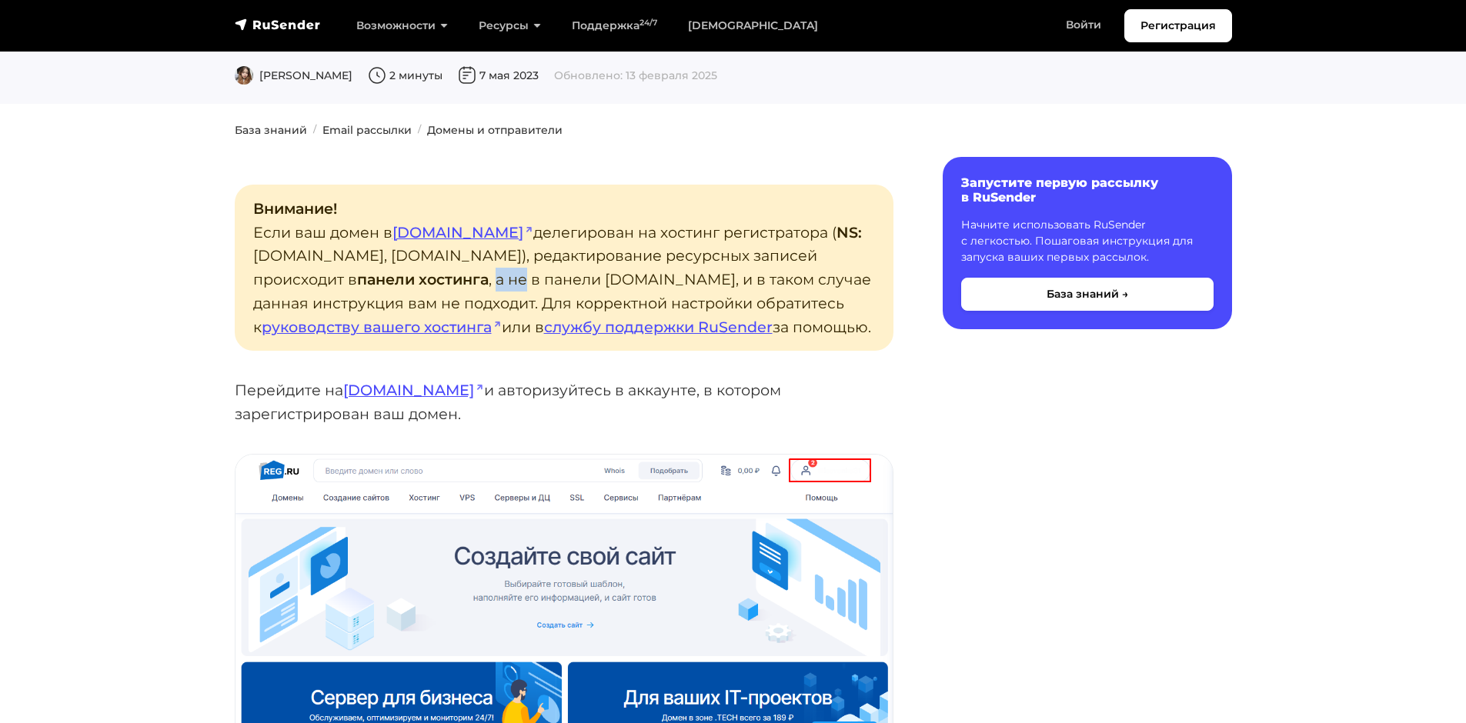
drag, startPoint x: 505, startPoint y: 221, endPoint x: 537, endPoint y: 221, distance: 32.3
click at [535, 221] on p "Внимание! Если ваш домен в [DOMAIN_NAME] делегирован на хостинг регистратора ( …" at bounding box center [564, 268] width 659 height 166
click at [571, 225] on p "Внимание! Если ваш домен в [DOMAIN_NAME] делегирован на хостинг регистратора ( …" at bounding box center [564, 268] width 659 height 166
drag, startPoint x: 485, startPoint y: 245, endPoint x: 490, endPoint y: 252, distance: 8.3
click at [490, 252] on p "Внимание! Если ваш домен в [DOMAIN_NAME] делегирован на хостинг регистратора ( …" at bounding box center [564, 268] width 659 height 166
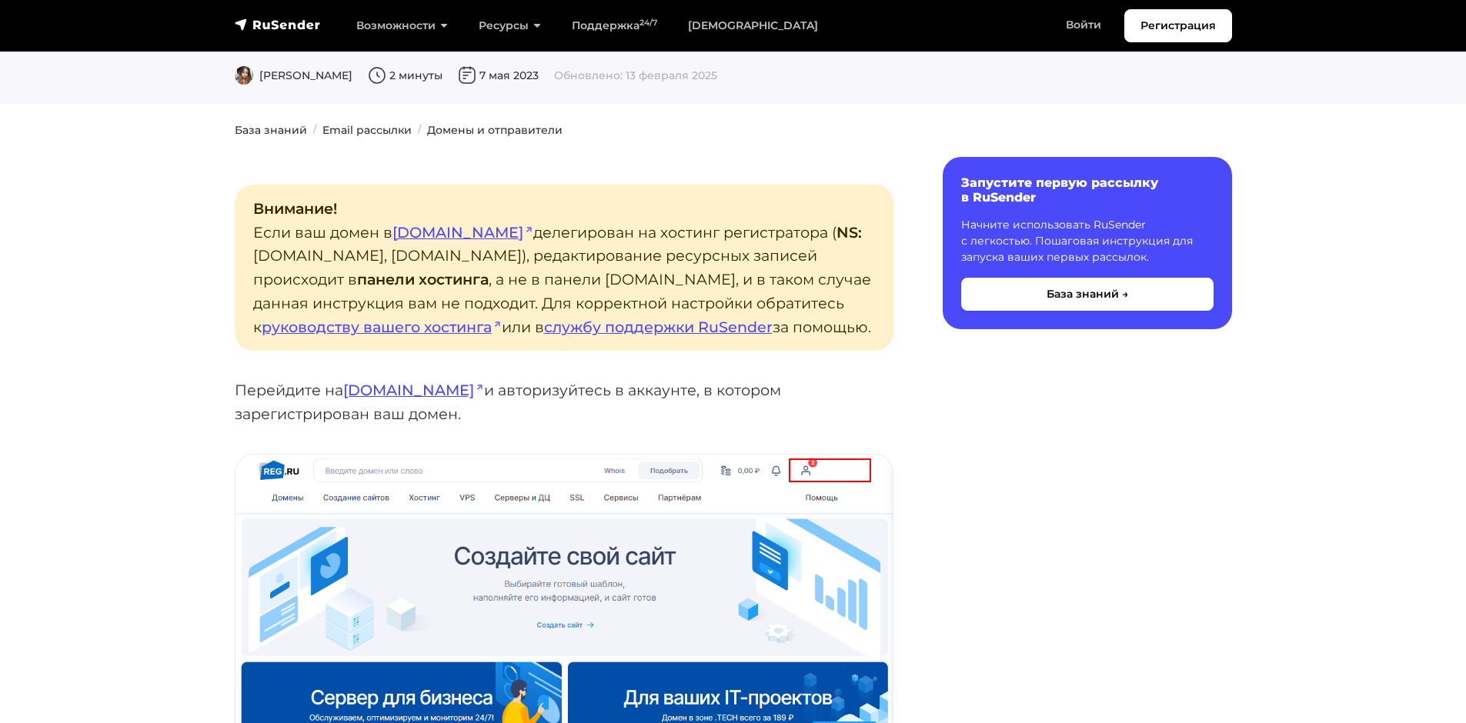
click at [519, 258] on p "Внимание! Если ваш домен в [DOMAIN_NAME] делегирован на хостинг регистратора ( …" at bounding box center [564, 268] width 659 height 166
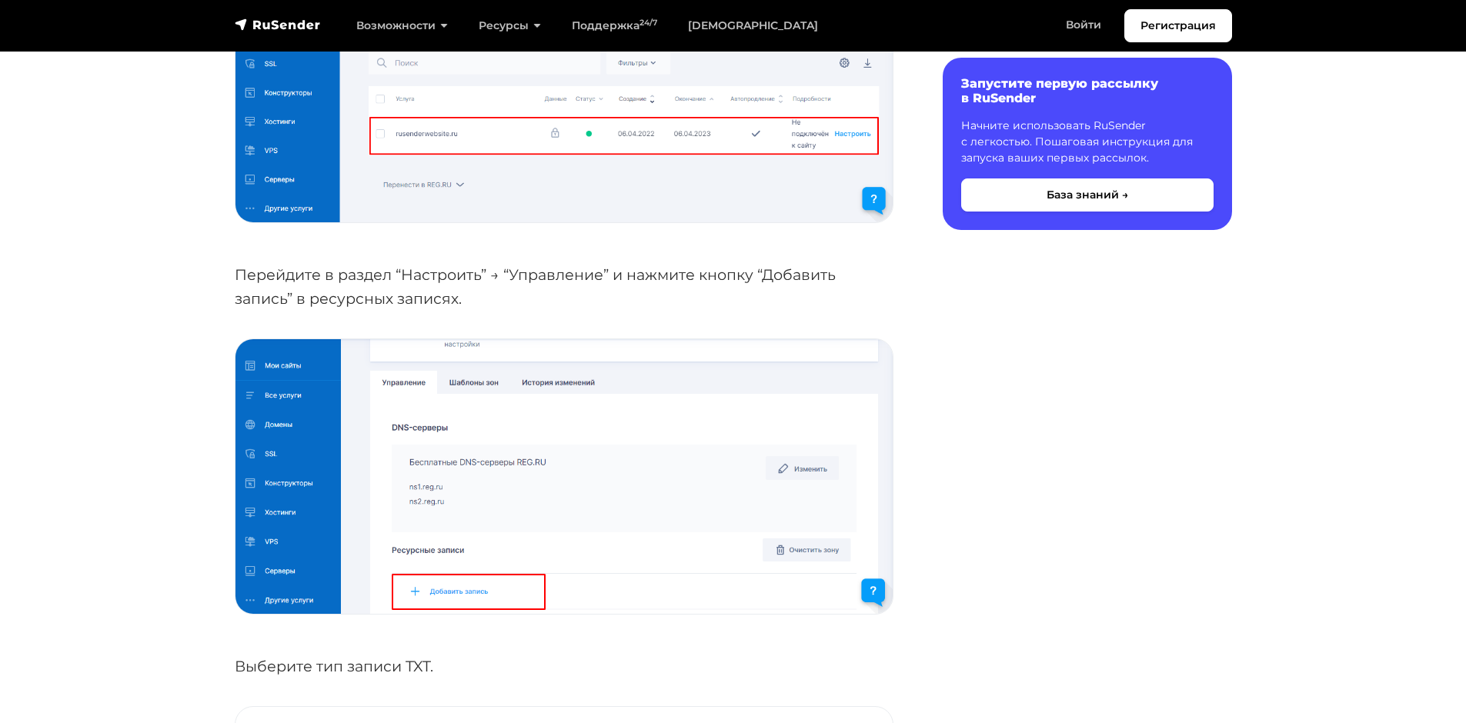
scroll to position [1539, 0]
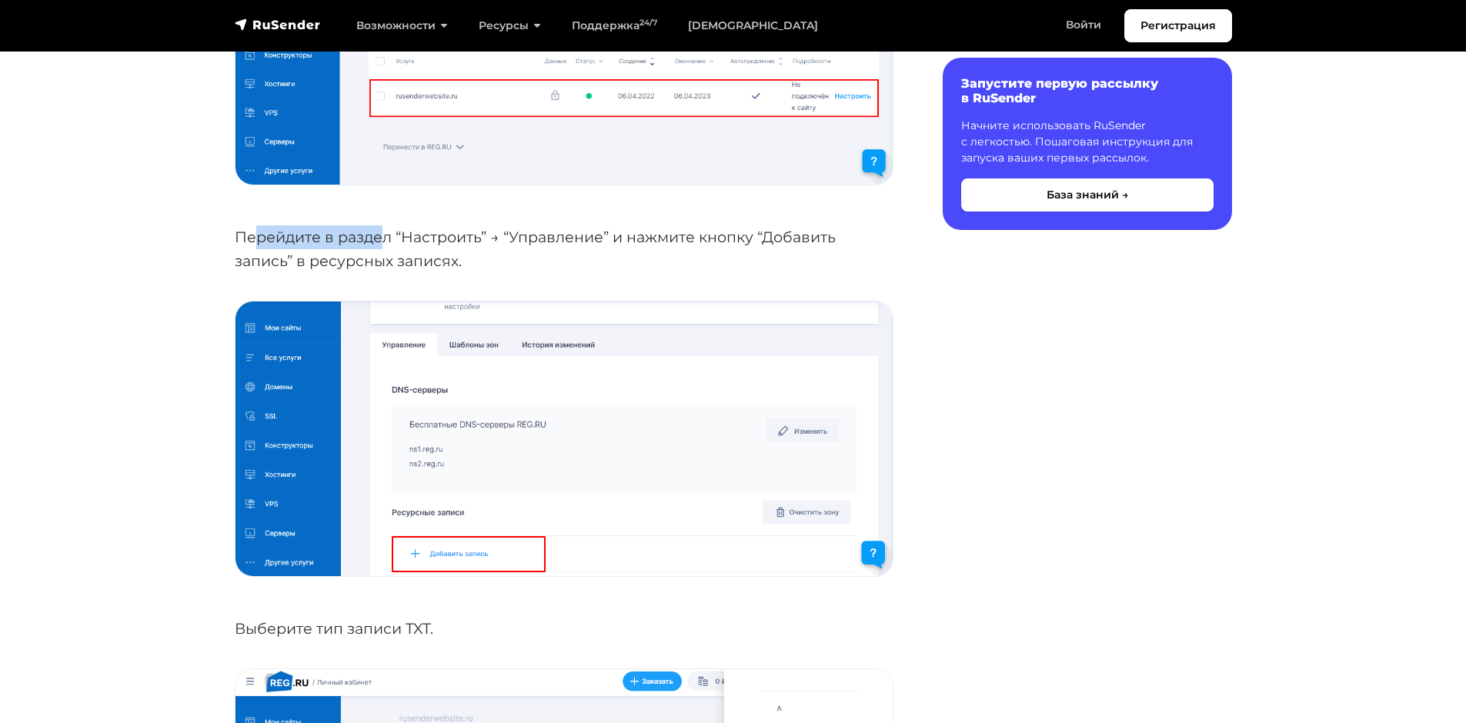
drag, startPoint x: 254, startPoint y: 205, endPoint x: 446, endPoint y: 217, distance: 192.7
click at [428, 225] on p "Перейдите в раздел “Настроить” → “Управление” и нажмите кнопку “Добавить запись…" at bounding box center [564, 248] width 659 height 47
click at [539, 237] on p "Перейдите в раздел “Настроить” → “Управление” и нажмите кнопку “Добавить запись…" at bounding box center [564, 248] width 659 height 47
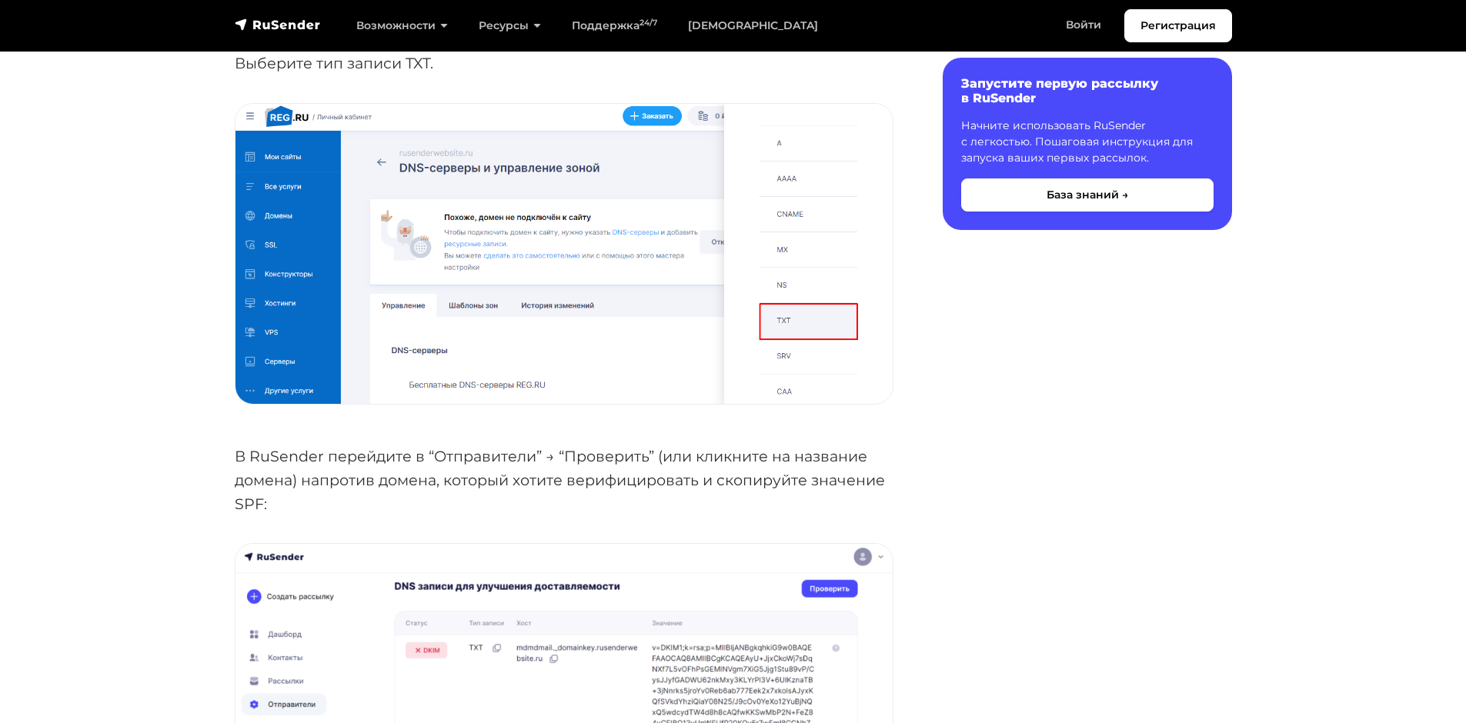
scroll to position [2154, 0]
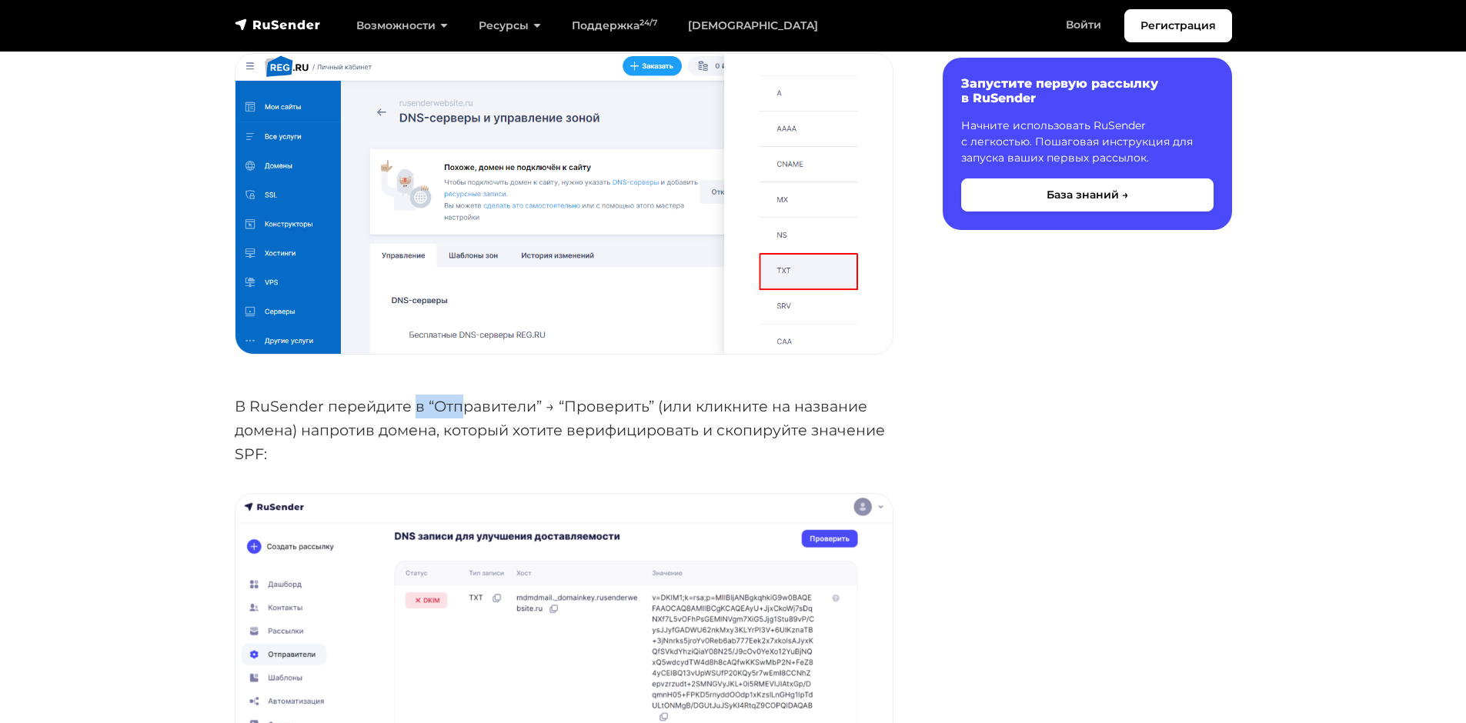
drag, startPoint x: 412, startPoint y: 375, endPoint x: 499, endPoint y: 379, distance: 86.3
click at [466, 395] on p "В RuSender перейдите в “Отправители” → “Проверить” (или кликните на название до…" at bounding box center [564, 430] width 659 height 71
click at [548, 409] on p "В RuSender перейдите в “Отправители” → “Проверить” (или кликните на название до…" at bounding box center [564, 430] width 659 height 71
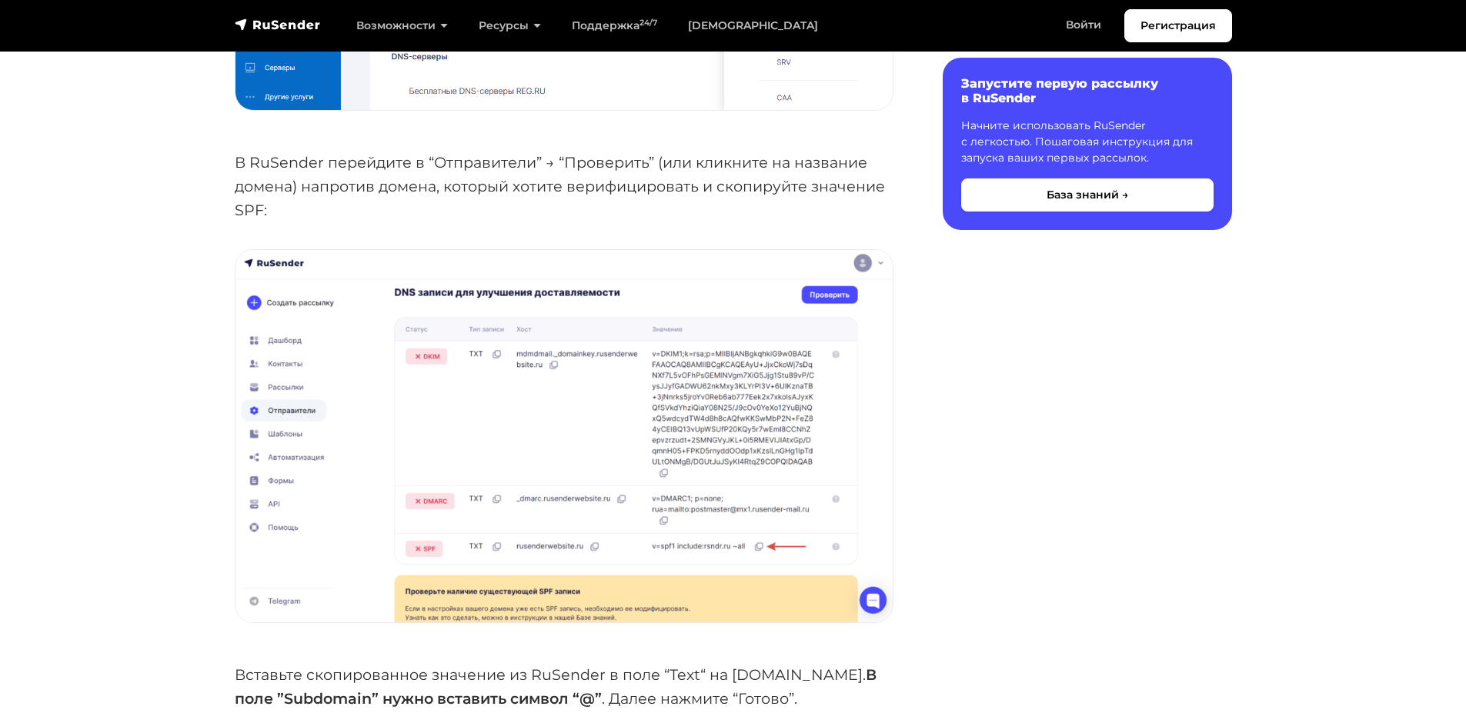
scroll to position [2231, 0]
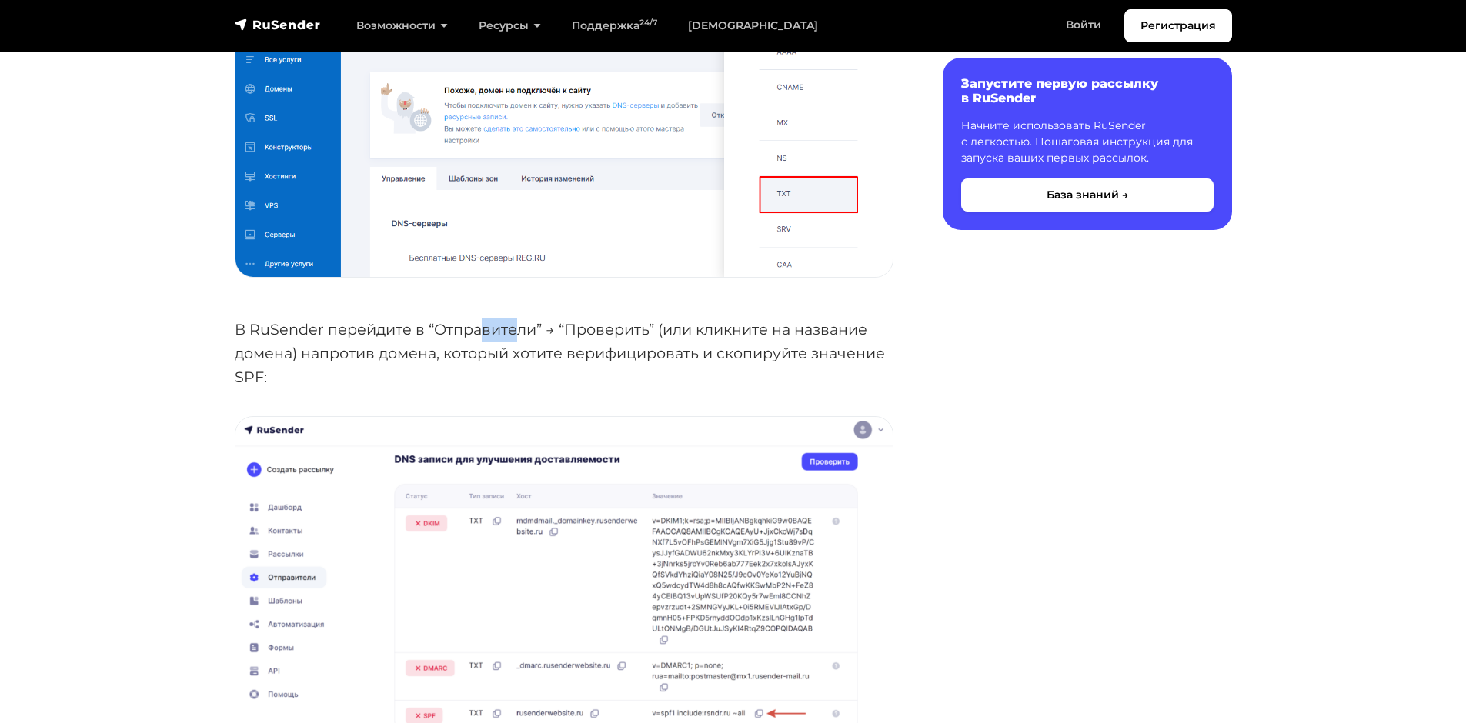
drag, startPoint x: 479, startPoint y: 307, endPoint x: 539, endPoint y: 305, distance: 59.3
click at [539, 318] on p "В RuSender перейдите в “Отправители” → “Проверить” (или кликните на название до…" at bounding box center [564, 353] width 659 height 71
click at [614, 334] on p "В RuSender перейдите в “Отправители” → “Проверить” (или кликните на название до…" at bounding box center [564, 353] width 659 height 71
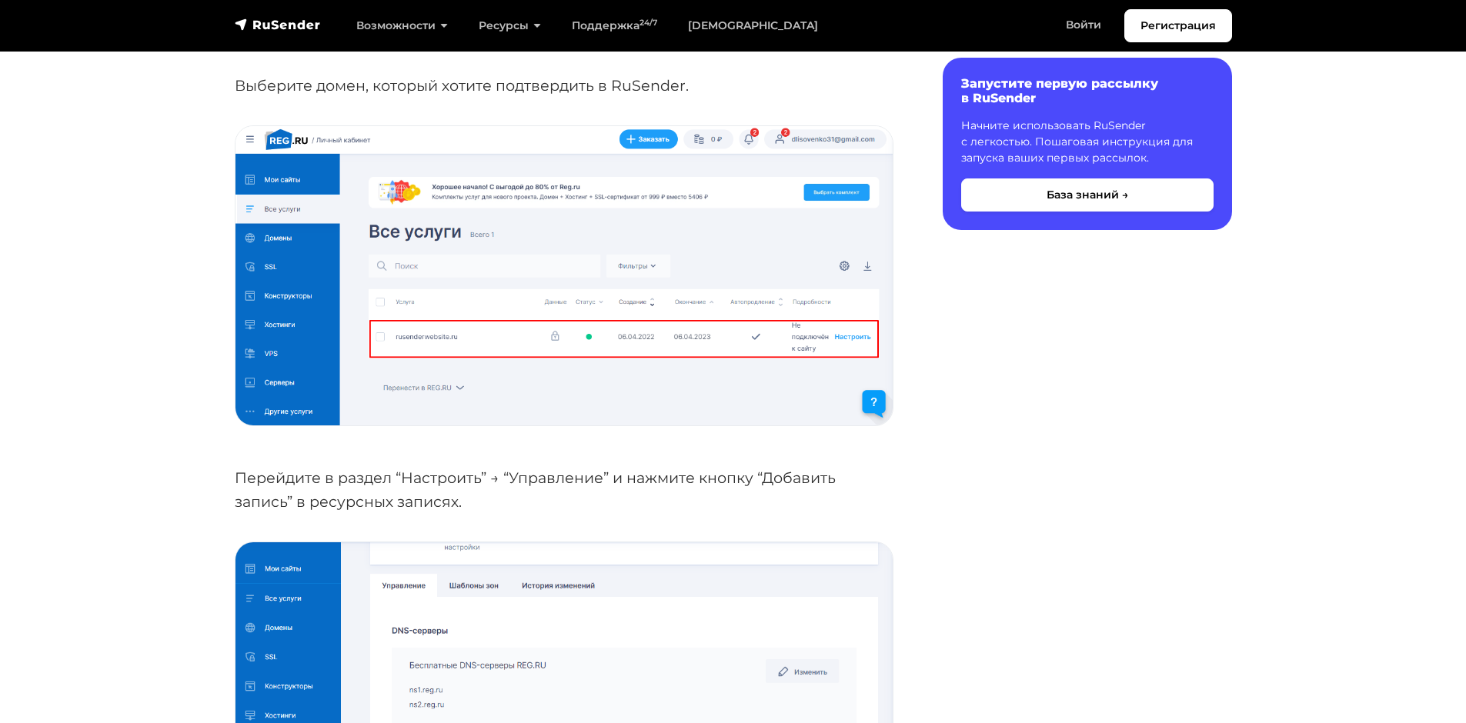
scroll to position [1308, 0]
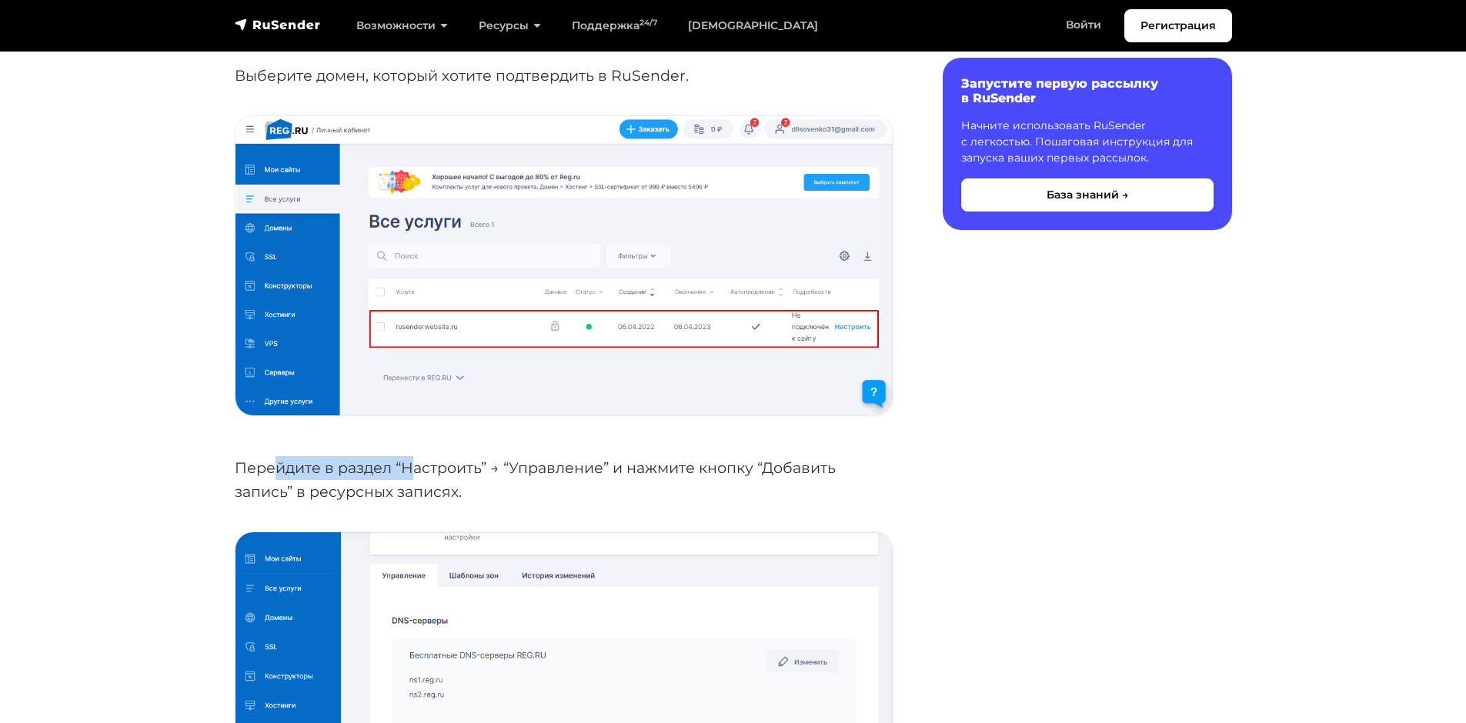
drag, startPoint x: 278, startPoint y: 435, endPoint x: 449, endPoint y: 442, distance: 170.2
click at [425, 456] on p "Перейдите в раздел “Настроить” → “Управление” и нажмите кнопку “Добавить запись…" at bounding box center [564, 479] width 659 height 47
click at [509, 456] on p "Перейдите в раздел “Настроить” → “Управление” и нажмите кнопку “Добавить запись…" at bounding box center [564, 479] width 659 height 47
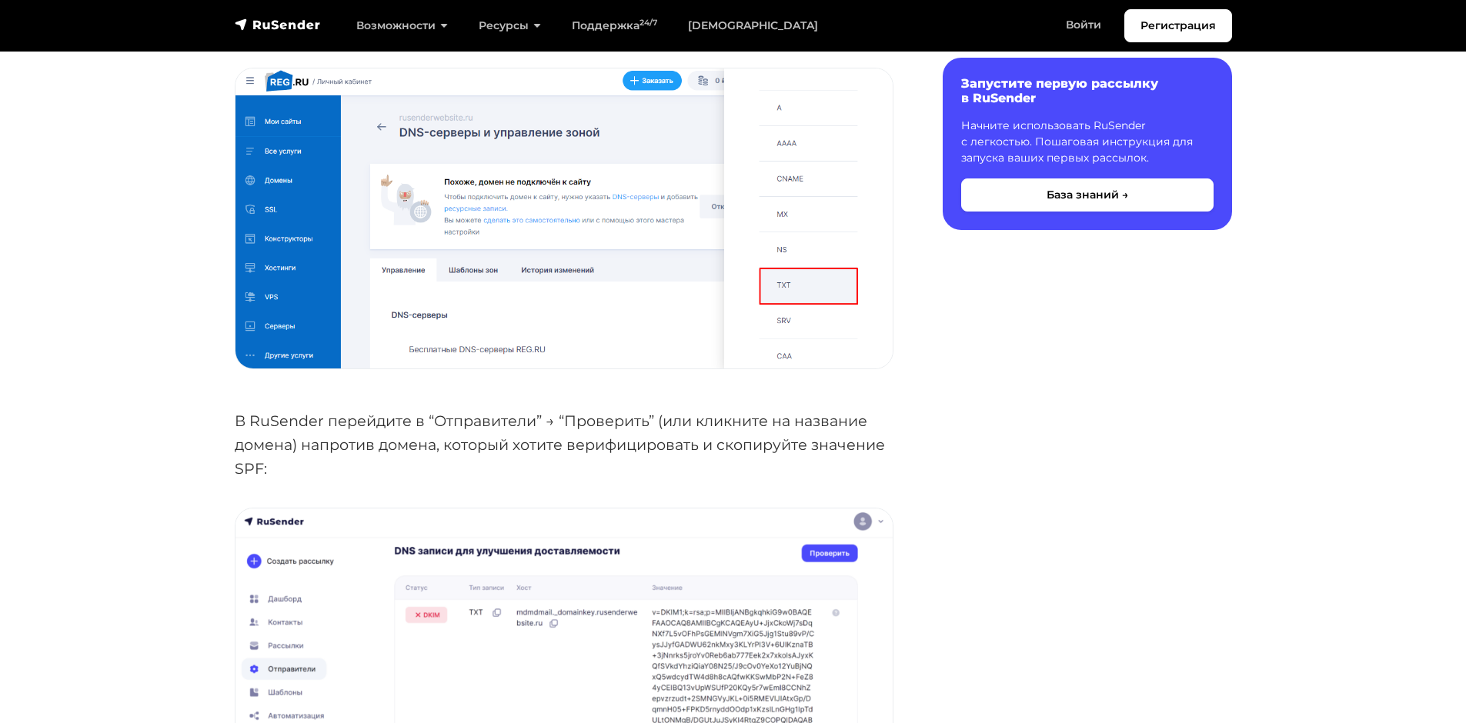
scroll to position [2154, 0]
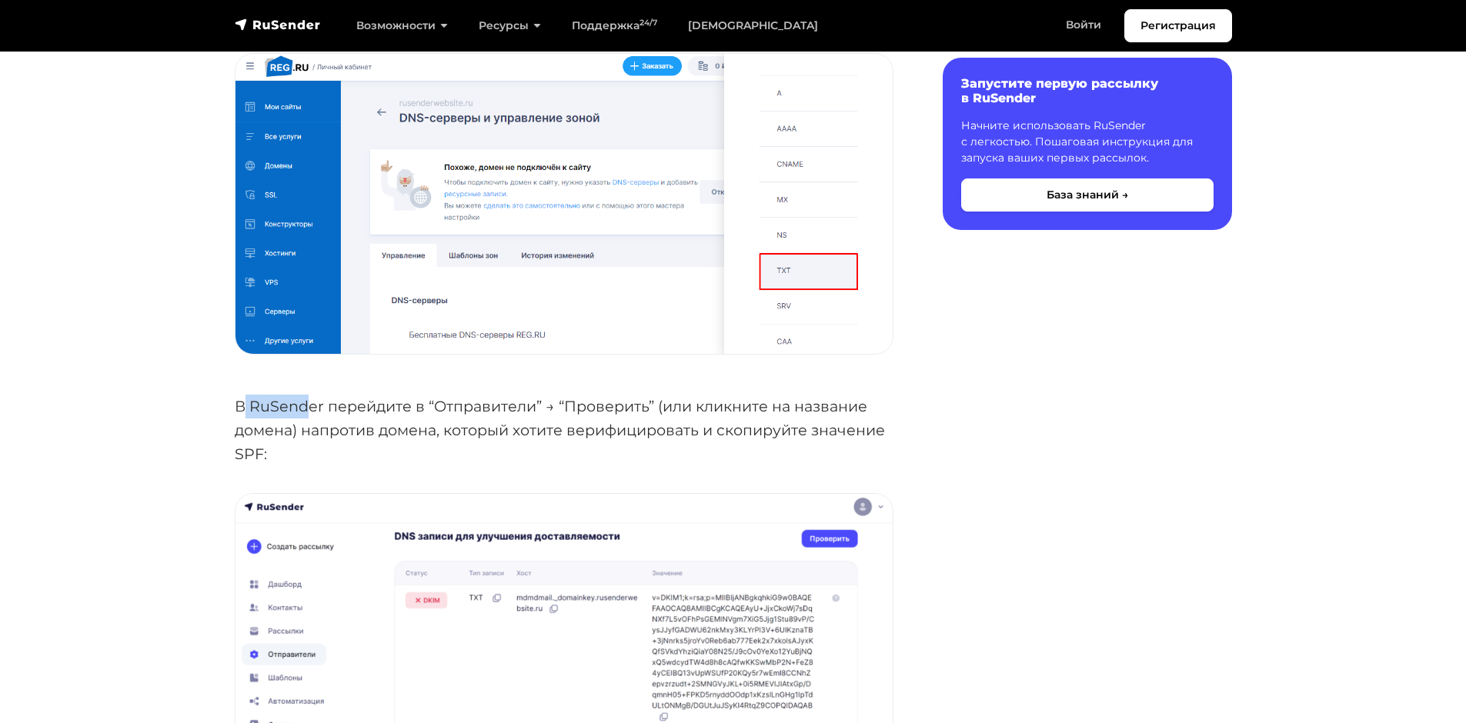
drag, startPoint x: 244, startPoint y: 375, endPoint x: 319, endPoint y: 376, distance: 75.4
click at [313, 395] on p "В RuSender перейдите в “Отправители” → “Проверить” (или кликните на название до…" at bounding box center [564, 430] width 659 height 71
click at [359, 395] on p "В RuSender перейдите в “Отправители” → “Проверить” (или кликните на название до…" at bounding box center [564, 430] width 659 height 71
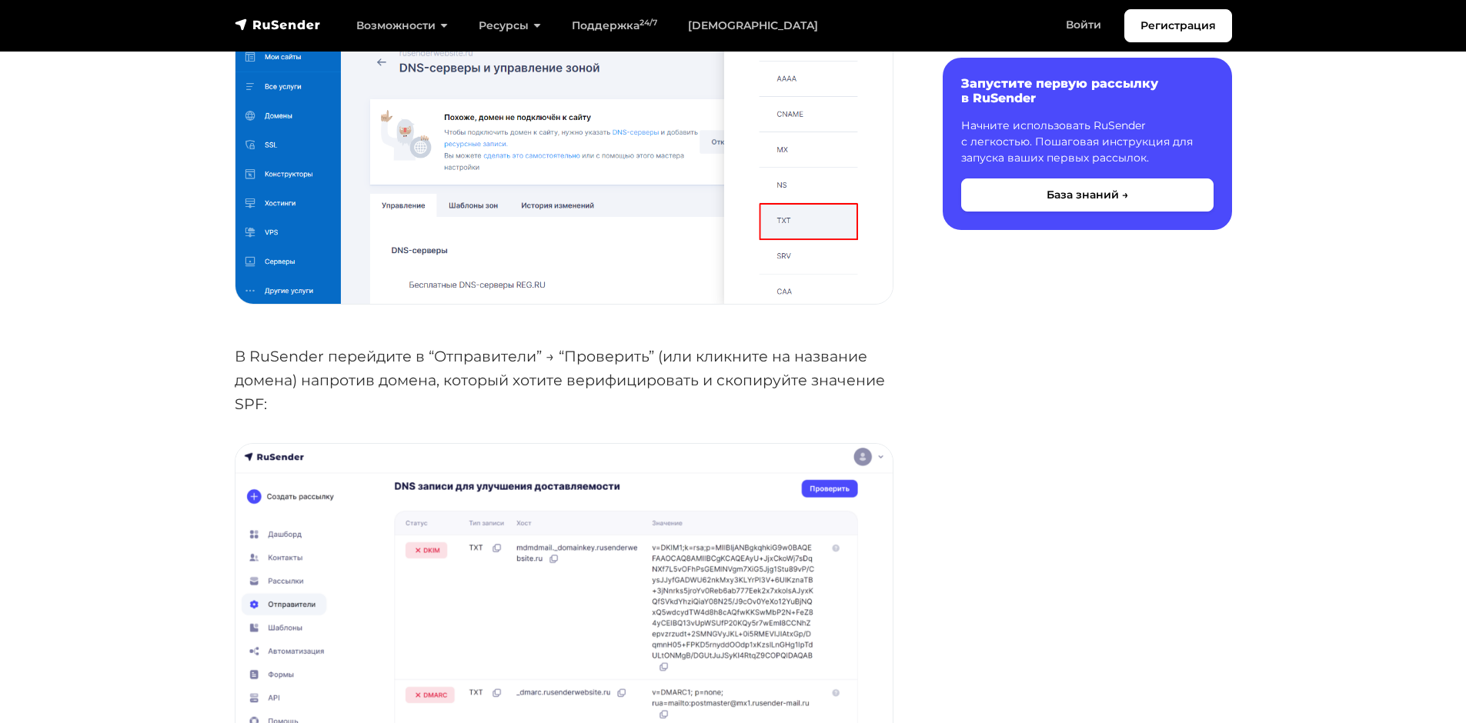
scroll to position [2231, 0]
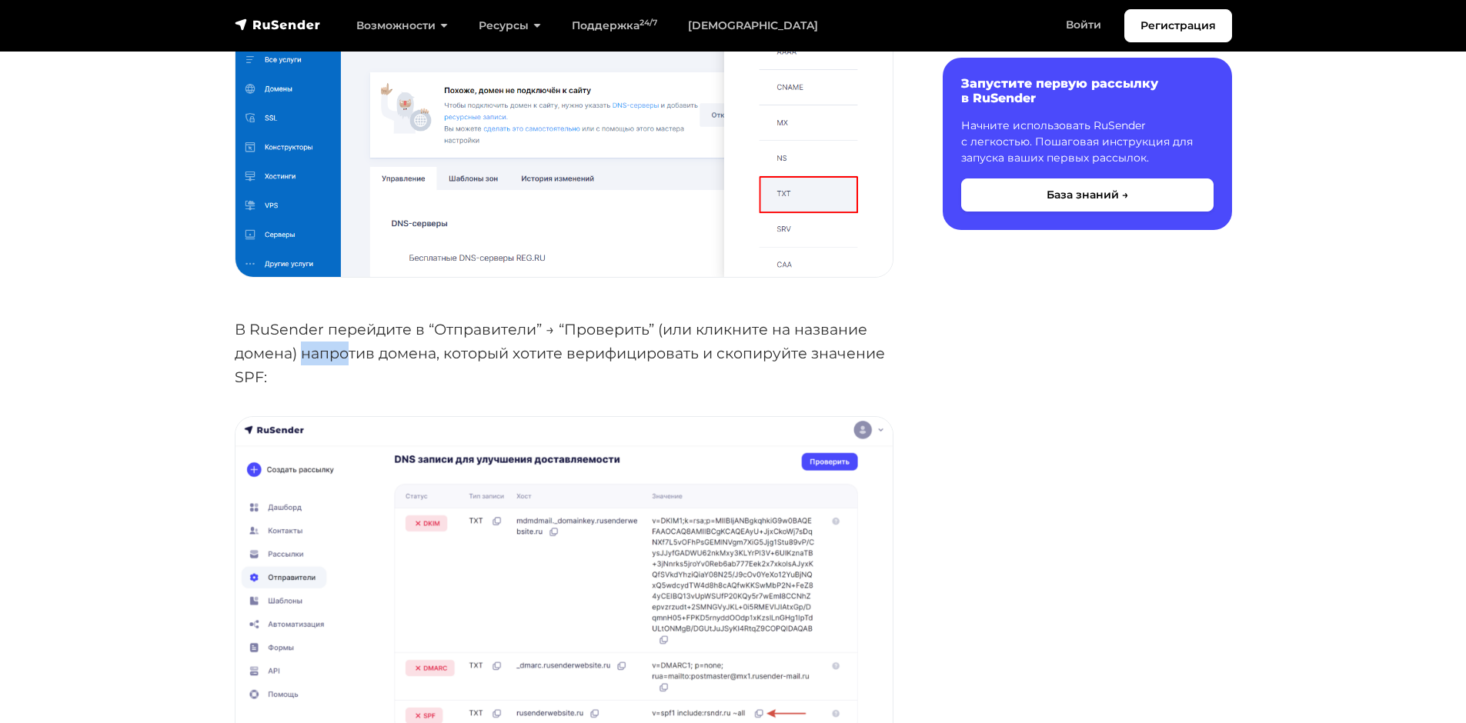
drag, startPoint x: 316, startPoint y: 325, endPoint x: 409, endPoint y: 340, distance: 93.5
click at [347, 325] on p "В RuSender перейдите в “Отправители” → “Проверить” (или кликните на название до…" at bounding box center [564, 353] width 659 height 71
click at [452, 350] on p "В RuSender перейдите в “Отправители” → “Проверить” (или кликните на название до…" at bounding box center [564, 353] width 659 height 71
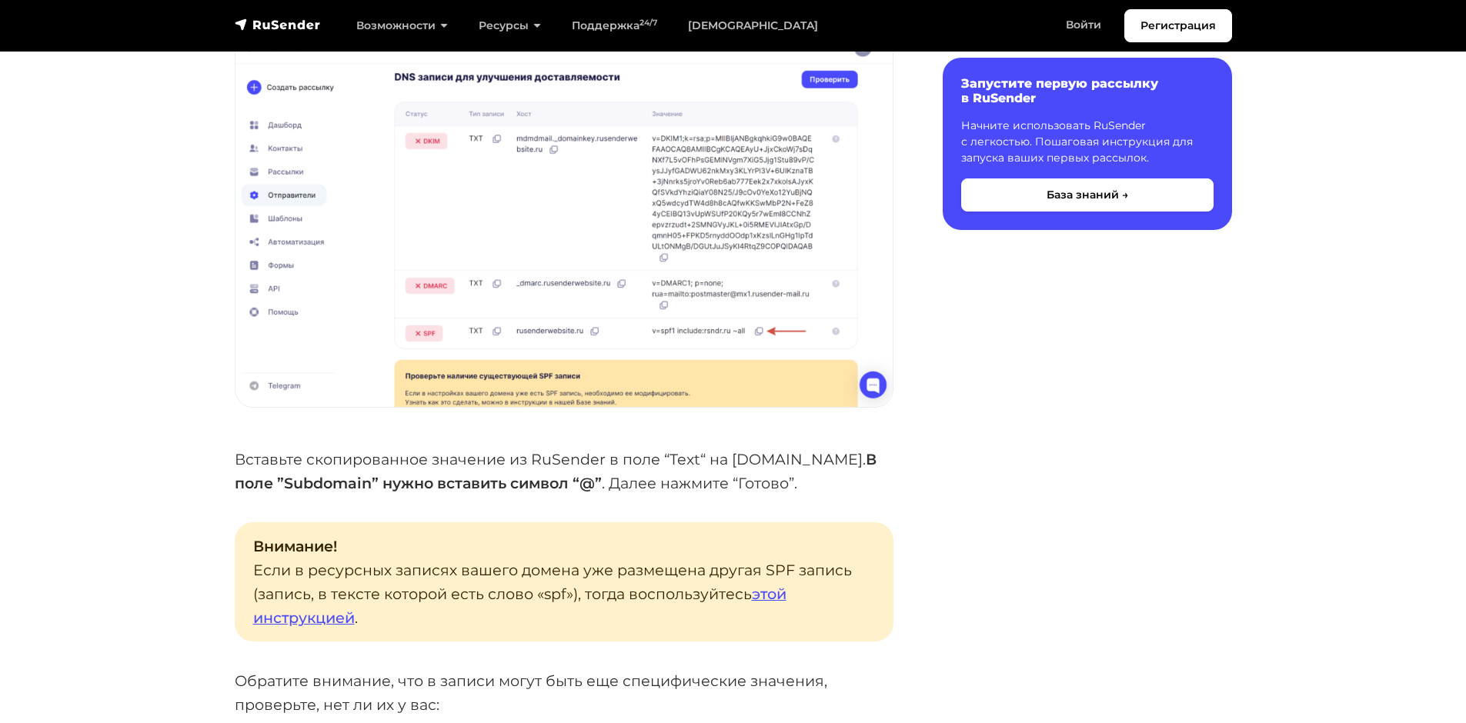
scroll to position [2616, 0]
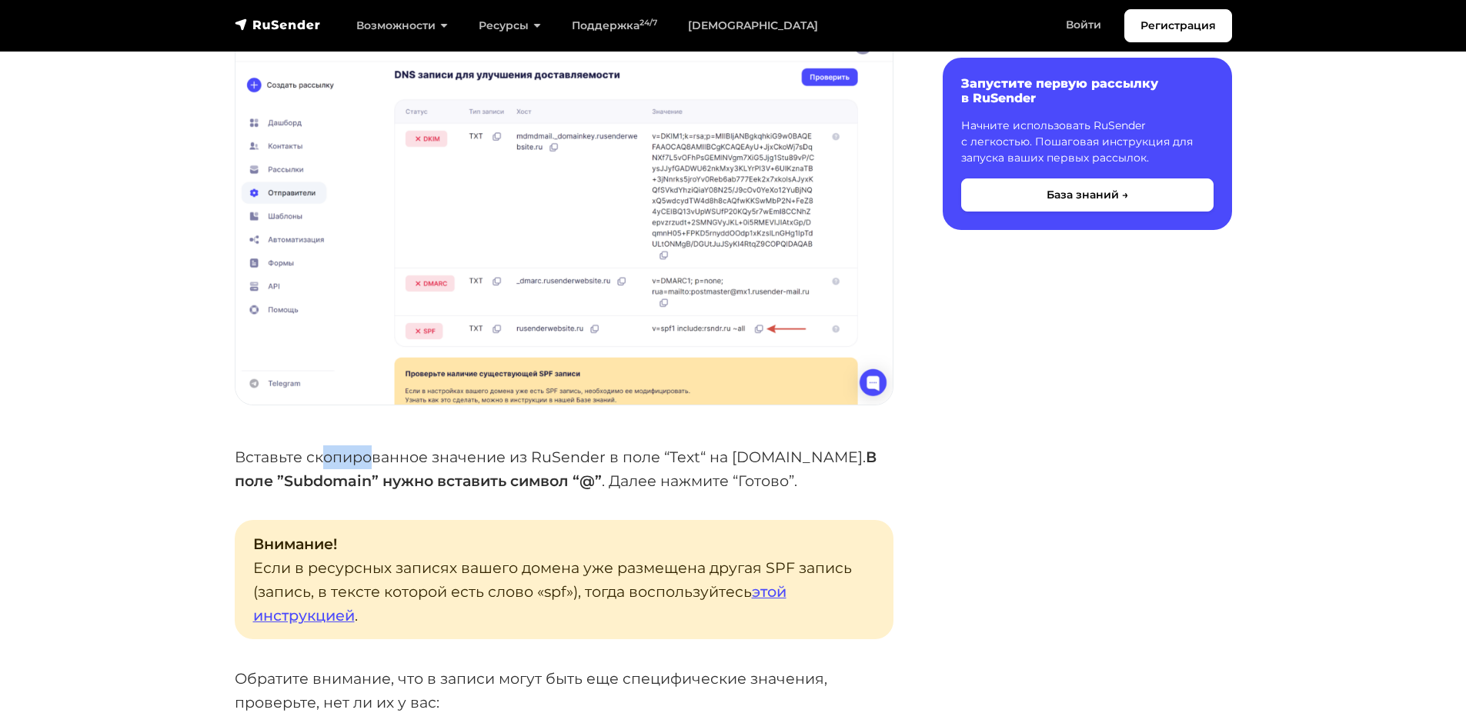
drag, startPoint x: 318, startPoint y: 429, endPoint x: 421, endPoint y: 431, distance: 103.1
click at [376, 445] on p "Вставьте скопированное значение из RuSender в поле “Text“ на [DOMAIN_NAME]. В п…" at bounding box center [564, 468] width 659 height 47
click at [426, 445] on p "Вставьте скопированное значение из RuSender в поле “Text“ на [DOMAIN_NAME]. В п…" at bounding box center [564, 468] width 659 height 47
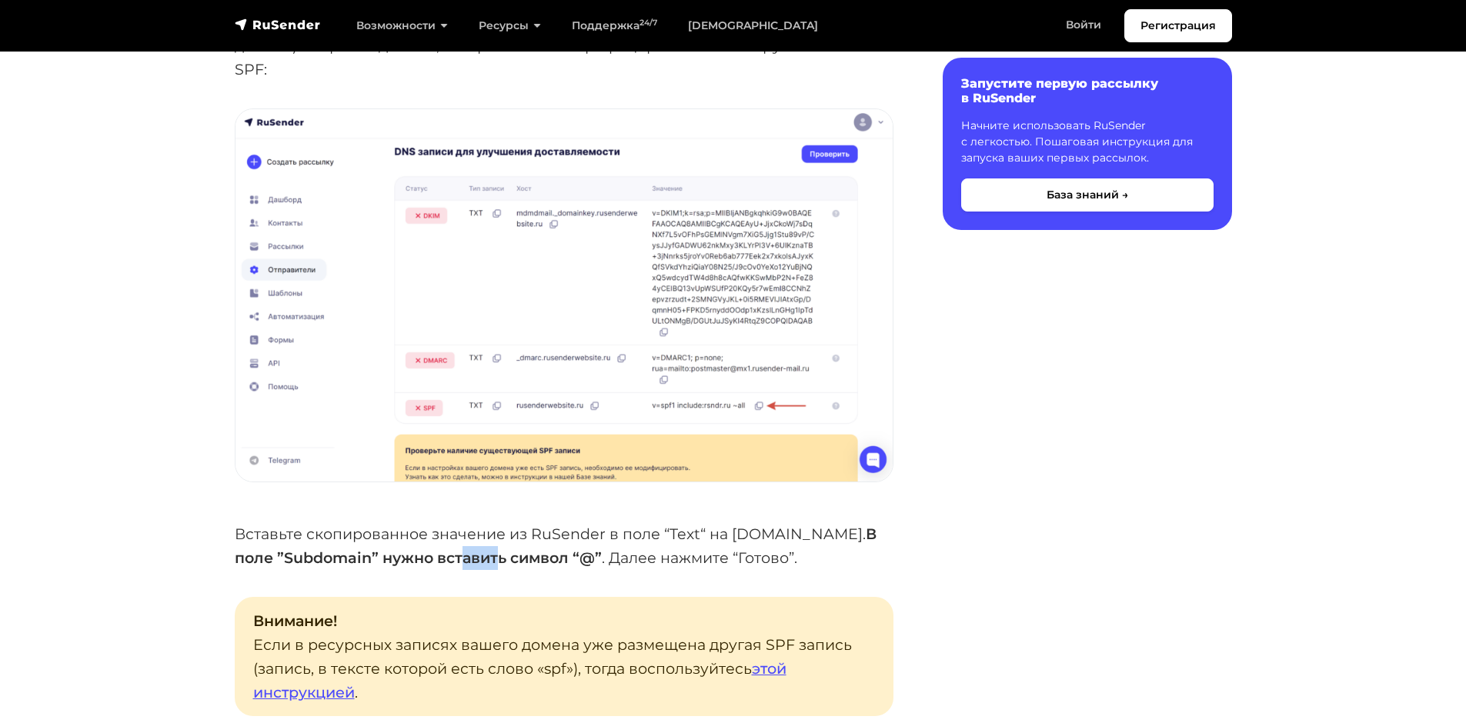
drag, startPoint x: 420, startPoint y: 526, endPoint x: 458, endPoint y: 526, distance: 37.7
click at [458, 549] on strong "поле ”Subdomain” нужно вставить символ “@”" at bounding box center [418, 558] width 367 height 18
click at [489, 549] on strong "поле ”Subdomain” нужно вставить символ “@”" at bounding box center [418, 558] width 367 height 18
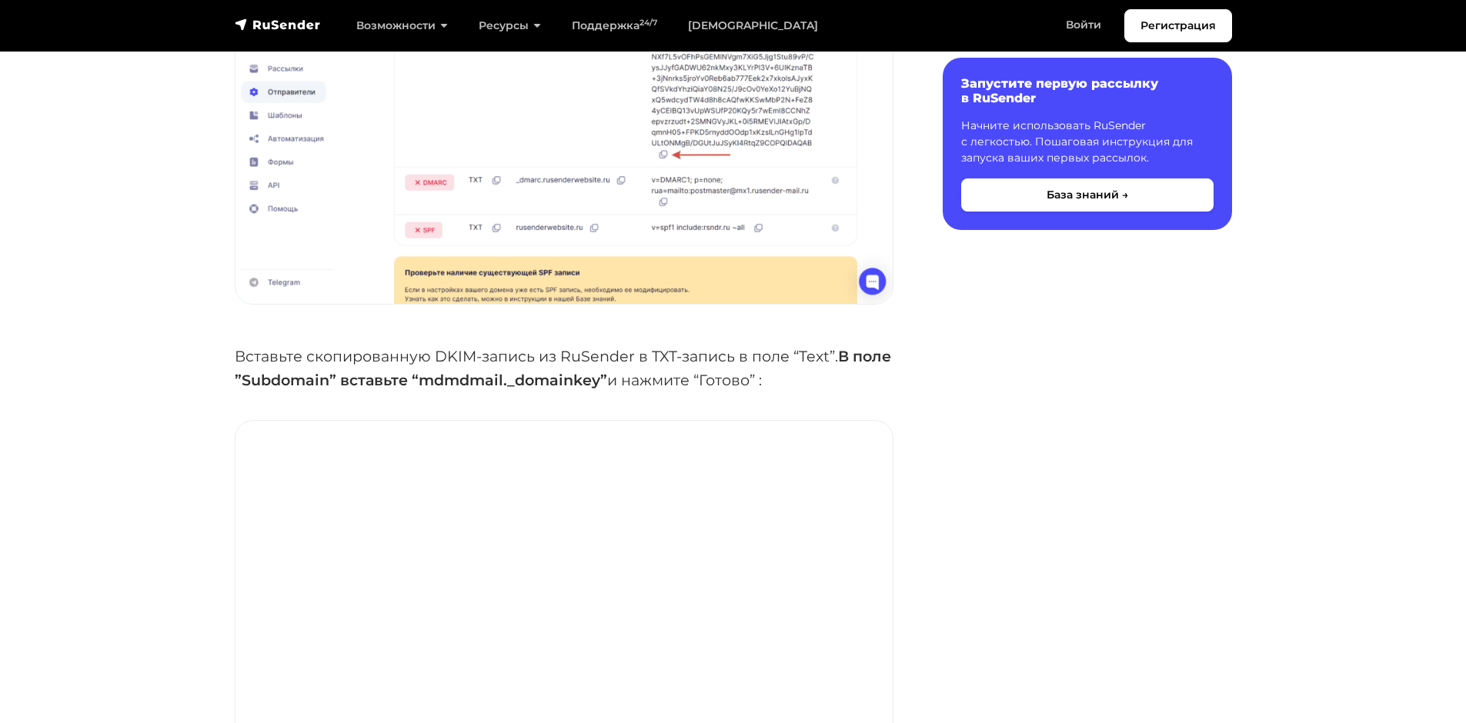
scroll to position [4924, 0]
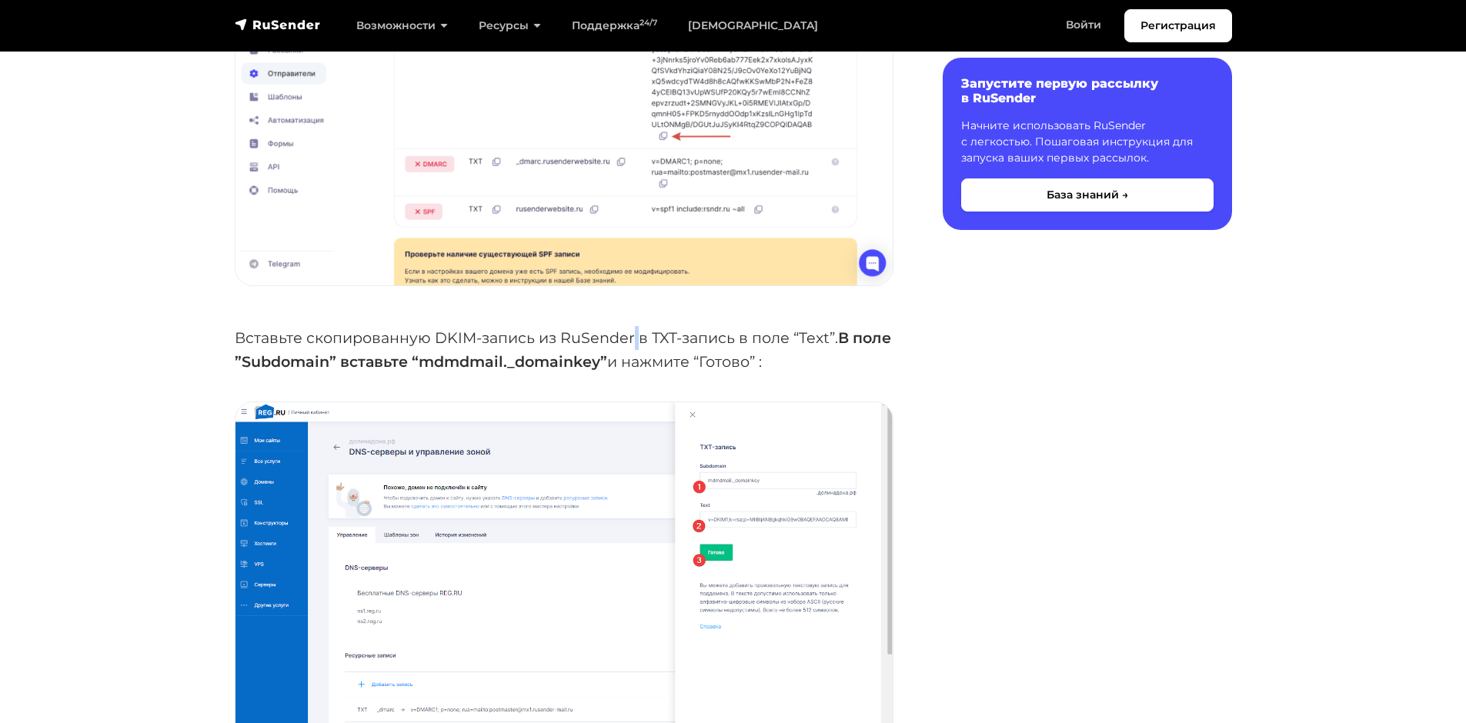
drag, startPoint x: 632, startPoint y: 305, endPoint x: 641, endPoint y: 309, distance: 10.3
click at [639, 326] on p "Вставьте скопированную DKIM-запись из RuSender в TXT-запись в поле “Text”. В по…" at bounding box center [564, 349] width 659 height 47
click at [684, 326] on p "Вставьте скопированную DKIM-запись из RuSender в TXT-запись в поле “Text”. В по…" at bounding box center [564, 349] width 659 height 47
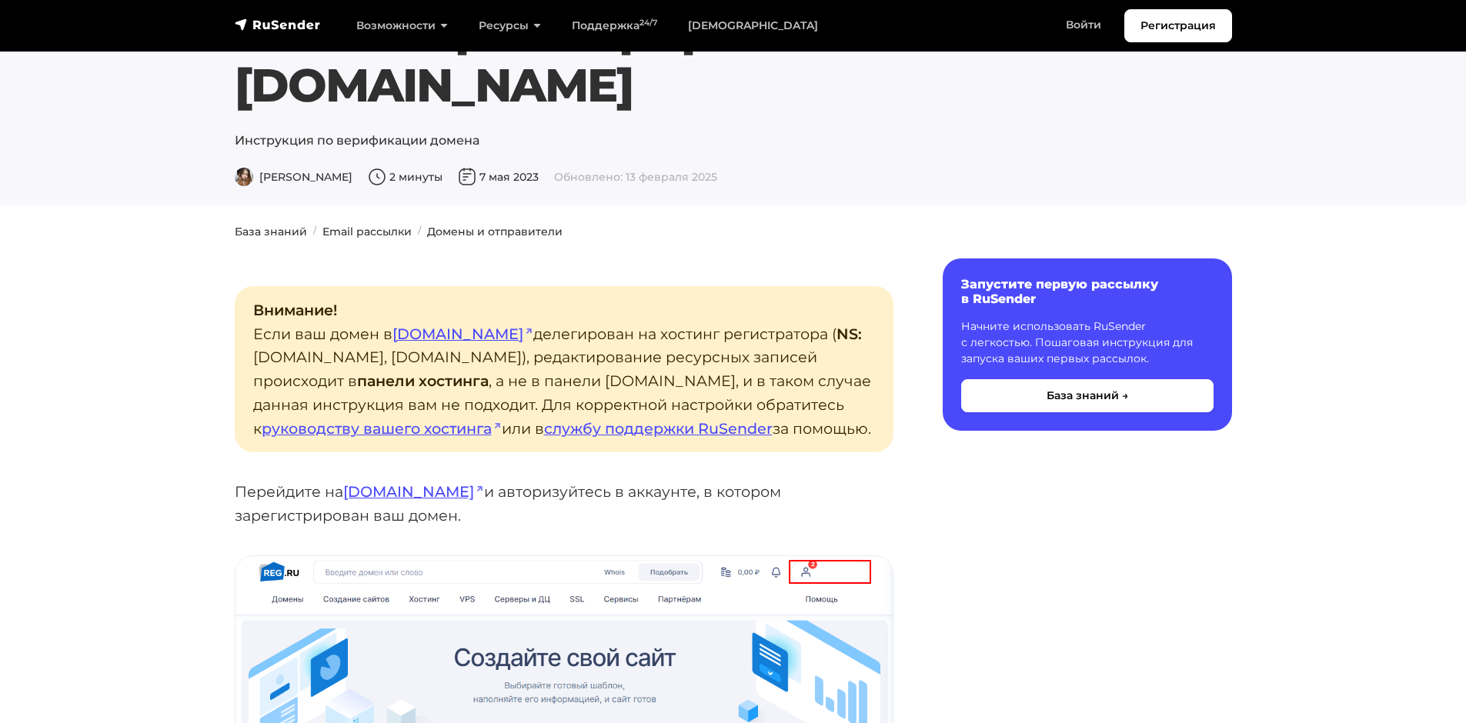
scroll to position [154, 0]
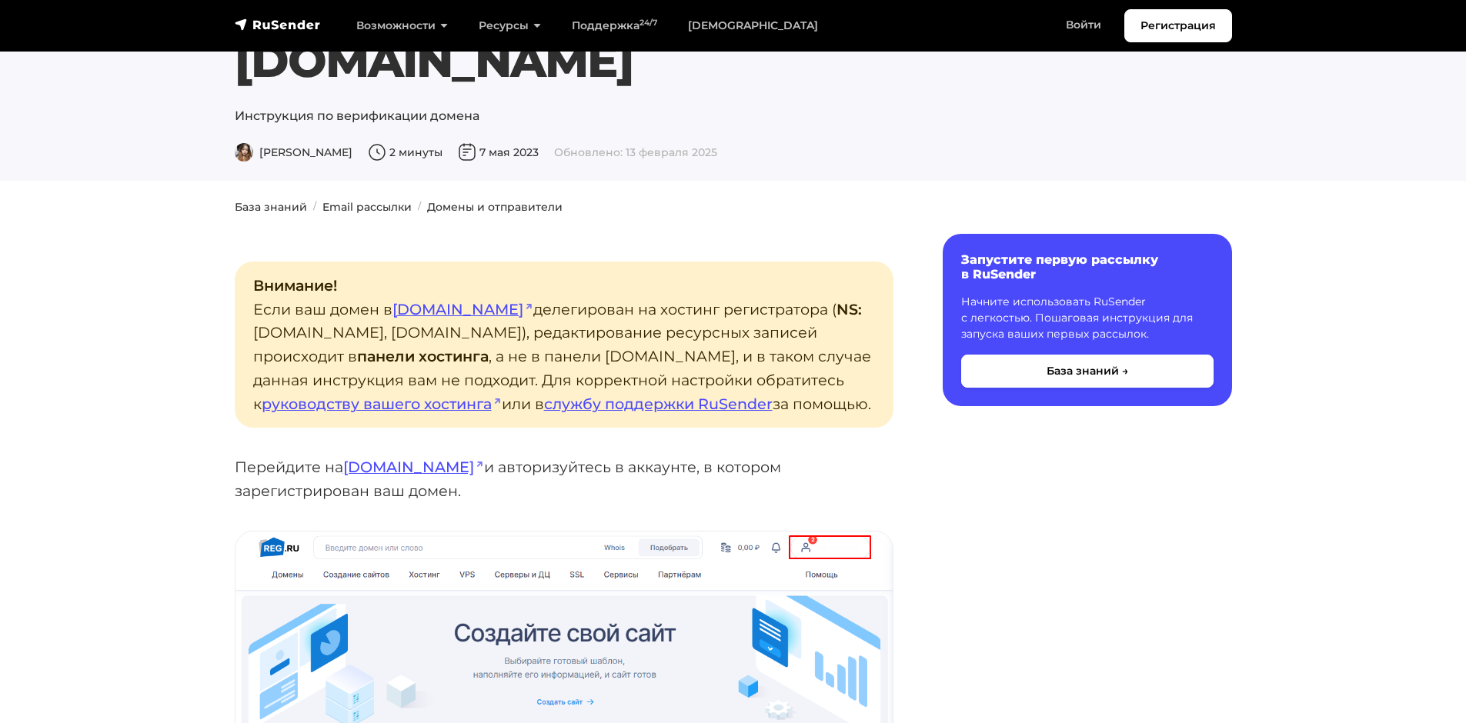
drag, startPoint x: 343, startPoint y: 253, endPoint x: 355, endPoint y: 256, distance: 12.7
click at [355, 262] on p "Внимание! Если ваш домен в [DOMAIN_NAME] делегирован на хостинг регистратора ( …" at bounding box center [564, 345] width 659 height 166
click at [537, 262] on p "Внимание! Если ваш домен в [DOMAIN_NAME] делегирован на хостинг регистратора ( …" at bounding box center [564, 345] width 659 height 166
click at [544, 279] on p "Внимание! Если ваш домен в [DOMAIN_NAME] делегирован на хостинг регистратора ( …" at bounding box center [564, 345] width 659 height 166
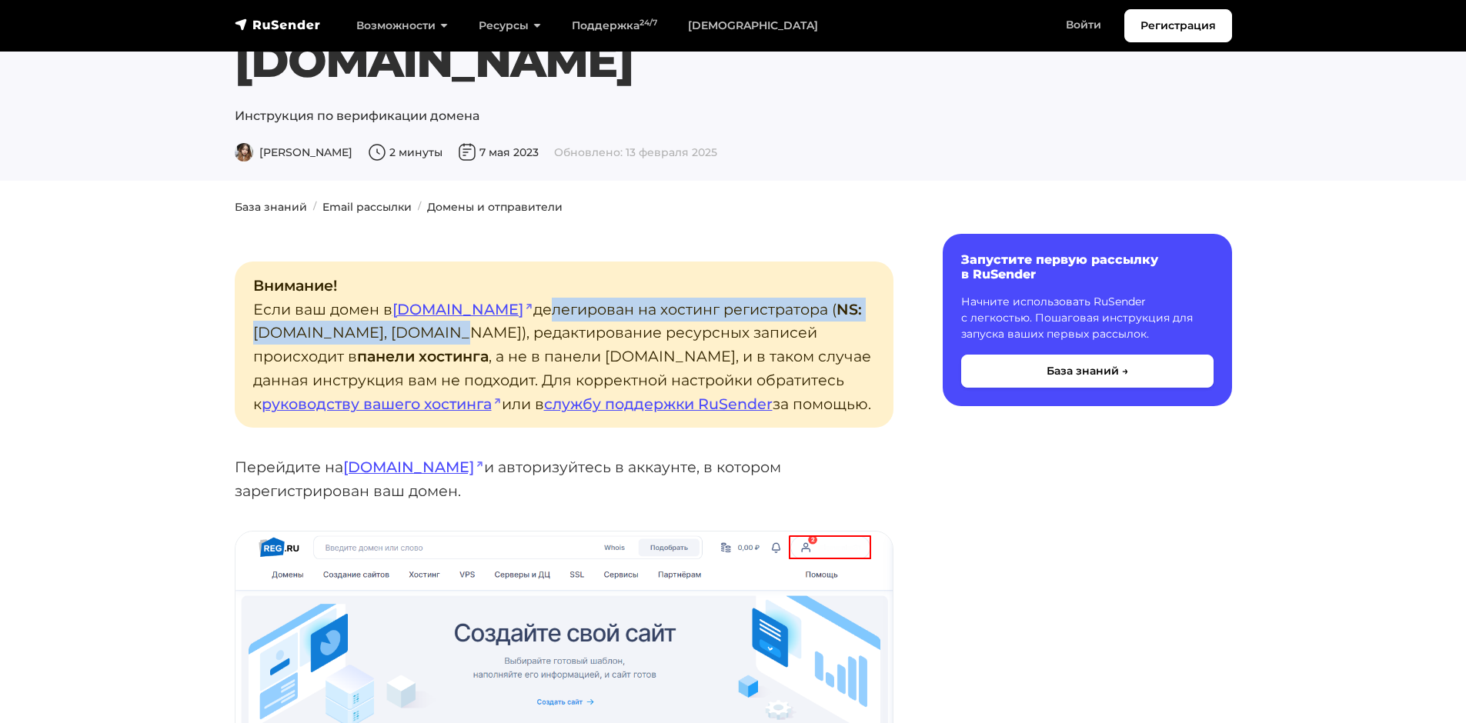
drag, startPoint x: 465, startPoint y: 253, endPoint x: 409, endPoint y: 275, distance: 60.1
click at [409, 275] on p "Внимание! Если ваш домен в [DOMAIN_NAME] делегирован на хостинг регистратора ( …" at bounding box center [564, 345] width 659 height 166
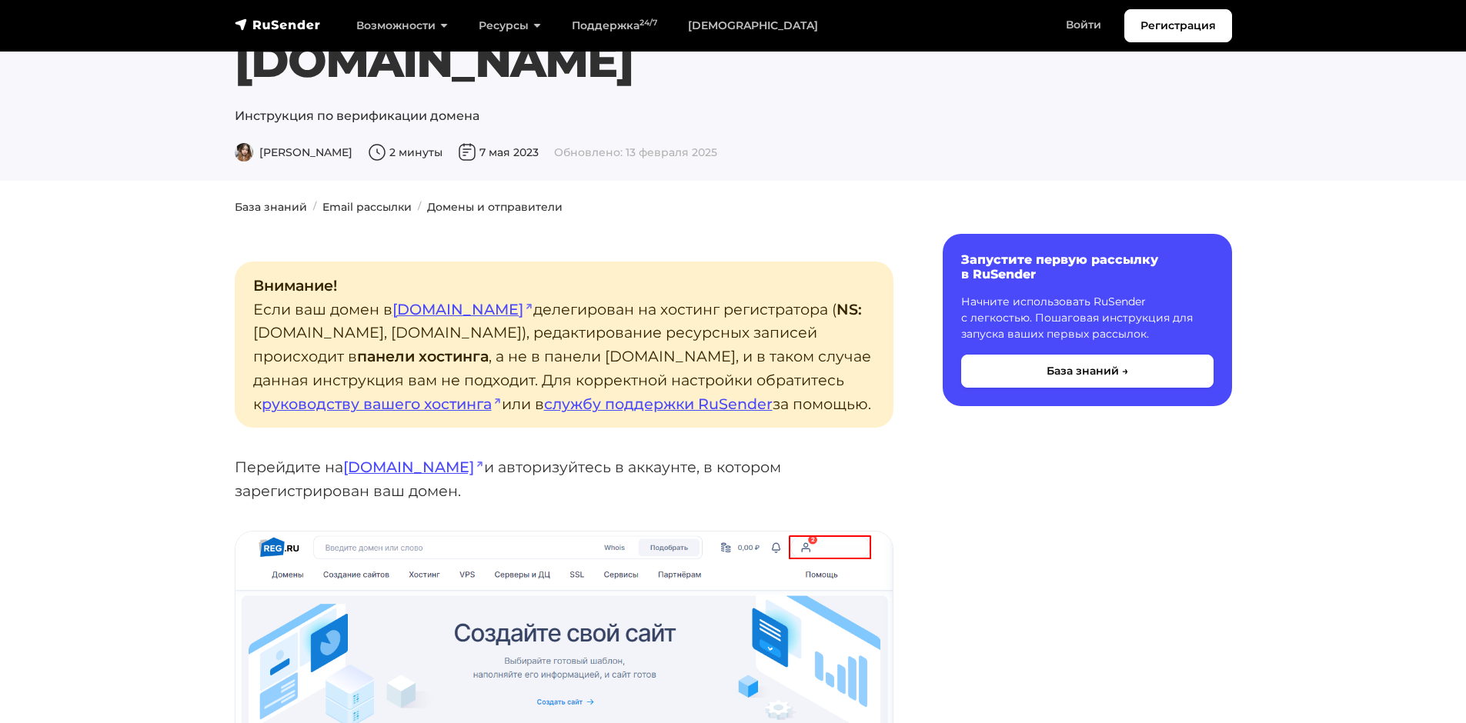
drag, startPoint x: 544, startPoint y: 278, endPoint x: 544, endPoint y: 289, distance: 11.5
click at [544, 289] on p "Внимание! Если ваш домен в [DOMAIN_NAME] делегирован на хостинг регистратора ( …" at bounding box center [564, 345] width 659 height 166
drag, startPoint x: 497, startPoint y: 303, endPoint x: 545, endPoint y: 309, distance: 48.9
click at [545, 309] on p "Внимание! Если ваш домен в [DOMAIN_NAME] делегирован на хостинг регистратора ( …" at bounding box center [564, 345] width 659 height 166
click at [585, 309] on p "Внимание! Если ваш домен в [DOMAIN_NAME] делегирован на хостинг регистратора ( …" at bounding box center [564, 345] width 659 height 166
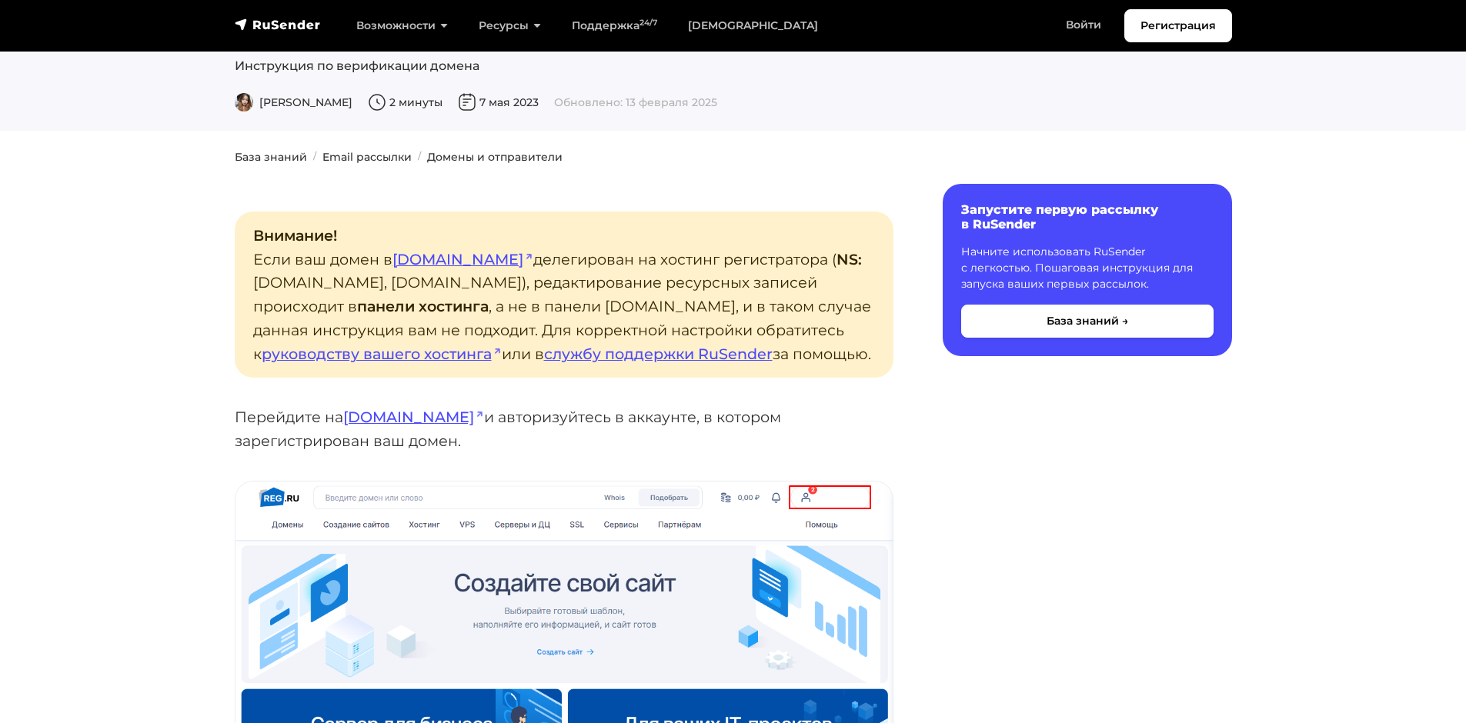
scroll to position [231, 0]
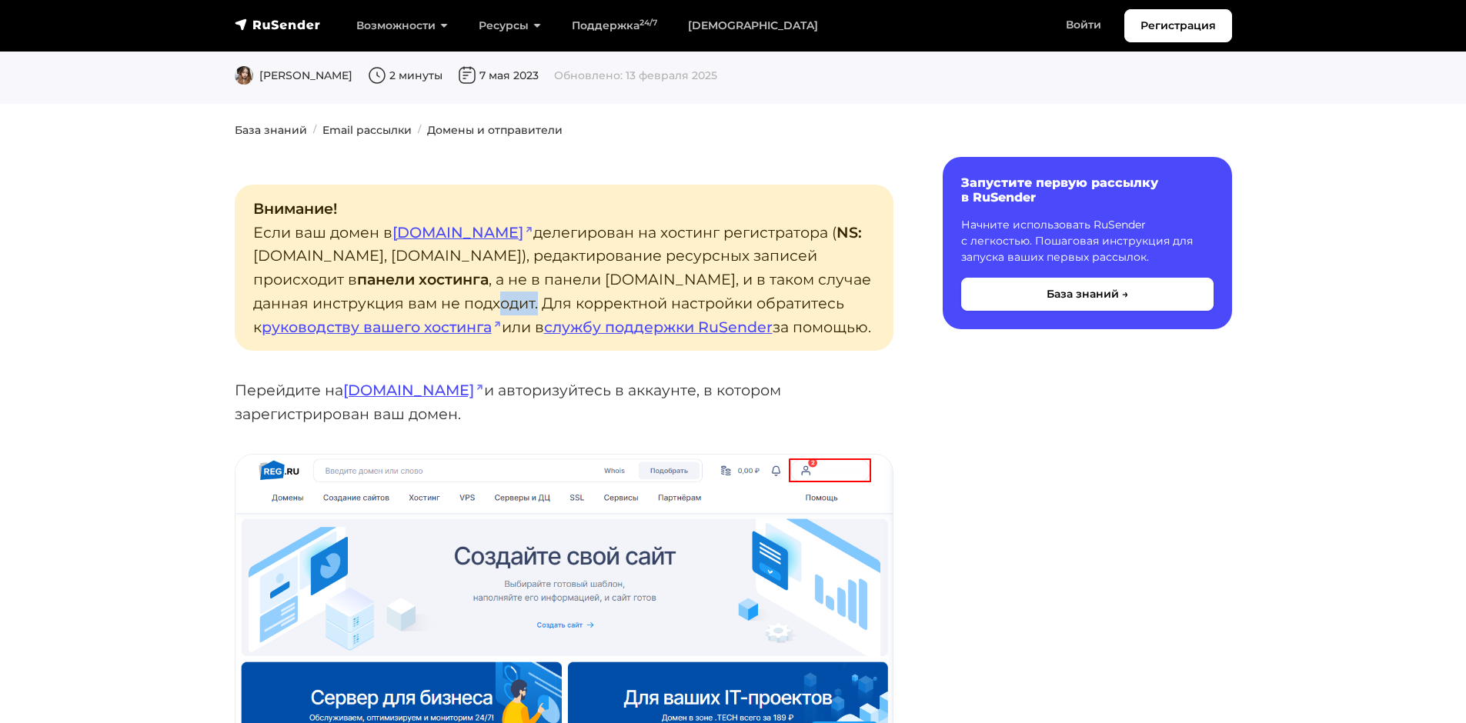
drag, startPoint x: 492, startPoint y: 244, endPoint x: 539, endPoint y: 254, distance: 48.7
click at [538, 254] on p "Внимание! Если ваш домен в [DOMAIN_NAME] делегирован на хостинг регистратора ( …" at bounding box center [564, 268] width 659 height 166
click at [592, 250] on p "Внимание! Если ваш домен в [DOMAIN_NAME] делегирован на хостинг регистратора ( …" at bounding box center [564, 268] width 659 height 166
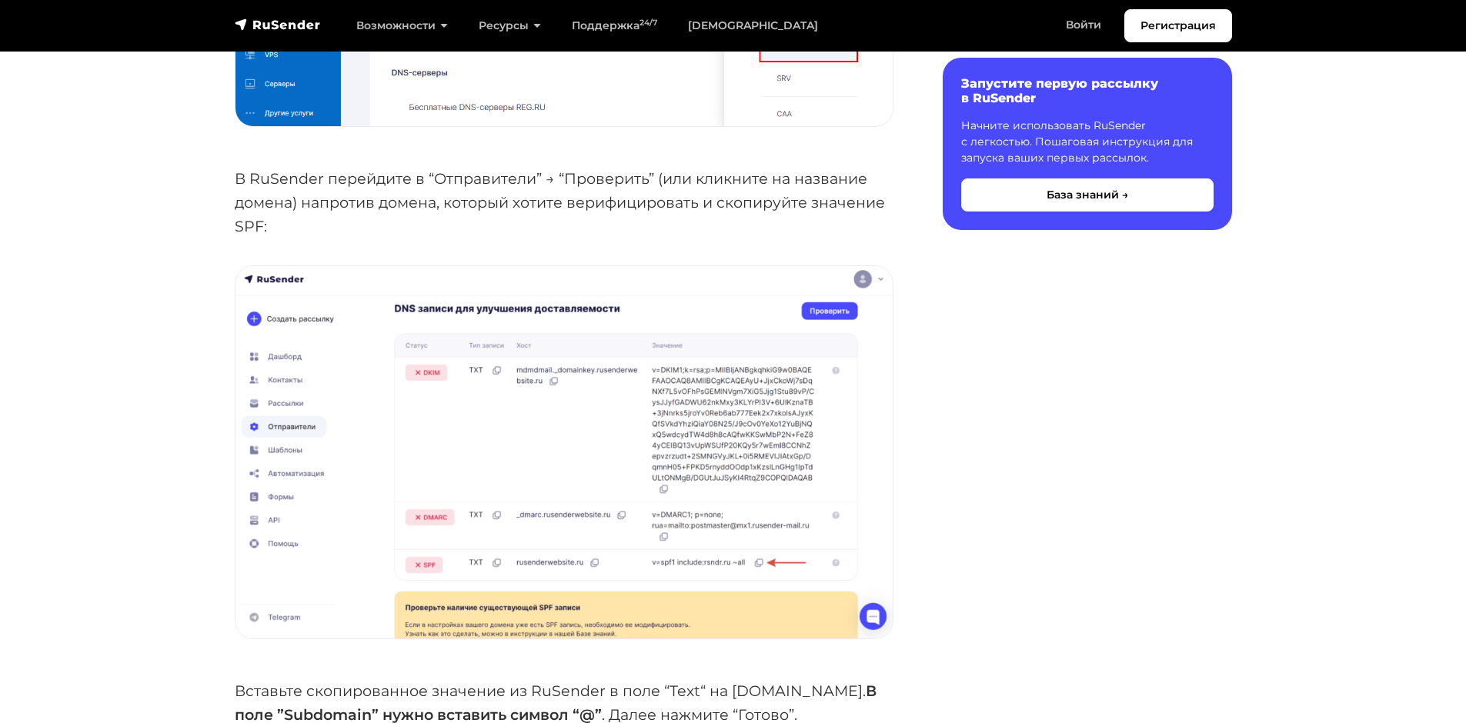
scroll to position [2385, 0]
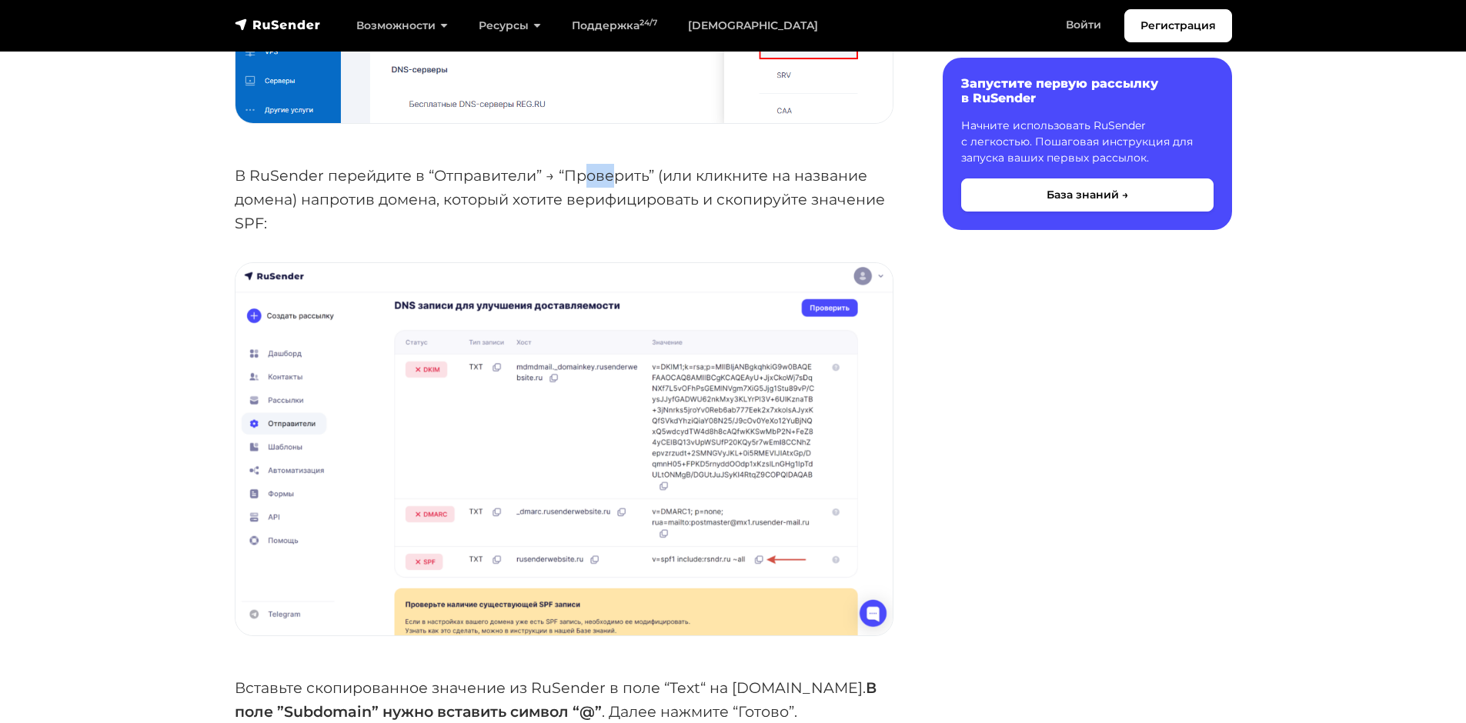
drag, startPoint x: 589, startPoint y: 147, endPoint x: 611, endPoint y: 154, distance: 22.6
click at [614, 164] on p "В RuSender перейдите в “Отправители” → “Проверить” (или кликните на название до…" at bounding box center [564, 199] width 659 height 71
click at [402, 178] on p "В RuSender перейдите в “Отправители” → “Проверить” (или кликните на название до…" at bounding box center [564, 199] width 659 height 71
drag, startPoint x: 342, startPoint y: 168, endPoint x: 684, endPoint y: 165, distance: 341.6
click at [684, 165] on p "В RuSender перейдите в “Отправители” → “Проверить” (или кликните на название до…" at bounding box center [564, 199] width 659 height 71
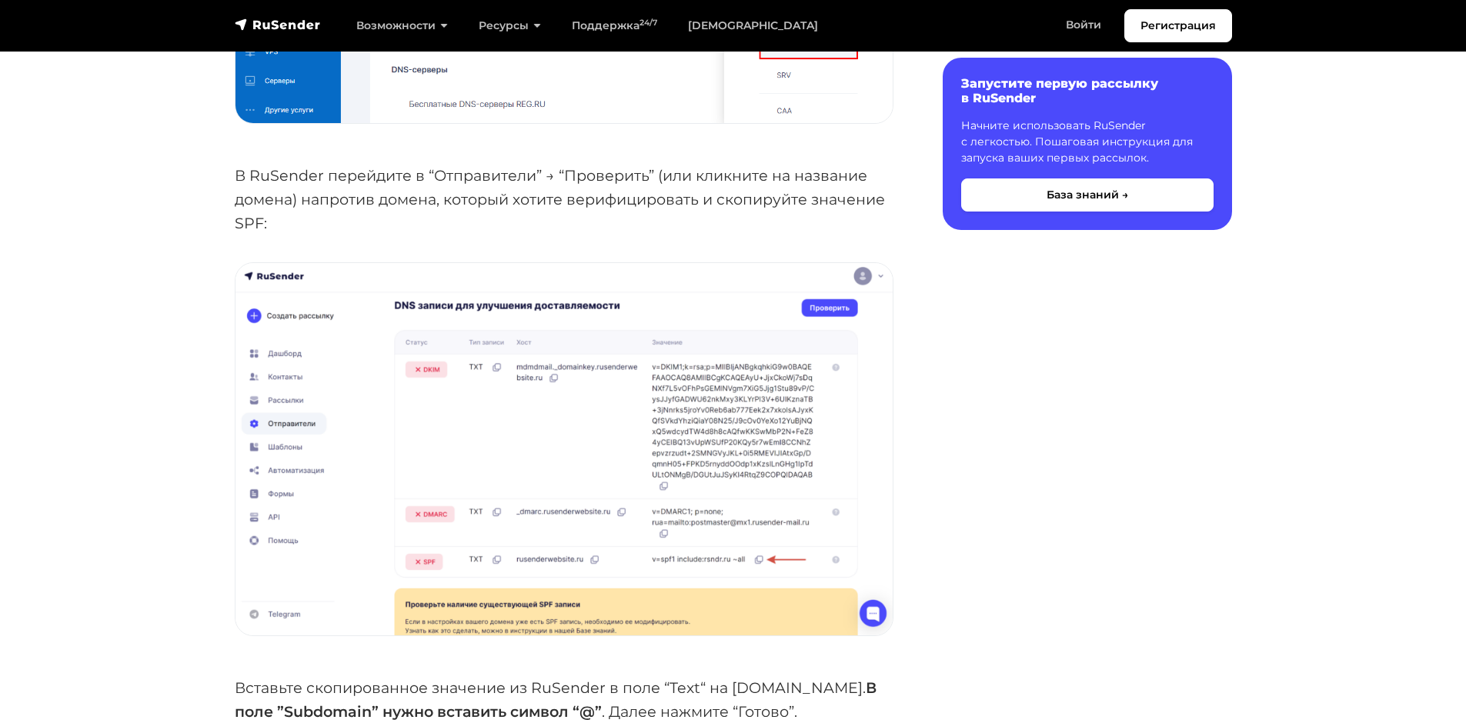
click at [359, 201] on p "В RuSender перейдите в “Отправители” → “Проверить” (или кликните на название до…" at bounding box center [564, 199] width 659 height 71
drag, startPoint x: 683, startPoint y: 144, endPoint x: 752, endPoint y: 148, distance: 68.6
click at [752, 164] on p "В RuSender перейдите в “Отправители” → “Проверить” (или кликните на название до…" at bounding box center [564, 199] width 659 height 71
click at [431, 176] on p "В RuSender перейдите в “Отправители” → “Проверить” (или кликните на название до…" at bounding box center [564, 199] width 659 height 71
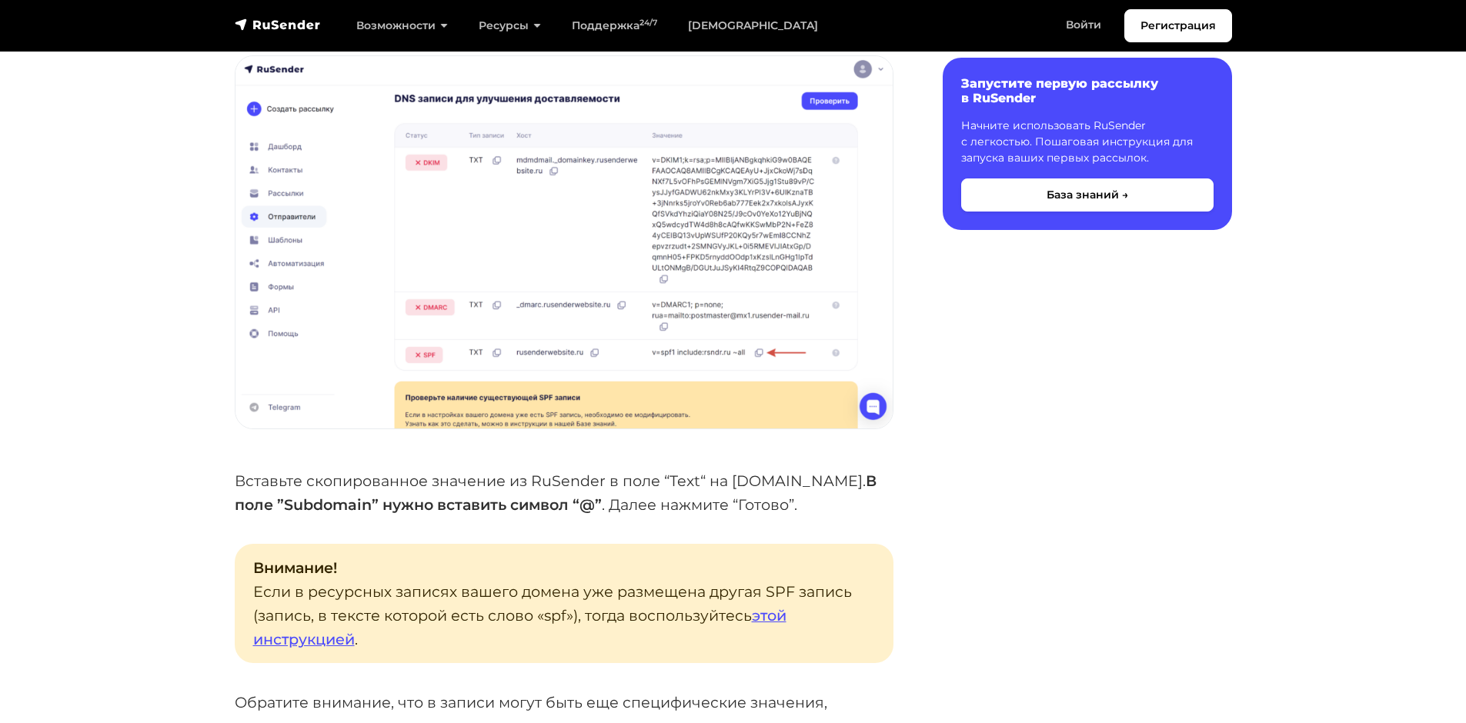
scroll to position [2616, 0]
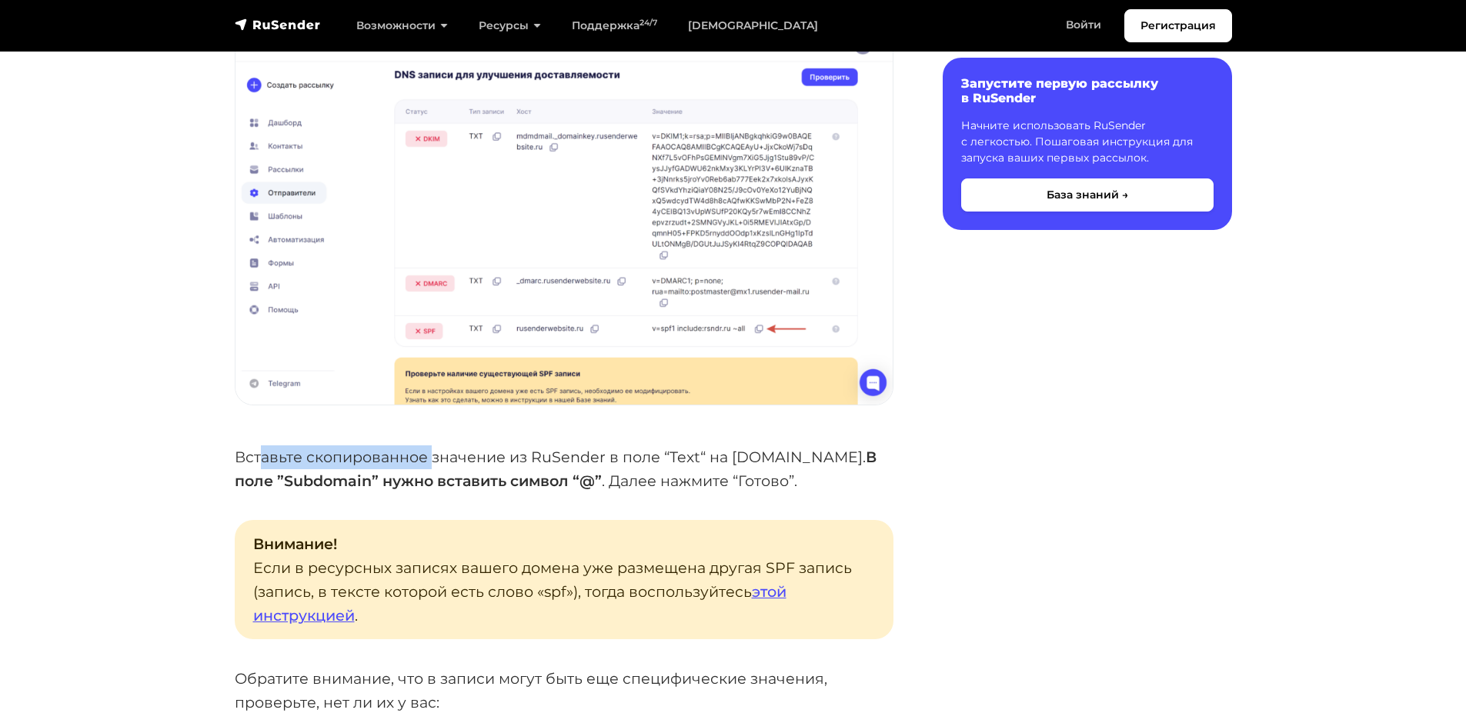
drag, startPoint x: 260, startPoint y: 434, endPoint x: 455, endPoint y: 431, distance: 195.4
click at [438, 445] on p "Вставьте скопированное значение из RuSender в поле “Text“ на [DOMAIN_NAME]. В п…" at bounding box center [564, 468] width 659 height 47
drag, startPoint x: 562, startPoint y: 429, endPoint x: 583, endPoint y: 429, distance: 20.8
click at [562, 445] on p "Вставьте скопированное значение из RuSender в поле “Text“ на [DOMAIN_NAME]. В п…" at bounding box center [564, 468] width 659 height 47
drag, startPoint x: 605, startPoint y: 450, endPoint x: 685, endPoint y: 449, distance: 80.0
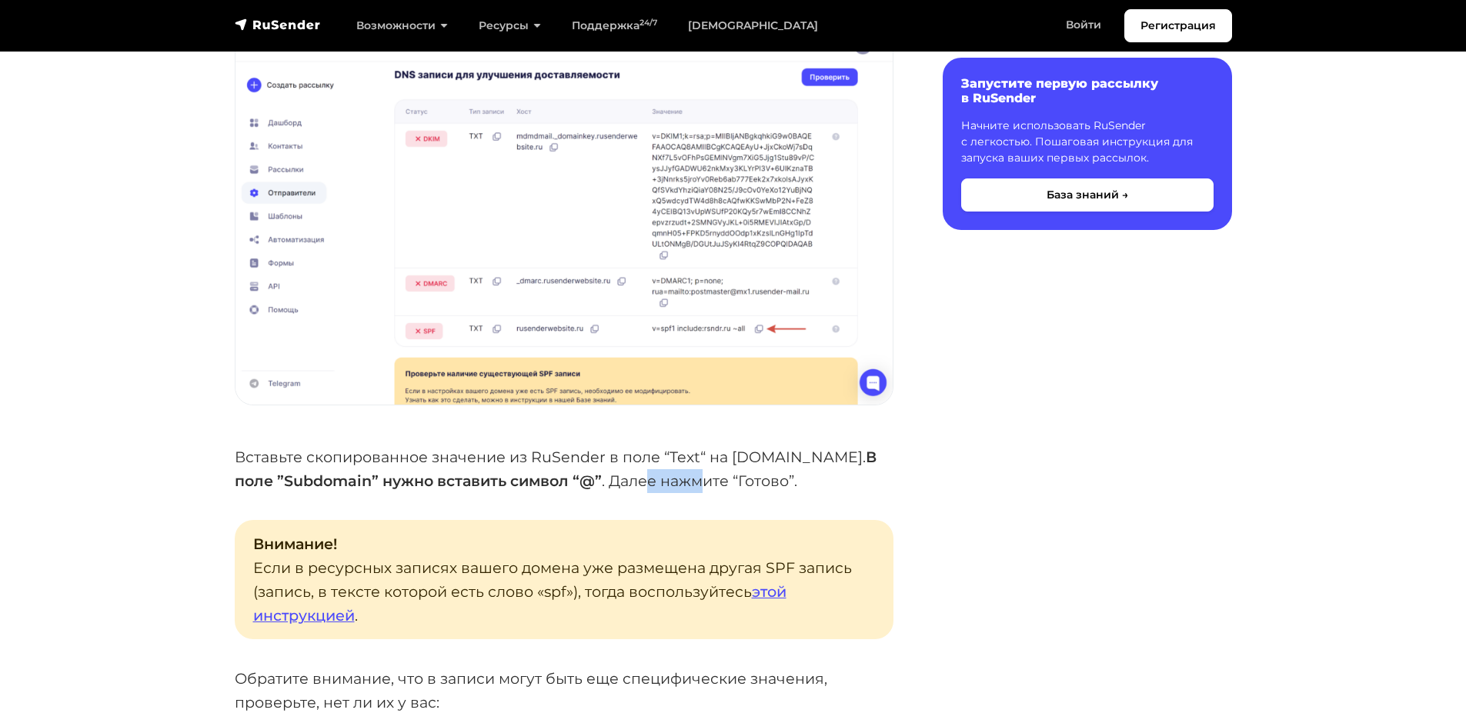
click at [681, 450] on p "Вставьте скопированное значение из RuSender в поле “Text“ на [DOMAIN_NAME]. В п…" at bounding box center [564, 468] width 659 height 47
click at [485, 445] on p "Вставьте скопированное значение из RuSender в поле “Text“ на [DOMAIN_NAME]. В п…" at bounding box center [564, 468] width 659 height 47
click at [556, 472] on strong "поле ”Subdomain” нужно вставить символ “@”" at bounding box center [418, 481] width 367 height 18
drag, startPoint x: 378, startPoint y: 441, endPoint x: 465, endPoint y: 447, distance: 87.2
click at [464, 472] on strong "поле ”Subdomain” нужно вставить символ “@”" at bounding box center [418, 481] width 367 height 18
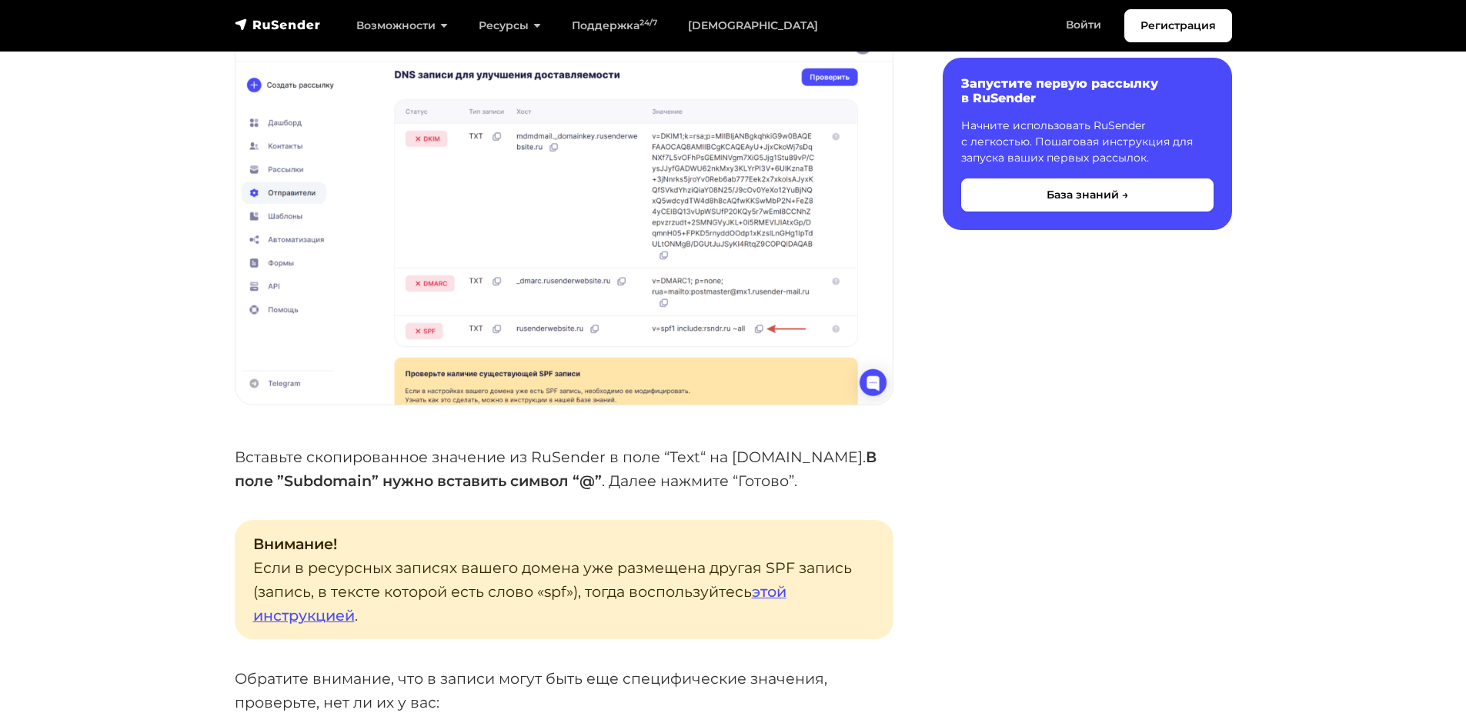
click at [533, 472] on strong "поле ”Subdomain” нужно вставить символ “@”" at bounding box center [418, 481] width 367 height 18
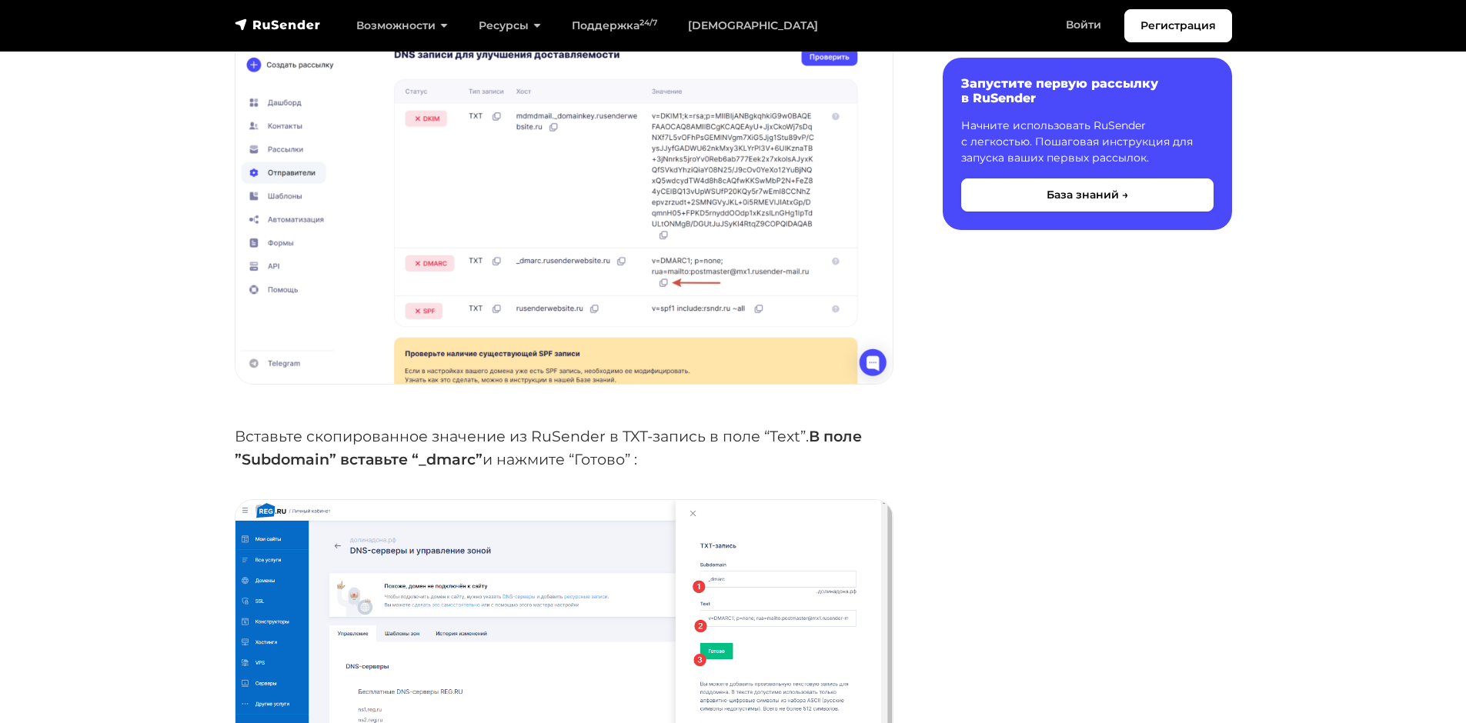
scroll to position [3924, 0]
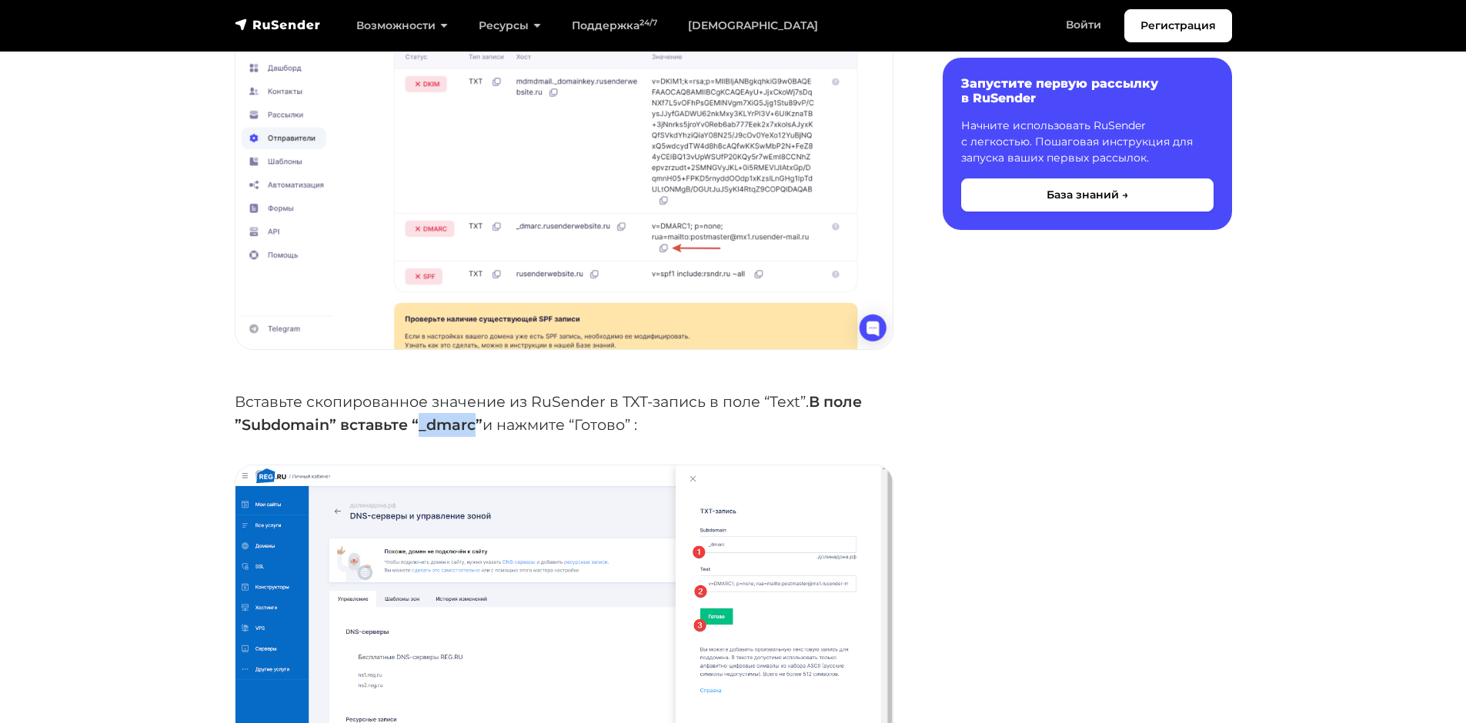
drag, startPoint x: 419, startPoint y: 390, endPoint x: 475, endPoint y: 393, distance: 56.2
click at [475, 393] on strong "В поле ”Subdomain” вставьте “_dmarc”" at bounding box center [548, 413] width 627 height 42
copy strong "_dmarc"
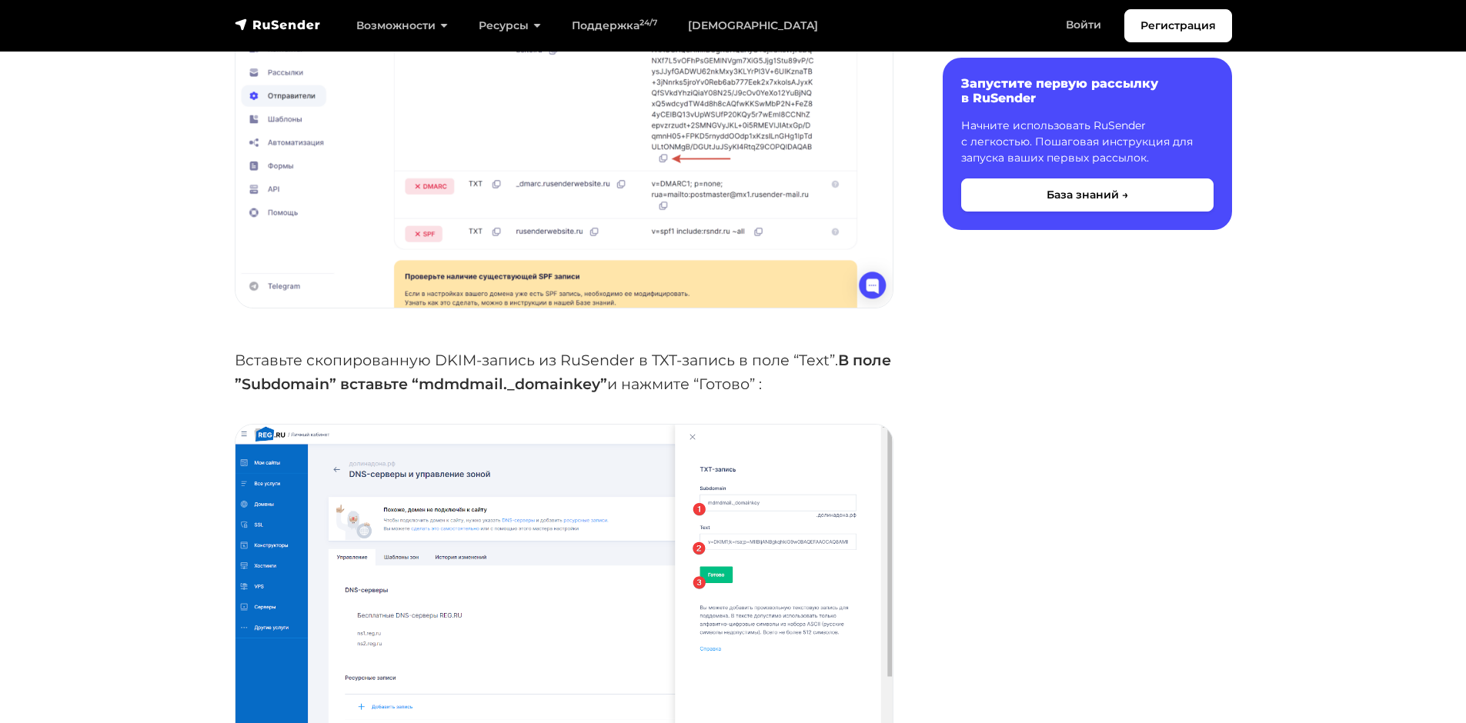
scroll to position [4924, 0]
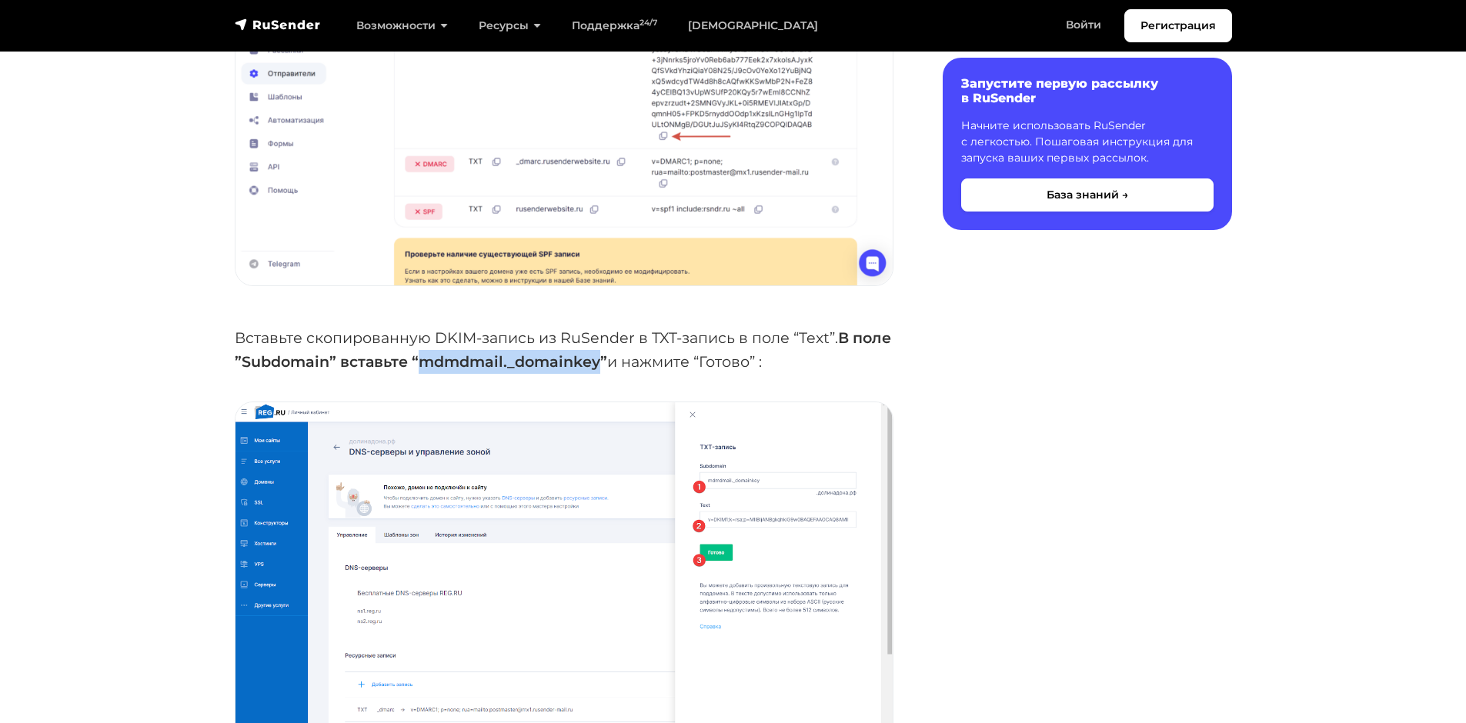
drag, startPoint x: 461, startPoint y: 328, endPoint x: 635, endPoint y: 327, distance: 173.9
click at [639, 331] on strong "В поле ”Subdomain” вставьте “mdmdmail._domainkey”" at bounding box center [563, 349] width 656 height 42
copy strong "mdmdmail._domainkey"
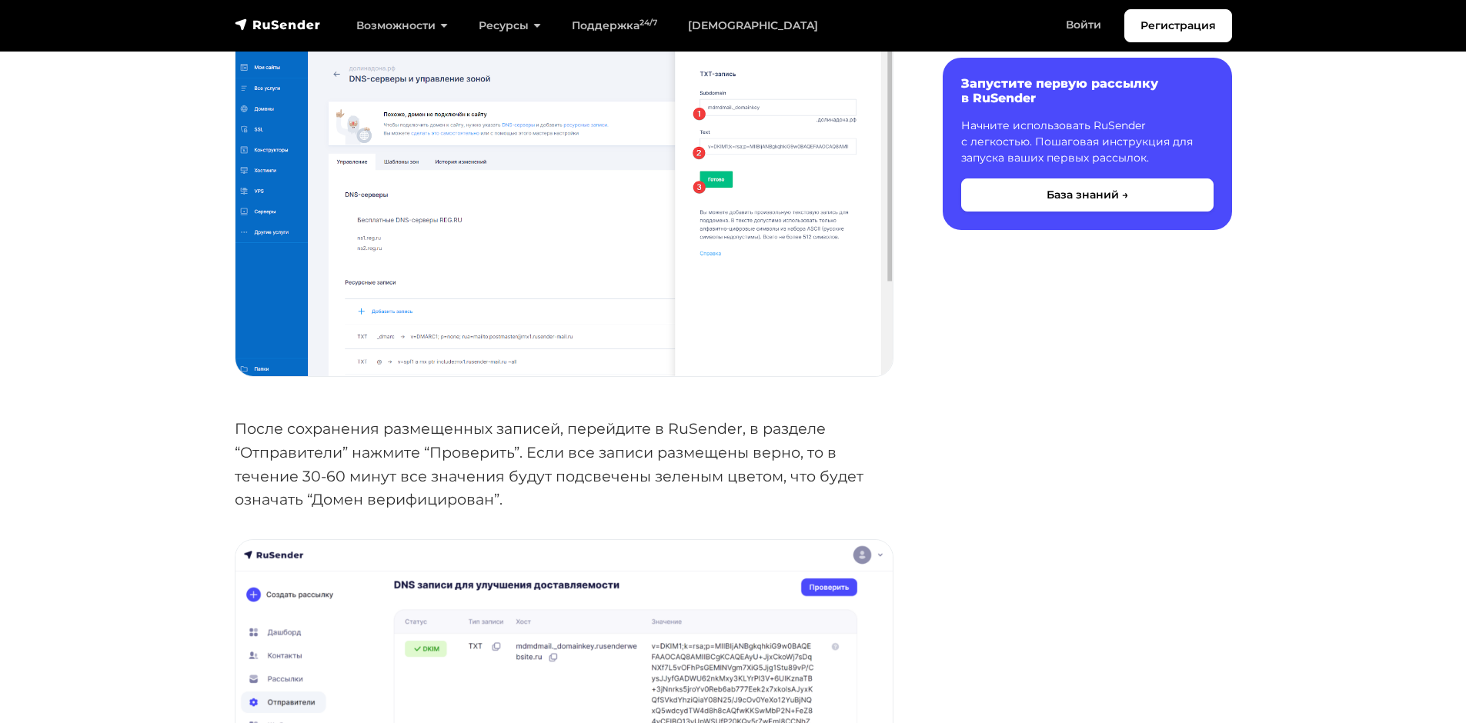
scroll to position [5385, 0]
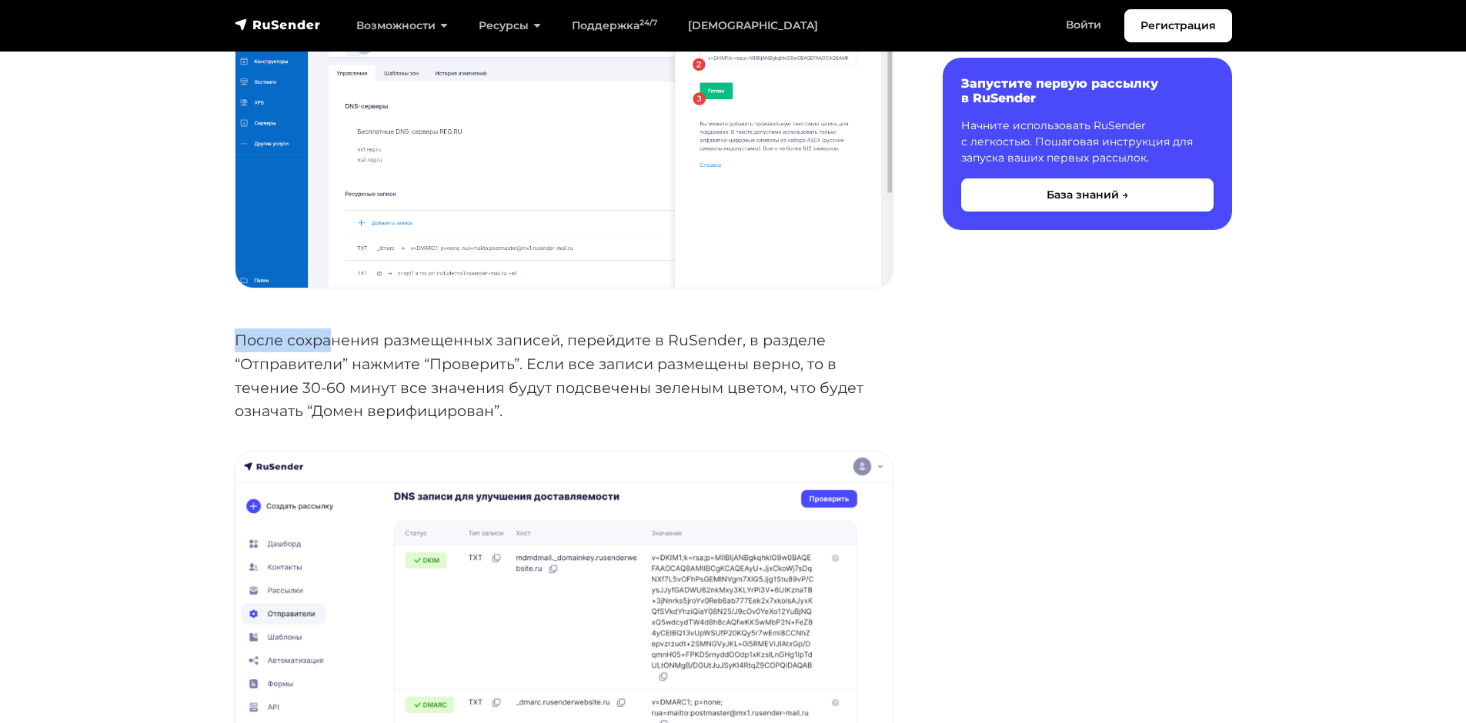
drag, startPoint x: 251, startPoint y: 314, endPoint x: 341, endPoint y: 313, distance: 90.0
click at [334, 328] on p "После сохранения размещенных записей, перейдите в RuSender, в разделе “Отправит…" at bounding box center [564, 375] width 659 height 95
click at [456, 328] on p "После сохранения размещенных записей, перейдите в RuSender, в разделе “Отправит…" at bounding box center [564, 375] width 659 height 95
drag, startPoint x: 332, startPoint y: 326, endPoint x: 469, endPoint y: 335, distance: 137.2
click at [425, 328] on p "После сохранения размещенных записей, перейдите в RuSender, в разделе “Отправит…" at bounding box center [564, 375] width 659 height 95
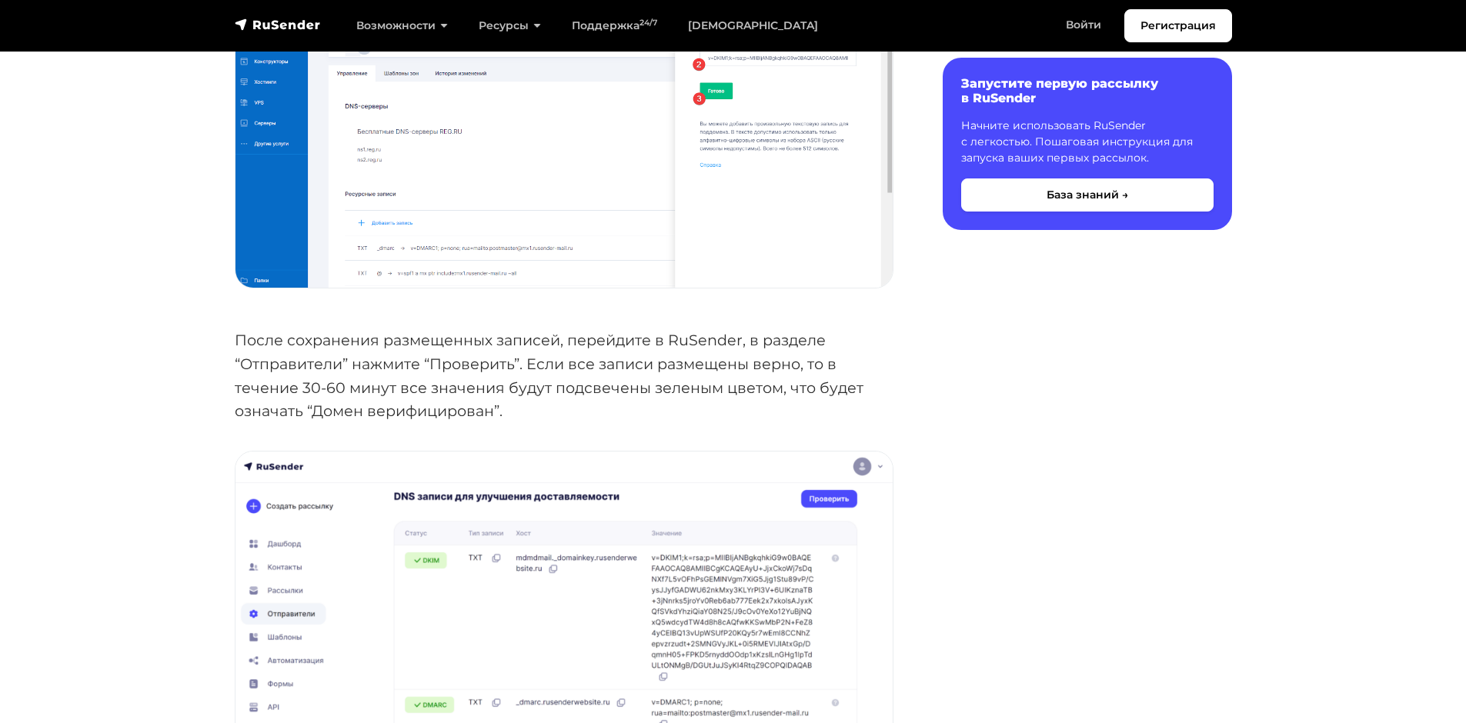
click at [553, 346] on p "После сохранения размещенных записей, перейдите в RuSender, в разделе “Отправит…" at bounding box center [564, 375] width 659 height 95
drag, startPoint x: 532, startPoint y: 331, endPoint x: 658, endPoint y: 331, distance: 125.4
click at [655, 331] on p "После сохранения размещенных записей, перейдите в RuSender, в разделе “Отправит…" at bounding box center [564, 375] width 659 height 95
click at [706, 365] on p "После сохранения размещенных записей, перейдите в RuSender, в разделе “Отправит…" at bounding box center [564, 375] width 659 height 95
drag, startPoint x: 375, startPoint y: 356, endPoint x: 465, endPoint y: 356, distance: 89.2
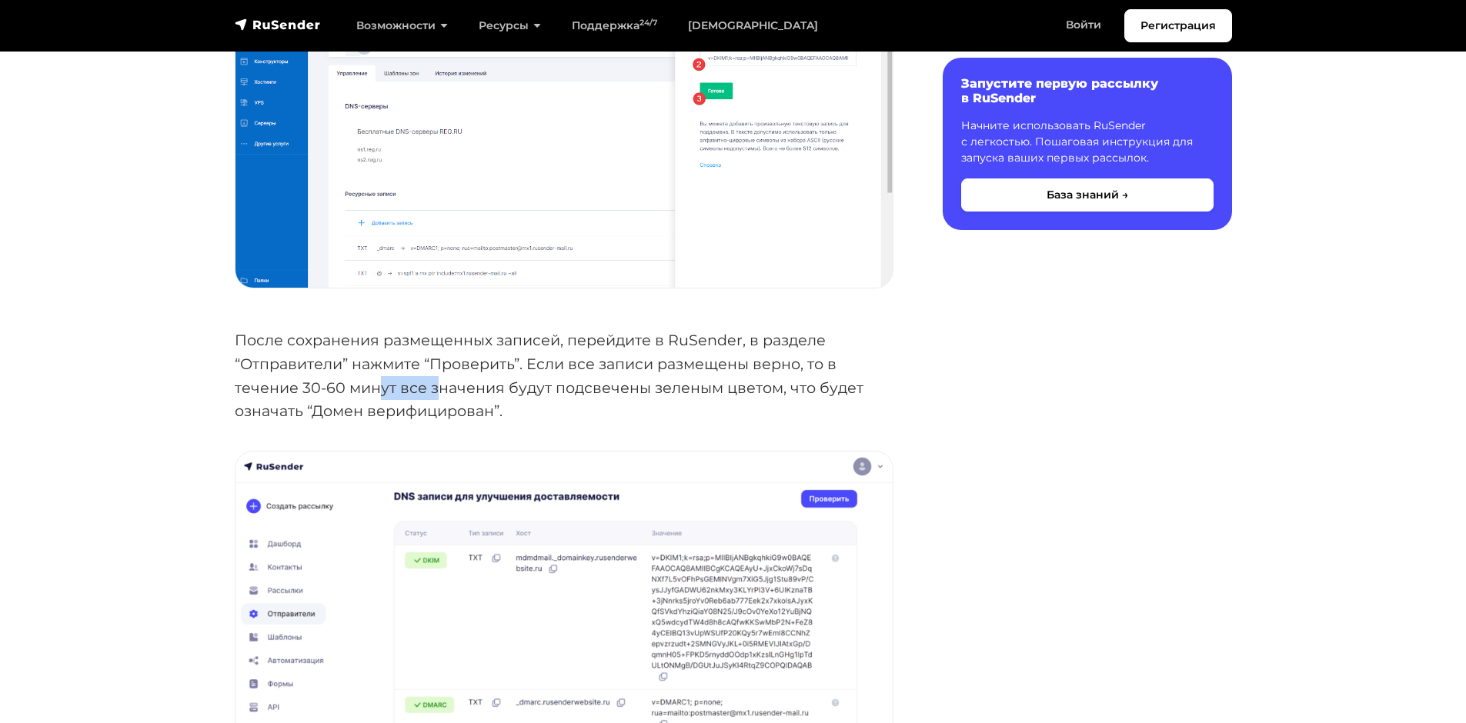
click at [449, 356] on p "После сохранения размещенных записей, перейдите в RuSender, в разделе “Отправит…" at bounding box center [564, 375] width 659 height 95
click at [567, 374] on p "После сохранения размещенных записей, перейдите в RuSender, в разделе “Отправит…" at bounding box center [564, 375] width 659 height 95
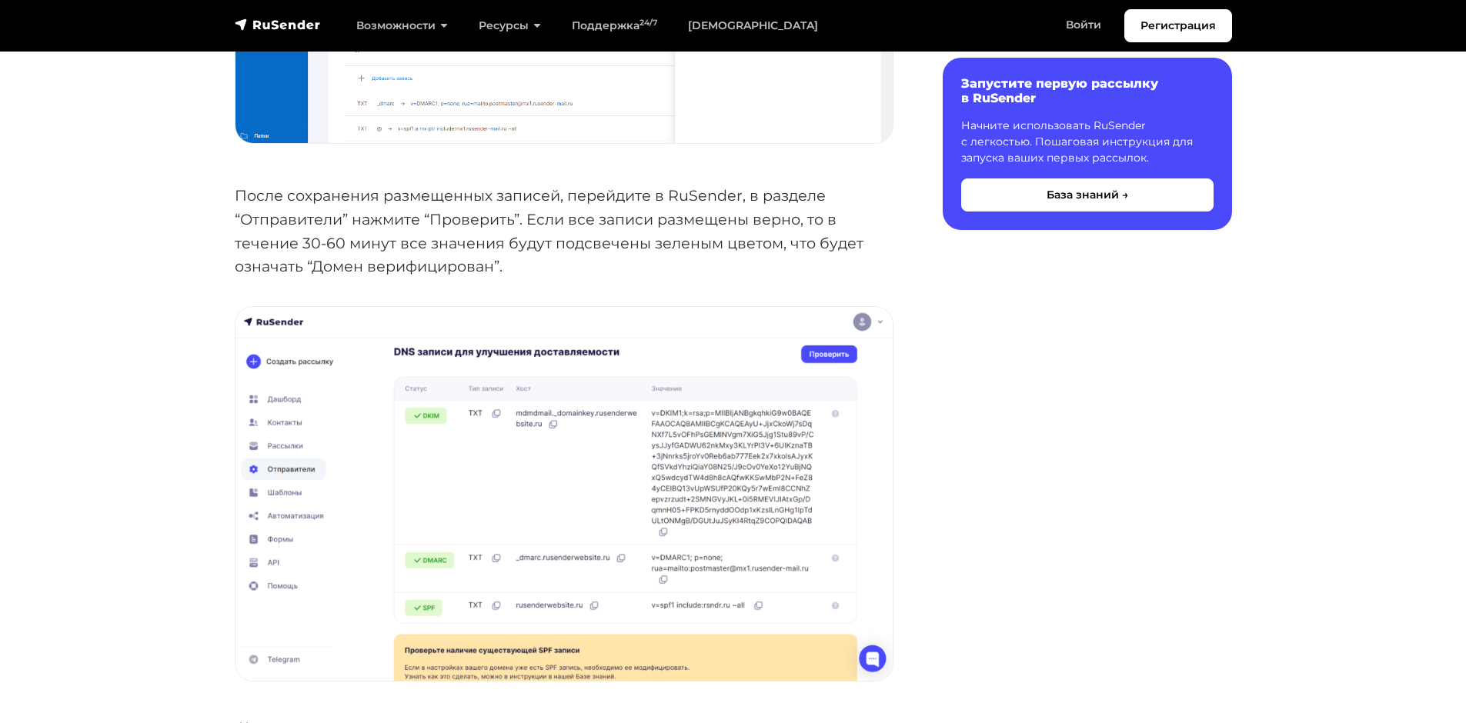
scroll to position [5514, 0]
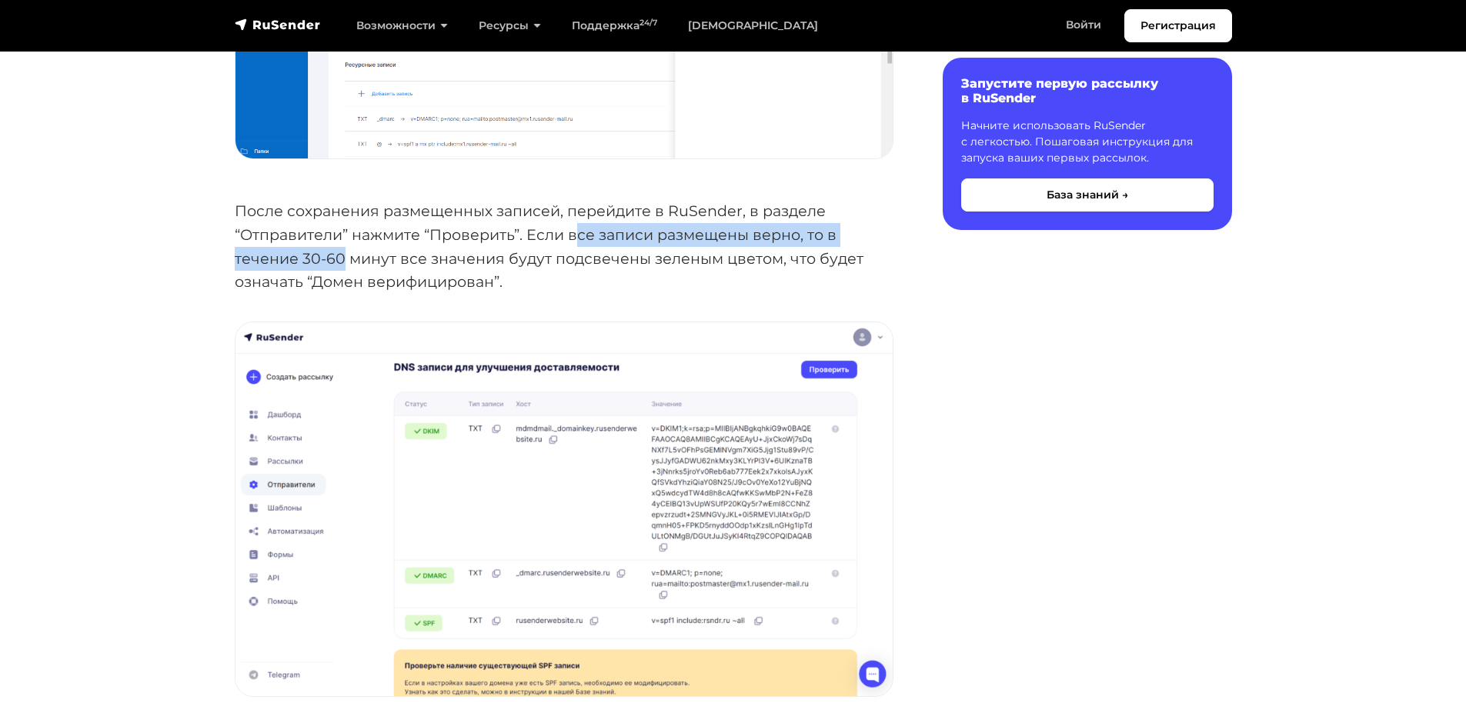
drag, startPoint x: 578, startPoint y: 195, endPoint x: 359, endPoint y: 229, distance: 221.2
click at [342, 227] on p "После сохранения размещенных записей, перейдите в RuSender, в разделе “Отправит…" at bounding box center [564, 246] width 659 height 95
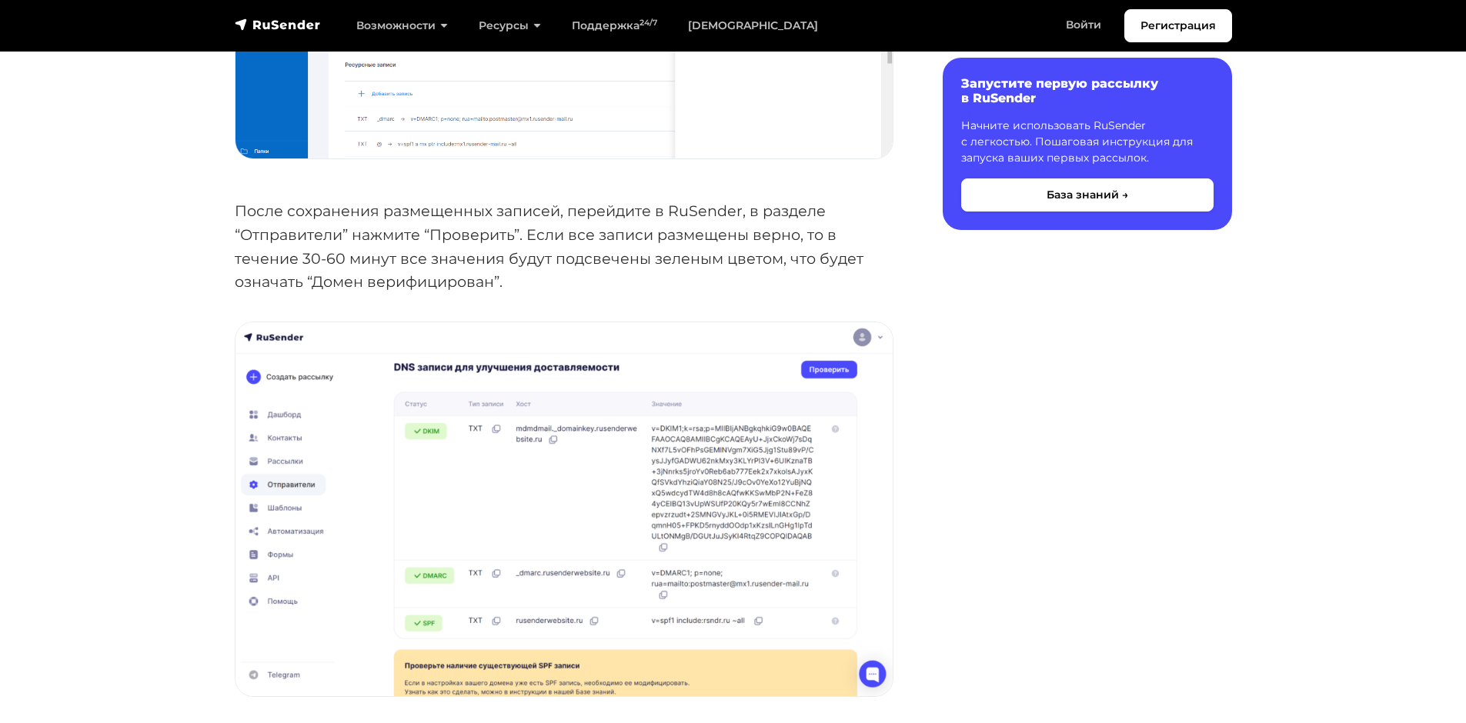
click at [528, 222] on p "После сохранения размещенных записей, перейдите в RuSender, в разделе “Отправит…" at bounding box center [564, 246] width 659 height 95
drag, startPoint x: 649, startPoint y: 205, endPoint x: 662, endPoint y: 217, distance: 17.4
click at [661, 216] on p "После сохранения размещенных записей, перейдите в RuSender, в разделе “Отправит…" at bounding box center [564, 246] width 659 height 95
click at [466, 251] on p "После сохранения размещенных записей, перейдите в RuSender, в разделе “Отправит…" at bounding box center [564, 246] width 659 height 95
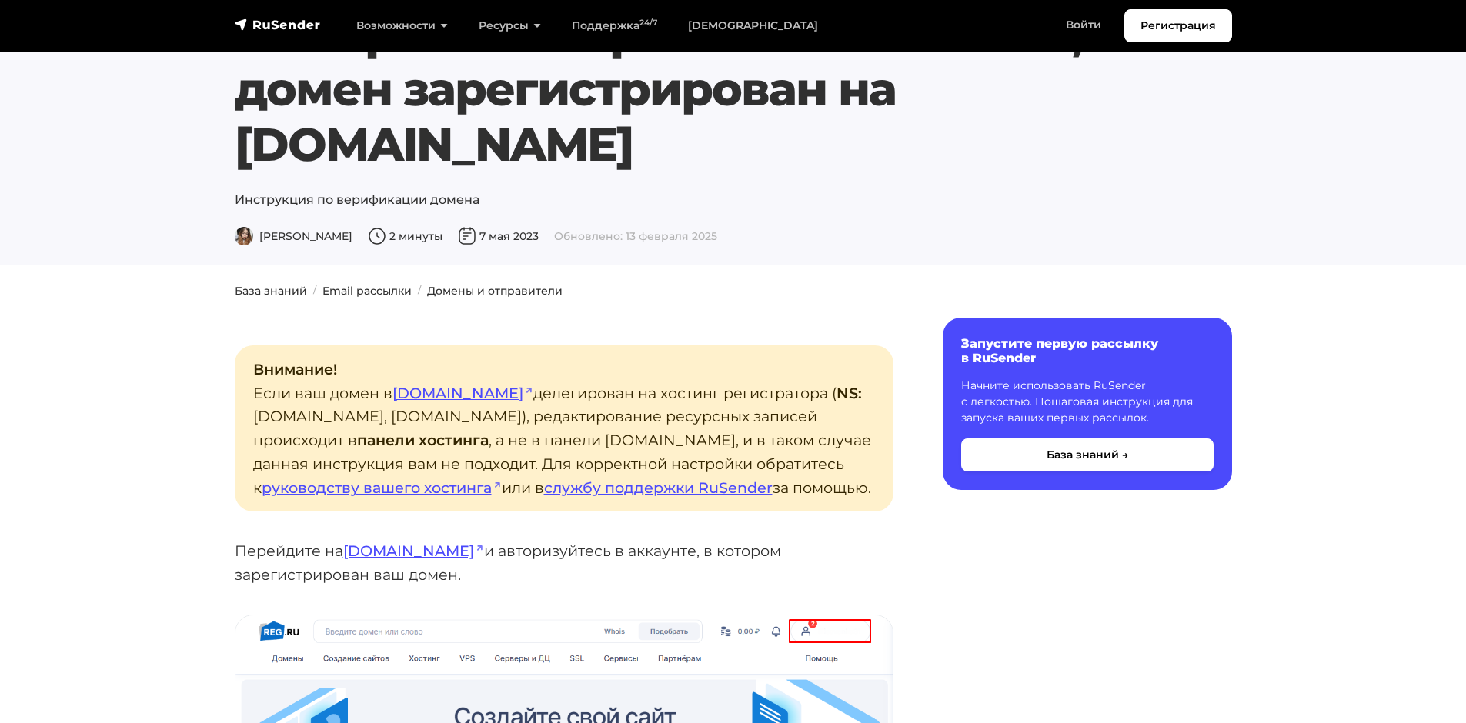
scroll to position [0, 0]
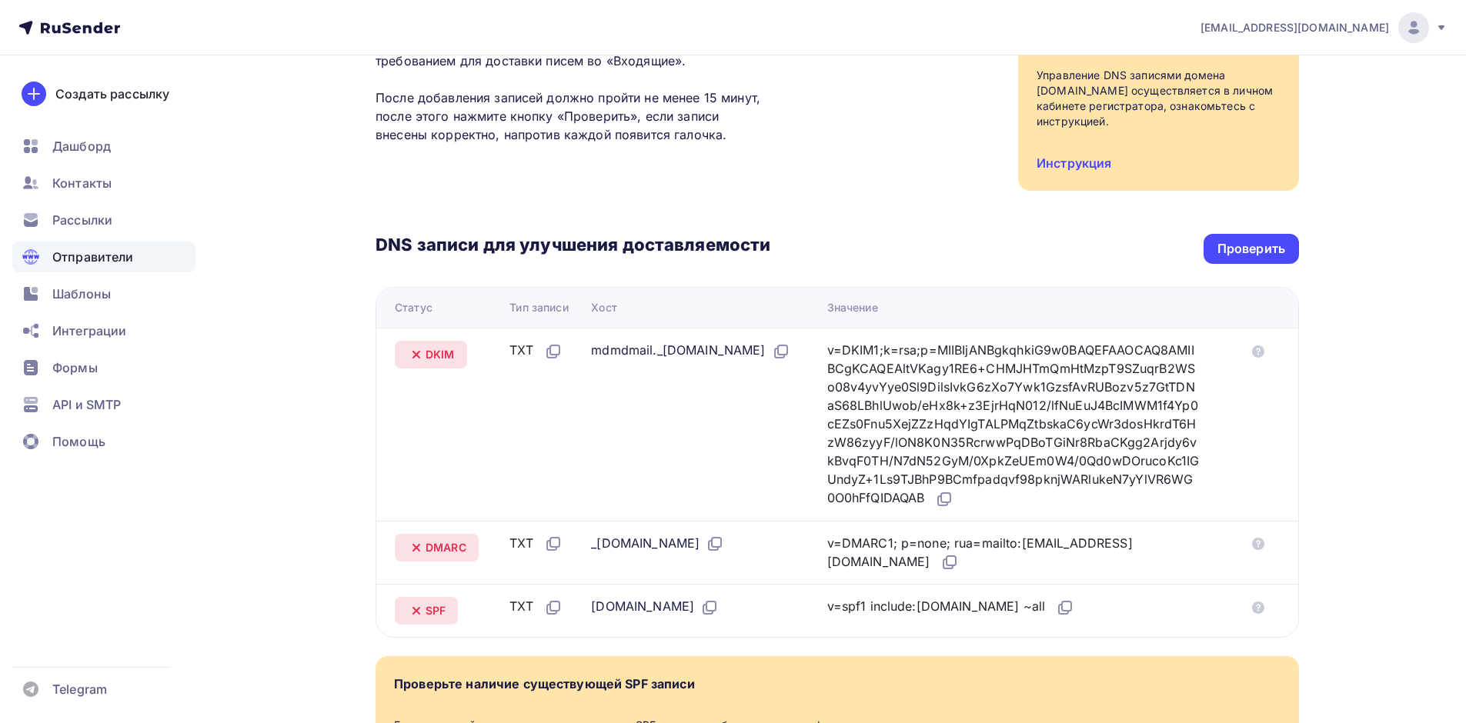
scroll to position [231, 0]
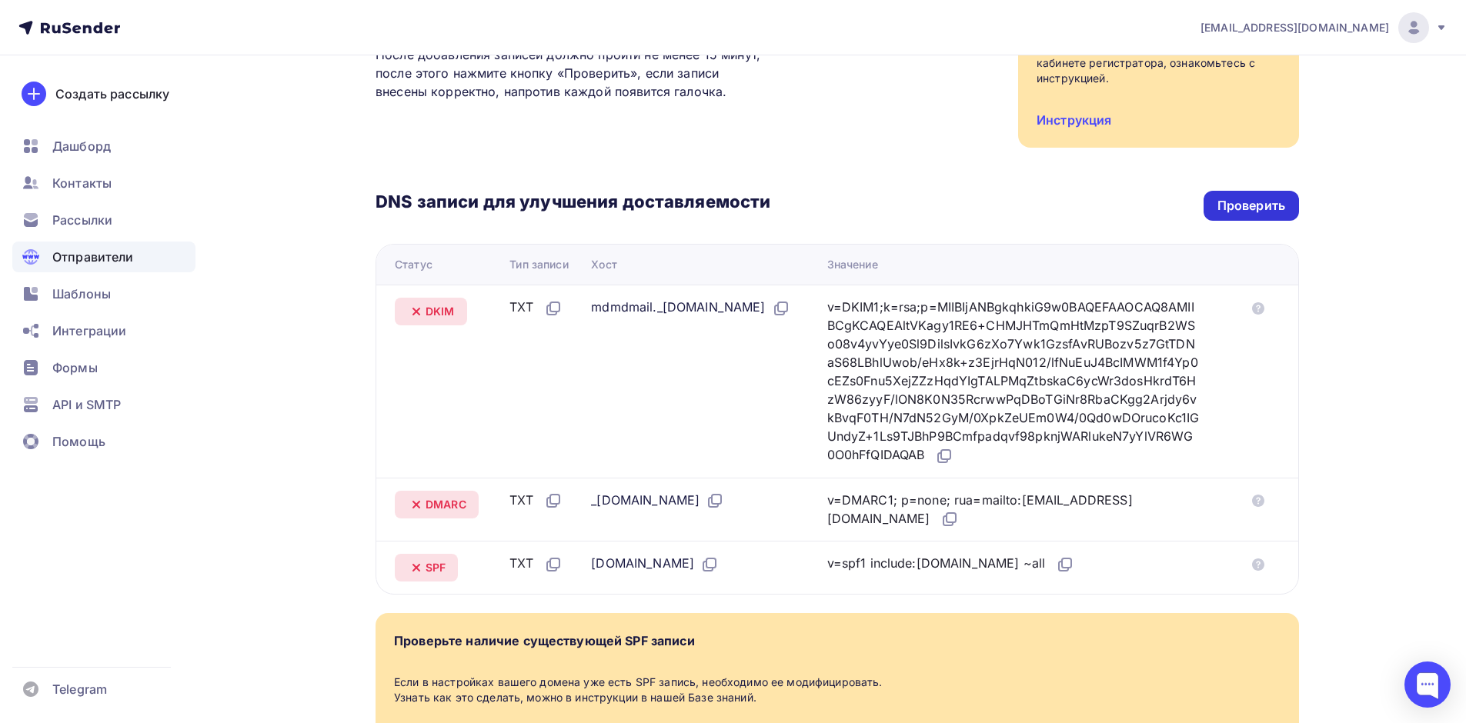
click at [1237, 202] on div "Проверить" at bounding box center [1251, 206] width 68 height 18
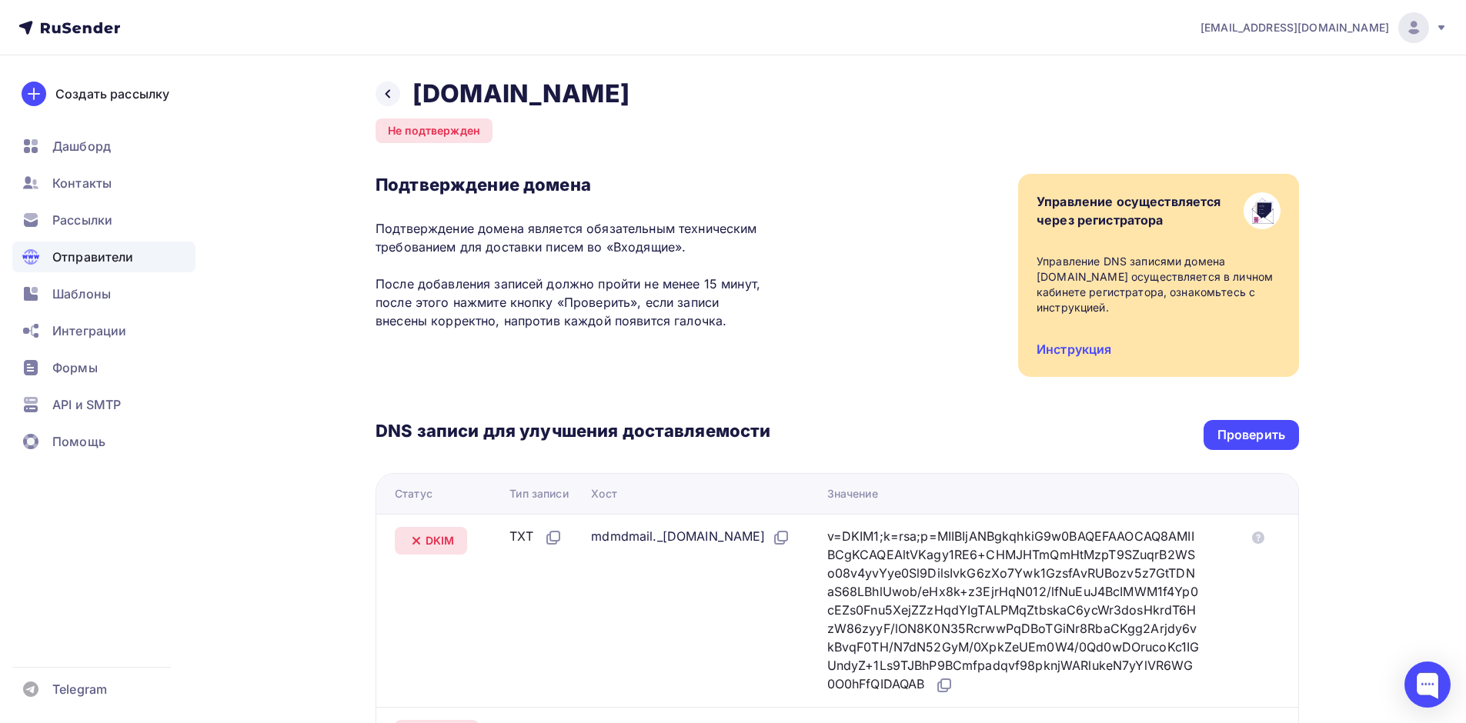
scroll to position [0, 0]
click at [372, 92] on div "Назад [DOMAIN_NAME] Не подтвержден Подтверждение домена Подтверждение домена яв…" at bounding box center [732, 576] width 1261 height 1042
click at [385, 93] on icon at bounding box center [388, 95] width 12 height 12
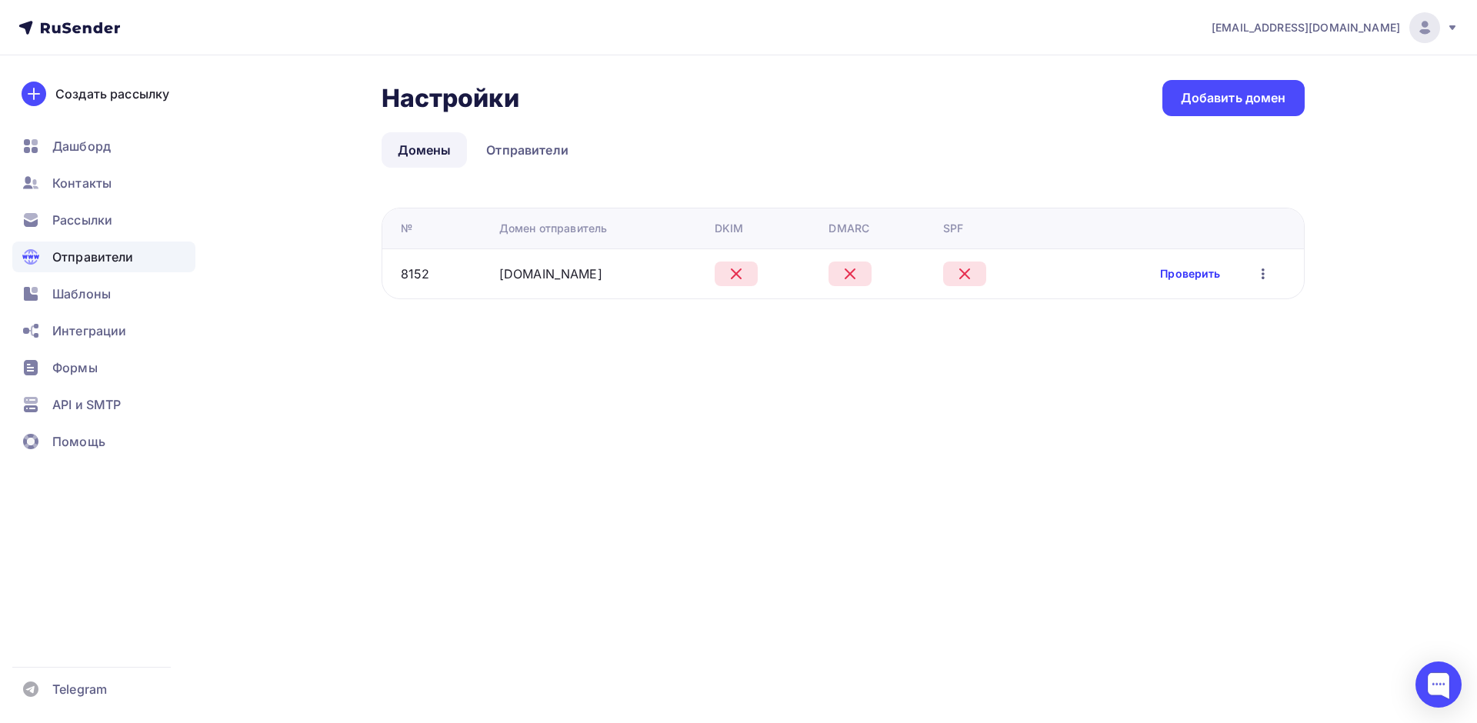
click at [1185, 275] on link "Проверить" at bounding box center [1190, 273] width 60 height 15
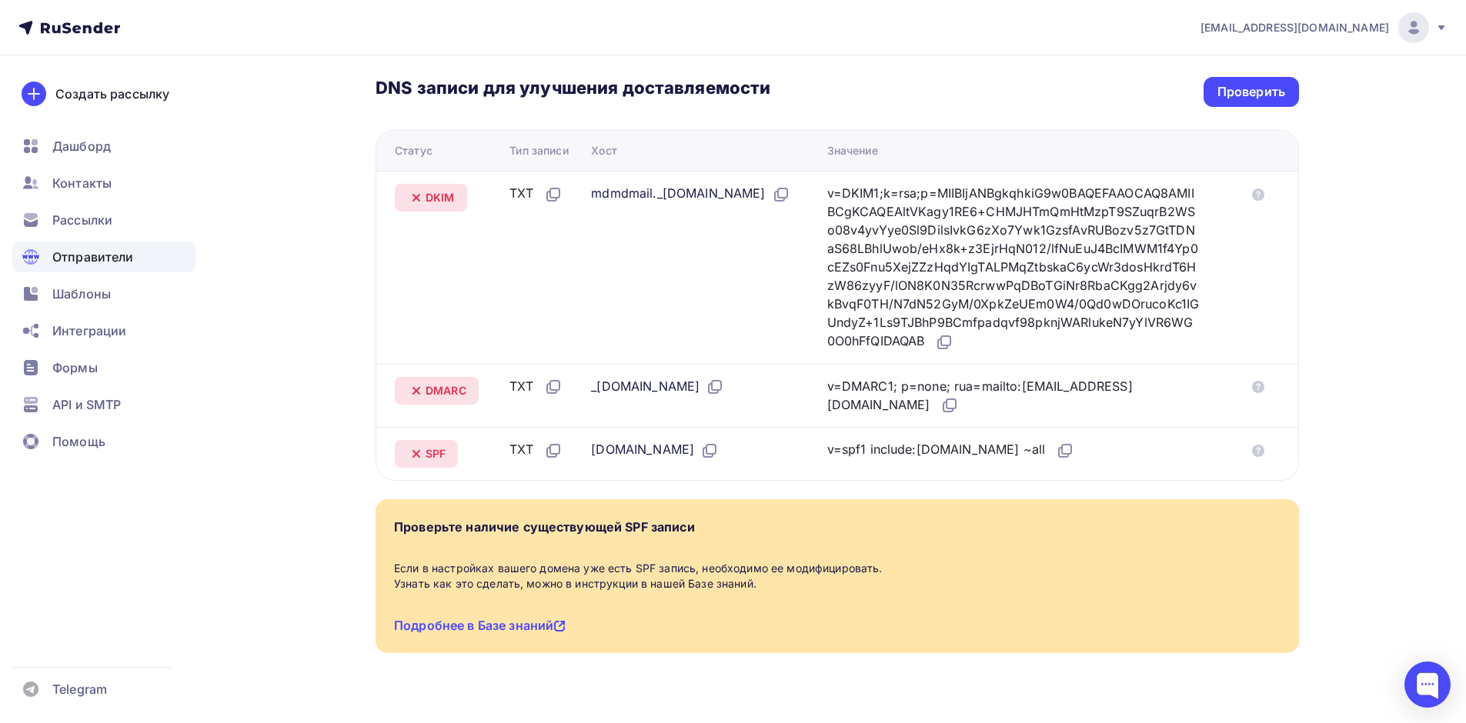
scroll to position [374, 0]
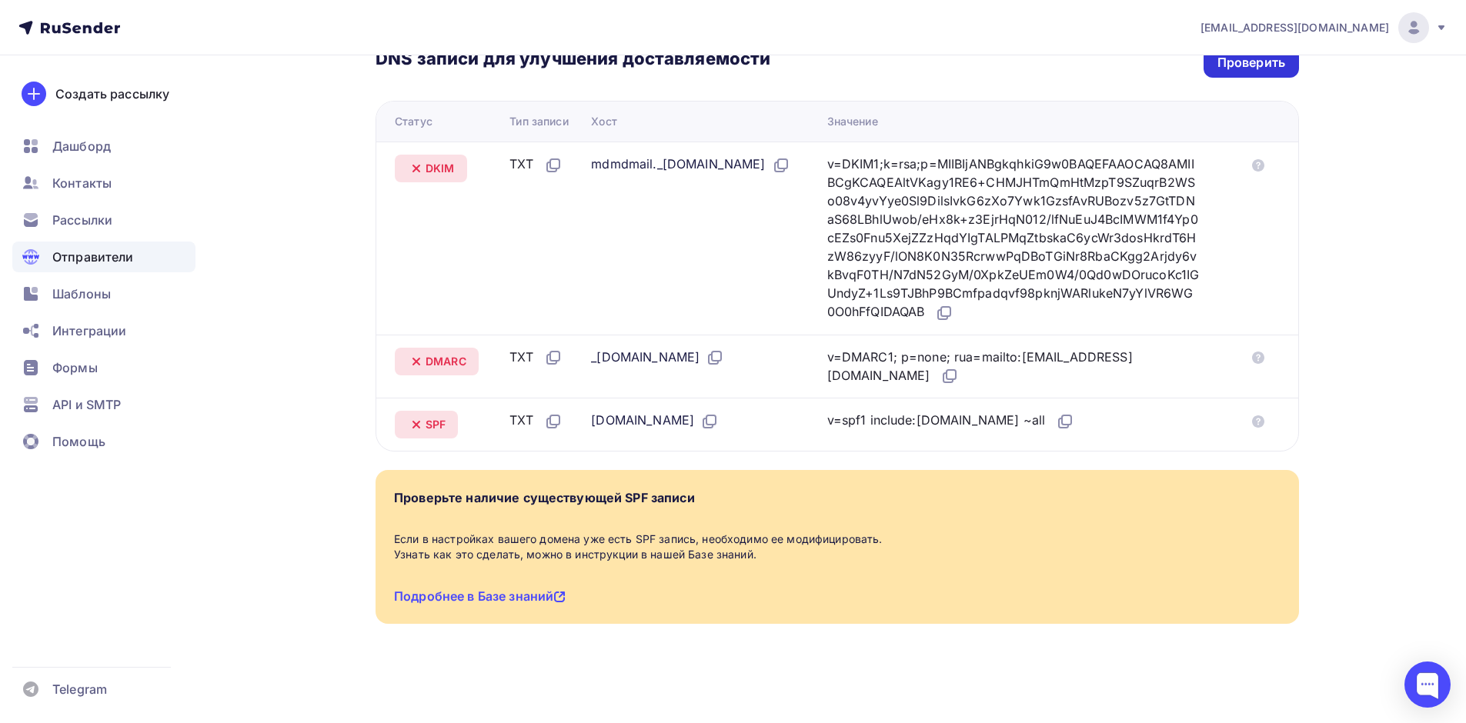
click at [1246, 65] on div "Проверить" at bounding box center [1251, 63] width 68 height 18
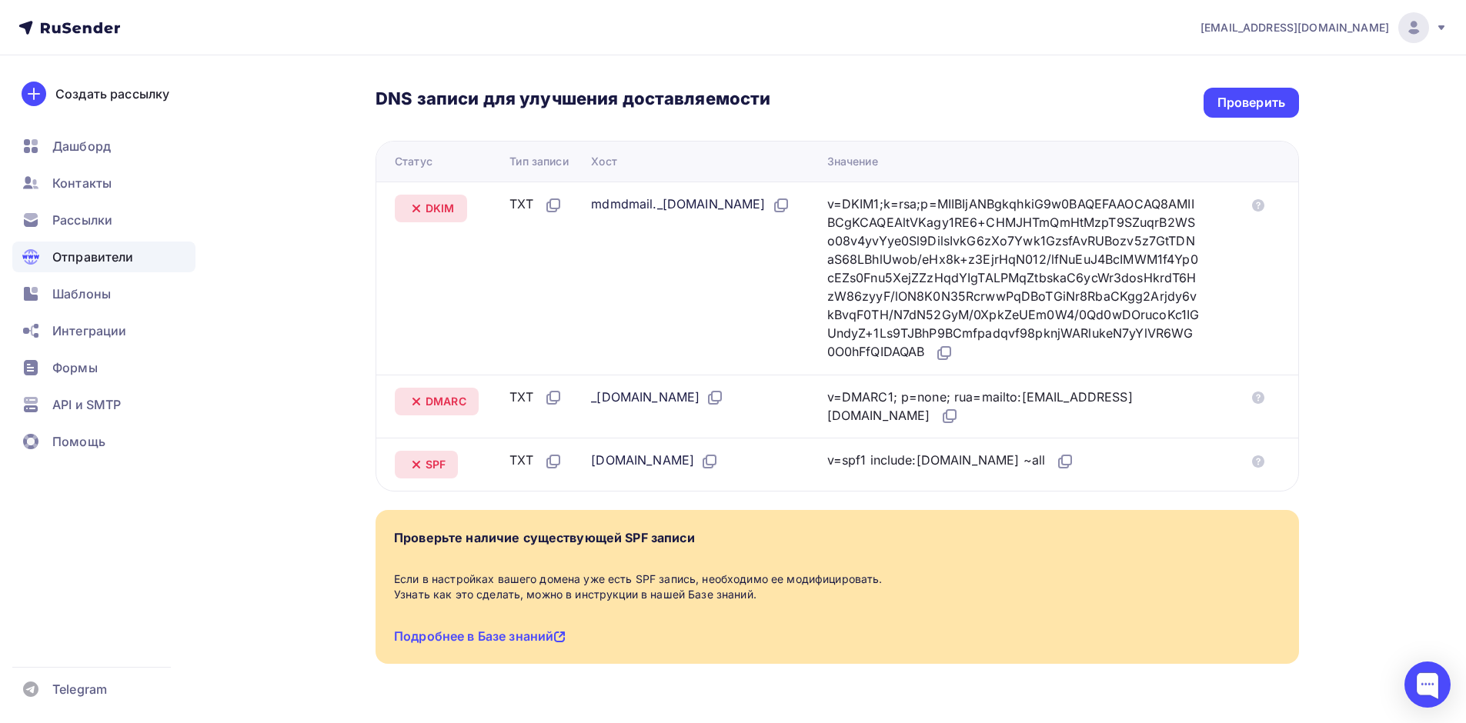
scroll to position [297, 0]
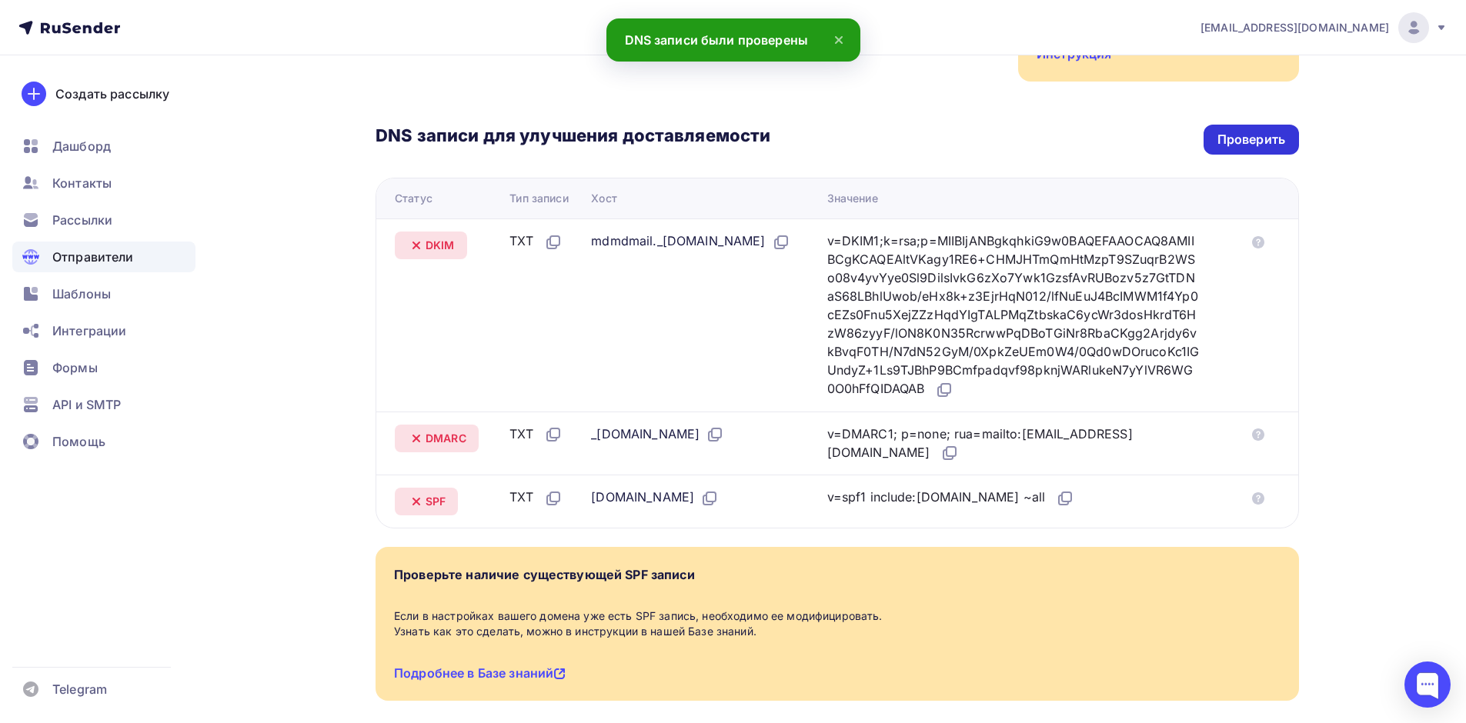
click at [1246, 145] on div "Проверить" at bounding box center [1251, 140] width 68 height 18
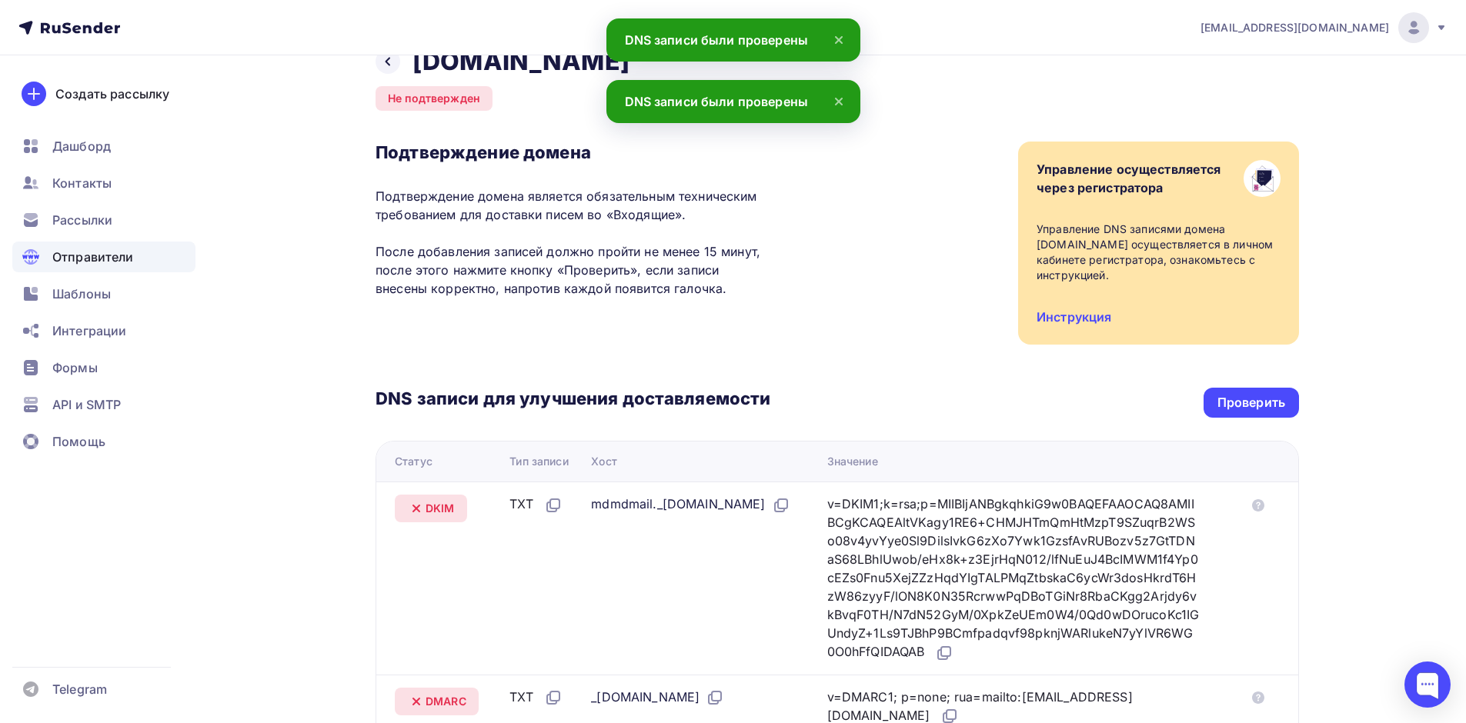
scroll to position [0, 0]
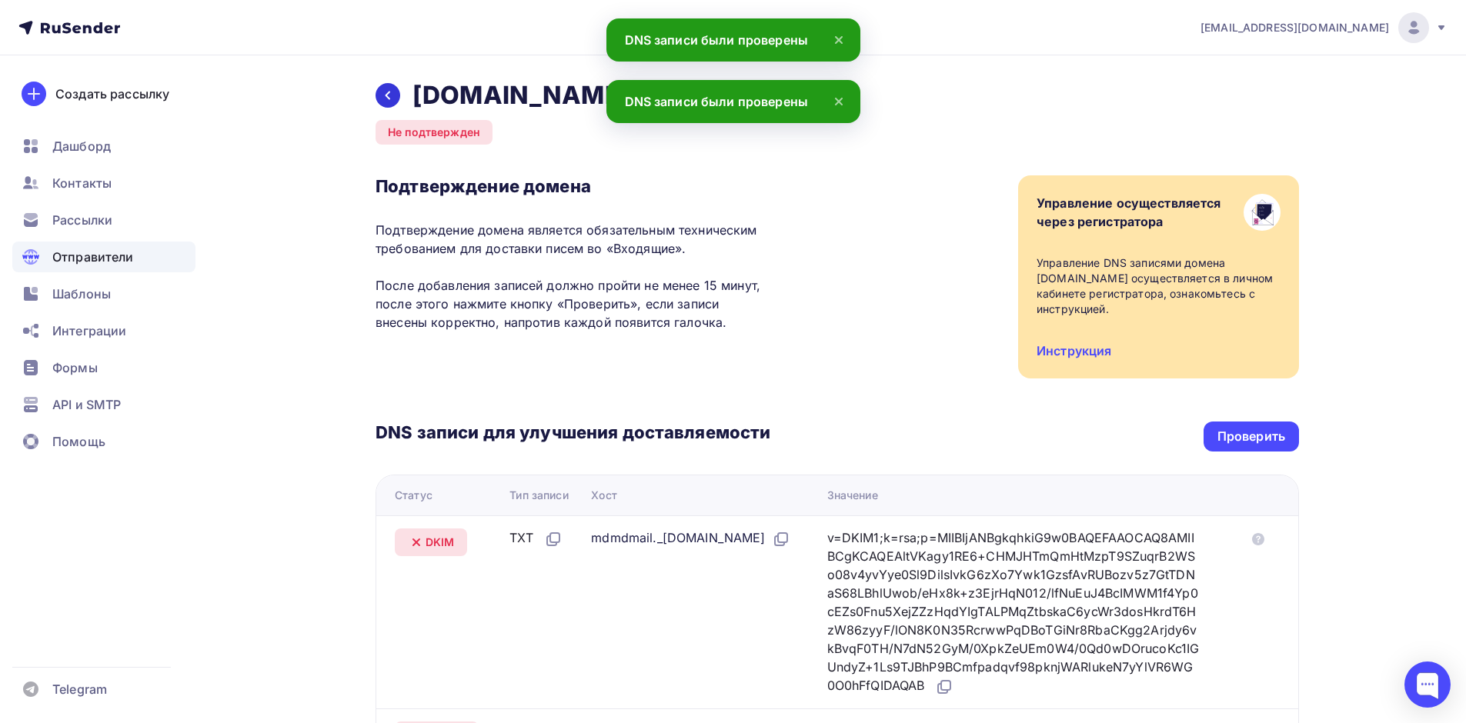
click at [389, 95] on icon at bounding box center [388, 95] width 12 height 12
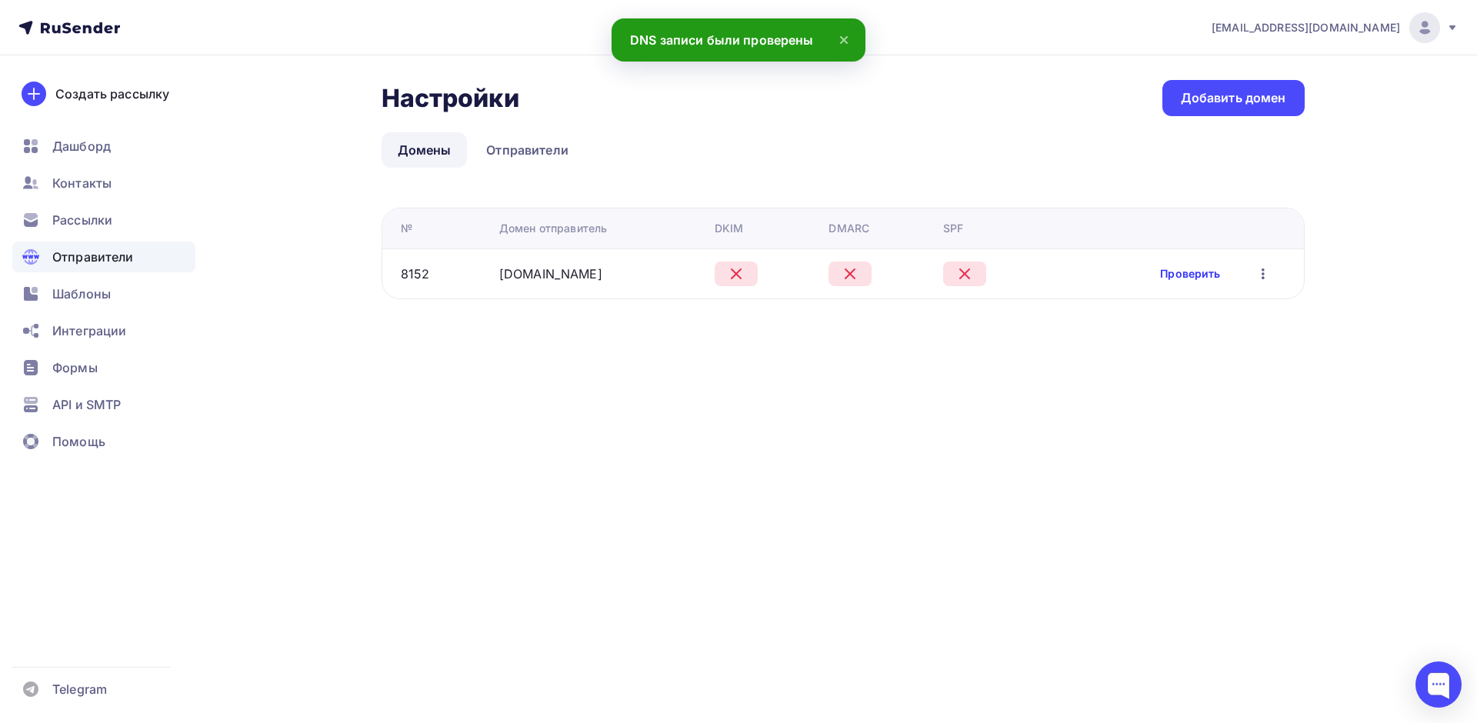
click at [1204, 277] on link "Проверить" at bounding box center [1190, 273] width 60 height 15
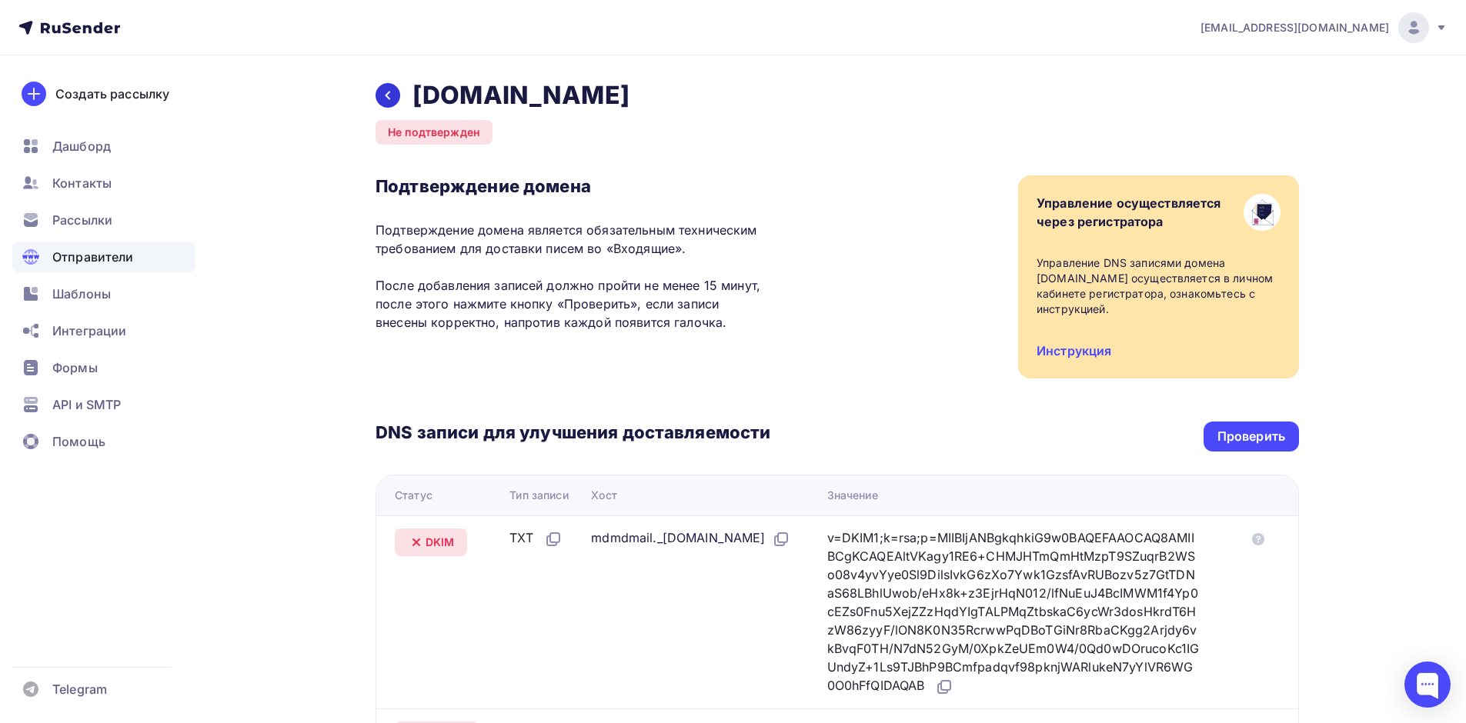
click at [381, 91] on div at bounding box center [387, 95] width 25 height 25
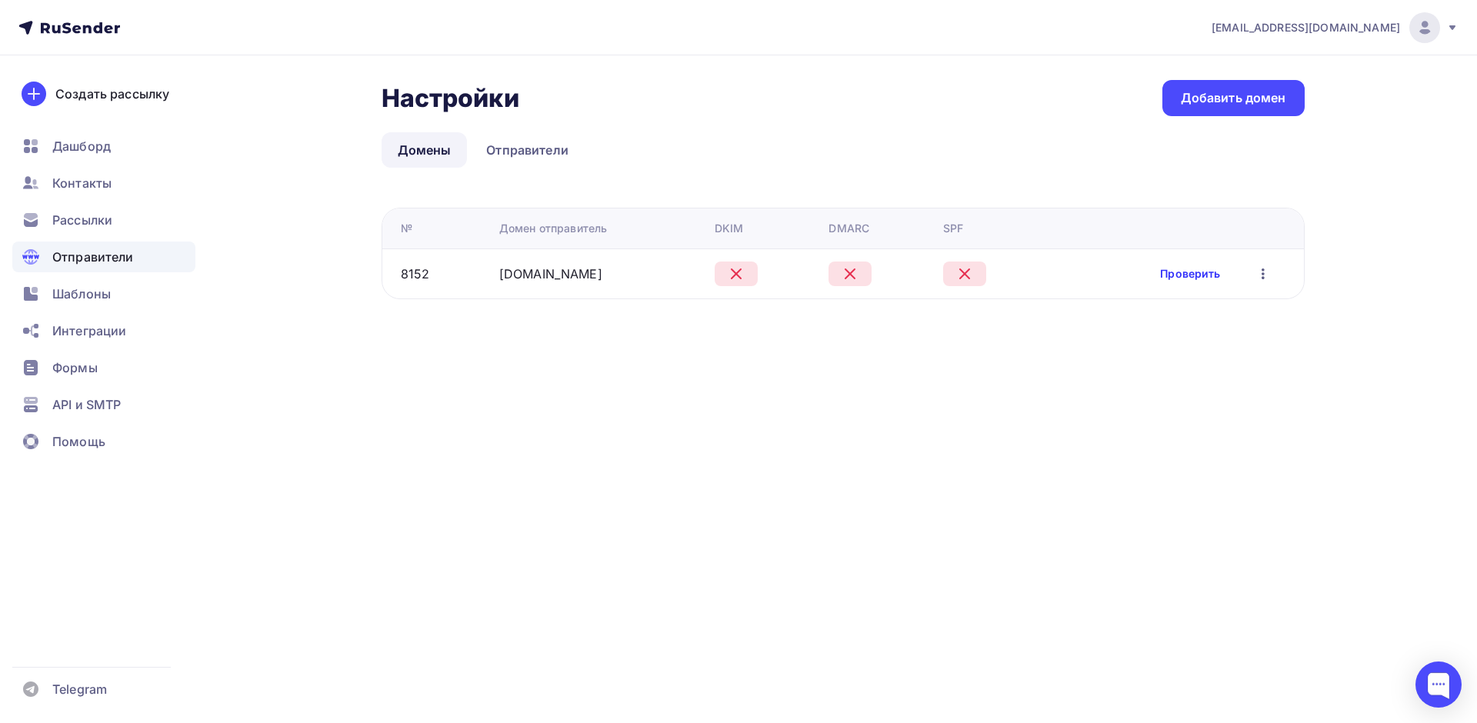
click at [1195, 275] on link "Проверить" at bounding box center [1190, 273] width 60 height 15
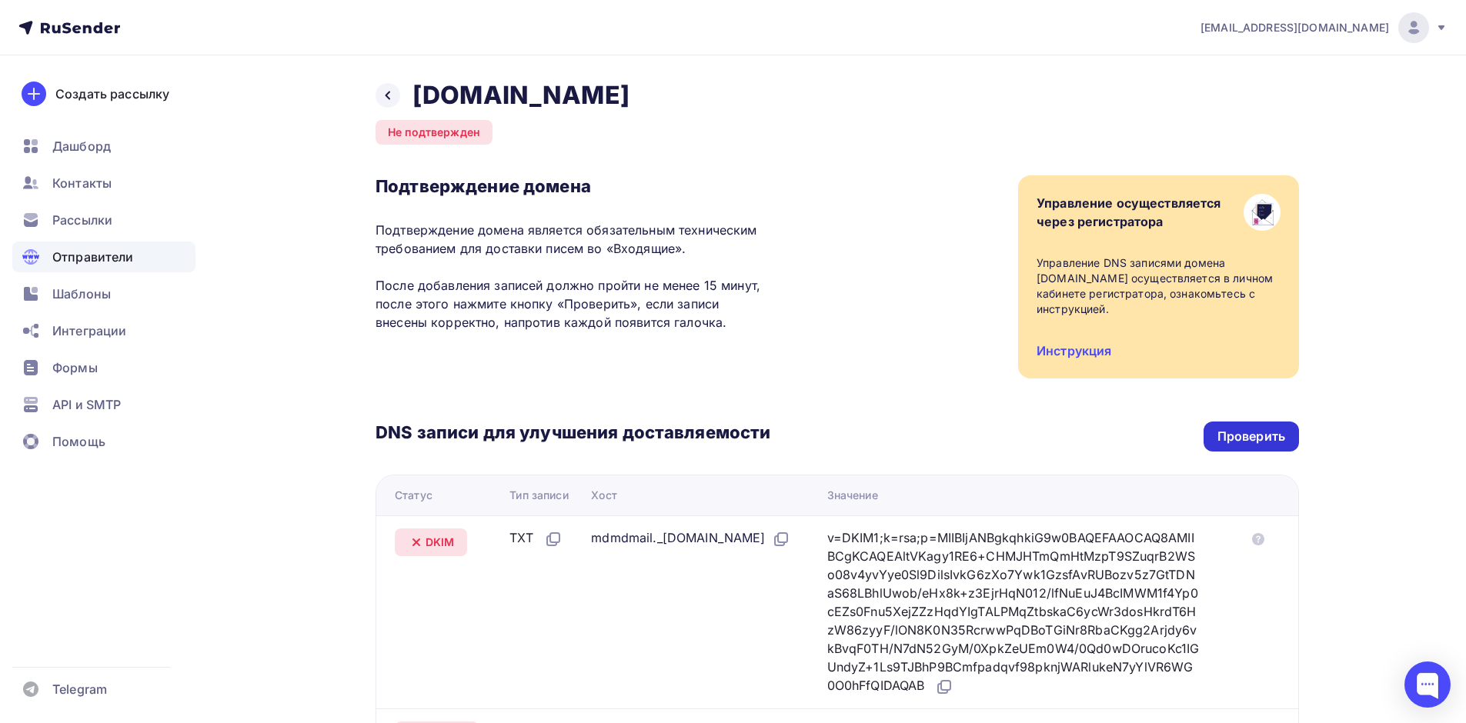
click at [1239, 435] on div "Проверить" at bounding box center [1251, 437] width 68 height 18
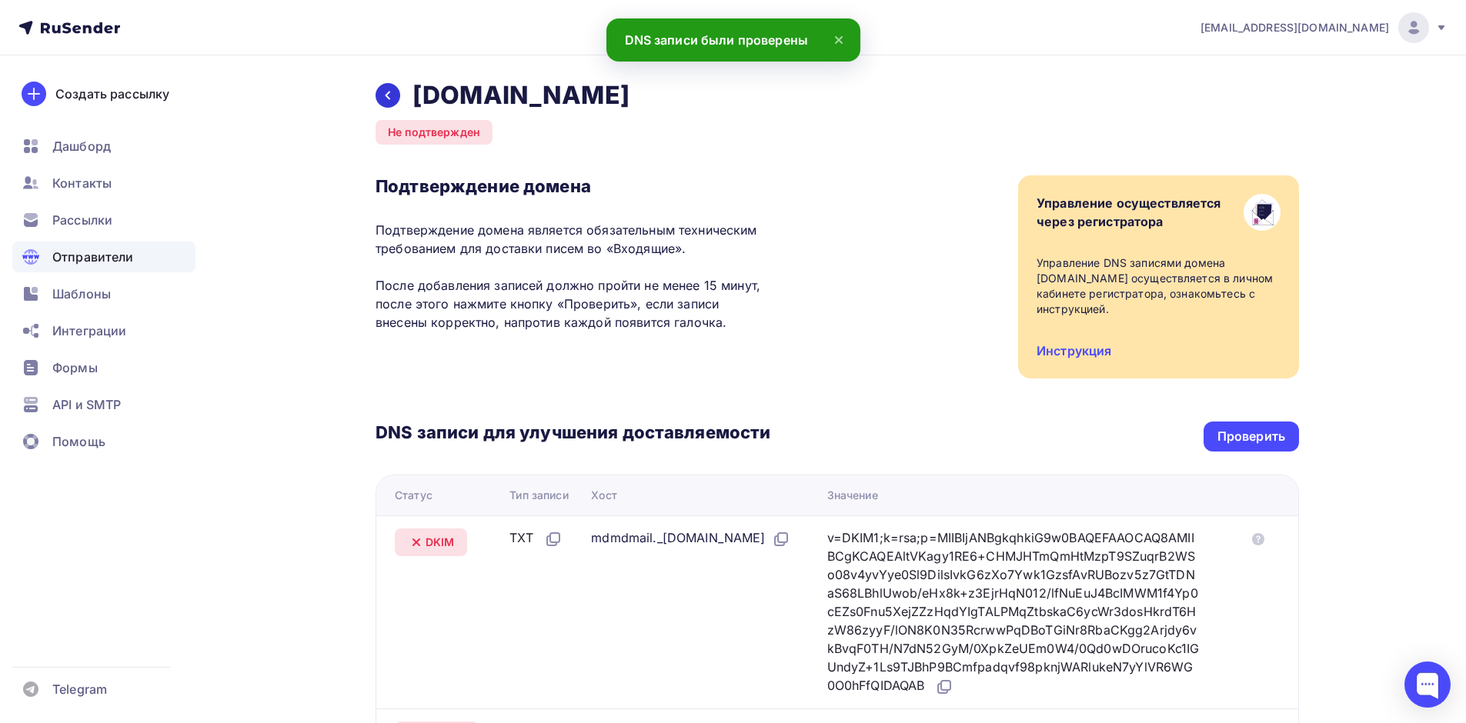
click at [395, 92] on div at bounding box center [387, 95] width 25 height 25
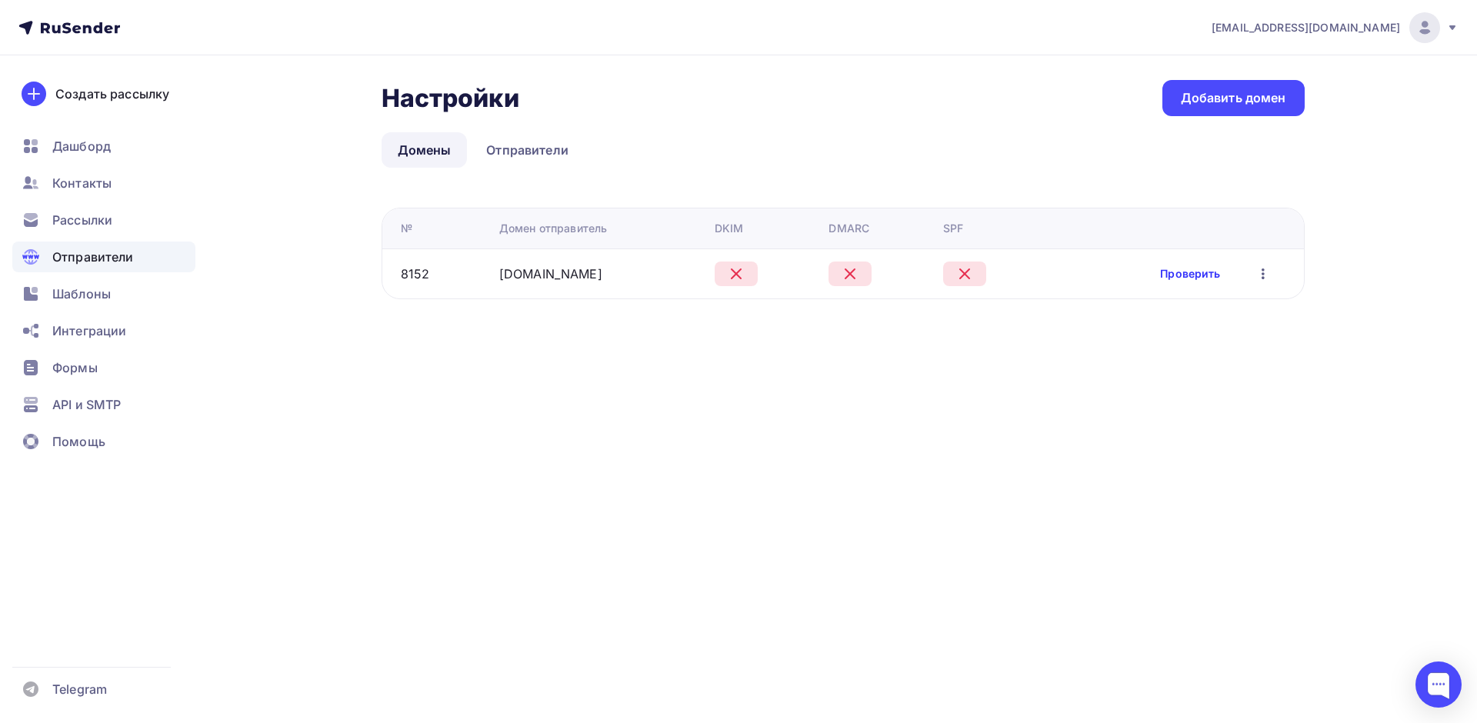
click at [1186, 278] on link "Проверить" at bounding box center [1190, 273] width 60 height 15
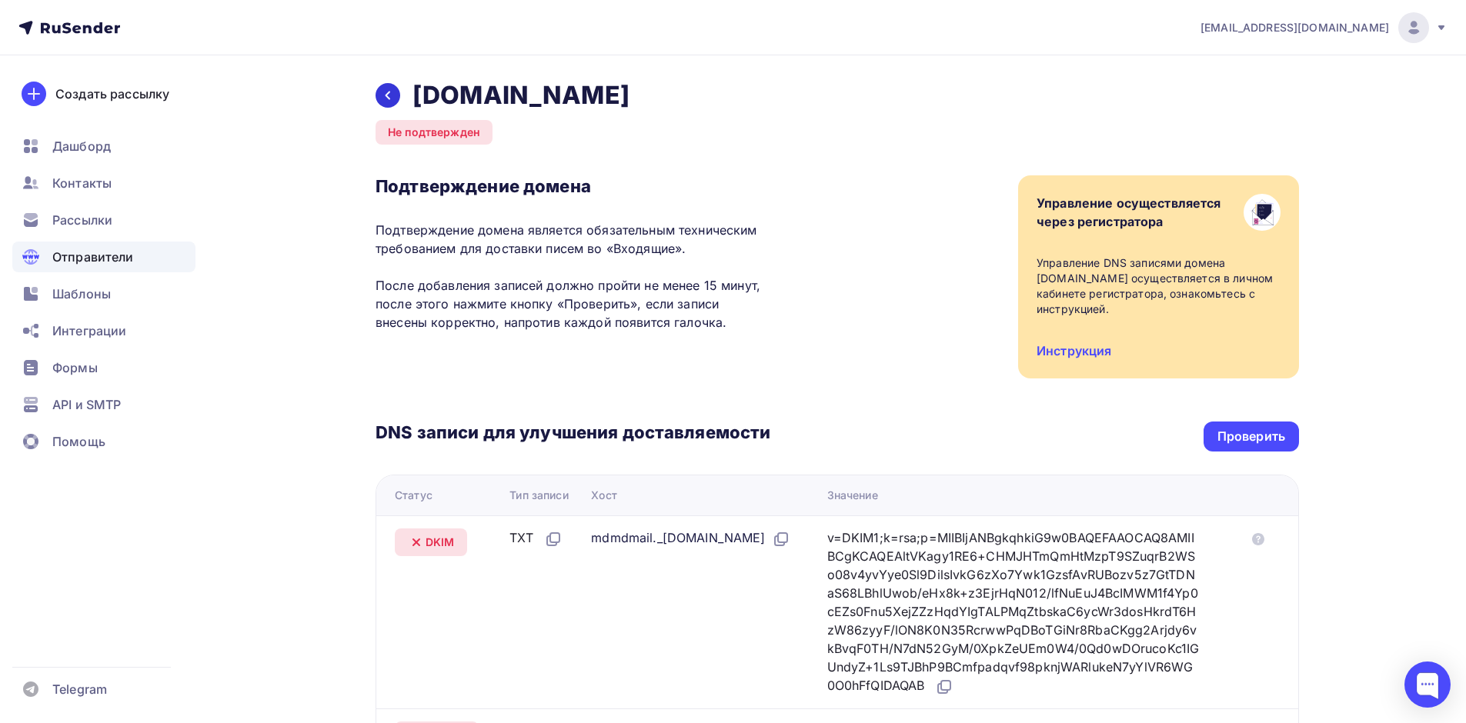
click at [390, 85] on div at bounding box center [387, 95] width 25 height 25
